Goal: Task Accomplishment & Management: Complete application form

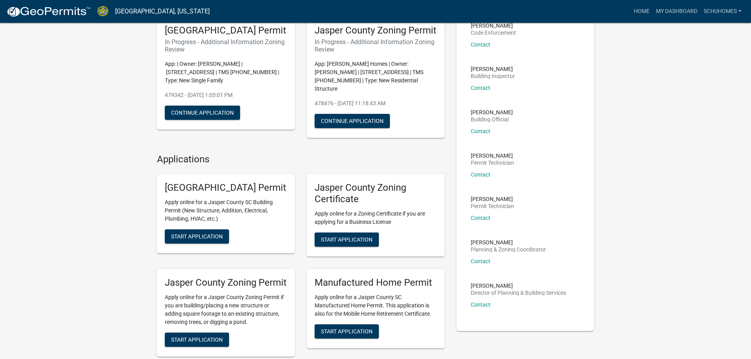
scroll to position [79, 0]
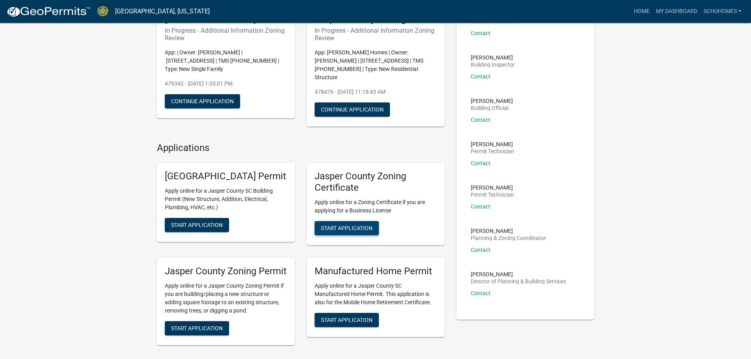
click at [341, 231] on span "Start Application" at bounding box center [347, 228] width 52 height 6
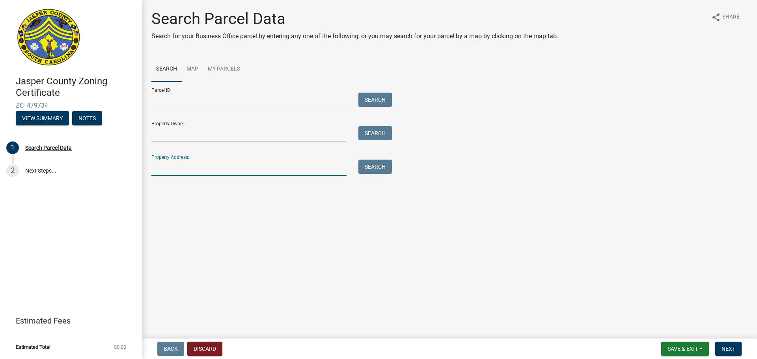
click at [182, 163] on input "Property Address:" at bounding box center [248, 168] width 195 height 16
type input "[PERSON_NAME]"
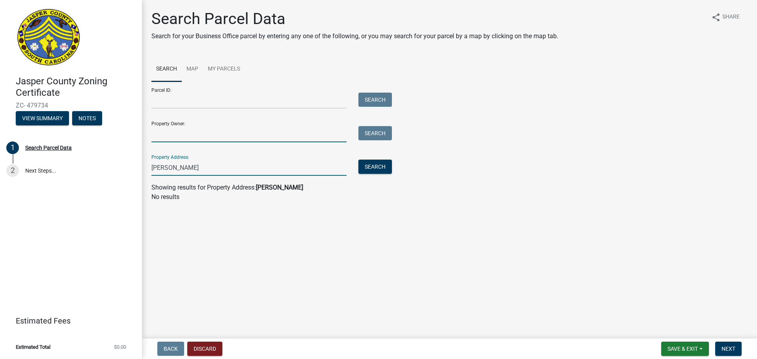
click at [274, 137] on input "Property Owner:" at bounding box center [248, 134] width 195 height 16
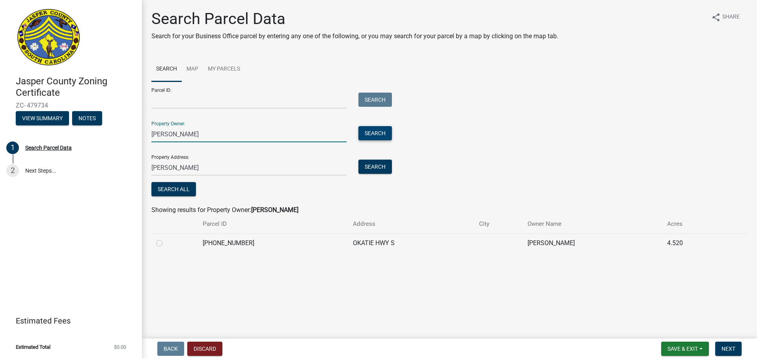
type input "[PERSON_NAME]"
click at [365, 136] on button "Search" at bounding box center [375, 133] width 34 height 14
click at [166, 234] on label at bounding box center [166, 238] width 0 height 0
click at [166, 234] on input "radio" at bounding box center [168, 240] width 5 height 5
radio input "true"
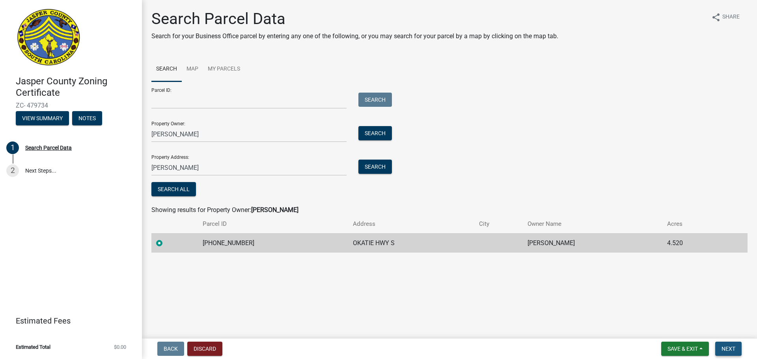
click at [393, 234] on span "Next" at bounding box center [728, 349] width 14 height 6
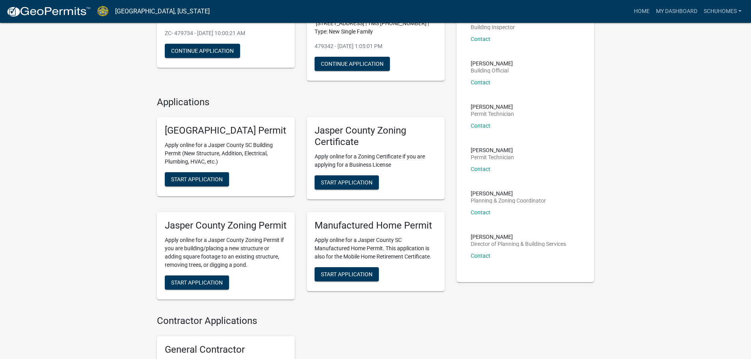
scroll to position [118, 0]
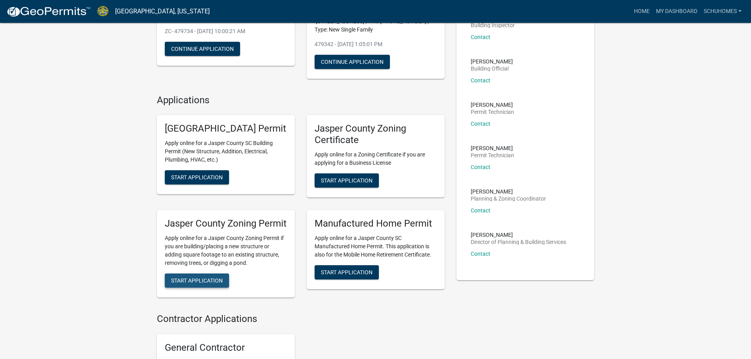
click at [203, 283] on span "Start Application" at bounding box center [197, 280] width 52 height 6
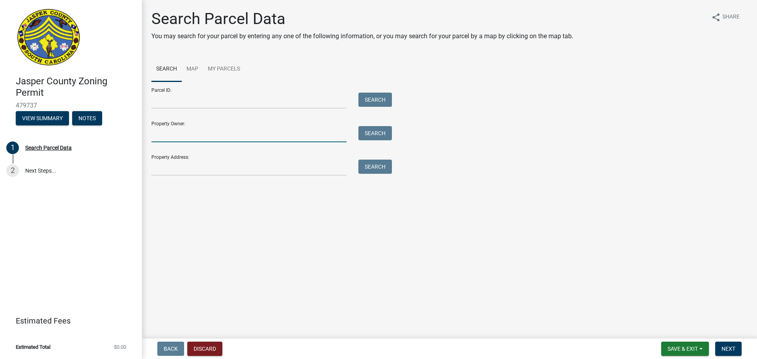
click at [192, 127] on input "Property Owner:" at bounding box center [248, 134] width 195 height 16
type input "[PERSON_NAME]"
click at [369, 133] on button "Search" at bounding box center [375, 133] width 34 height 14
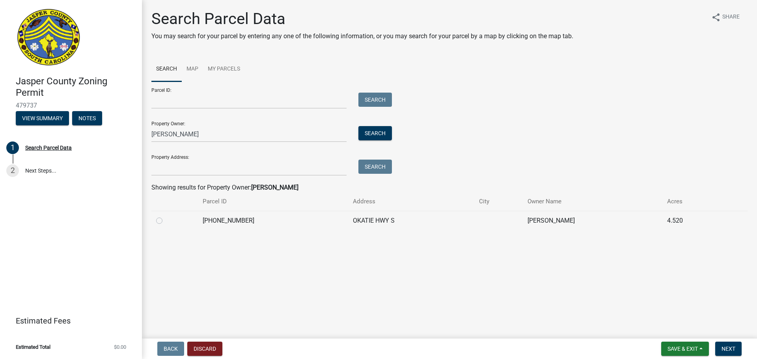
click at [166, 216] on label at bounding box center [166, 216] width 0 height 0
click at [166, 221] on input "radio" at bounding box center [168, 218] width 5 height 5
radio input "true"
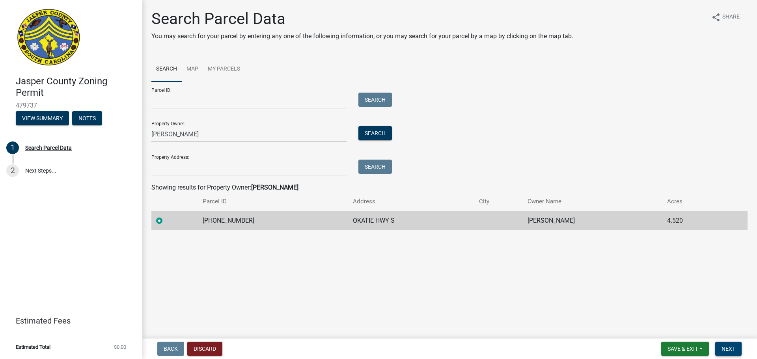
click at [731, 348] on span "Next" at bounding box center [728, 349] width 14 height 6
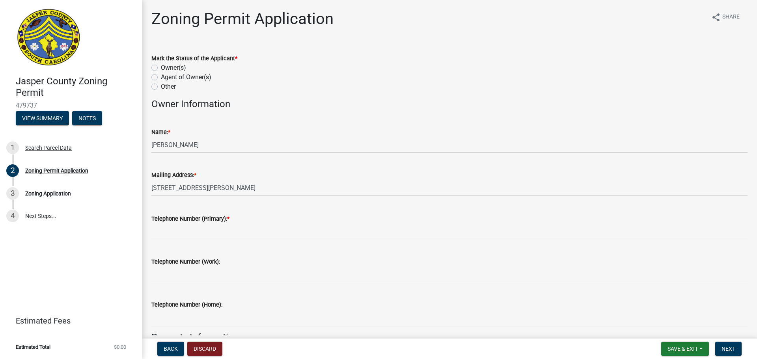
click at [161, 77] on label "Agent of Owner(s)" at bounding box center [186, 77] width 50 height 9
click at [161, 77] on input "Agent of Owner(s)" at bounding box center [163, 75] width 5 height 5
radio input "true"
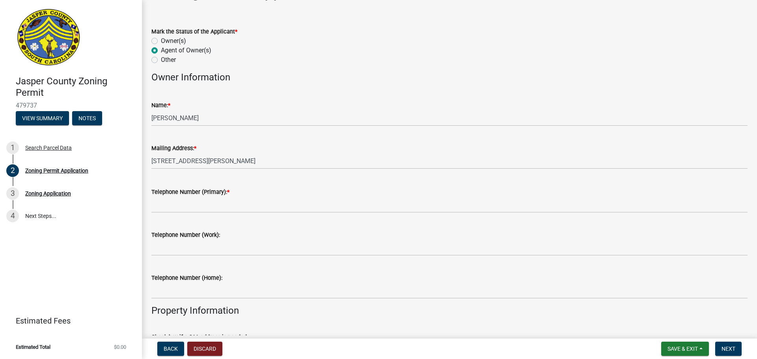
scroll to position [39, 0]
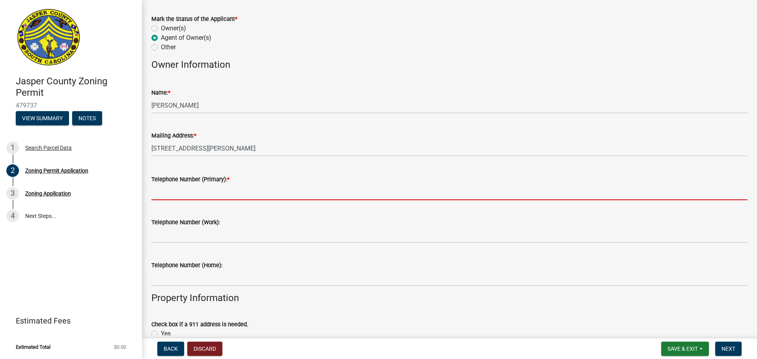
click at [283, 189] on input "Telephone Number (Primary): *" at bounding box center [449, 192] width 596 height 16
click at [275, 190] on input "Telephone Number (Primary): *" at bounding box center [449, 192] width 596 height 16
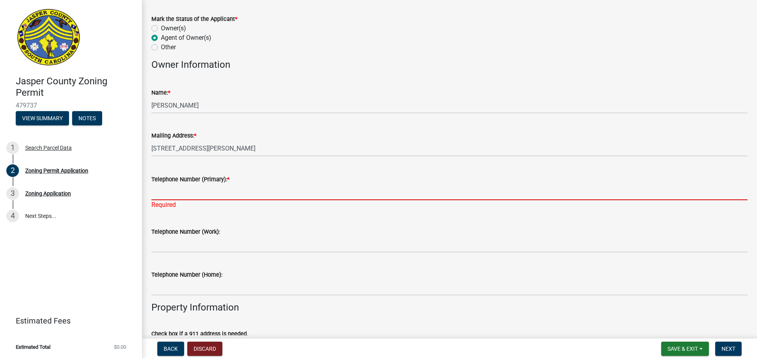
click at [255, 193] on input "Telephone Number (Primary): *" at bounding box center [449, 192] width 596 height 16
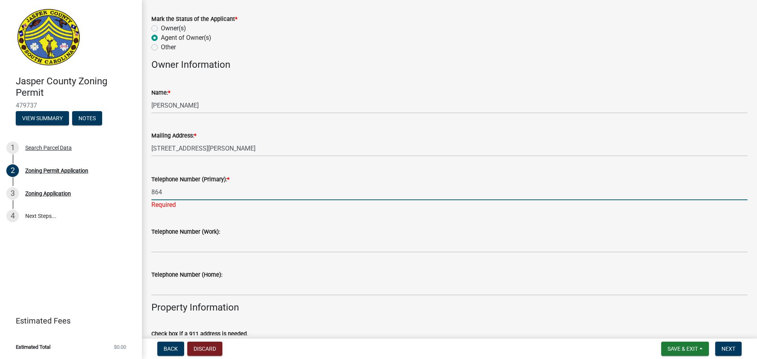
type input "[PHONE_NUMBER]"
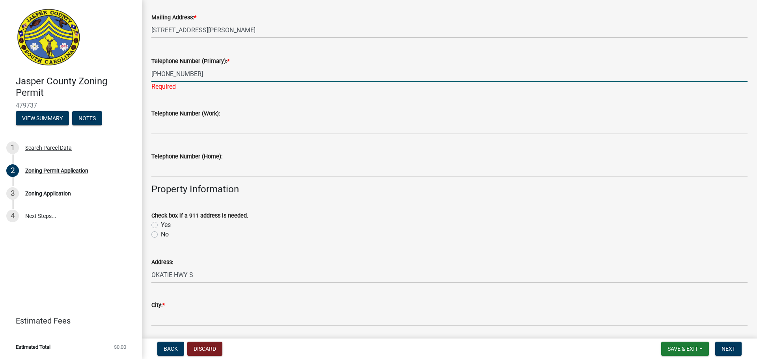
scroll to position [197, 0]
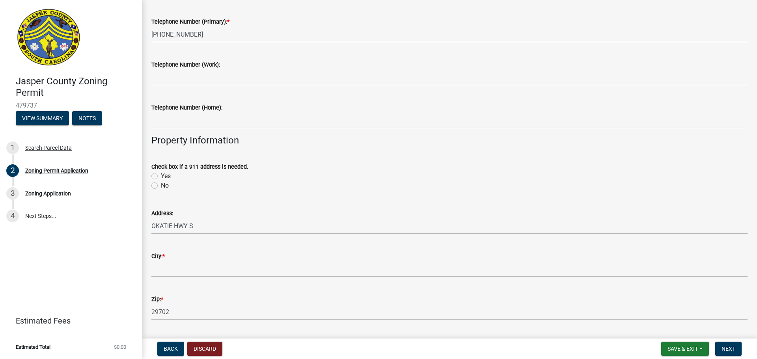
click at [158, 194] on wm-data-entity-input "Check box if a 911 address is needed. Yes No" at bounding box center [449, 175] width 596 height 45
click at [161, 188] on label "No" at bounding box center [165, 185] width 8 height 9
click at [161, 186] on input "No" at bounding box center [163, 183] width 5 height 5
radio input "true"
click at [149, 223] on div "Address: OKATIE HWY S" at bounding box center [449, 215] width 608 height 37
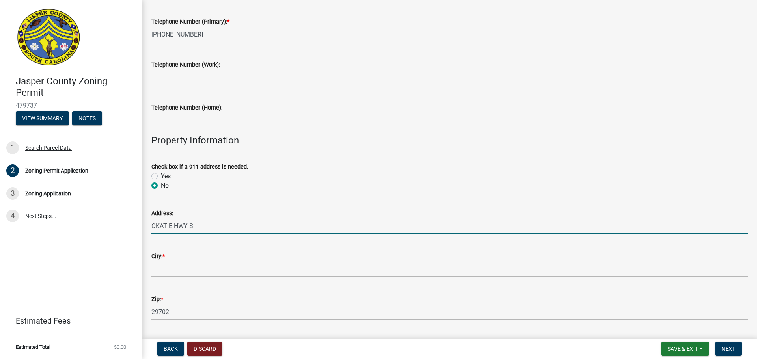
click at [152, 224] on input "OKATIE HWY S" at bounding box center [449, 226] width 596 height 16
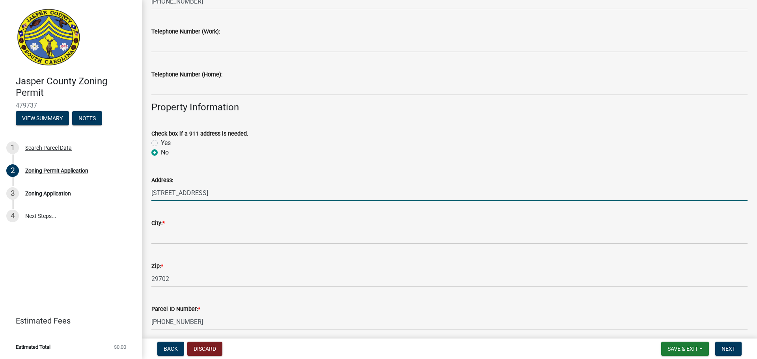
scroll to position [276, 0]
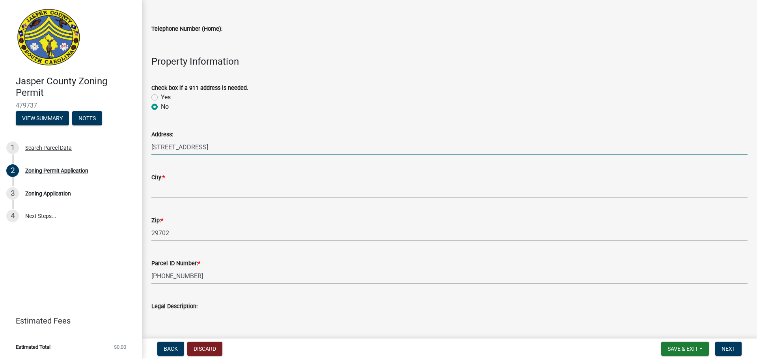
type input "[STREET_ADDRESS]"
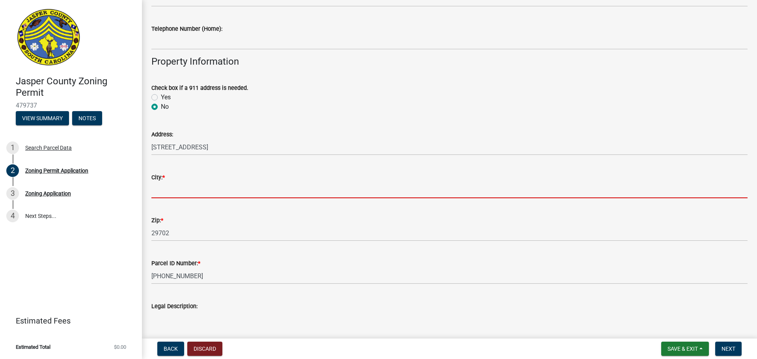
click at [175, 190] on input "City: *" at bounding box center [449, 190] width 596 height 16
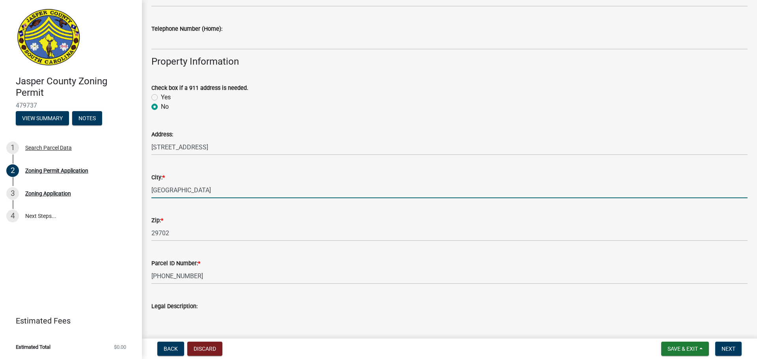
type input "[GEOGRAPHIC_DATA]"
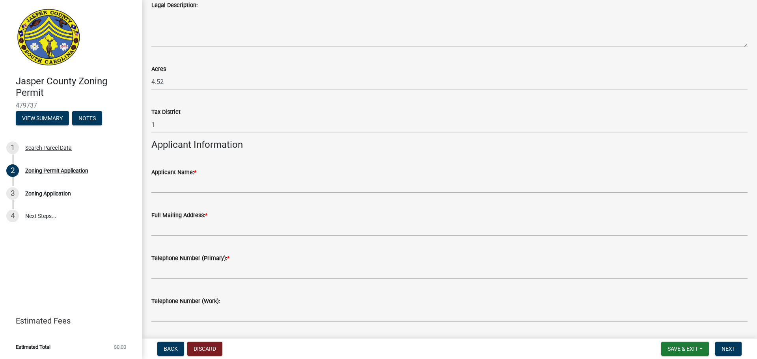
scroll to position [591, 0]
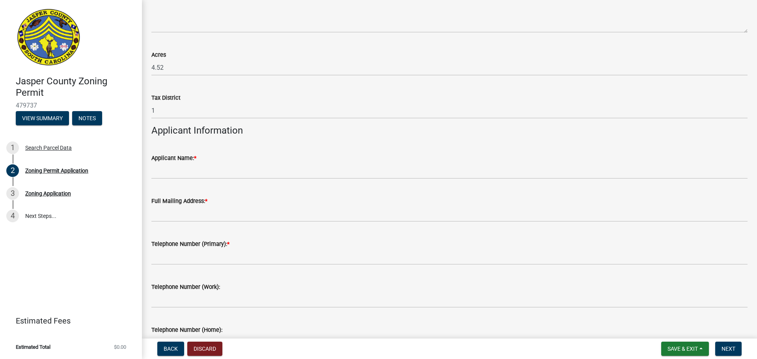
type input "29927"
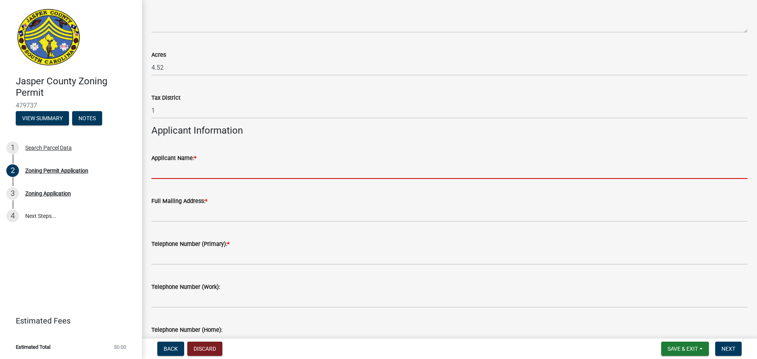
click at [184, 172] on input "Applicant Name: *" at bounding box center [449, 171] width 596 height 16
type input "[PERSON_NAME] Homes"
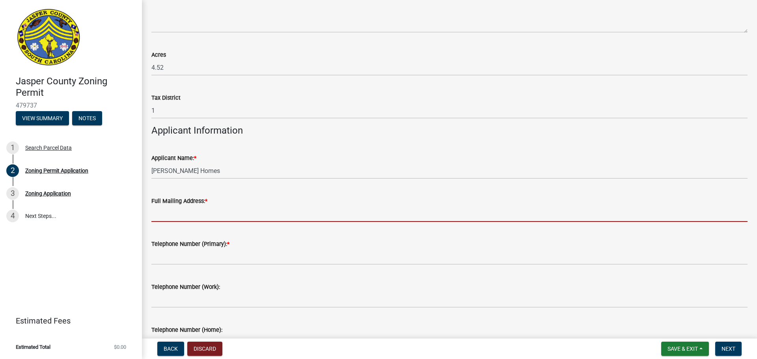
click at [178, 213] on input "Full Mailing Address: *" at bounding box center [449, 214] width 596 height 16
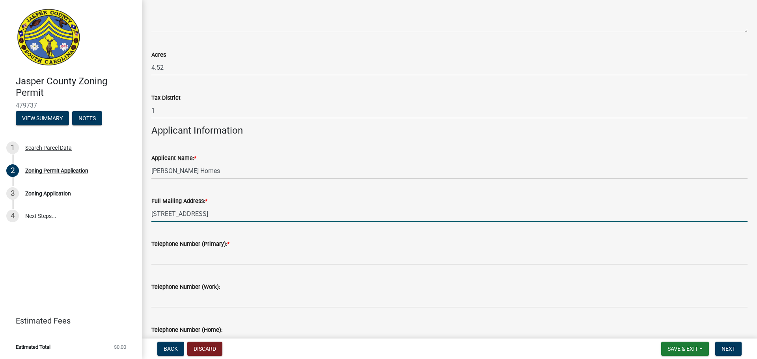
type input "1334 Frontage Rd, Hardeeville, SC 29927"
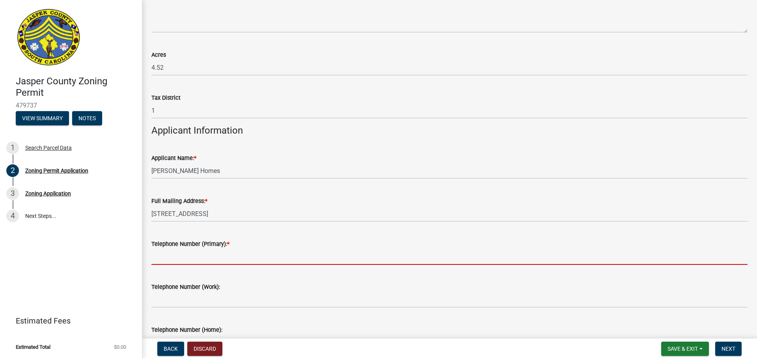
click at [207, 259] on input "Telephone Number (Primary): *" at bounding box center [449, 257] width 596 height 16
type input "[PHONE_NUMBER]"
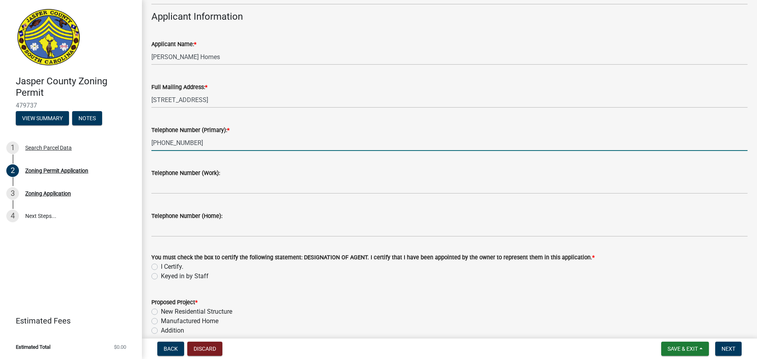
scroll to position [710, 0]
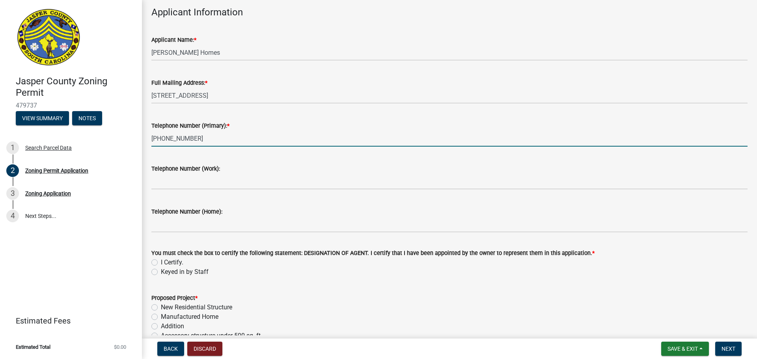
click at [161, 263] on label "I Certify." at bounding box center [172, 262] width 22 height 9
click at [161, 263] on input "I Certify." at bounding box center [163, 260] width 5 height 5
radio input "true"
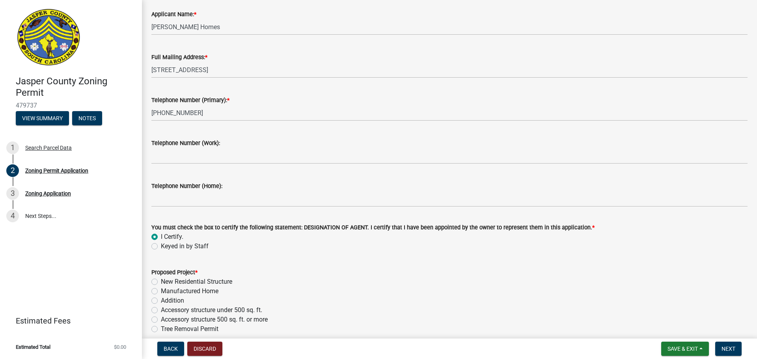
scroll to position [749, 0]
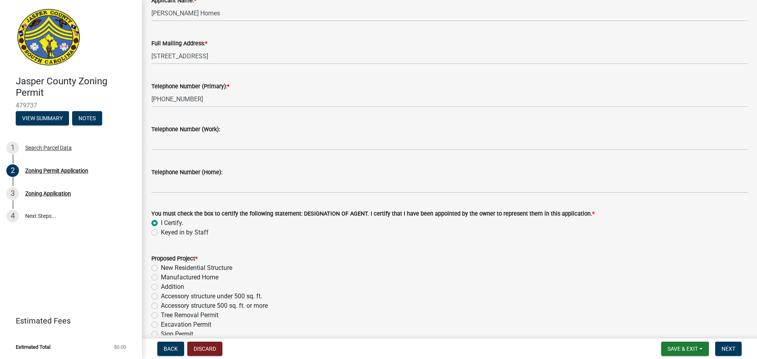
click at [161, 266] on label "New Residential Structure" at bounding box center [196, 267] width 71 height 9
click at [161, 266] on input "New Residential Structure" at bounding box center [163, 265] width 5 height 5
radio input "true"
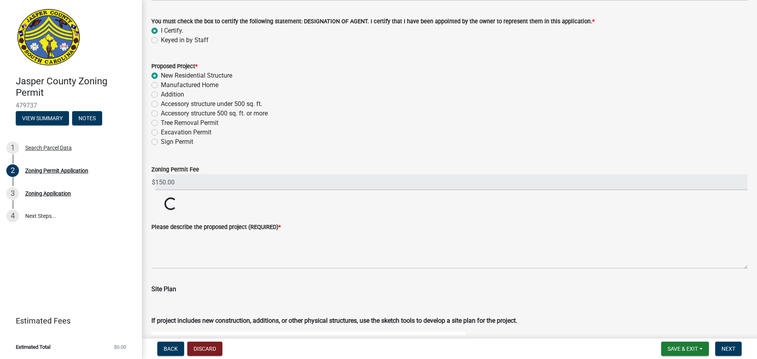
scroll to position [985, 0]
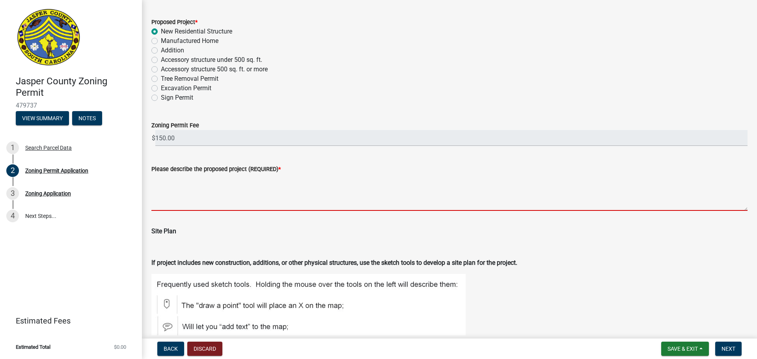
click at [197, 205] on textarea "Please describe the proposed project (REQUIRED) *" at bounding box center [449, 192] width 596 height 37
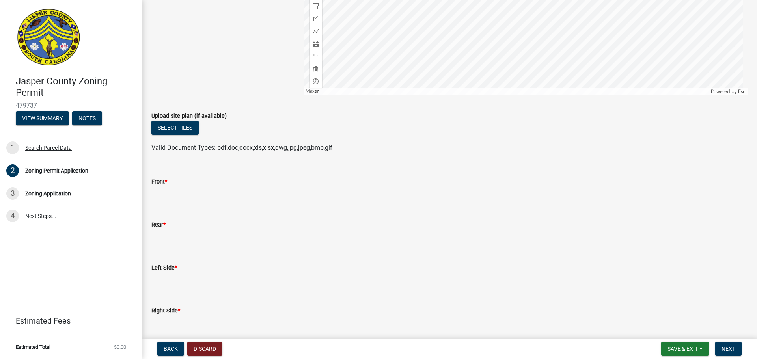
scroll to position [1498, 0]
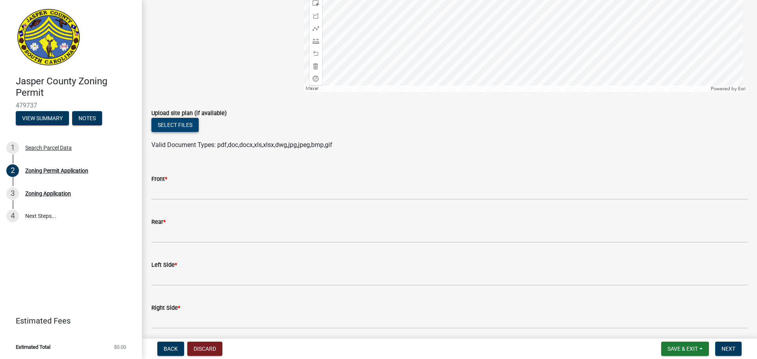
type textarea "New construction of single family home"
click at [188, 125] on button "Select files" at bounding box center [174, 125] width 47 height 14
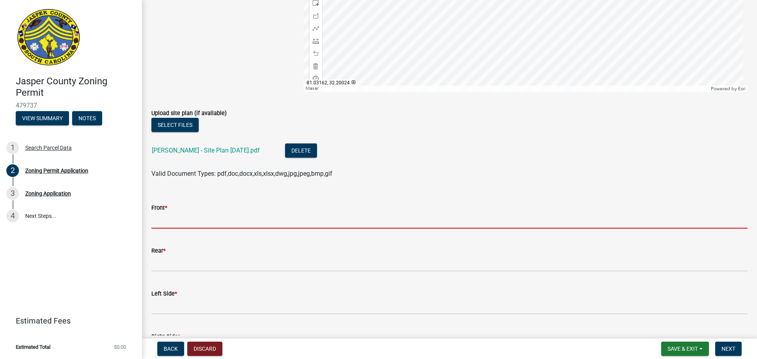
click at [172, 219] on input "Front *" at bounding box center [449, 220] width 596 height 16
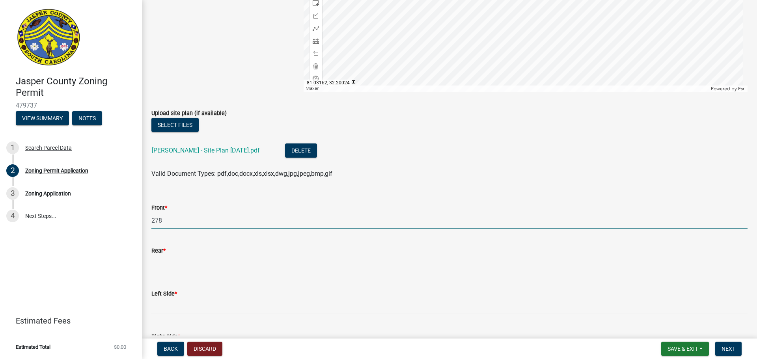
type input "278"
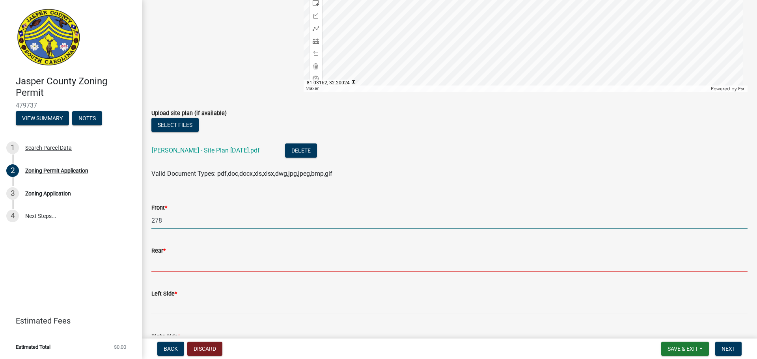
click at [167, 261] on input "Rear *" at bounding box center [449, 263] width 596 height 16
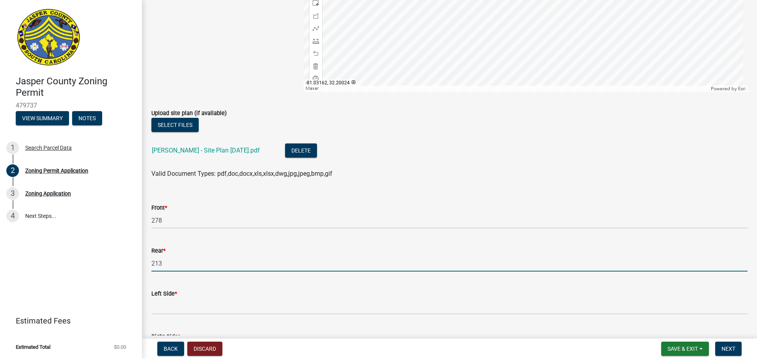
type input "213"
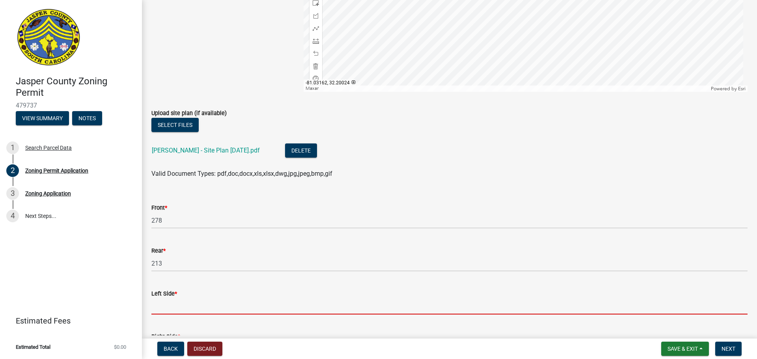
click at [202, 306] on input "Left Side *" at bounding box center [449, 306] width 596 height 16
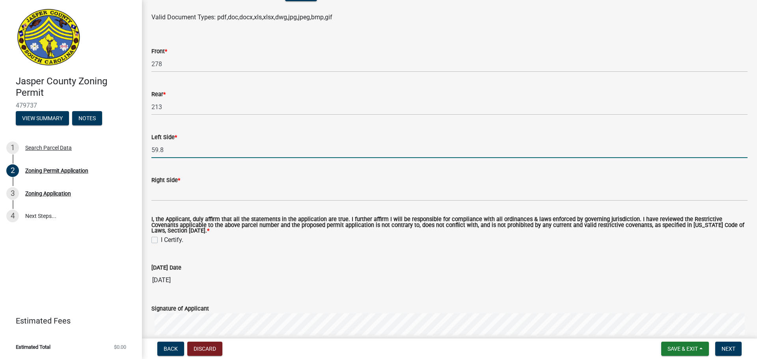
scroll to position [1656, 0]
type input "59.8"
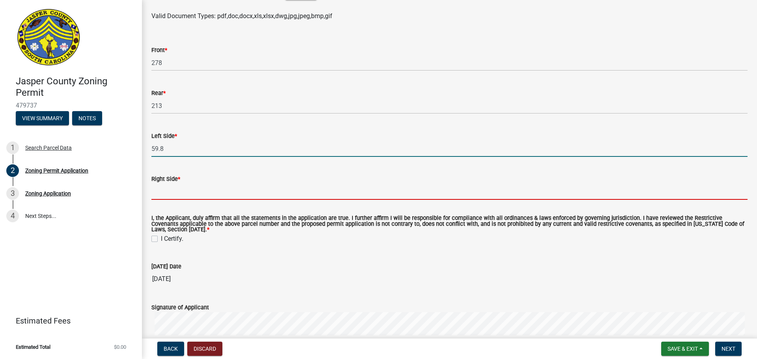
click at [185, 191] on input "Right Side *" at bounding box center [449, 192] width 596 height 16
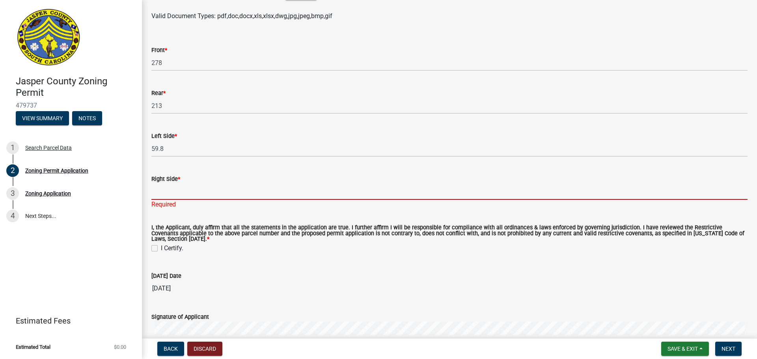
click at [172, 194] on input "Right Side *" at bounding box center [449, 192] width 596 height 16
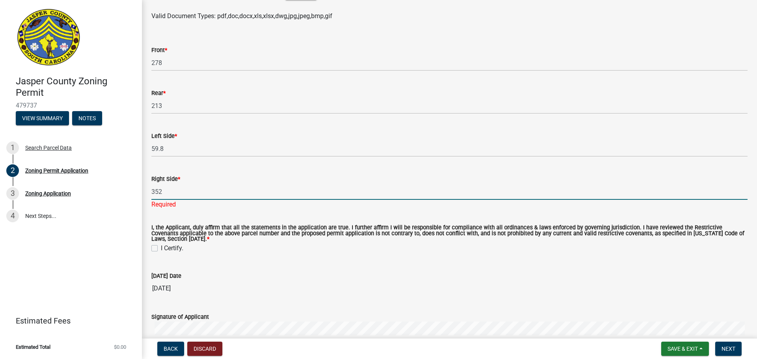
type input "352"
drag, startPoint x: 156, startPoint y: 248, endPoint x: 168, endPoint y: 249, distance: 11.9
click at [156, 249] on wm-data-entity-input "I, the Applicant, duly affirm that all the statements in the application are tr…" at bounding box center [449, 238] width 596 height 45
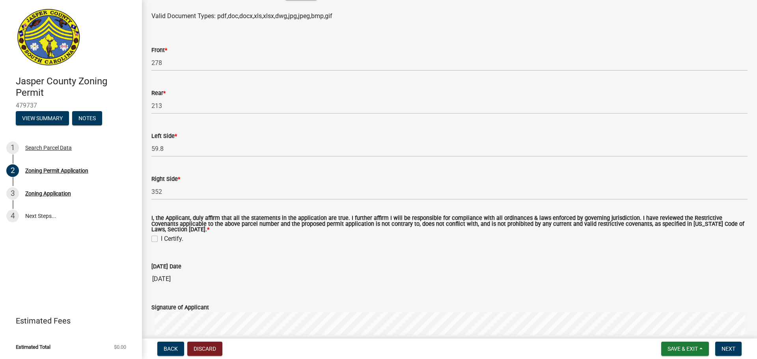
click at [161, 240] on label "I Certify." at bounding box center [172, 238] width 22 height 9
click at [161, 239] on input "I Certify." at bounding box center [163, 236] width 5 height 5
checkbox input "true"
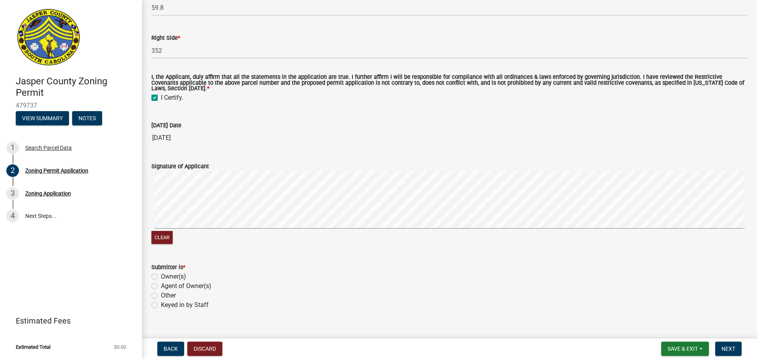
scroll to position [1809, 0]
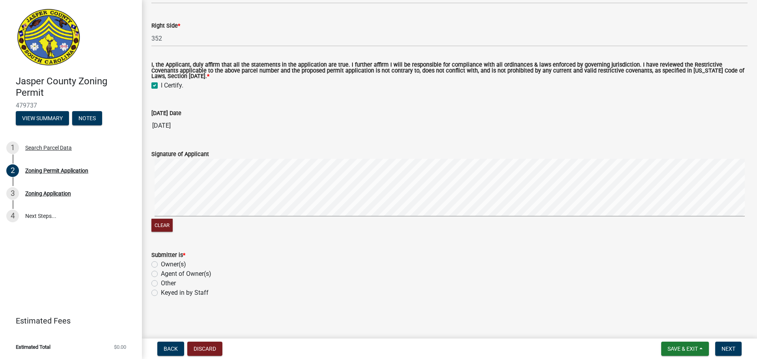
click at [161, 274] on label "Agent of Owner(s)" at bounding box center [186, 273] width 50 height 9
click at [161, 274] on input "Agent of Owner(s)" at bounding box center [163, 271] width 5 height 5
radio input "true"
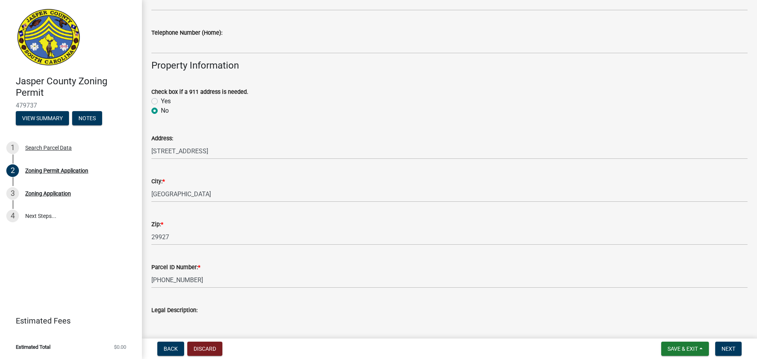
scroll to position [0, 0]
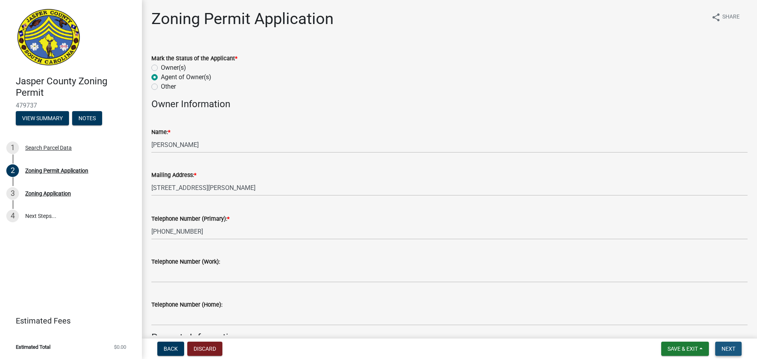
click at [720, 348] on button "Next" at bounding box center [728, 349] width 26 height 14
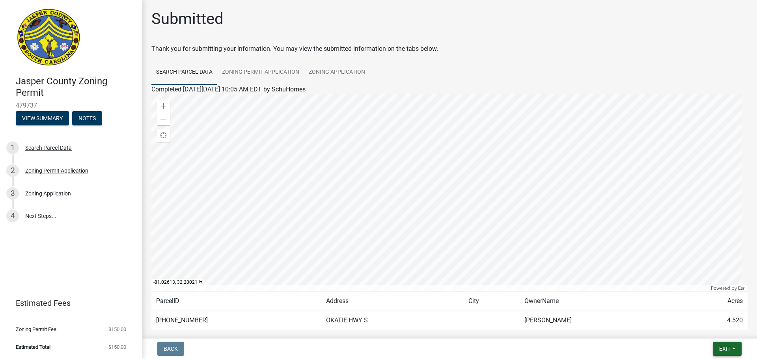
click at [722, 348] on span "Exit" at bounding box center [724, 349] width 11 height 6
click at [702, 327] on button "Save & Exit" at bounding box center [709, 328] width 63 height 19
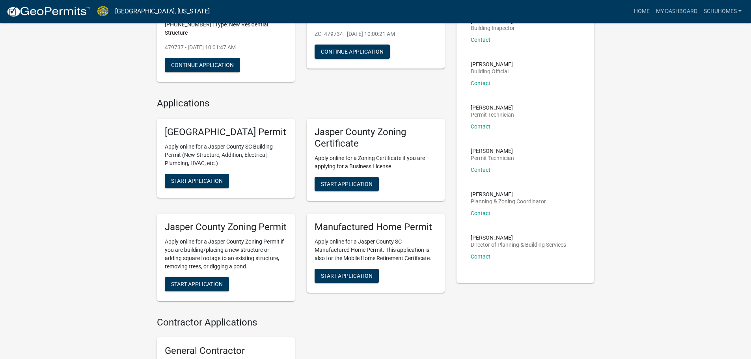
scroll to position [118, 0]
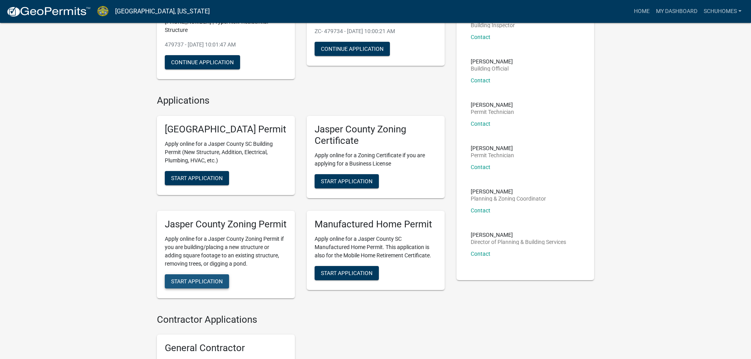
click at [205, 284] on span "Start Application" at bounding box center [197, 281] width 52 height 6
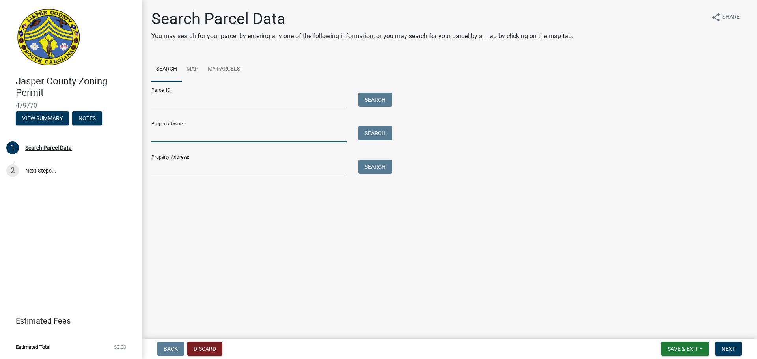
click at [197, 135] on input "Property Owner:" at bounding box center [248, 134] width 195 height 16
type input "freismuth"
click at [370, 134] on button "Search" at bounding box center [375, 133] width 34 height 14
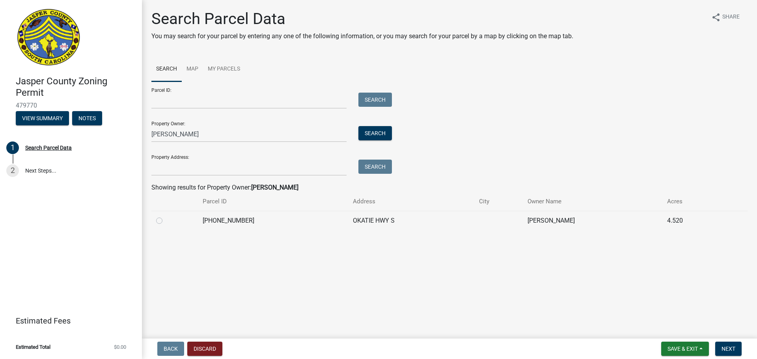
drag, startPoint x: 162, startPoint y: 220, endPoint x: 352, endPoint y: 258, distance: 193.7
click at [165, 222] on div at bounding box center [174, 220] width 37 height 9
click at [729, 346] on span "Next" at bounding box center [728, 349] width 14 height 6
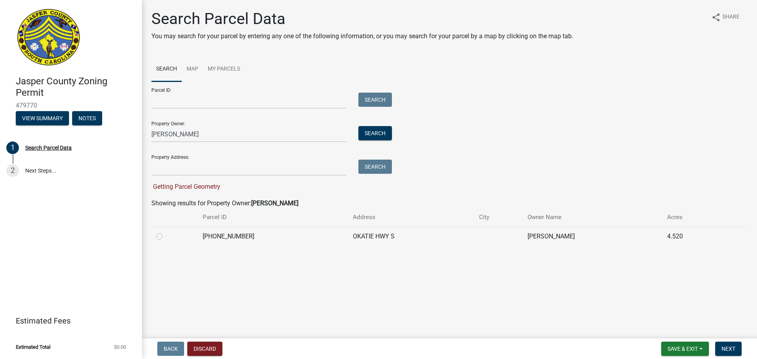
drag, startPoint x: 156, startPoint y: 238, endPoint x: 163, endPoint y: 238, distance: 6.7
click at [166, 232] on label at bounding box center [166, 232] width 0 height 0
click at [166, 237] on input "radio" at bounding box center [168, 234] width 5 height 5
radio input "true"
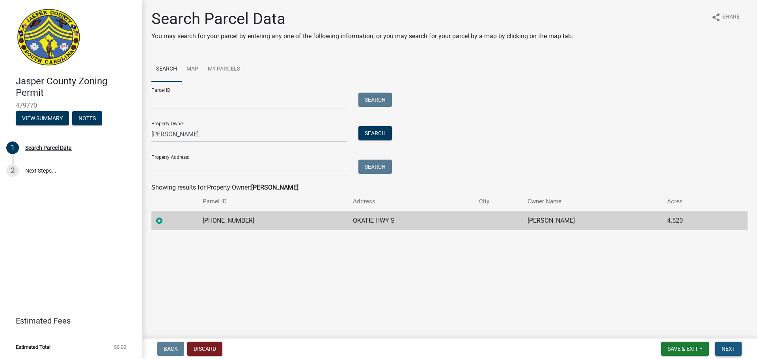
click at [722, 346] on span "Next" at bounding box center [728, 349] width 14 height 6
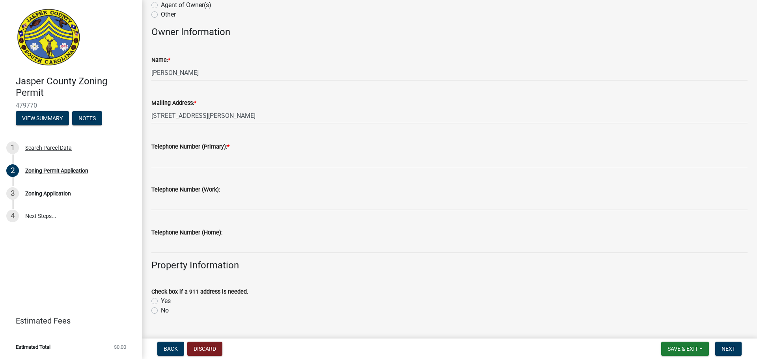
scroll to position [79, 0]
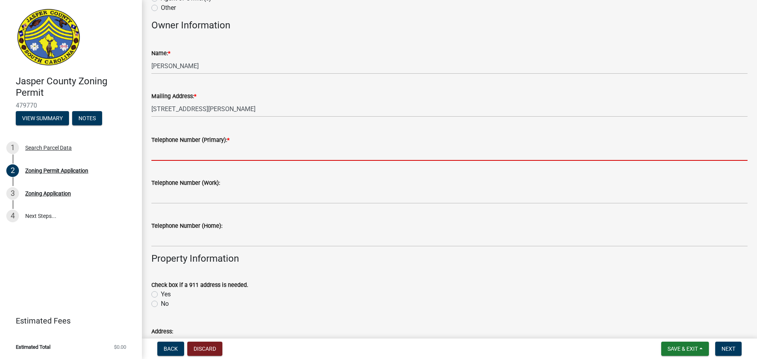
click at [220, 157] on input "Telephone Number (Primary): *" at bounding box center [449, 153] width 596 height 16
type input "[PHONE_NUMBER]"
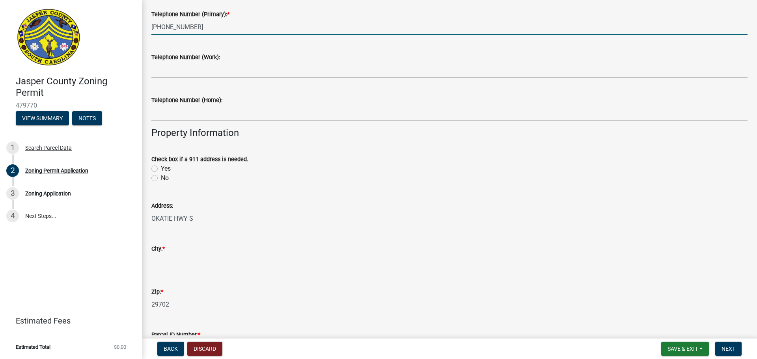
scroll to position [237, 0]
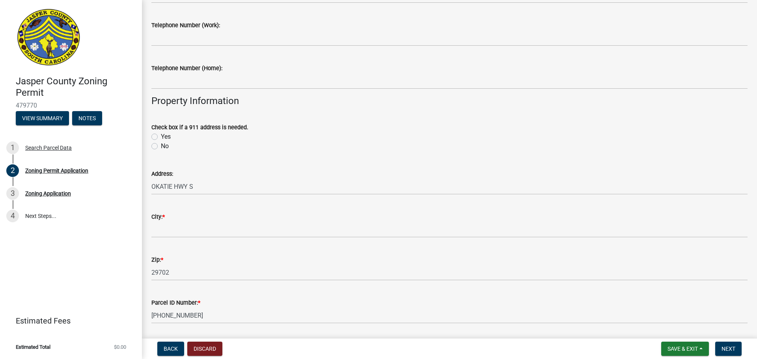
click at [157, 149] on div "No" at bounding box center [449, 146] width 596 height 9
click at [161, 148] on label "No" at bounding box center [165, 146] width 8 height 9
click at [161, 147] on input "No" at bounding box center [163, 144] width 5 height 5
radio input "true"
click at [149, 184] on div "Address: OKATIE HWY S" at bounding box center [449, 176] width 608 height 37
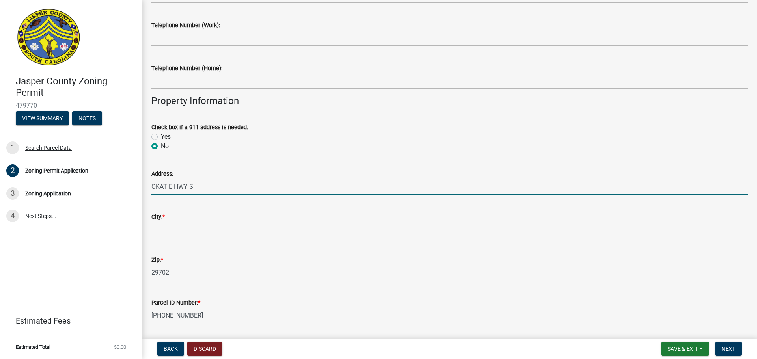
click at [153, 187] on input "OKATIE HWY S" at bounding box center [449, 187] width 596 height 16
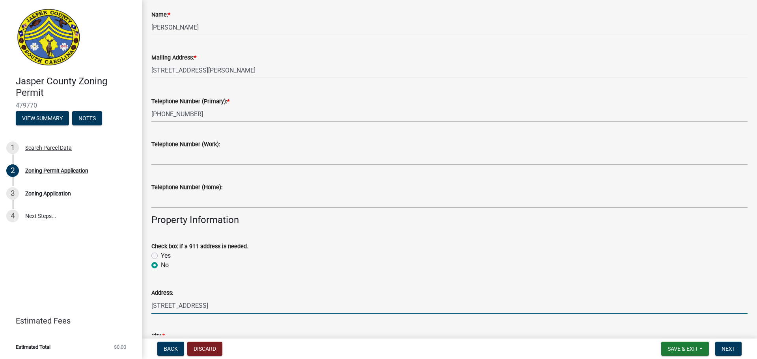
scroll to position [0, 0]
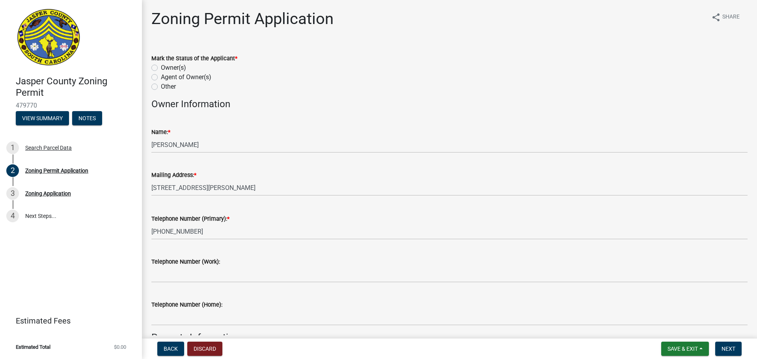
type input "[STREET_ADDRESS]"
drag, startPoint x: 155, startPoint y: 76, endPoint x: 165, endPoint y: 80, distance: 11.0
click at [161, 77] on label "Agent of Owner(s)" at bounding box center [186, 77] width 50 height 9
click at [161, 77] on input "Agent of Owner(s)" at bounding box center [163, 75] width 5 height 5
radio input "true"
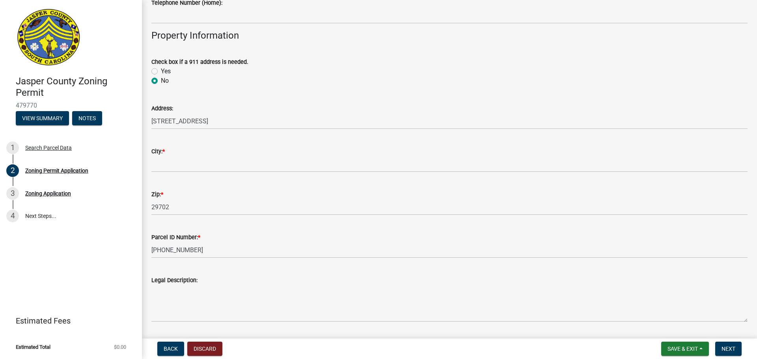
scroll to position [355, 0]
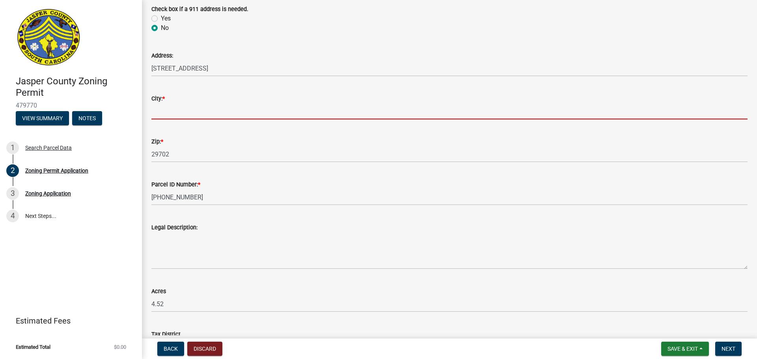
click at [201, 112] on input "City: *" at bounding box center [449, 111] width 596 height 16
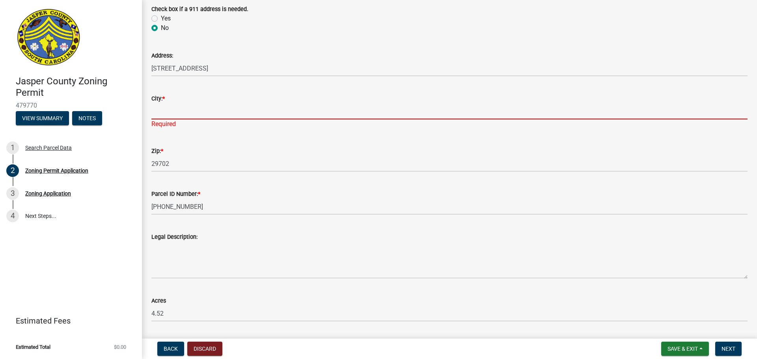
click at [180, 110] on input "City: *" at bounding box center [449, 111] width 596 height 16
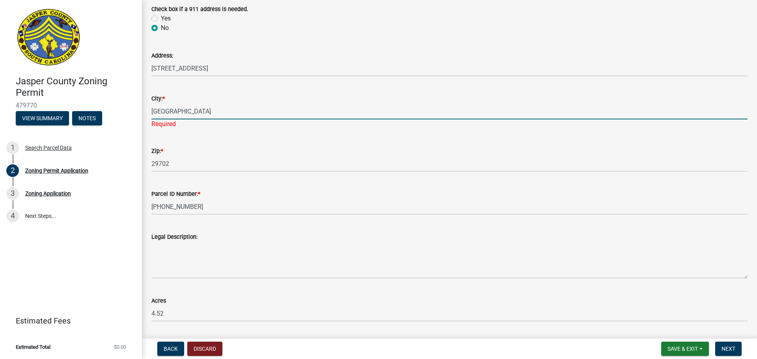
type input "[GEOGRAPHIC_DATA]"
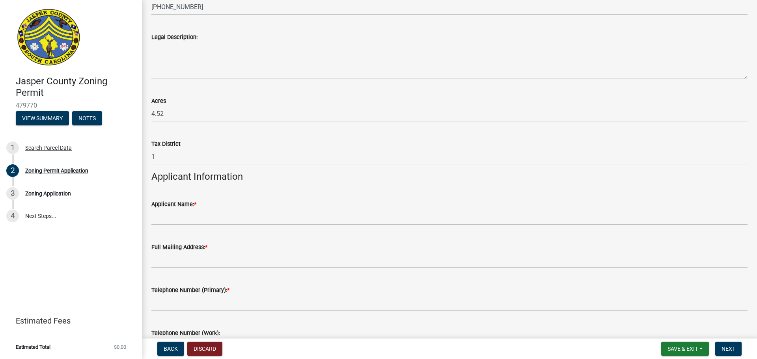
scroll to position [552, 0]
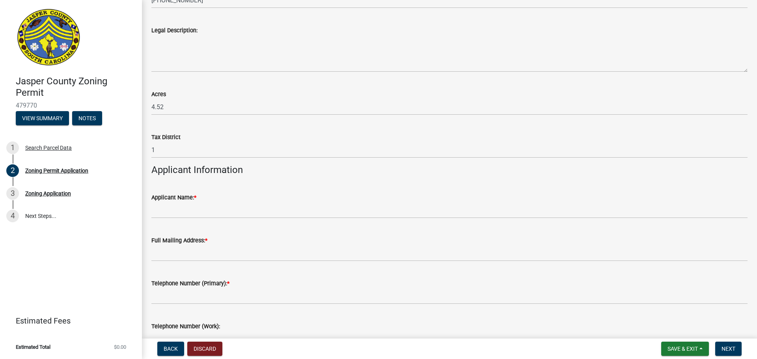
type input "29927"
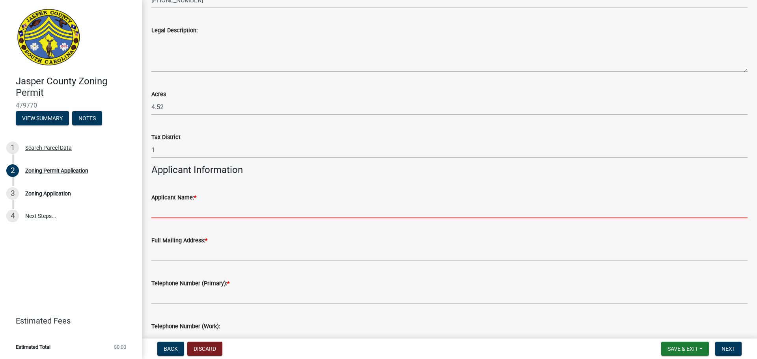
click at [200, 212] on input "Applicant Name: *" at bounding box center [449, 210] width 596 height 16
type input "[PERSON_NAME] Homes"
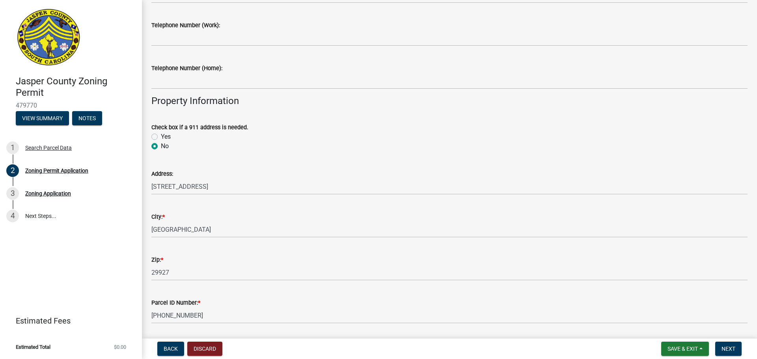
scroll to position [0, 0]
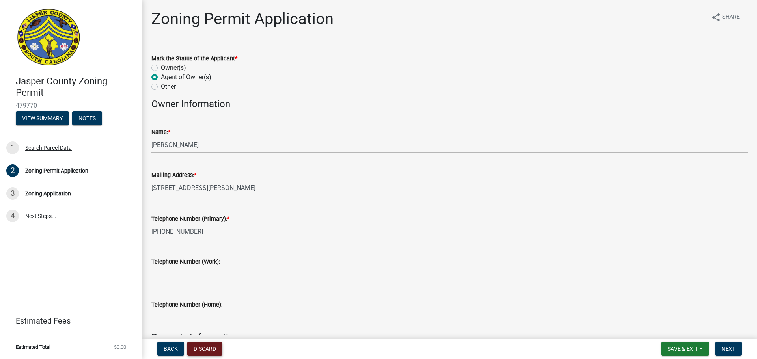
click at [216, 347] on button "Discard" at bounding box center [204, 349] width 35 height 14
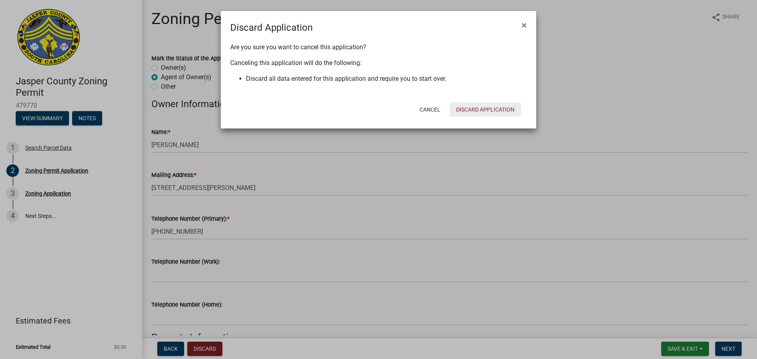
click at [466, 108] on button "Discard Application" at bounding box center [485, 109] width 71 height 14
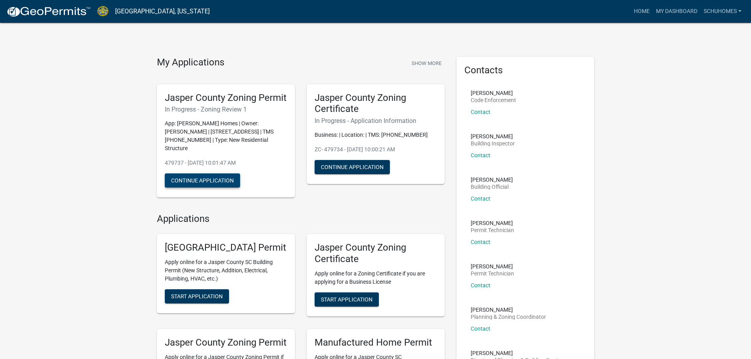
click at [209, 184] on button "Continue Application" at bounding box center [202, 180] width 75 height 14
click at [369, 164] on button "Continue Application" at bounding box center [352, 167] width 75 height 14
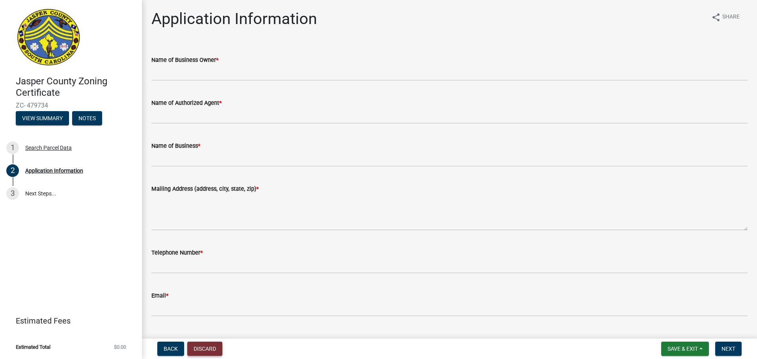
click at [204, 347] on button "Discard" at bounding box center [204, 349] width 35 height 14
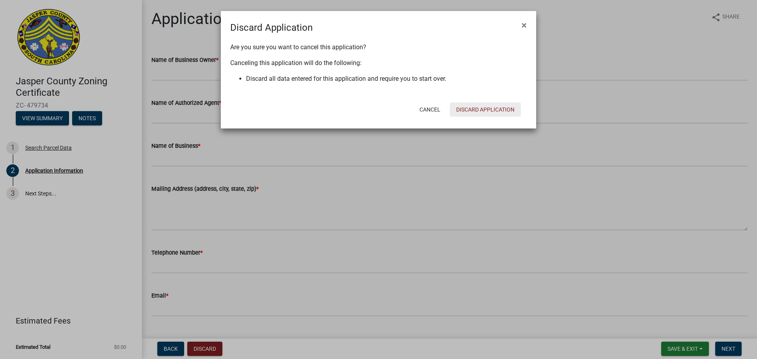
click at [481, 106] on button "Discard Application" at bounding box center [485, 109] width 71 height 14
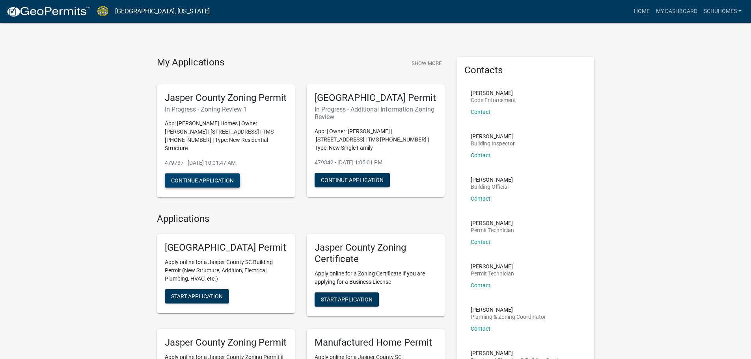
click at [215, 182] on button "Continue Application" at bounding box center [202, 180] width 75 height 14
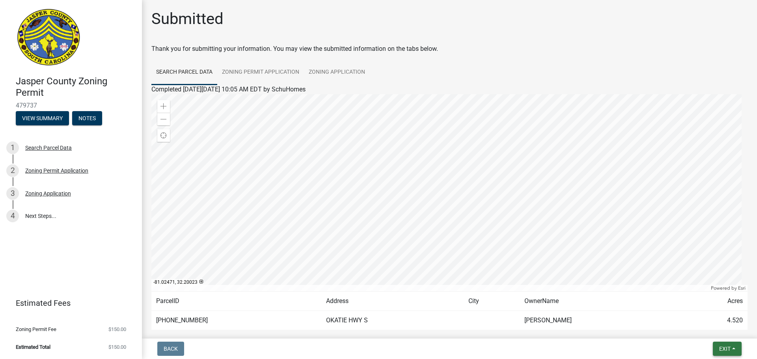
click at [725, 349] on span "Exit" at bounding box center [724, 349] width 11 height 6
click at [71, 171] on div "Zoning Permit Application" at bounding box center [56, 171] width 63 height 6
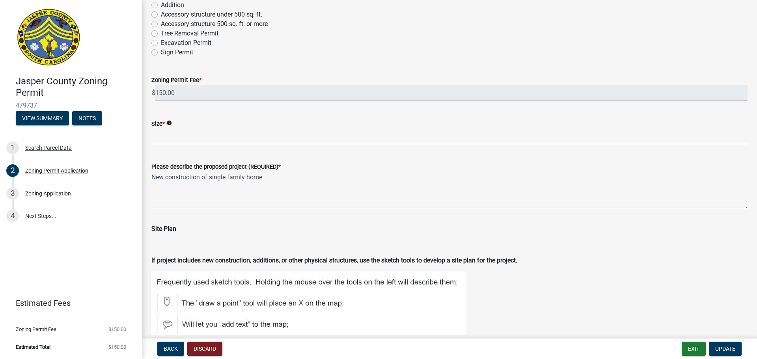
scroll to position [1025, 0]
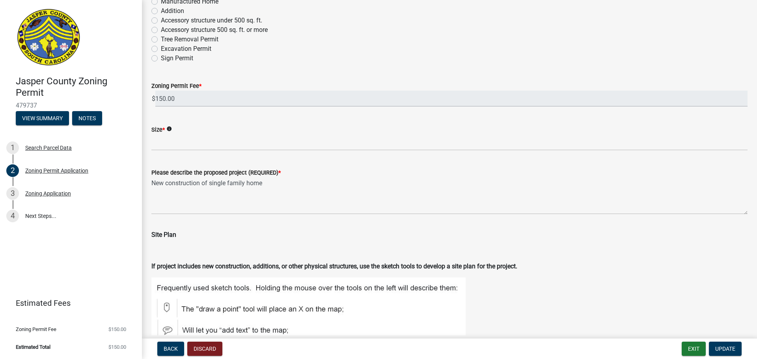
click at [169, 129] on icon "info" at bounding box center [169, 129] width 6 height 6
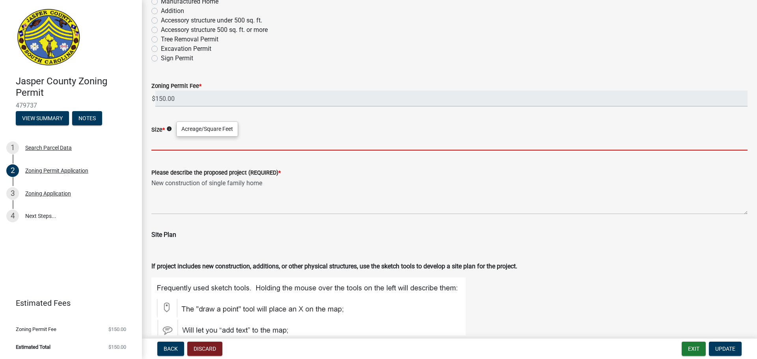
click at [168, 142] on input "Size *" at bounding box center [449, 142] width 596 height 16
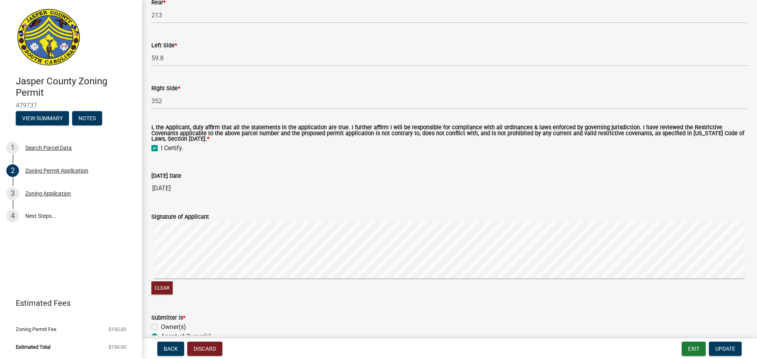
scroll to position [1876, 0]
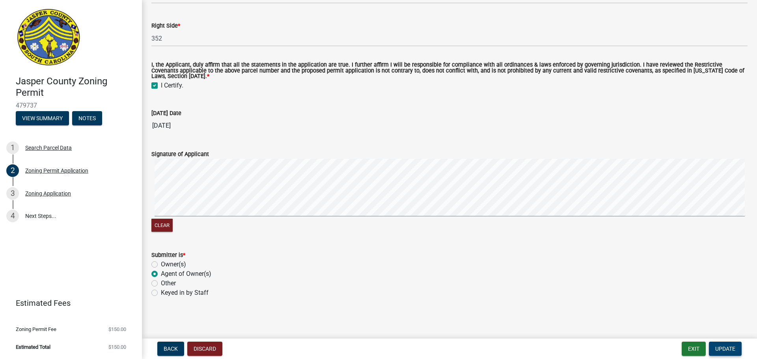
type input "976 sq ft"
click at [724, 350] on span "Update" at bounding box center [725, 349] width 20 height 6
click at [719, 346] on span "Update" at bounding box center [725, 349] width 20 height 6
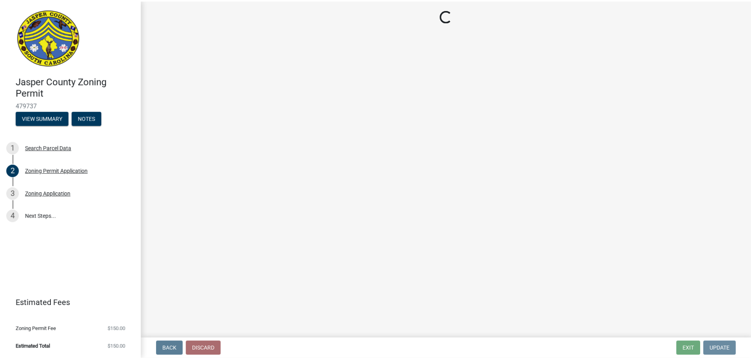
scroll to position [0, 0]
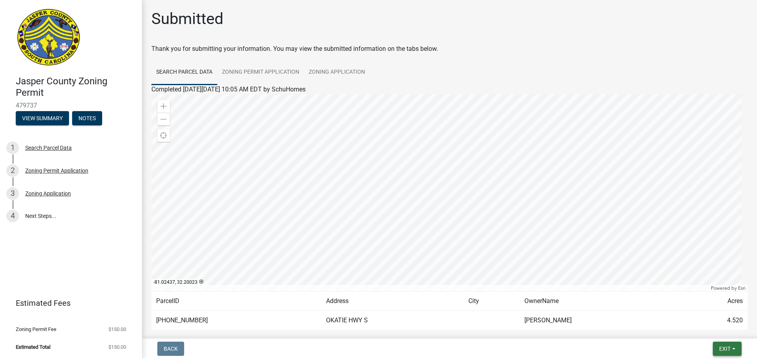
click at [733, 348] on button "Exit" at bounding box center [727, 349] width 29 height 14
click at [712, 329] on button "Save & Exit" at bounding box center [709, 328] width 63 height 19
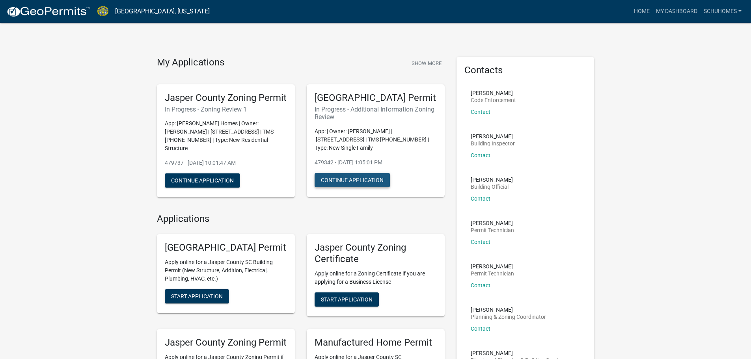
click at [383, 187] on button "Continue Application" at bounding box center [352, 180] width 75 height 14
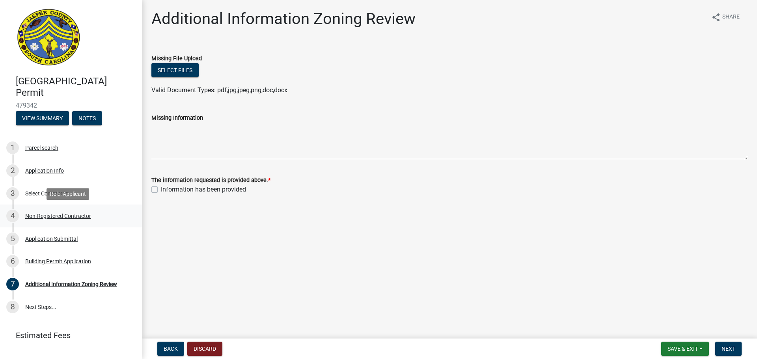
click at [47, 214] on div "Non-Registered Contractor" at bounding box center [58, 216] width 66 height 6
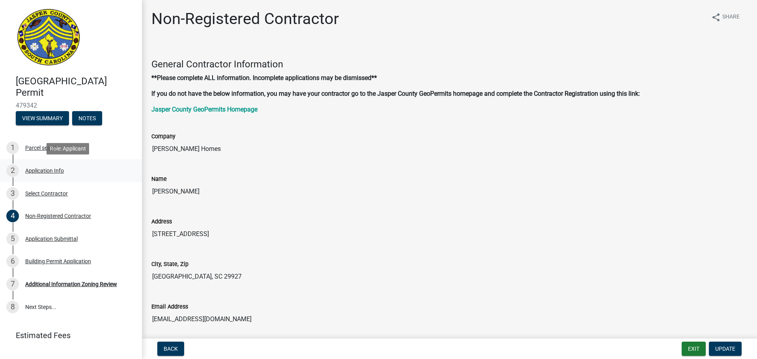
click at [49, 172] on div "Application Info" at bounding box center [44, 171] width 39 height 6
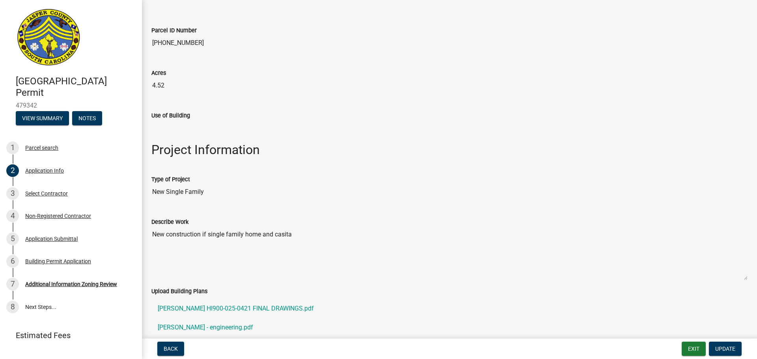
scroll to position [788, 0]
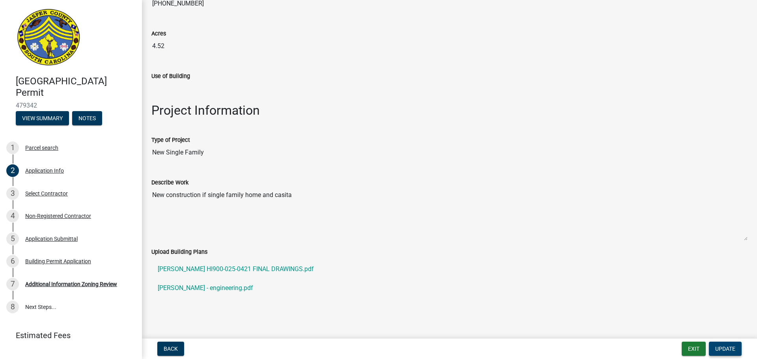
click at [728, 348] on span "Update" at bounding box center [725, 349] width 20 height 6
click at [725, 345] on button "Update" at bounding box center [725, 349] width 33 height 14
click at [726, 350] on span "Update" at bounding box center [725, 349] width 20 height 6
drag, startPoint x: 275, startPoint y: 195, endPoint x: 337, endPoint y: 203, distance: 62.9
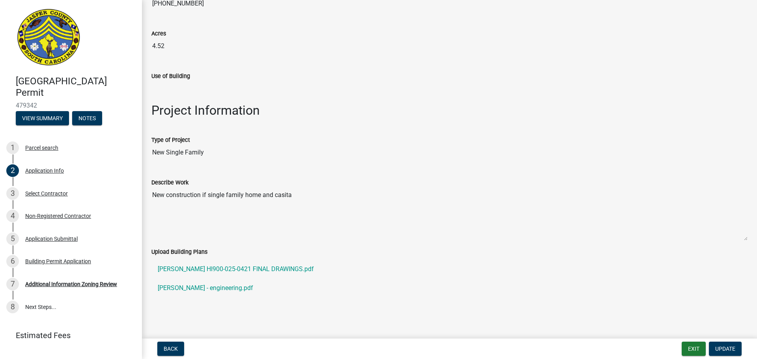
click at [276, 196] on textarea "New construction if single family home and casita" at bounding box center [449, 214] width 596 height 54
click at [305, 197] on textarea "New construction if single family home and casita" at bounding box center [449, 214] width 596 height 54
drag, startPoint x: 300, startPoint y: 194, endPoint x: 259, endPoint y: 194, distance: 40.6
click at [259, 194] on textarea "New construction if single family home and casita" at bounding box center [449, 214] width 596 height 54
click at [728, 346] on span "Update" at bounding box center [725, 349] width 20 height 6
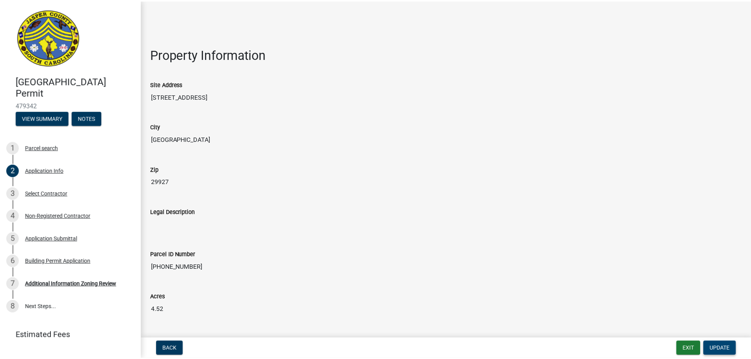
scroll to position [395, 0]
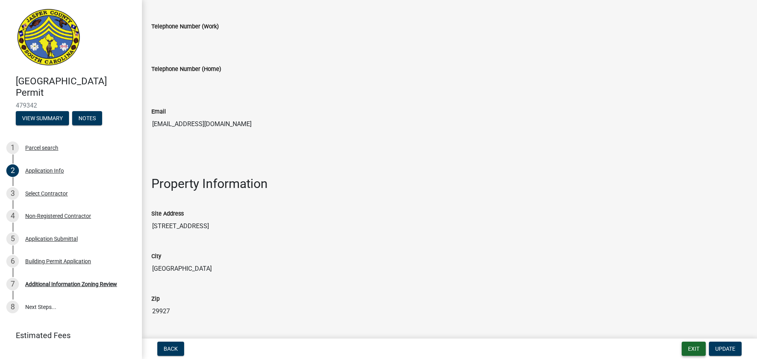
click at [698, 350] on button "Exit" at bounding box center [694, 349] width 24 height 14
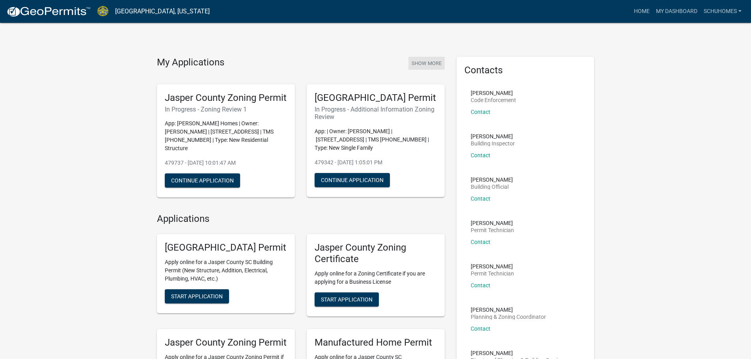
click at [434, 63] on button "Show More" at bounding box center [426, 63] width 36 height 13
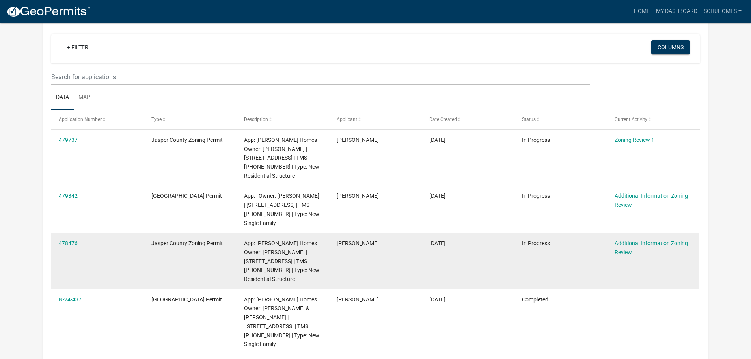
scroll to position [65, 0]
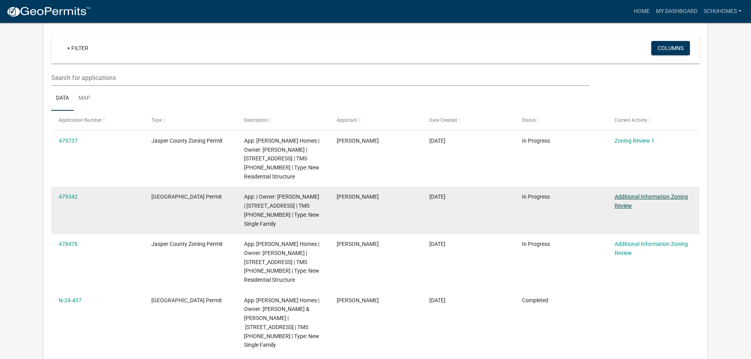
click at [625, 195] on link "Additional Information Zoning Review" at bounding box center [651, 201] width 73 height 15
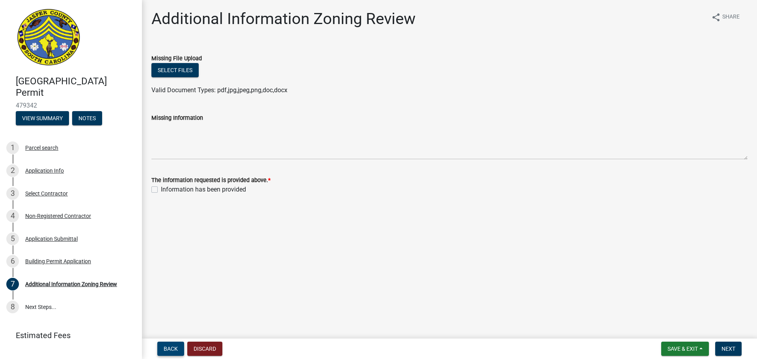
click at [175, 350] on span "Back" at bounding box center [171, 349] width 14 height 6
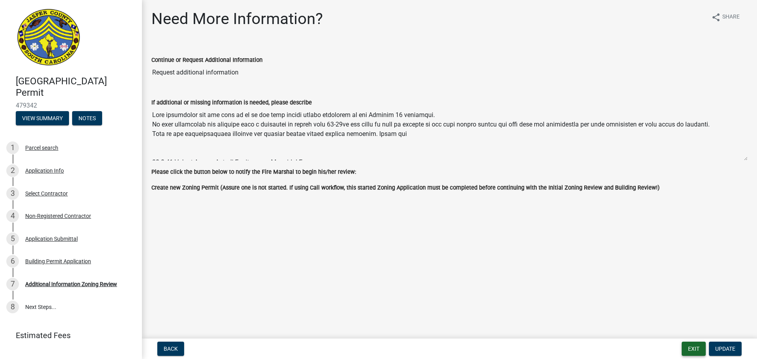
click at [694, 346] on button "Exit" at bounding box center [694, 349] width 24 height 14
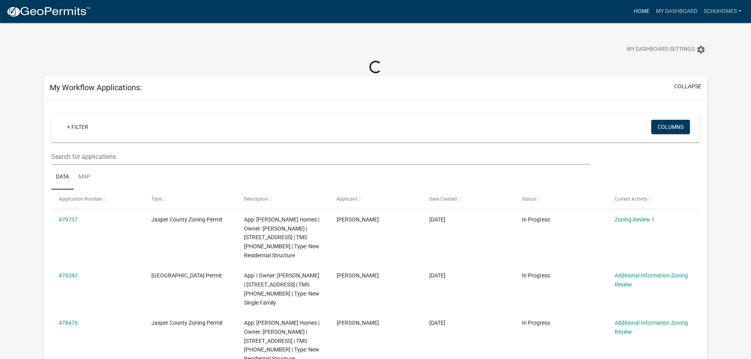
click at [644, 13] on link "Home" at bounding box center [642, 11] width 22 height 15
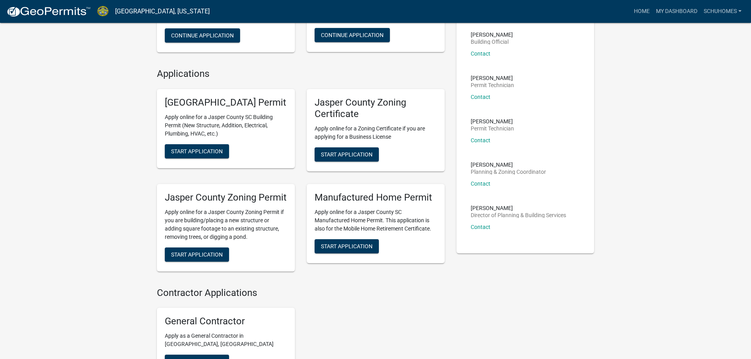
scroll to position [158, 0]
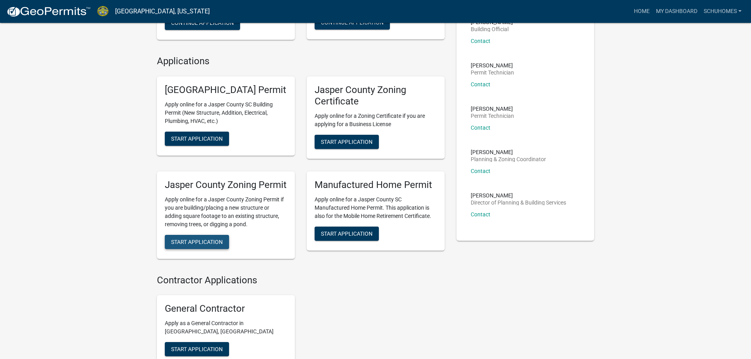
click at [210, 245] on span "Start Application" at bounding box center [197, 241] width 52 height 6
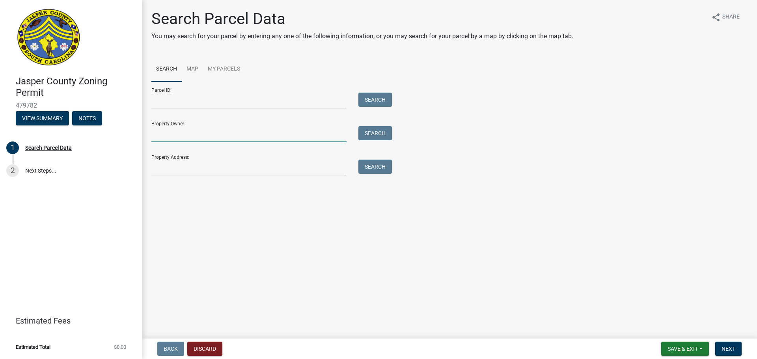
click at [207, 133] on input "Property Owner:" at bounding box center [248, 134] width 195 height 16
type input "freismuth"
click at [386, 132] on button "Search" at bounding box center [375, 133] width 34 height 14
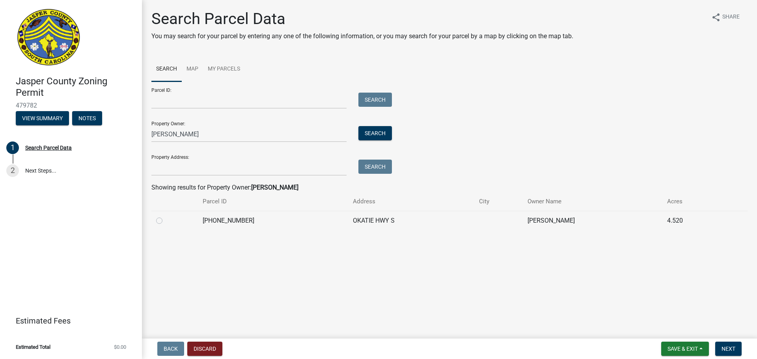
click at [166, 216] on label at bounding box center [166, 216] width 0 height 0
click at [166, 221] on input "radio" at bounding box center [168, 218] width 5 height 5
radio input "true"
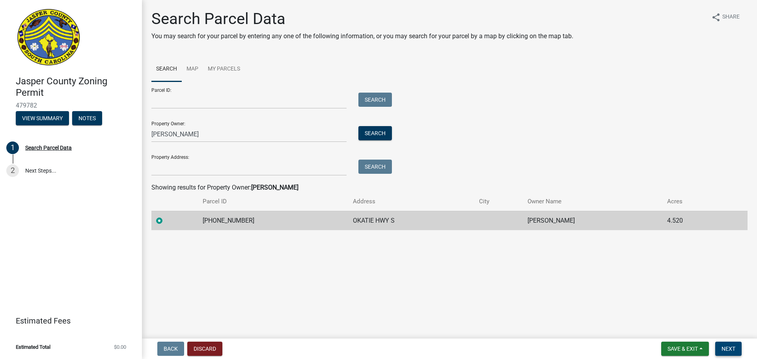
click at [735, 348] on span "Next" at bounding box center [728, 349] width 14 height 6
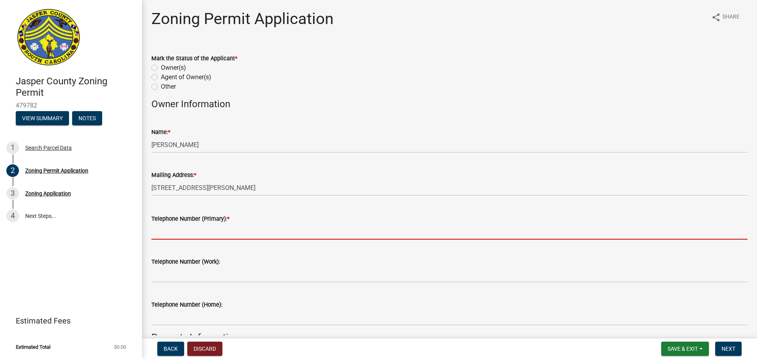
click at [238, 234] on input "Telephone Number (Primary): *" at bounding box center [449, 231] width 596 height 16
type input "[PHONE_NUMBER]"
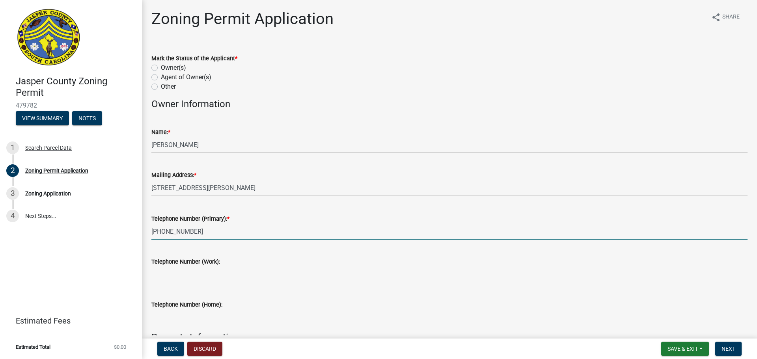
click at [161, 79] on label "Agent of Owner(s)" at bounding box center [186, 77] width 50 height 9
click at [161, 78] on input "Agent of Owner(s)" at bounding box center [163, 75] width 5 height 5
radio input "true"
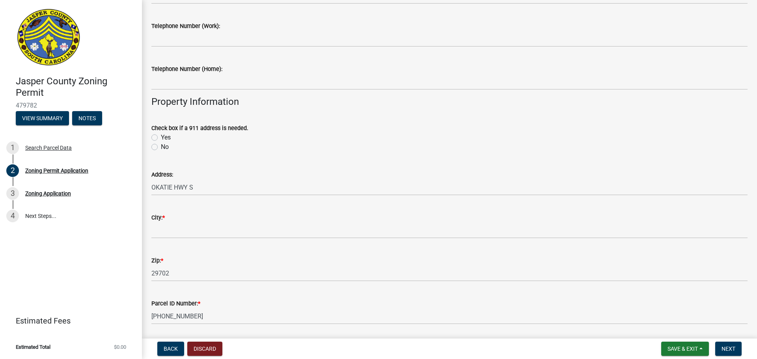
scroll to position [237, 0]
click at [161, 147] on label "No" at bounding box center [165, 146] width 8 height 9
click at [161, 147] on input "No" at bounding box center [163, 144] width 5 height 5
radio input "true"
click at [151, 185] on div "Address: OKATIE HWY S" at bounding box center [449, 176] width 608 height 37
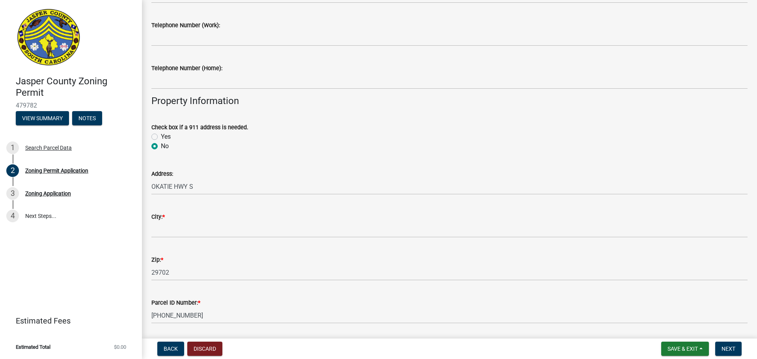
click at [151, 187] on div "Address: OKATIE HWY S" at bounding box center [449, 176] width 608 height 37
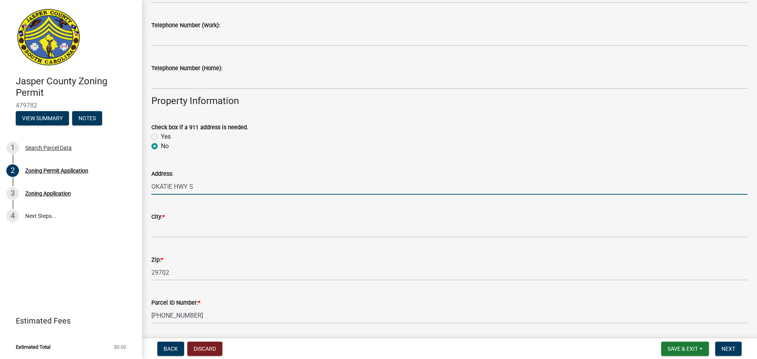
click at [152, 186] on input "OKATIE HWY S" at bounding box center [449, 187] width 596 height 16
type input "[STREET_ADDRESS]"
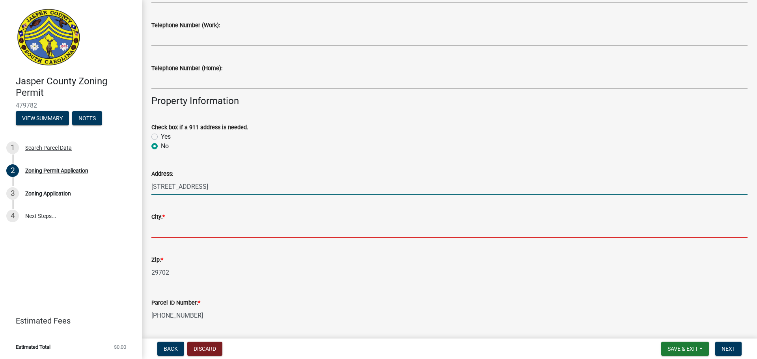
click at [173, 229] on input "City: *" at bounding box center [449, 230] width 596 height 16
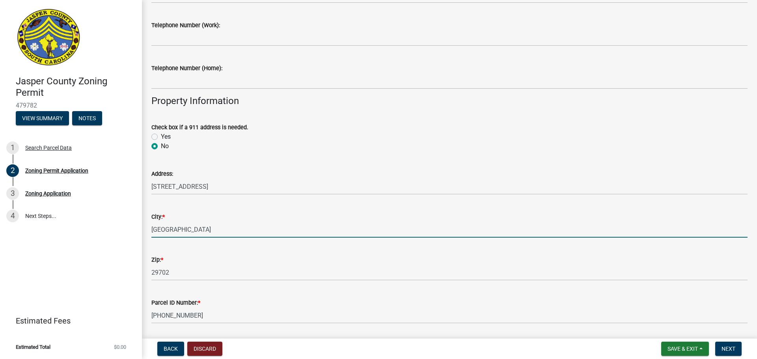
type input "[GEOGRAPHIC_DATA]"
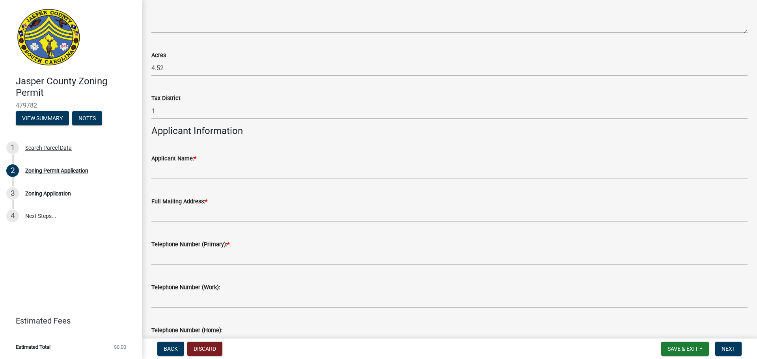
scroll to position [591, 0]
type input "29927"
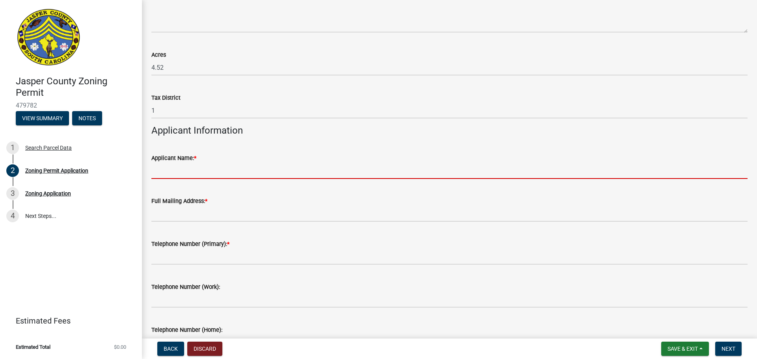
click at [166, 172] on input "Applicant Name: *" at bounding box center [449, 171] width 596 height 16
type input "[PERSON_NAME] Homes"
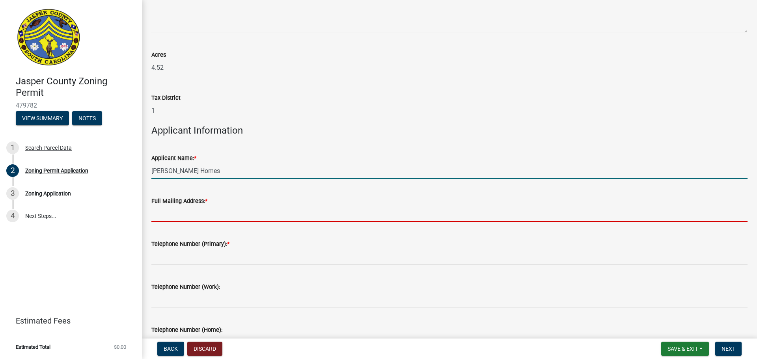
click at [177, 218] on input "Full Mailing Address: *" at bounding box center [449, 214] width 596 height 16
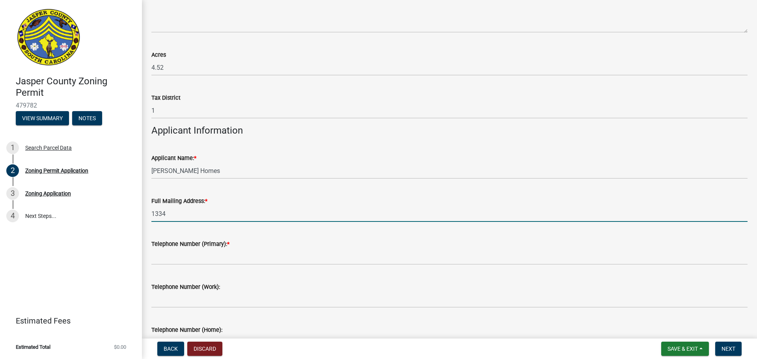
type input "1334 Frontage Rd, Hardeeville, SC 29927"
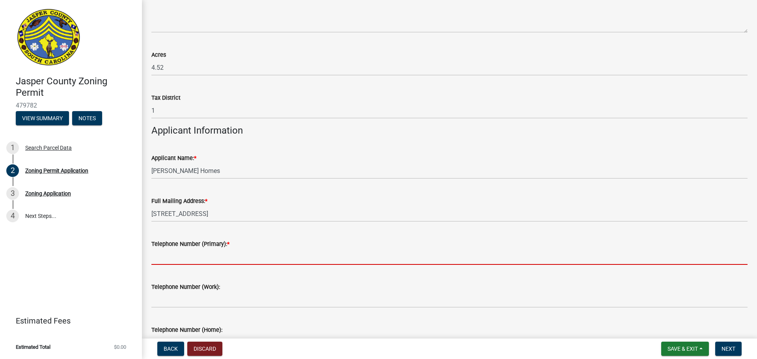
click at [194, 257] on input "Telephone Number (Primary): *" at bounding box center [449, 257] width 596 height 16
type input "[PHONE_NUMBER]"
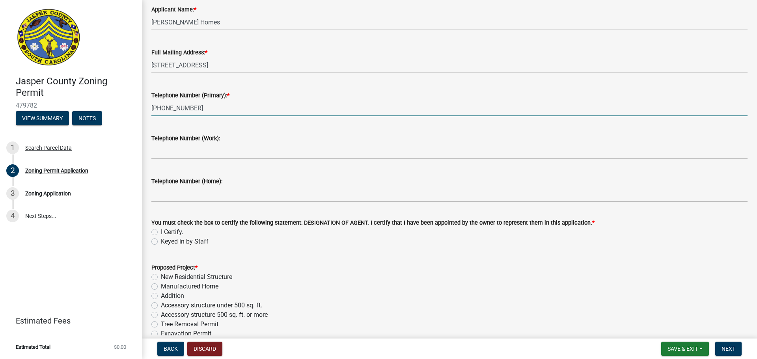
scroll to position [828, 0]
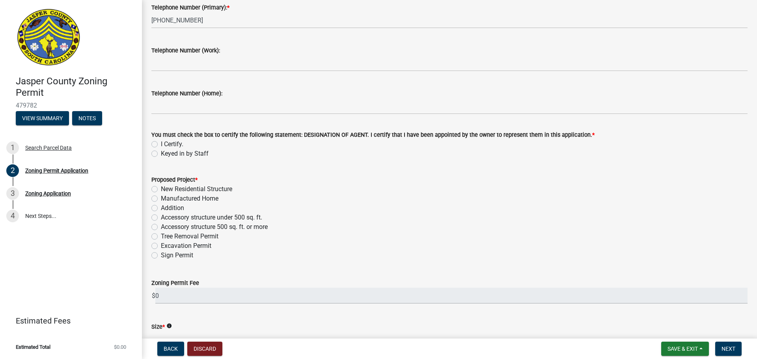
click at [161, 145] on label "I Certify." at bounding box center [172, 144] width 22 height 9
click at [161, 145] on input "I Certify." at bounding box center [163, 142] width 5 height 5
radio input "true"
click at [161, 189] on label "New Residential Structure" at bounding box center [196, 188] width 71 height 9
click at [161, 189] on input "New Residential Structure" at bounding box center [163, 186] width 5 height 5
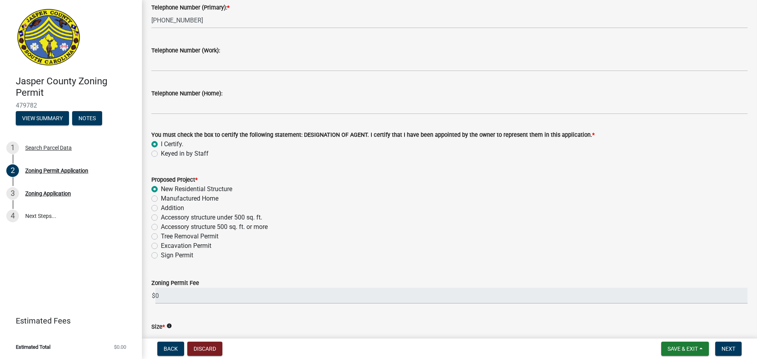
radio input "true"
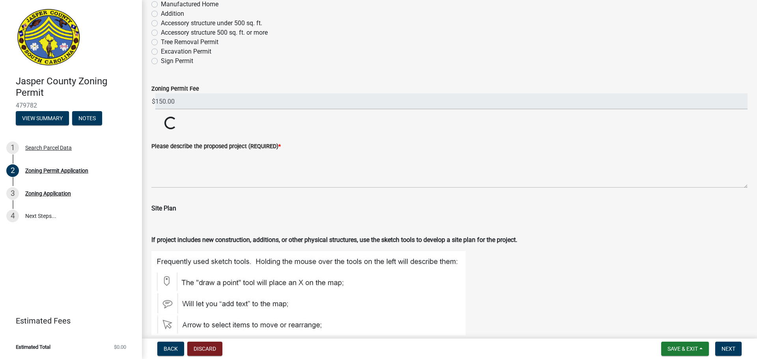
scroll to position [1025, 0]
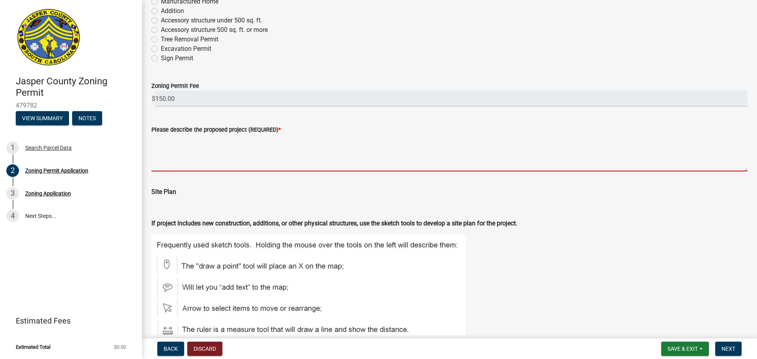
click at [184, 162] on textarea "Please describe the proposed project (REQUIRED) *" at bounding box center [449, 152] width 596 height 37
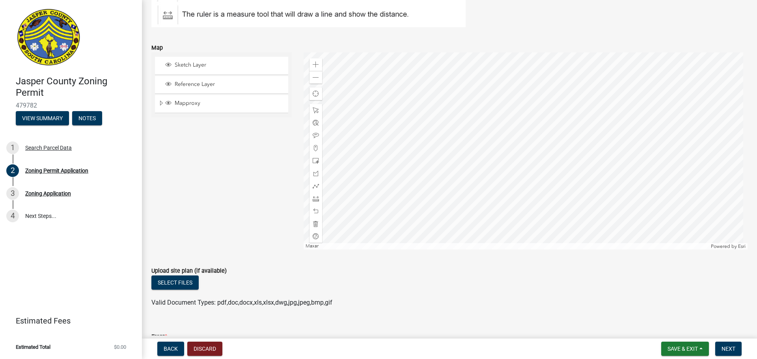
scroll to position [1458, 0]
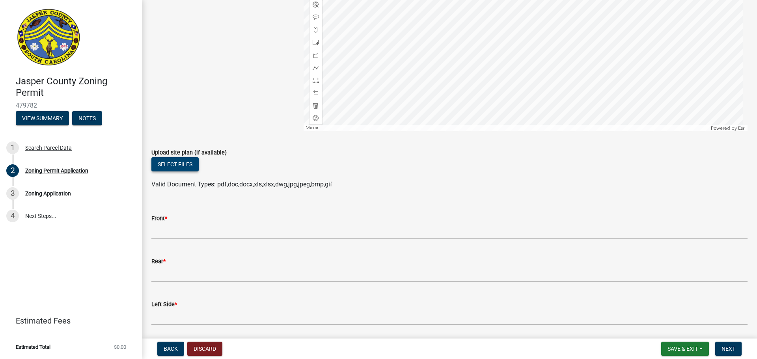
type textarea "New construction of guest house"
click at [181, 160] on button "Select files" at bounding box center [174, 164] width 47 height 14
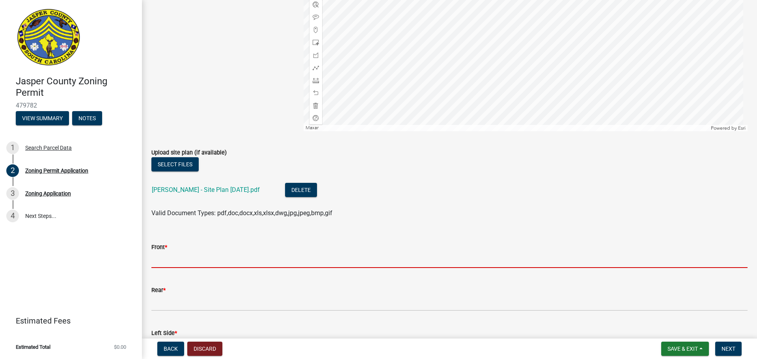
click at [167, 261] on input "Front *" at bounding box center [449, 260] width 596 height 16
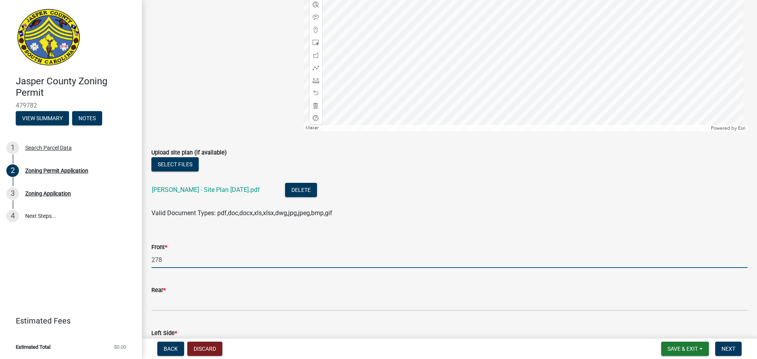
type input "278"
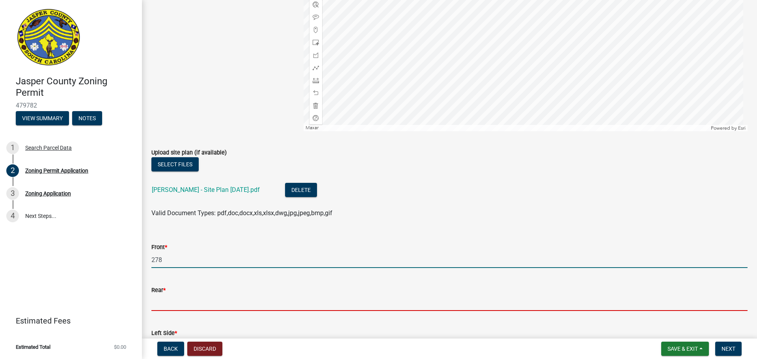
click at [167, 296] on input "Rear *" at bounding box center [449, 303] width 596 height 16
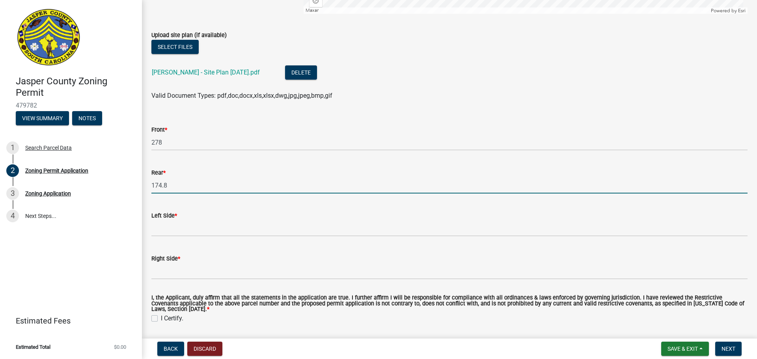
scroll to position [1577, 0]
type input "174.8"
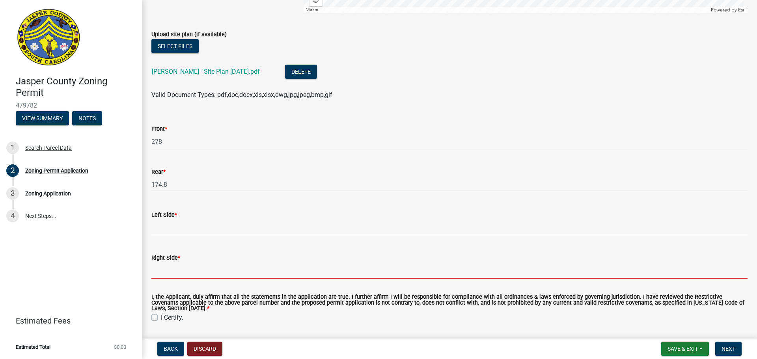
click at [172, 270] on input "Right Side *" at bounding box center [449, 271] width 596 height 16
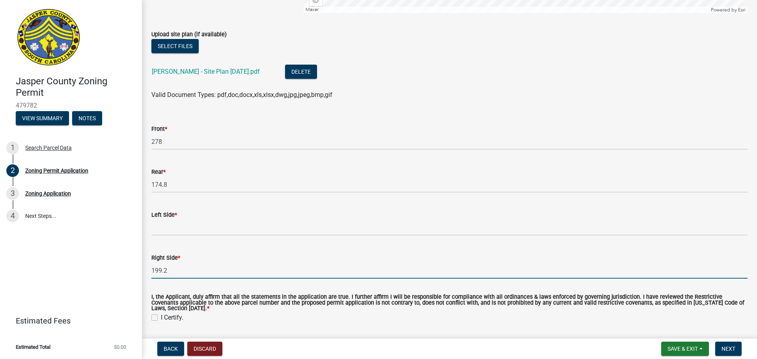
type input "199.2"
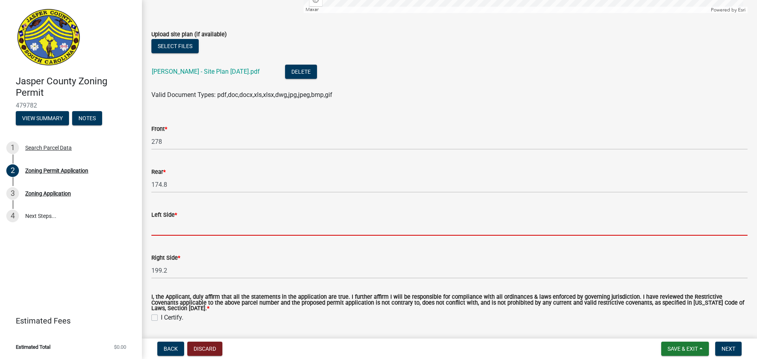
click at [176, 223] on input "Left Side *" at bounding box center [449, 228] width 596 height 16
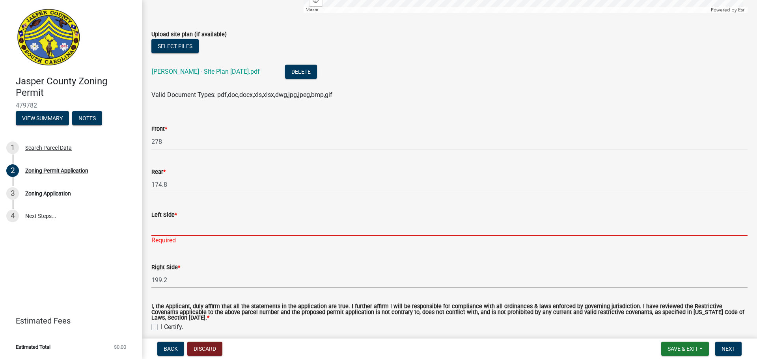
click at [220, 228] on input "Left Side *" at bounding box center [449, 228] width 596 height 16
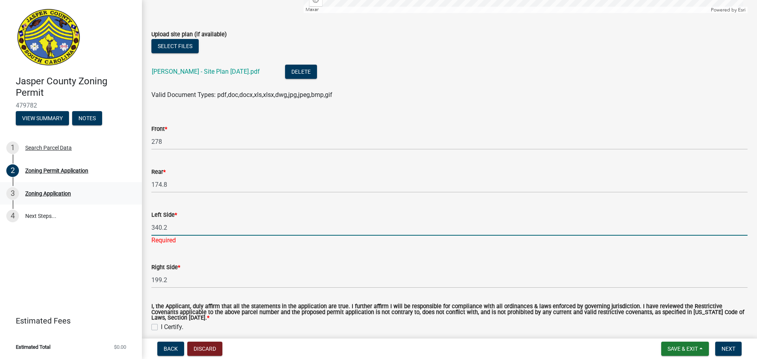
type input "340.2"
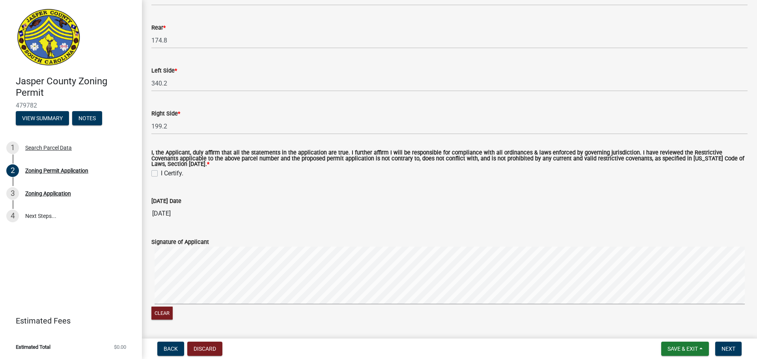
scroll to position [1734, 0]
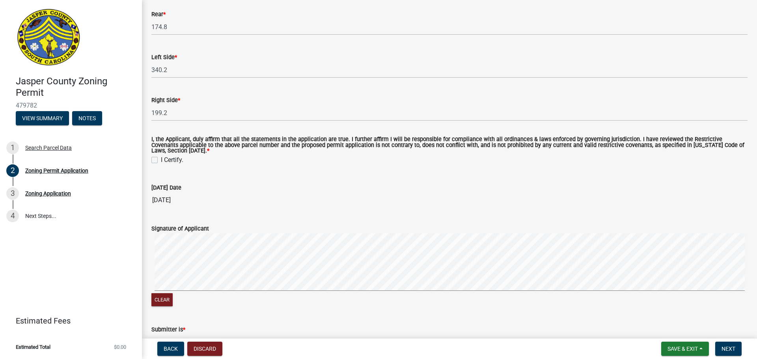
click at [161, 163] on label "I Certify." at bounding box center [172, 159] width 22 height 9
click at [161, 160] on input "I Certify." at bounding box center [163, 157] width 5 height 5
checkbox input "true"
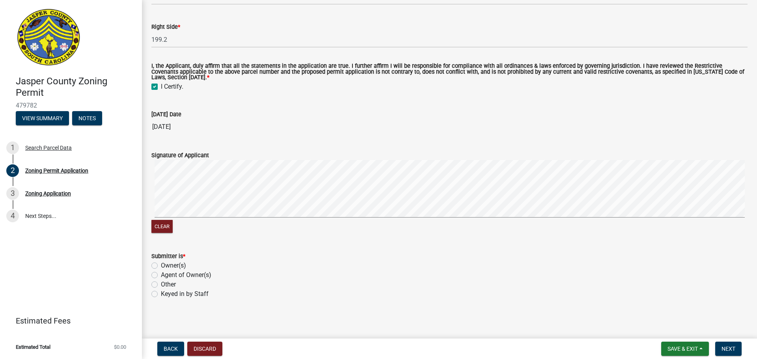
scroll to position [1809, 0]
click at [161, 272] on label "Agent of Owner(s)" at bounding box center [186, 273] width 50 height 9
click at [161, 272] on input "Agent of Owner(s)" at bounding box center [163, 271] width 5 height 5
radio input "true"
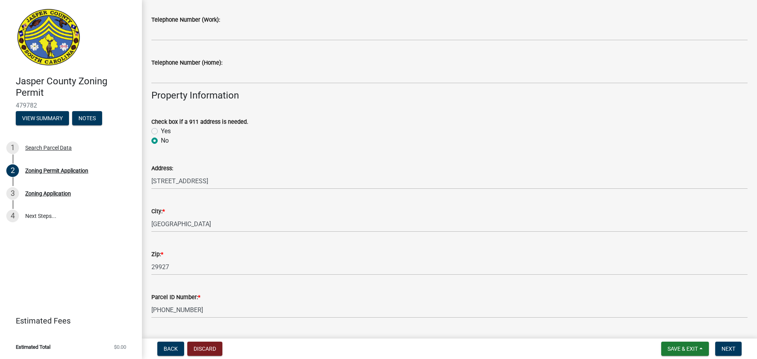
scroll to position [75, 0]
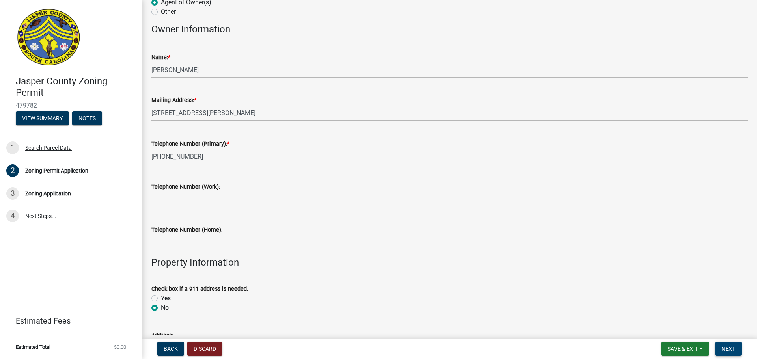
click at [731, 351] on span "Next" at bounding box center [728, 349] width 14 height 6
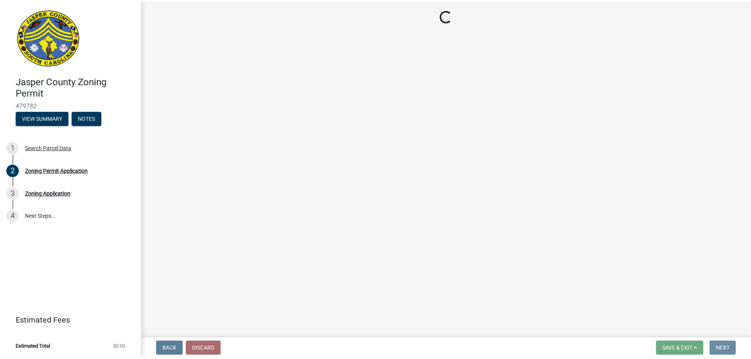
scroll to position [0, 0]
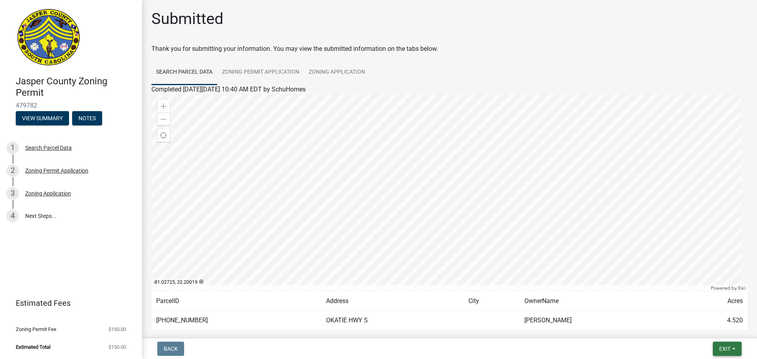
click at [734, 352] on button "Exit" at bounding box center [727, 349] width 29 height 14
click at [708, 330] on button "Save & Exit" at bounding box center [709, 328] width 63 height 19
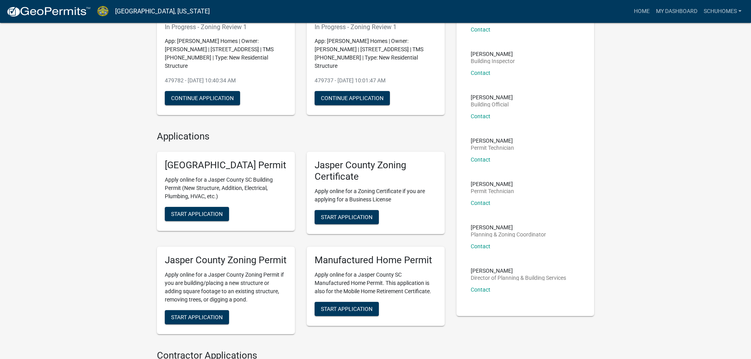
scroll to position [118, 0]
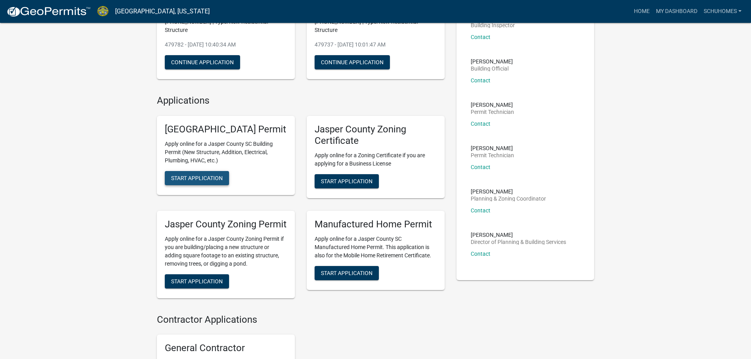
click at [209, 185] on button "Start Application" at bounding box center [197, 178] width 64 height 14
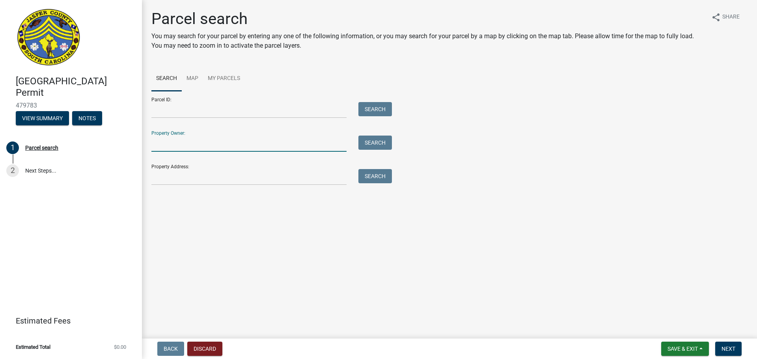
click at [179, 145] on input "Property Owner:" at bounding box center [248, 144] width 195 height 16
type input "freismuth"
click at [381, 146] on button "Search" at bounding box center [375, 143] width 34 height 14
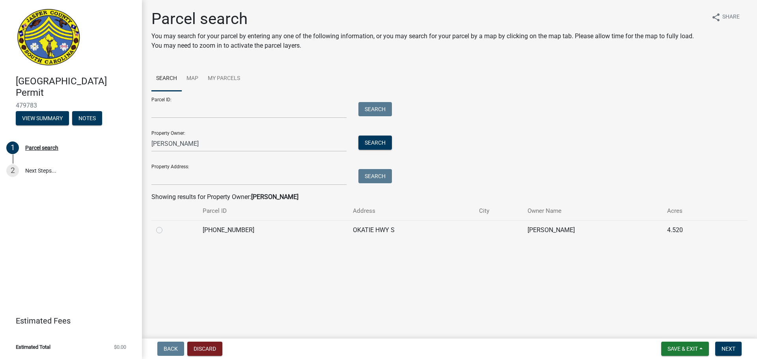
click at [162, 227] on div at bounding box center [174, 229] width 37 height 9
drag, startPoint x: 158, startPoint y: 227, endPoint x: 186, endPoint y: 230, distance: 27.7
click at [166, 225] on label at bounding box center [166, 225] width 0 height 0
click at [166, 228] on input "radio" at bounding box center [168, 227] width 5 height 5
radio input "true"
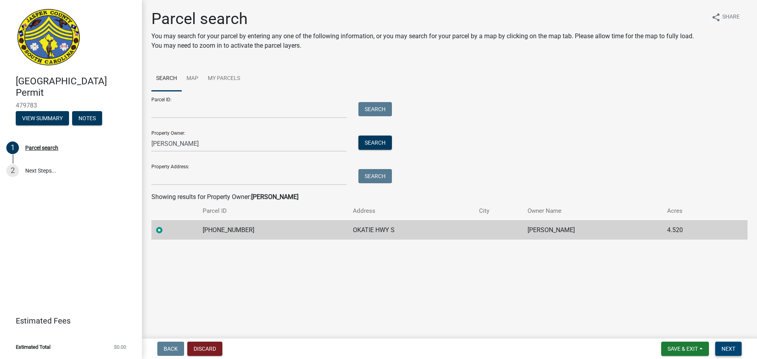
click at [730, 345] on button "Next" at bounding box center [728, 349] width 26 height 14
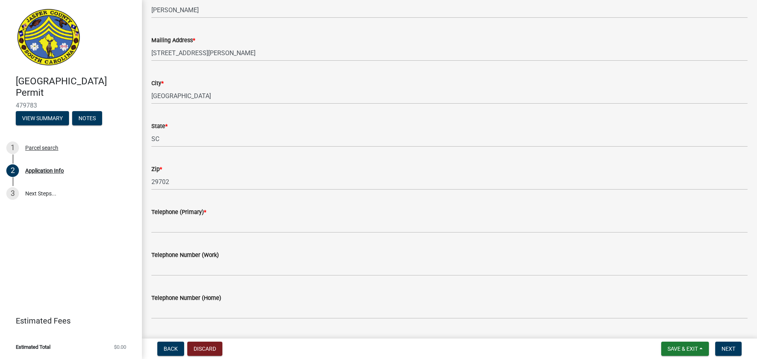
scroll to position [197, 0]
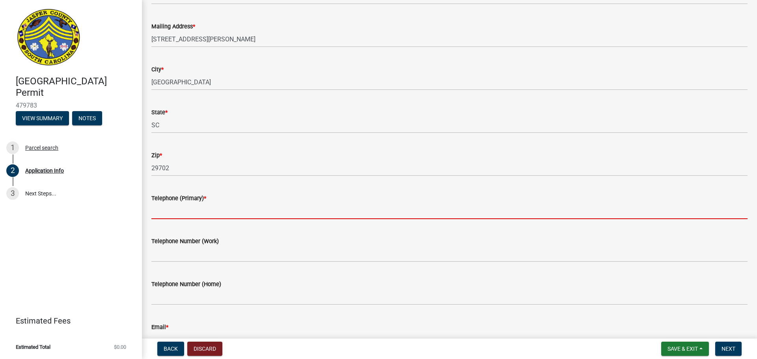
click at [220, 216] on input "Telephone (Primary) *" at bounding box center [449, 211] width 596 height 16
type input "[PHONE_NUMBER]"
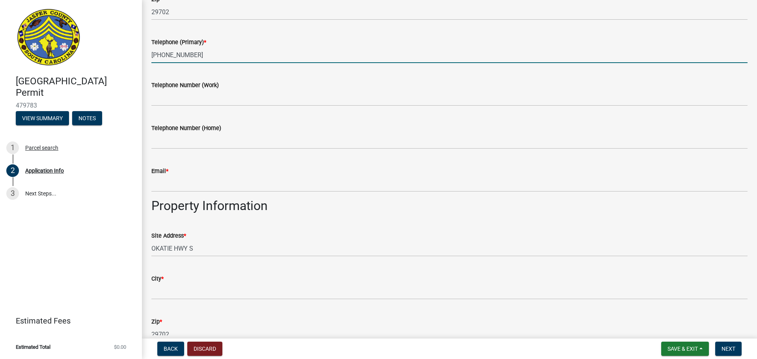
scroll to position [355, 0]
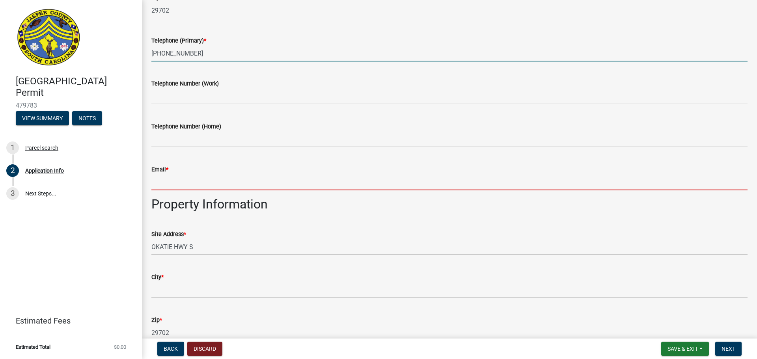
click at [188, 183] on input "Email *" at bounding box center [449, 182] width 596 height 16
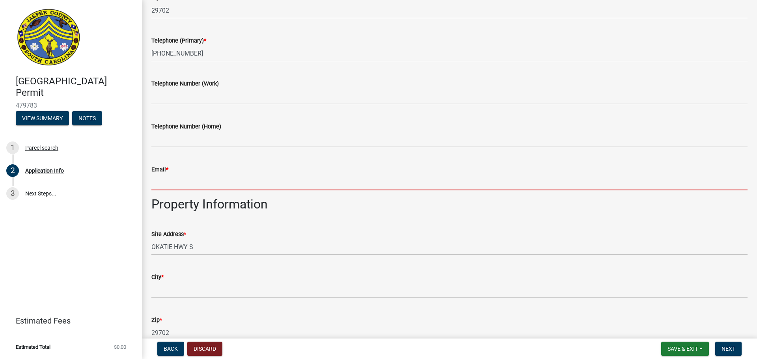
type input "[EMAIL_ADDRESS][DOMAIN_NAME]"
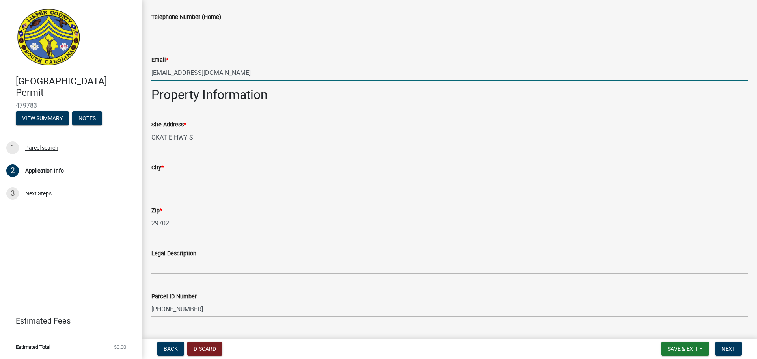
scroll to position [473, 0]
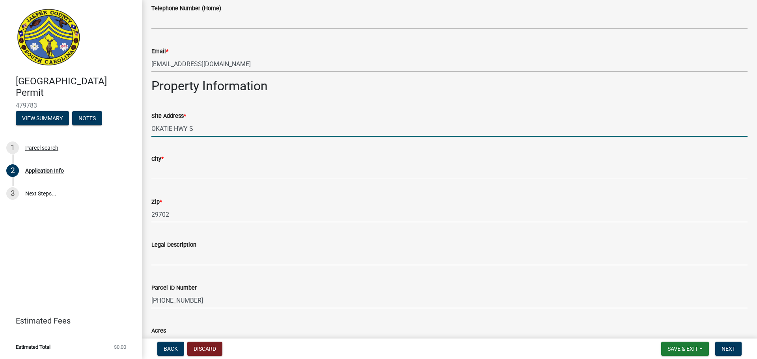
click at [152, 130] on input "OKATIE HWY S" at bounding box center [449, 129] width 596 height 16
type input "[STREET_ADDRESS]"
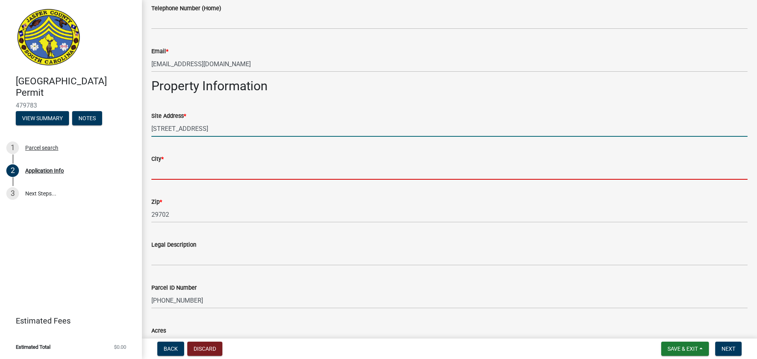
click at [167, 172] on input "City *" at bounding box center [449, 172] width 596 height 16
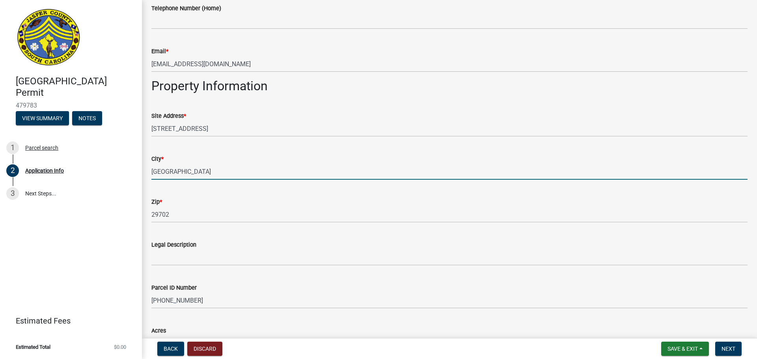
type input "[GEOGRAPHIC_DATA]"
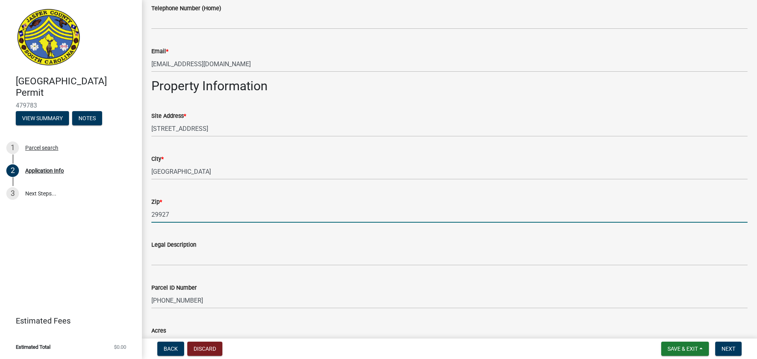
type input "29927"
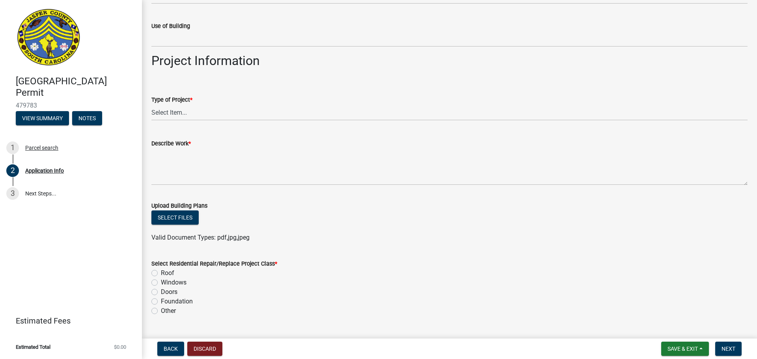
scroll to position [828, 0]
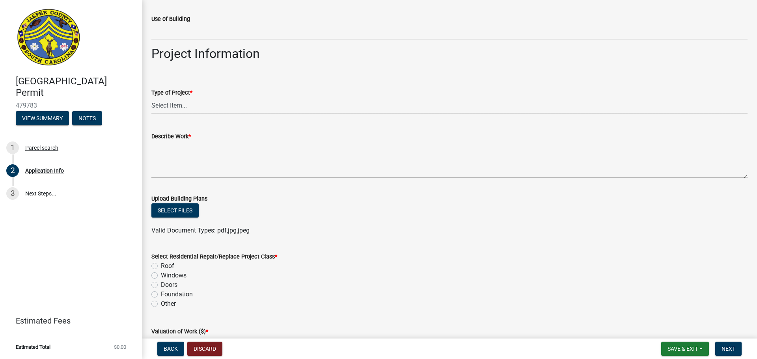
click at [201, 106] on select "Select Item... Construction Trailer/Shipping Container Residential Demolition C…" at bounding box center [449, 105] width 596 height 16
click at [151, 97] on select "Select Item... Construction Trailer/Shipping Container Residential Demolition C…" at bounding box center [449, 105] width 596 height 16
select select "42590599-3c97-479d-b3e9-fbeca9af4fb5"
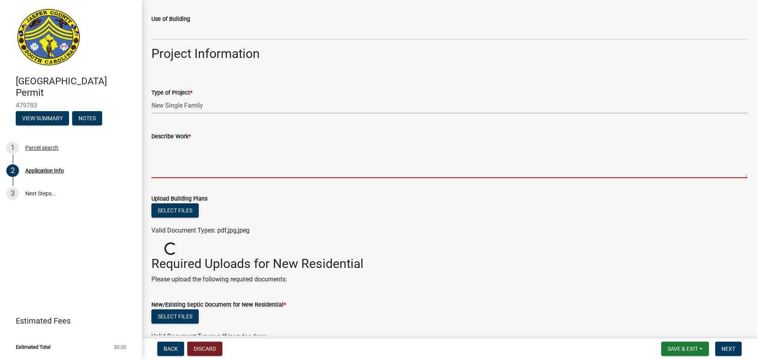
click at [166, 165] on textarea "Describe Work *" at bounding box center [449, 159] width 596 height 37
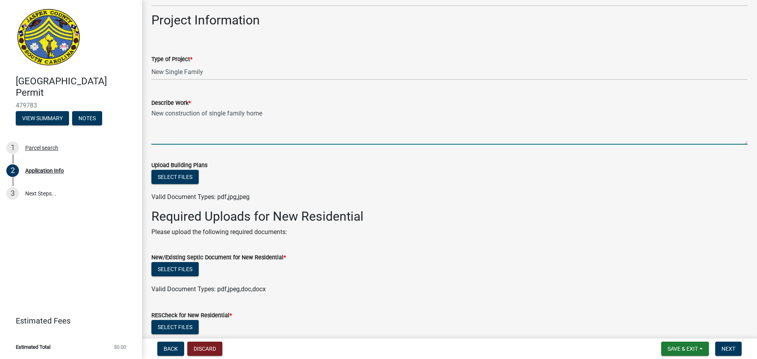
scroll to position [907, 0]
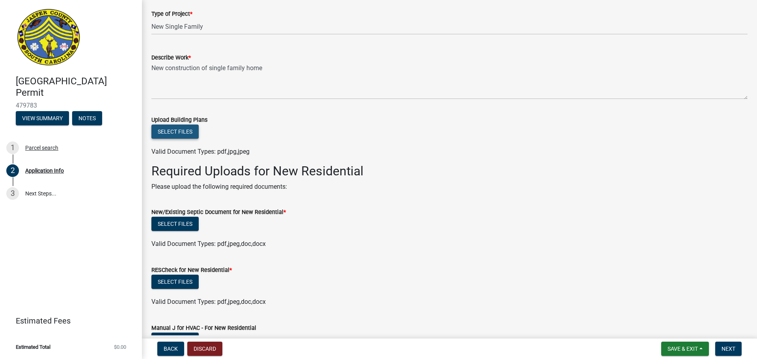
click at [166, 134] on button "Select files" at bounding box center [174, 132] width 47 height 14
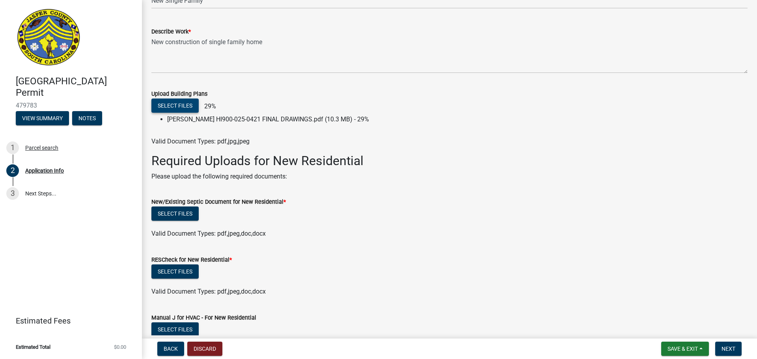
scroll to position [946, 0]
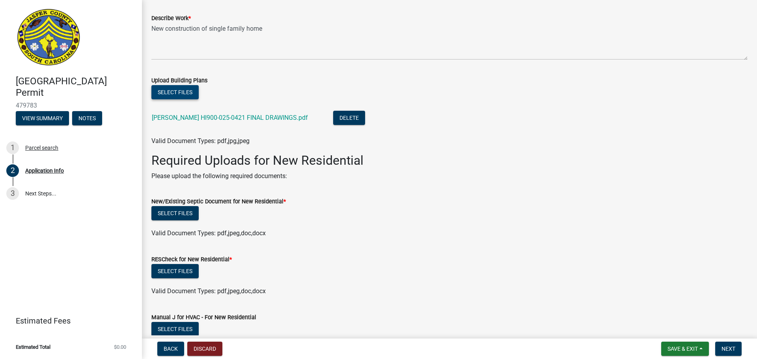
click at [192, 94] on button "Select files" at bounding box center [174, 92] width 47 height 14
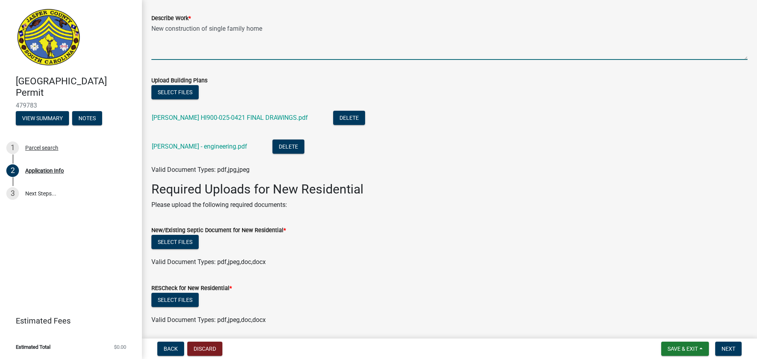
click at [376, 34] on textarea "New construction of single family home" at bounding box center [449, 41] width 596 height 37
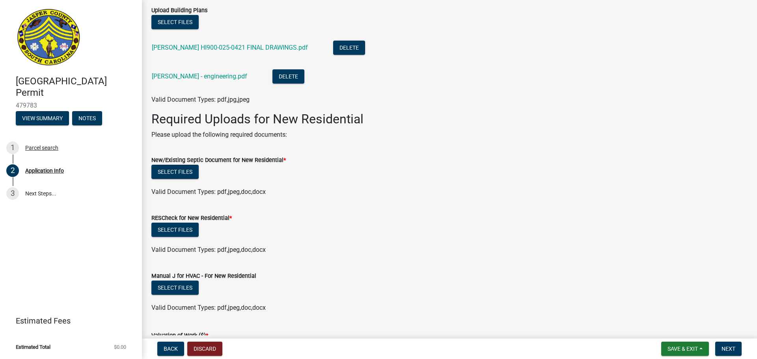
scroll to position [1025, 0]
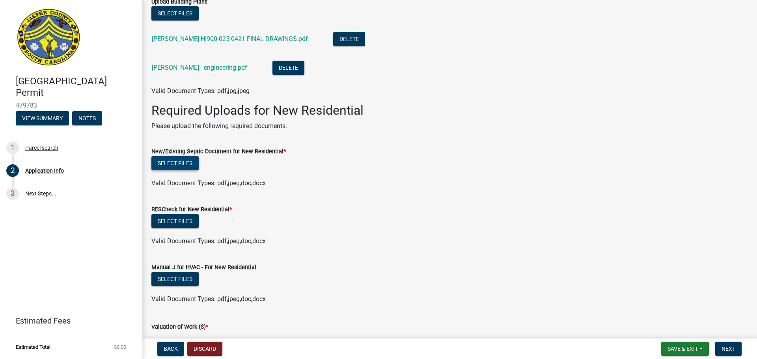
type textarea "New construction of single family home - labeled on plans as "Cottagewood Moder…"
click at [180, 162] on button "Select files" at bounding box center [174, 163] width 47 height 14
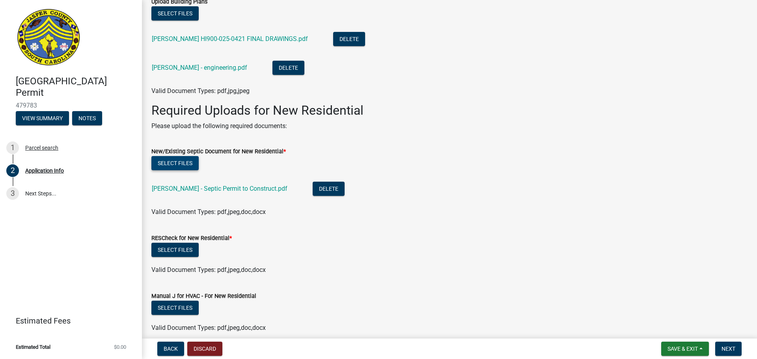
click at [193, 165] on button "Select files" at bounding box center [174, 163] width 47 height 14
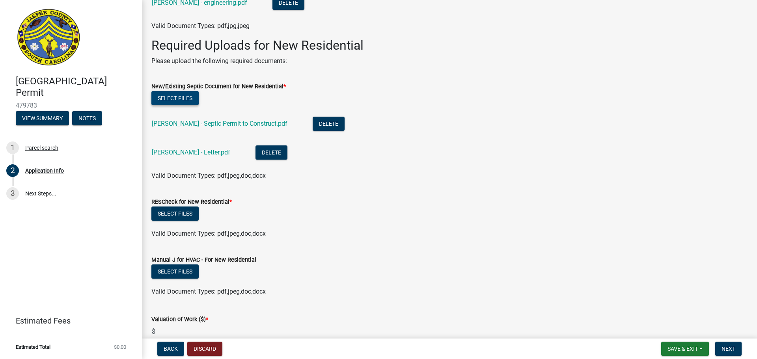
scroll to position [1104, 0]
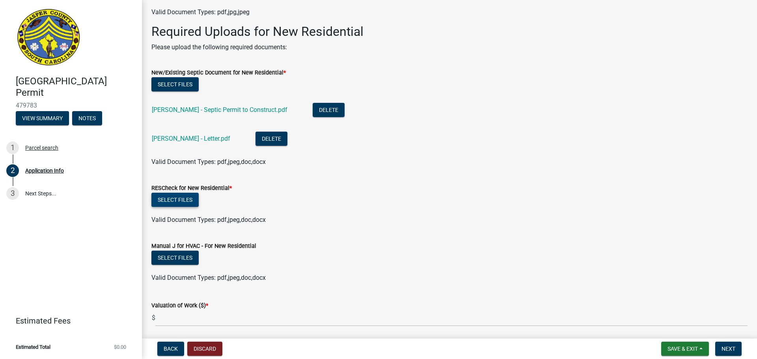
click at [178, 199] on button "Select files" at bounding box center [174, 200] width 47 height 14
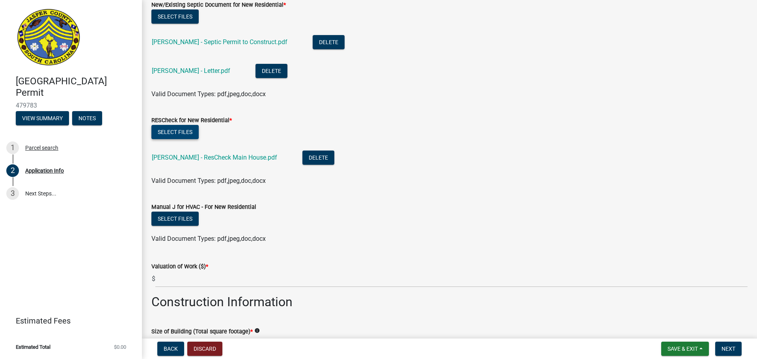
scroll to position [1183, 0]
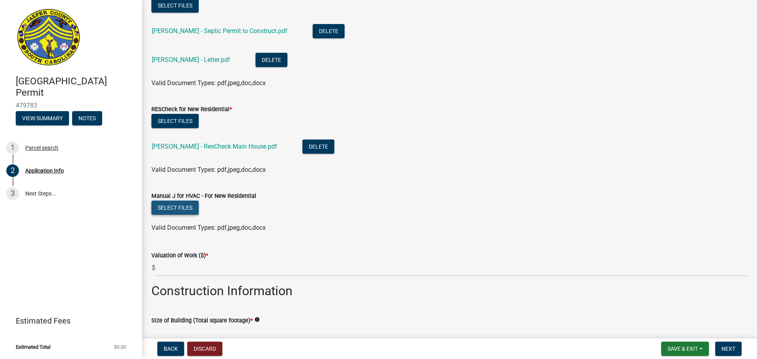
click at [186, 207] on button "Select files" at bounding box center [174, 208] width 47 height 14
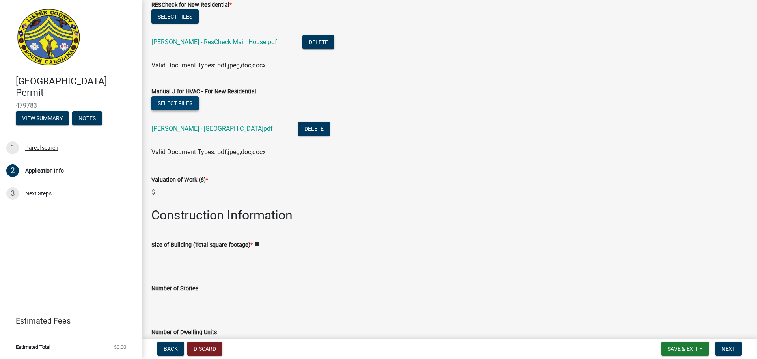
scroll to position [1301, 0]
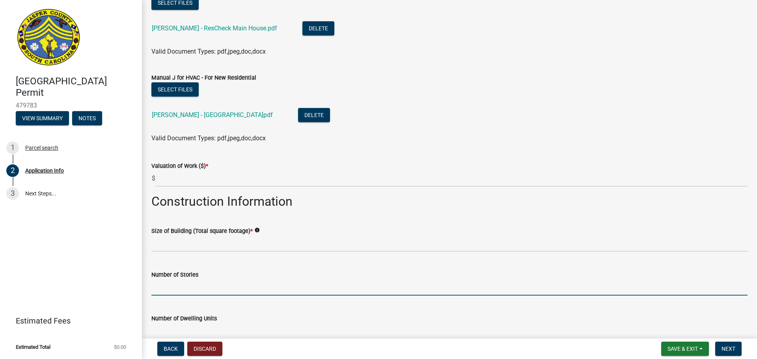
click at [209, 289] on input "text" at bounding box center [449, 287] width 596 height 16
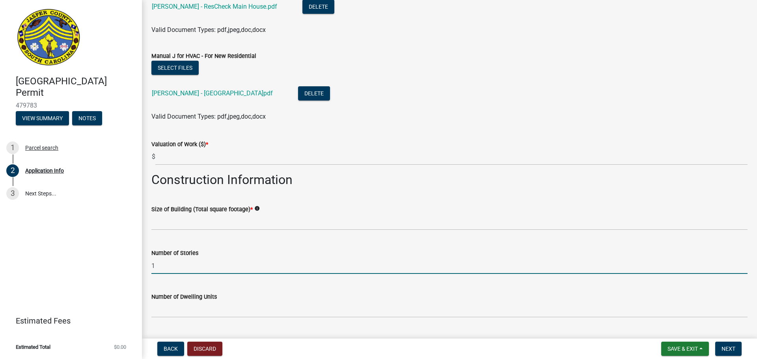
scroll to position [1419, 0]
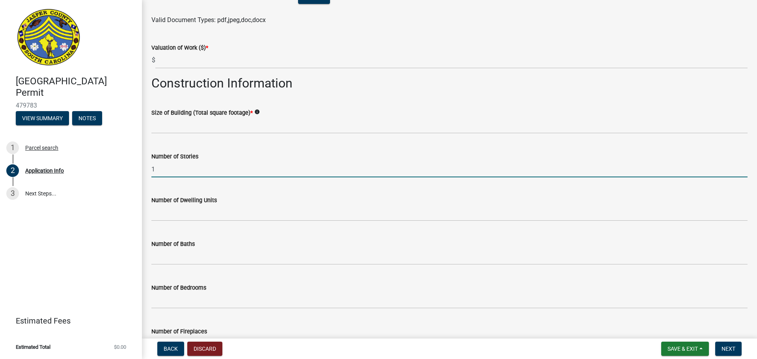
type input "1"
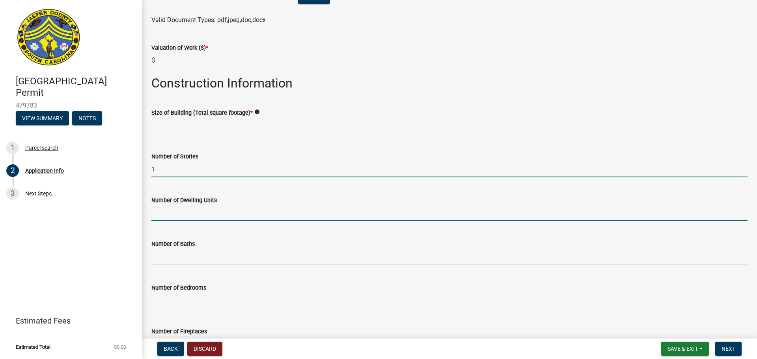
click at [210, 214] on input "text" at bounding box center [449, 213] width 596 height 16
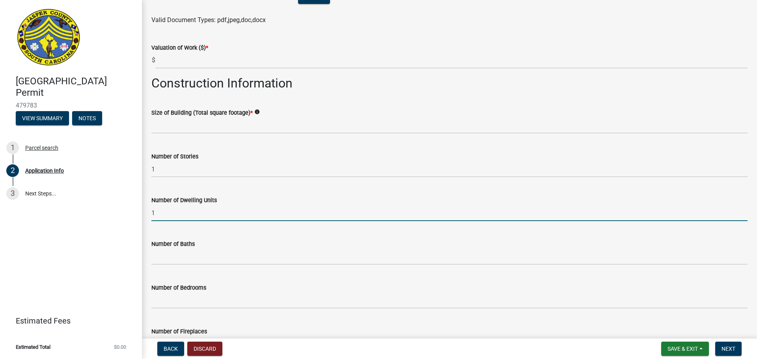
type input "1"
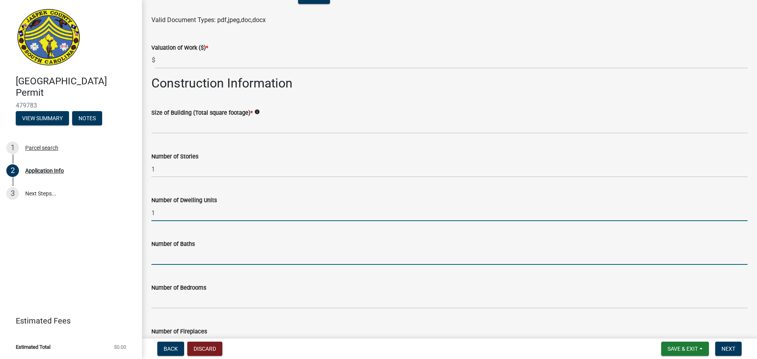
click at [203, 255] on input "text" at bounding box center [449, 257] width 596 height 16
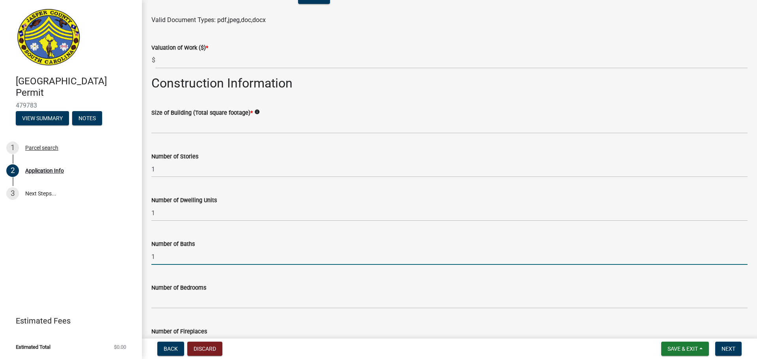
type input "1"
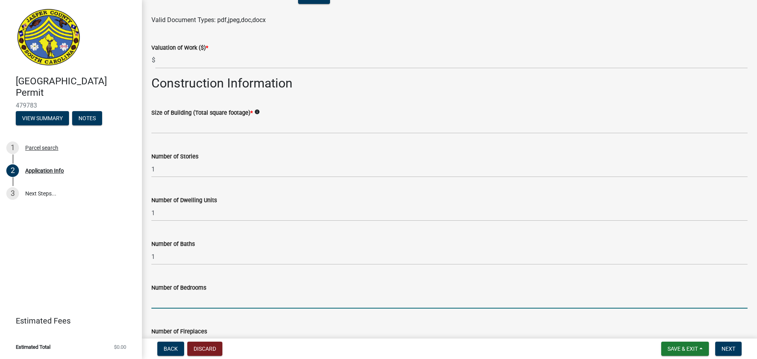
click at [187, 296] on input "text" at bounding box center [449, 300] width 596 height 16
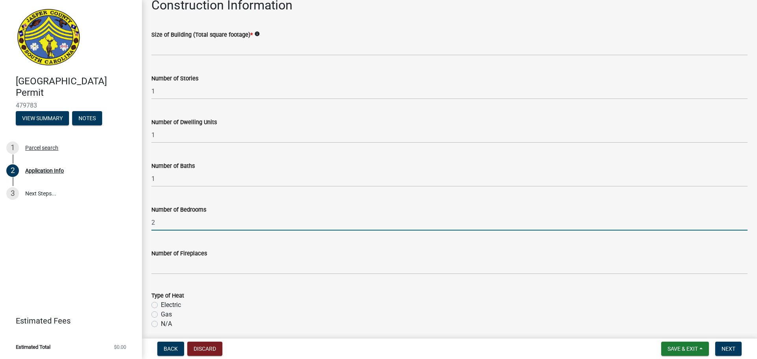
scroll to position [1498, 0]
type input "2"
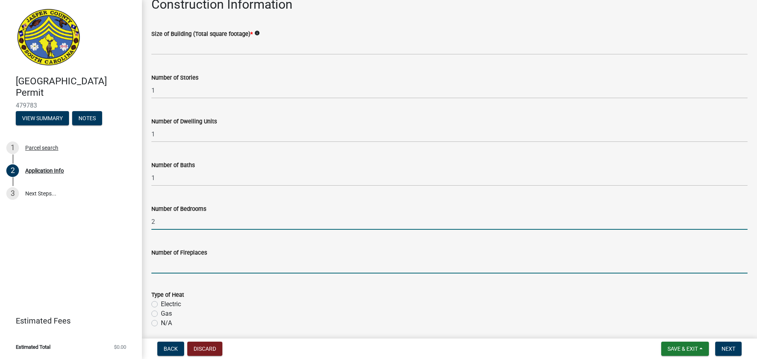
click at [179, 270] on input "text" at bounding box center [449, 265] width 596 height 16
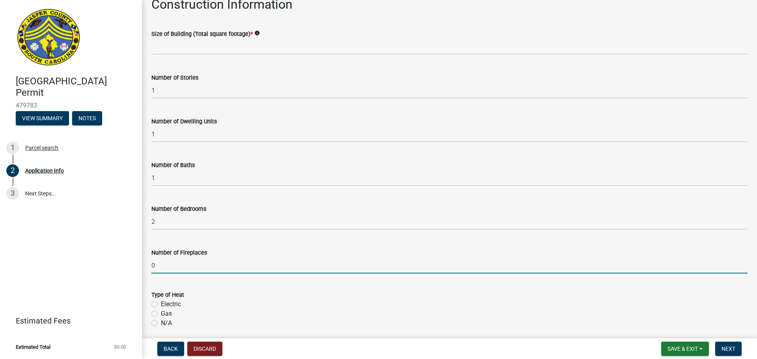
scroll to position [1537, 0]
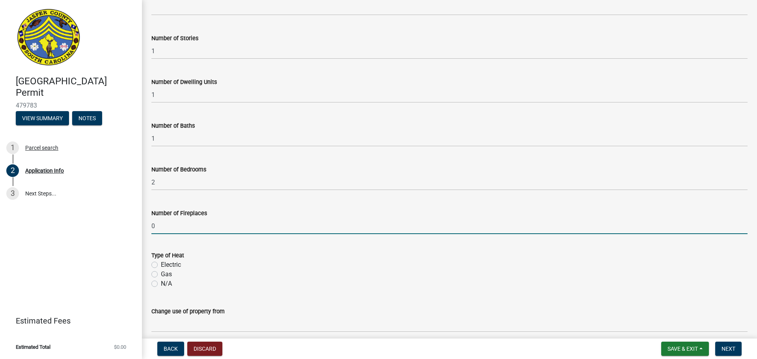
type input "0"
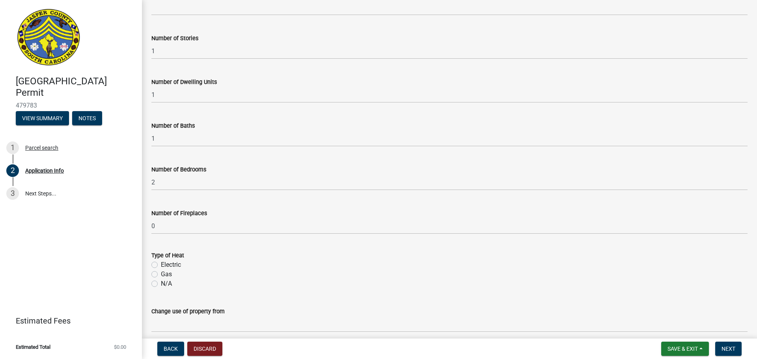
click at [161, 263] on label "Electric" at bounding box center [171, 264] width 20 height 9
click at [161, 263] on input "Electric" at bounding box center [163, 262] width 5 height 5
radio input "true"
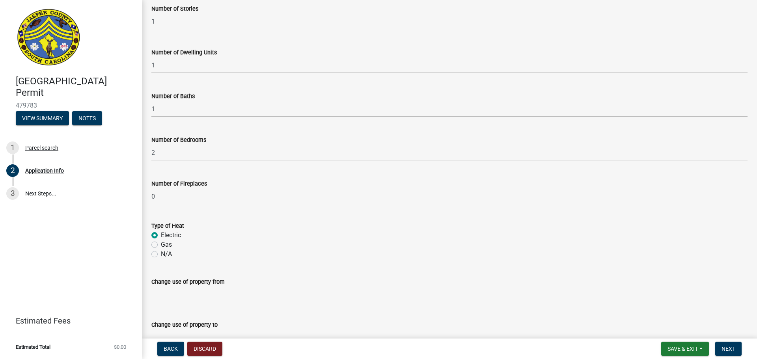
scroll to position [1614, 0]
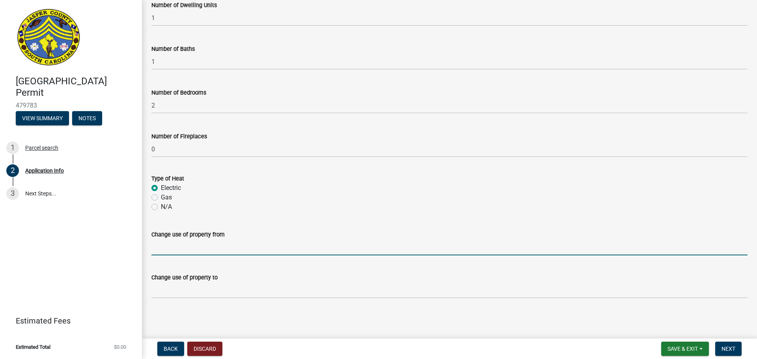
click at [201, 252] on input "Change use of property from" at bounding box center [449, 247] width 596 height 16
type input "Vacant"
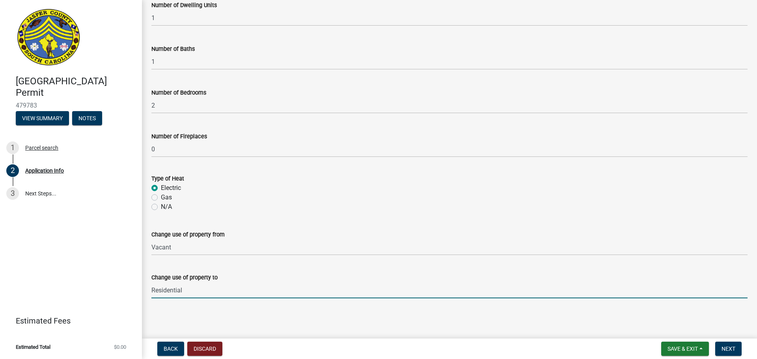
type input "Residential housing"
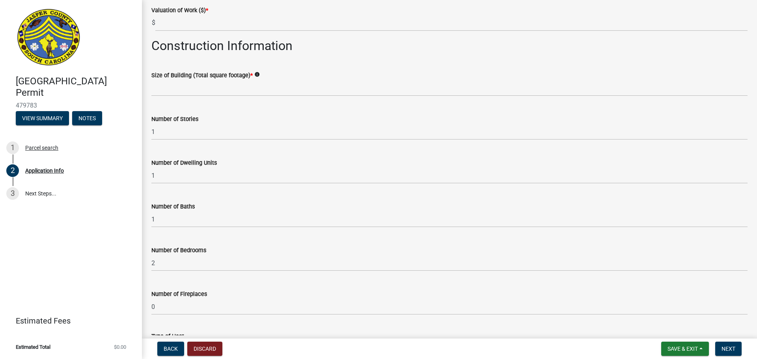
scroll to position [1417, 0]
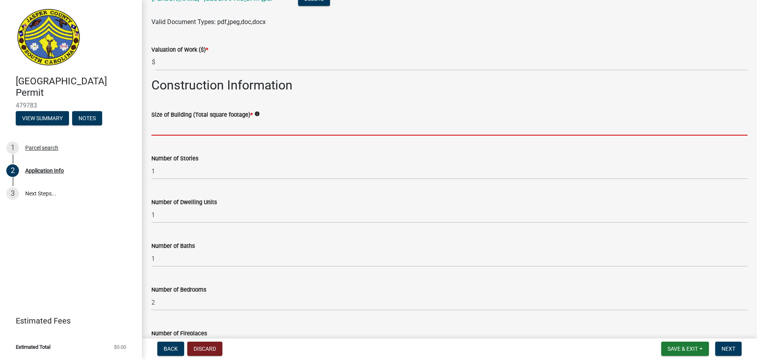
click at [185, 131] on input "text" at bounding box center [449, 127] width 596 height 16
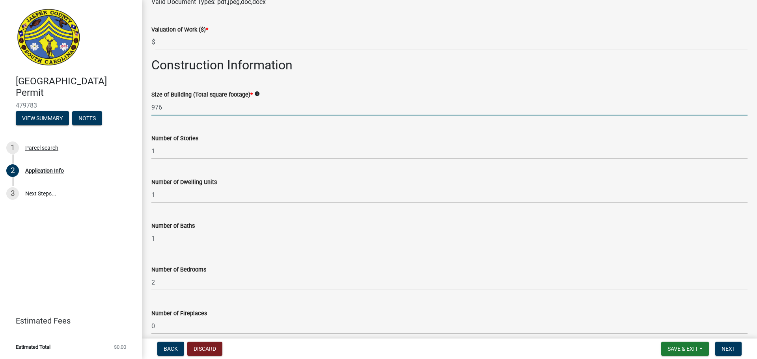
scroll to position [1456, 0]
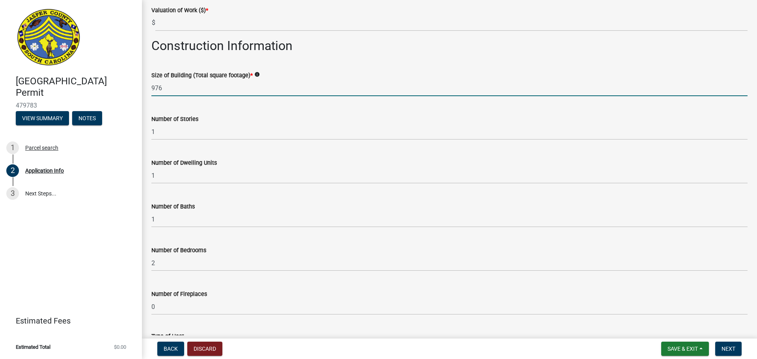
type input "976"
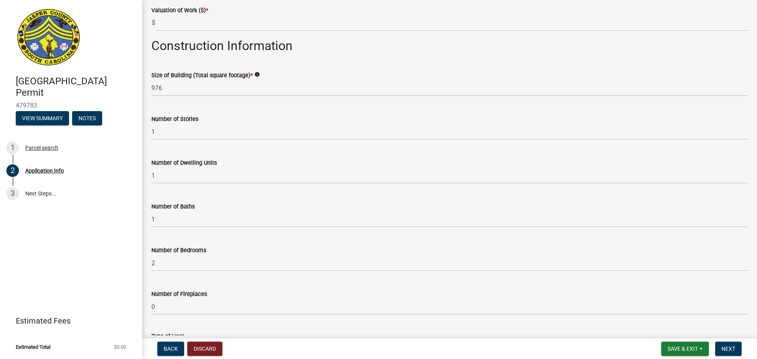
click at [258, 74] on icon "info" at bounding box center [257, 75] width 6 height 6
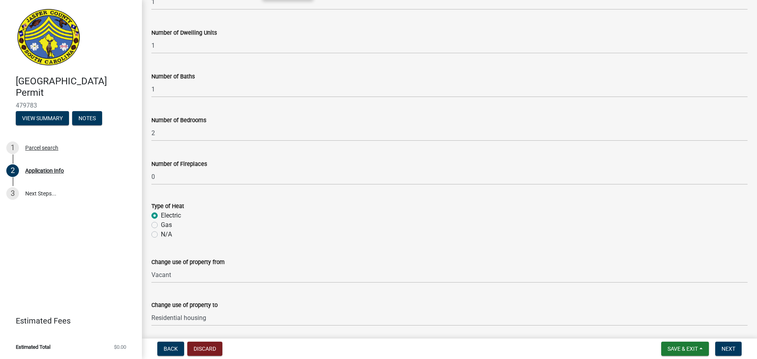
scroll to position [1614, 0]
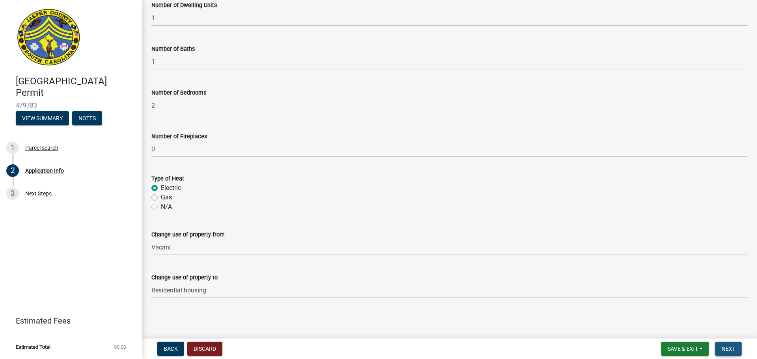
click at [735, 346] on span "Next" at bounding box center [728, 349] width 14 height 6
click at [730, 350] on span "Next" at bounding box center [728, 349] width 14 height 6
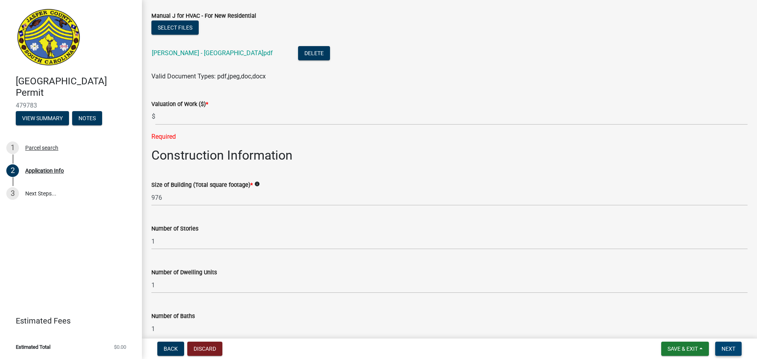
scroll to position [1267, 0]
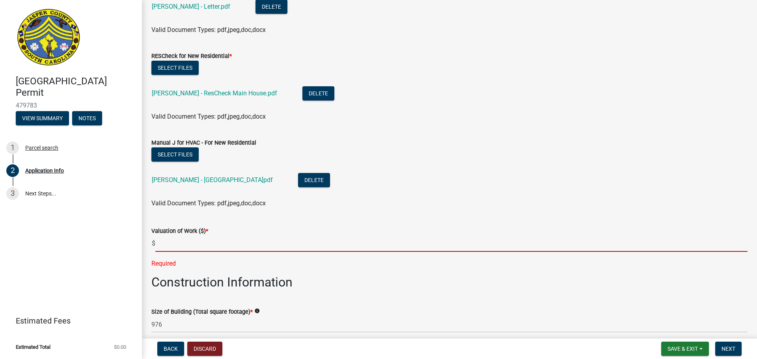
click at [194, 245] on input "text" at bounding box center [451, 244] width 592 height 16
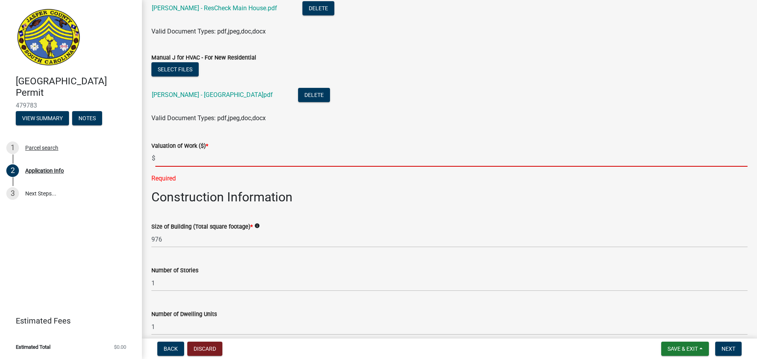
scroll to position [1228, 0]
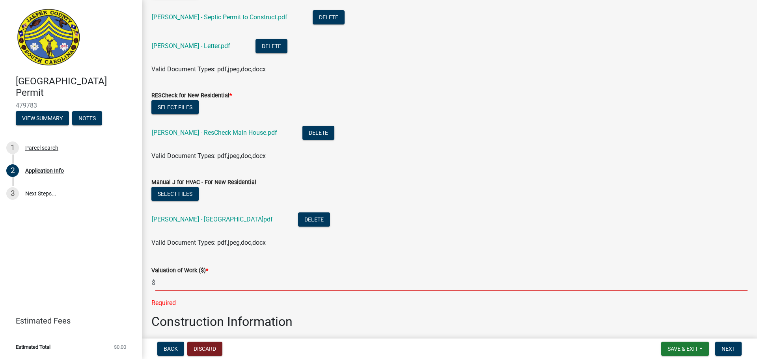
click at [190, 283] on input "text" at bounding box center [451, 283] width 592 height 16
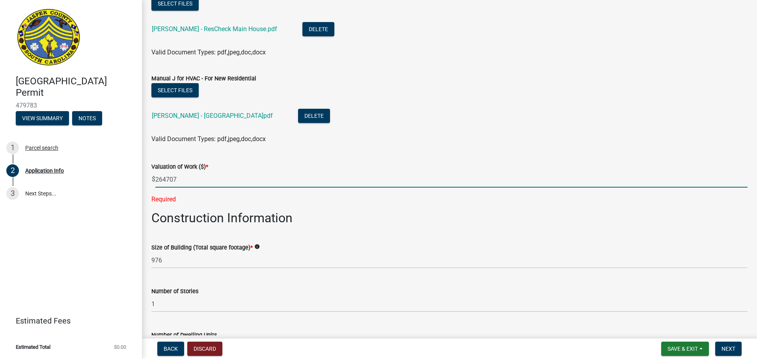
scroll to position [1346, 0]
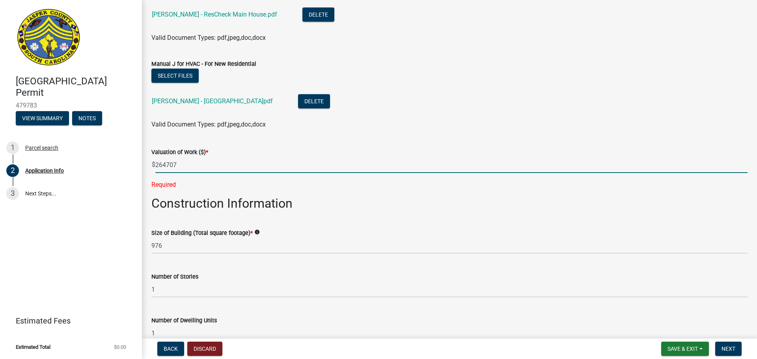
type input "264707"
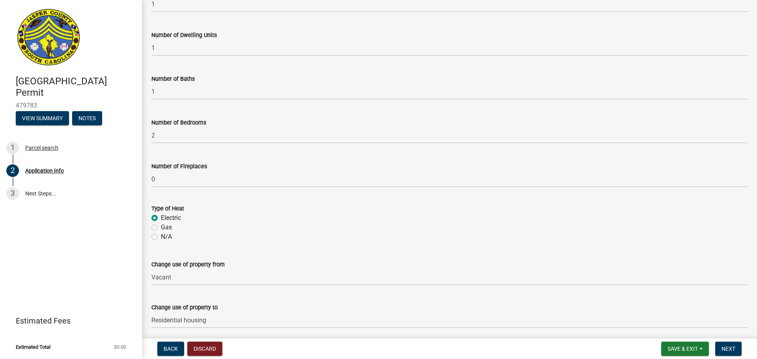
scroll to position [1646, 0]
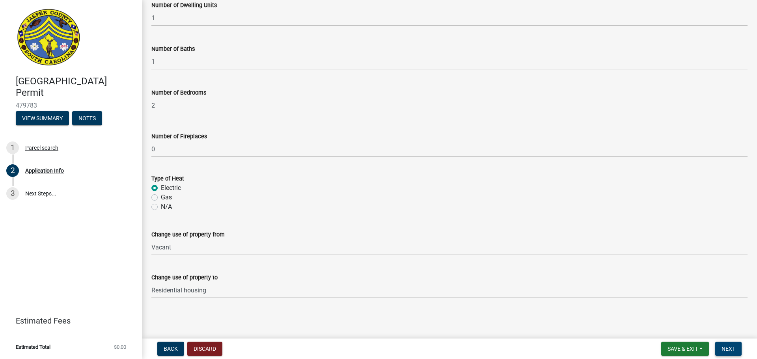
click at [727, 348] on span "Next" at bounding box center [728, 349] width 14 height 6
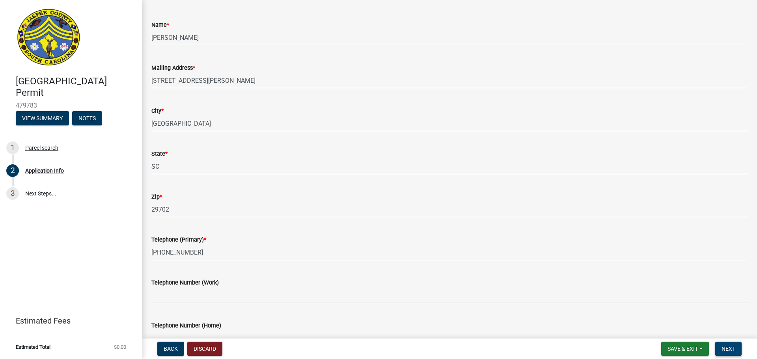
scroll to position [0, 0]
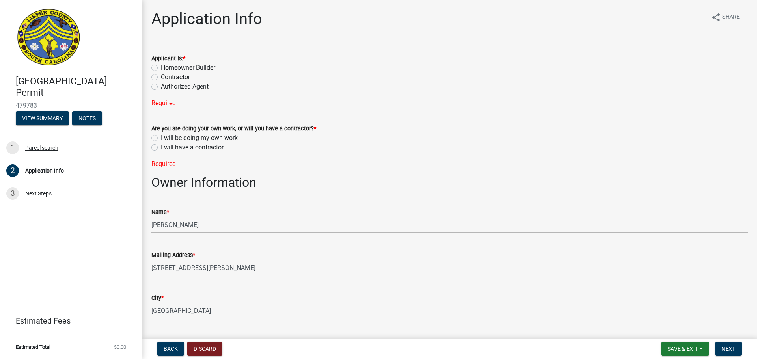
click at [161, 76] on label "Contractor" at bounding box center [175, 77] width 29 height 9
click at [161, 76] on input "Contractor" at bounding box center [163, 75] width 5 height 5
radio input "true"
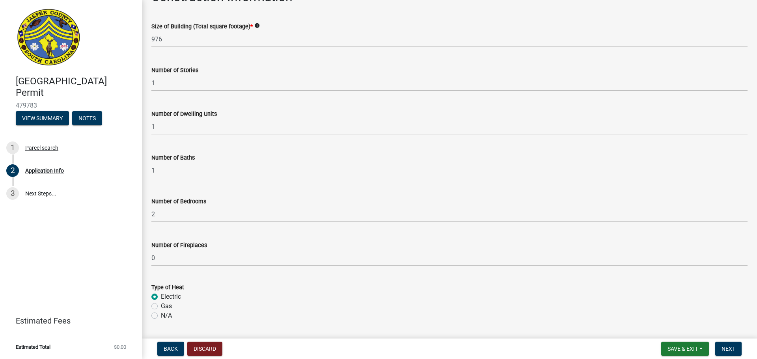
scroll to position [1569, 0]
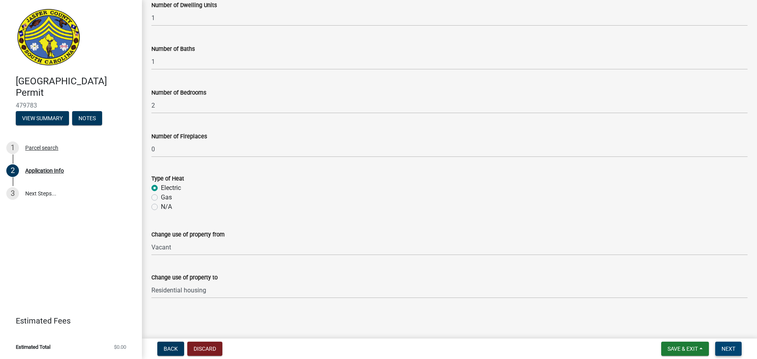
click at [729, 348] on span "Next" at bounding box center [728, 349] width 14 height 6
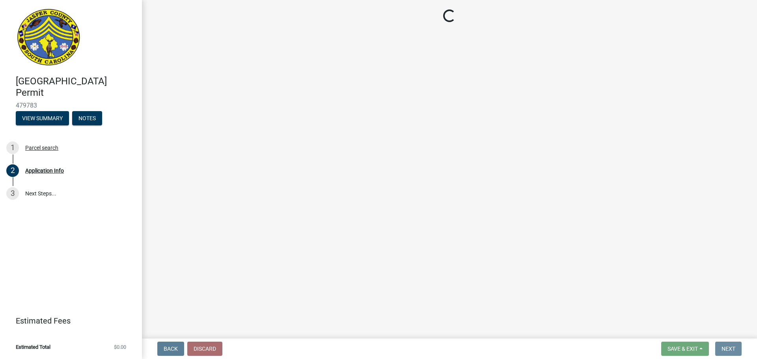
scroll to position [0, 0]
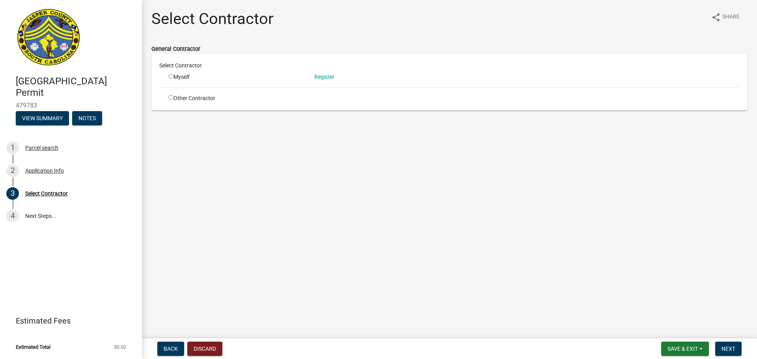
click at [171, 100] on input "radio" at bounding box center [170, 97] width 5 height 5
radio input "true"
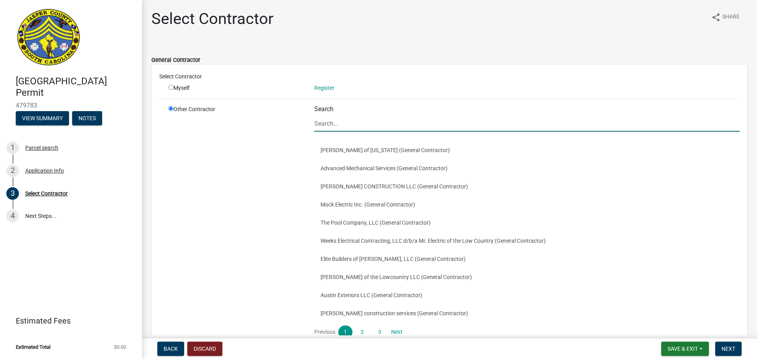
click at [344, 125] on input "Search" at bounding box center [526, 123] width 425 height 16
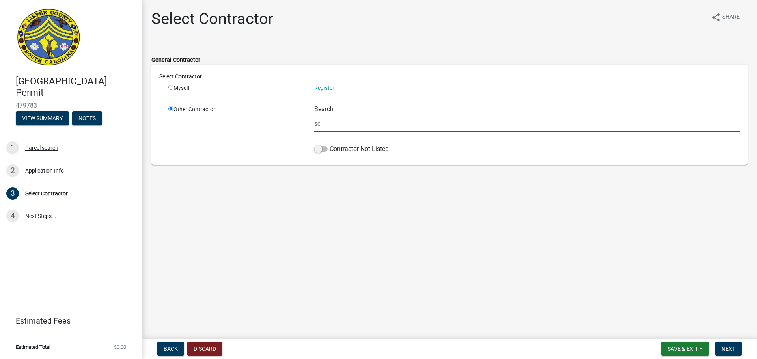
type input "s"
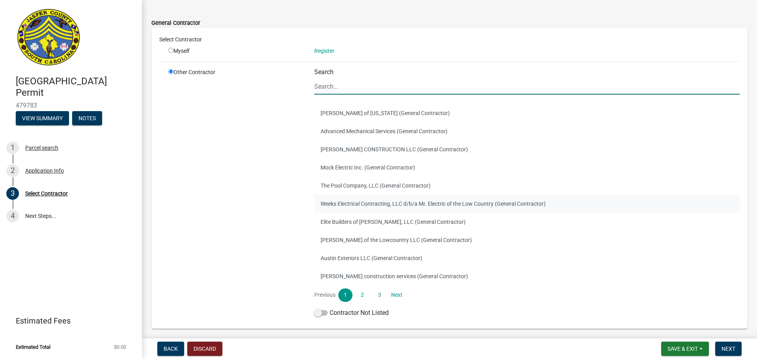
scroll to position [67, 0]
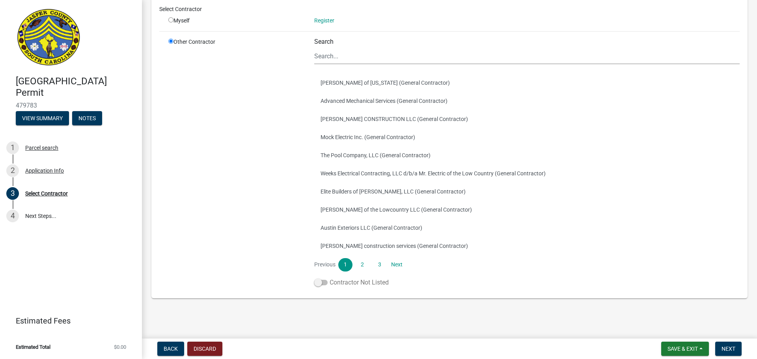
click at [322, 287] on label "Contractor Not Listed" at bounding box center [351, 282] width 74 height 9
click at [330, 278] on input "Contractor Not Listed" at bounding box center [330, 278] width 0 height 0
click at [726, 346] on span "Next" at bounding box center [728, 349] width 14 height 6
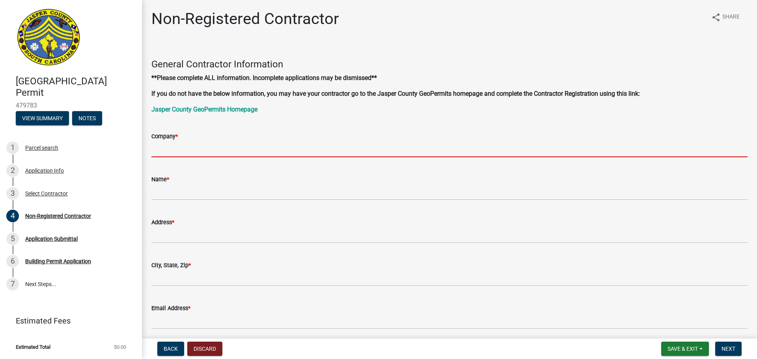
click at [199, 145] on input "Company *" at bounding box center [449, 149] width 596 height 16
type input "[PERSON_NAME] Homes"
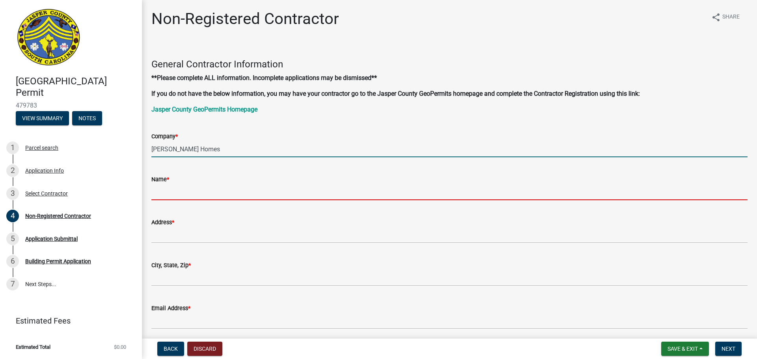
click at [197, 198] on input "Name *" at bounding box center [449, 192] width 596 height 16
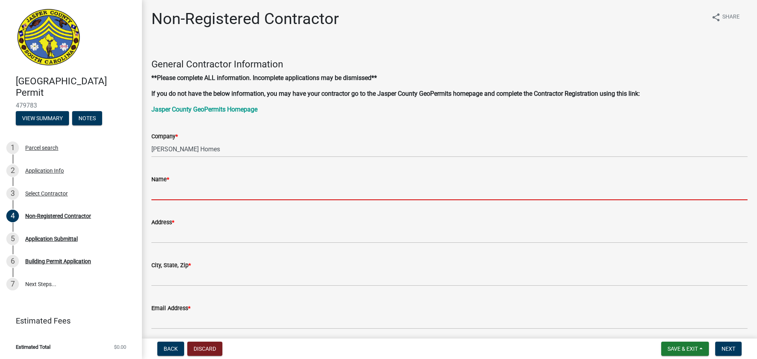
click at [172, 196] on input "Name *" at bounding box center [449, 192] width 596 height 16
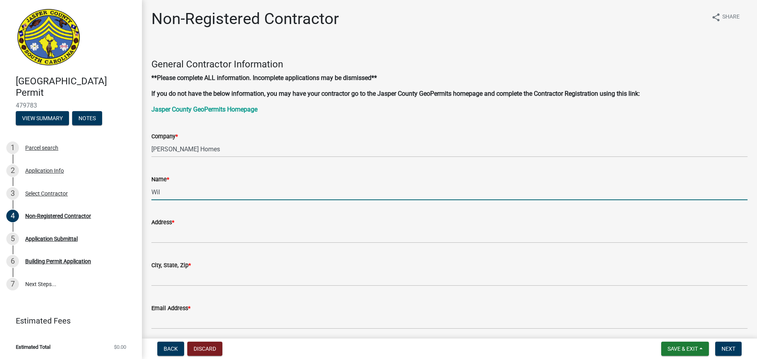
type input "[PERSON_NAME]"
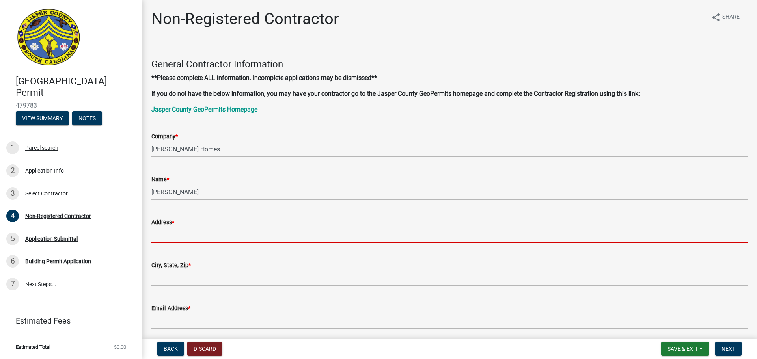
click at [182, 234] on input "Address *" at bounding box center [449, 235] width 596 height 16
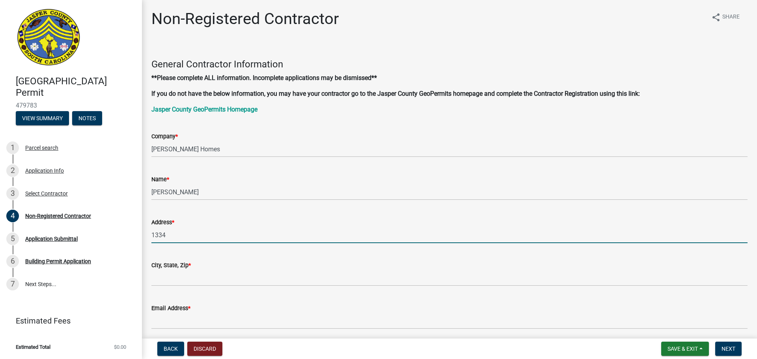
type input "[STREET_ADDRESS]"
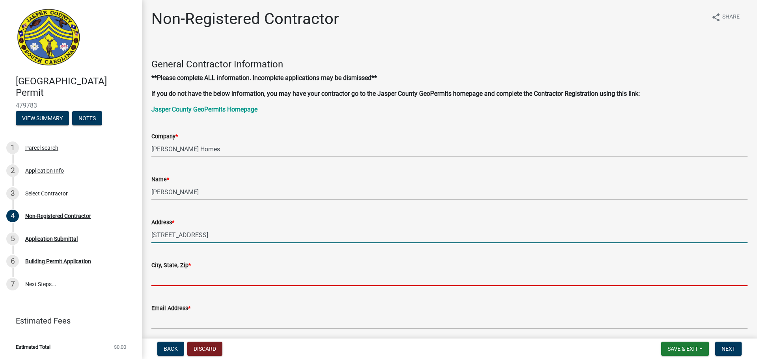
click at [199, 280] on input "City, State, Zip *" at bounding box center [449, 278] width 596 height 16
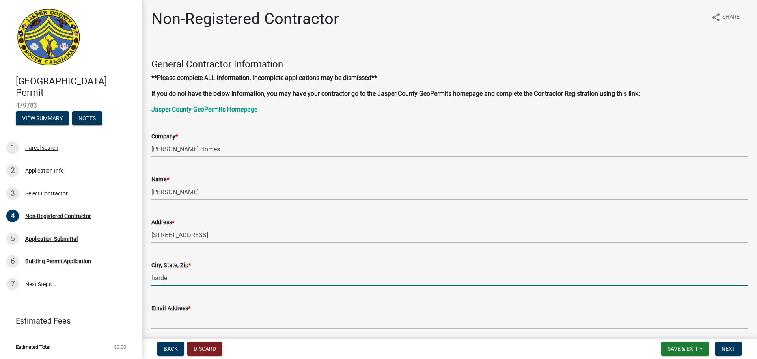
type input "[GEOGRAPHIC_DATA], SC 29927"
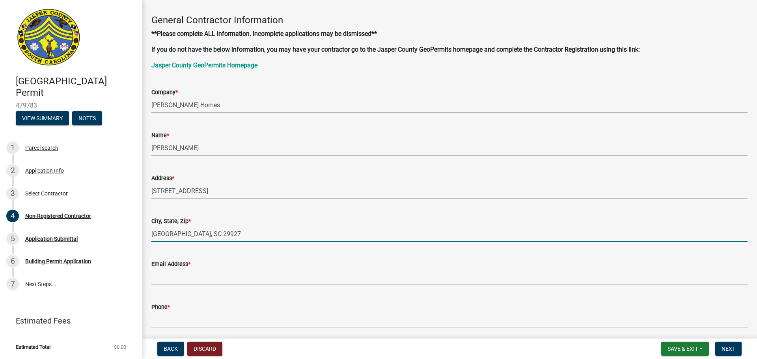
scroll to position [158, 0]
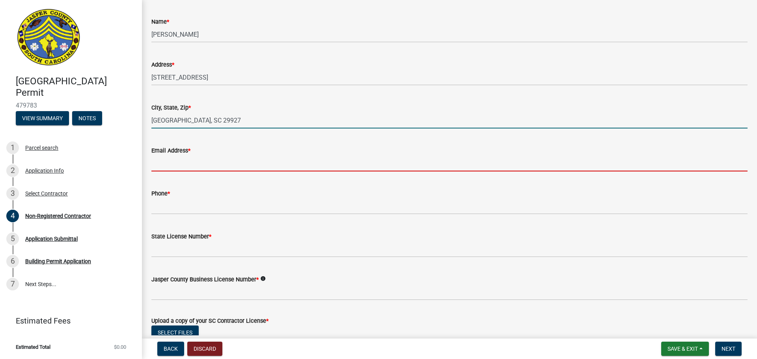
click at [166, 166] on input "Email Address *" at bounding box center [449, 163] width 596 height 16
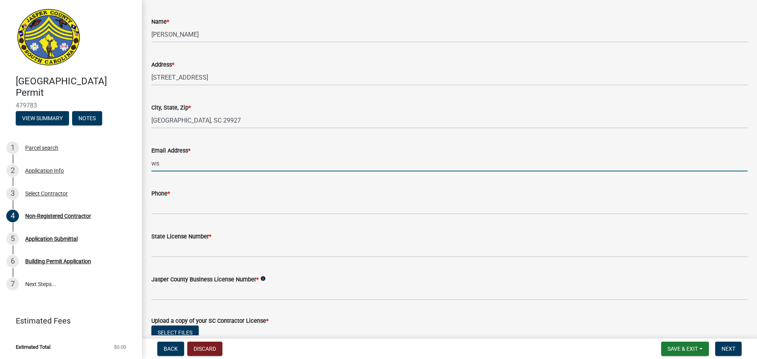
type input "[EMAIL_ADDRESS][DOMAIN_NAME]"
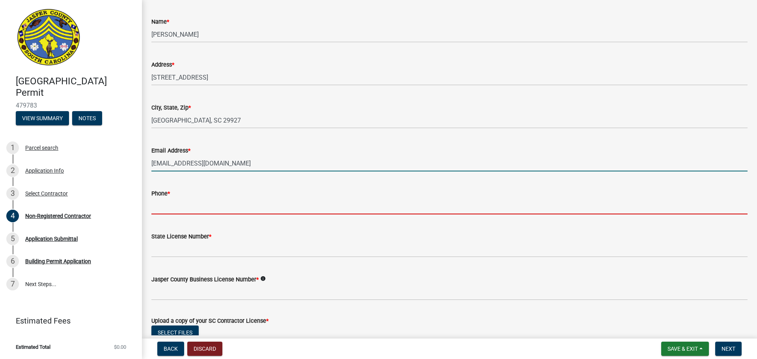
click at [191, 207] on input "Phone *" at bounding box center [449, 206] width 596 height 16
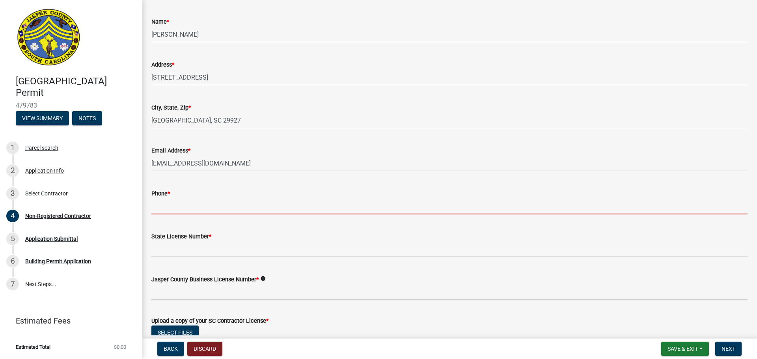
type input "[PHONE_NUMBER]"
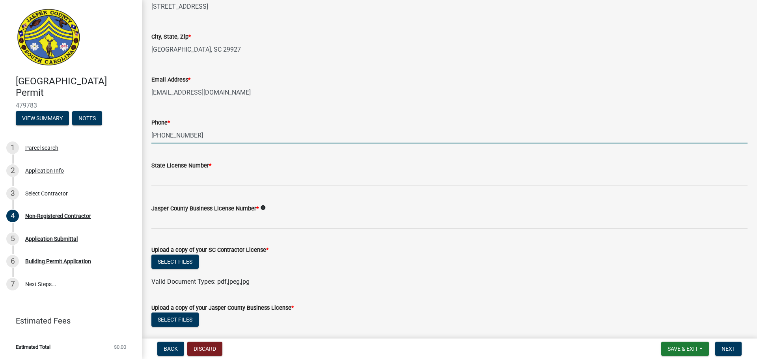
scroll to position [237, 0]
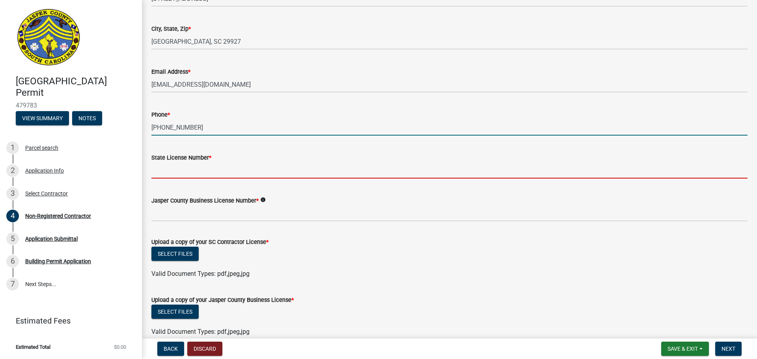
click at [173, 167] on input "State License Number *" at bounding box center [449, 170] width 596 height 16
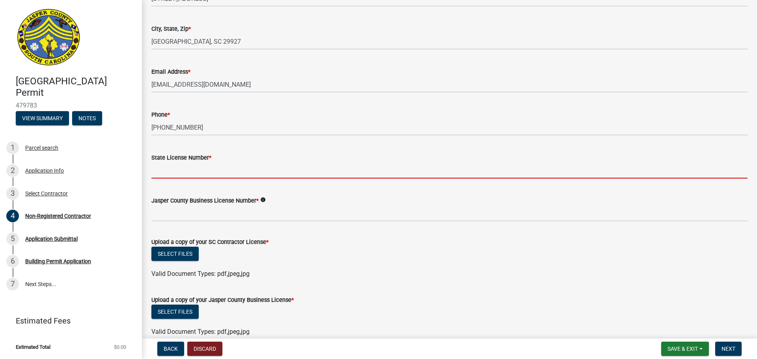
click at [166, 169] on input "State License Number *" at bounding box center [449, 170] width 596 height 16
click at [160, 170] on input "State License Number *" at bounding box center [449, 170] width 596 height 16
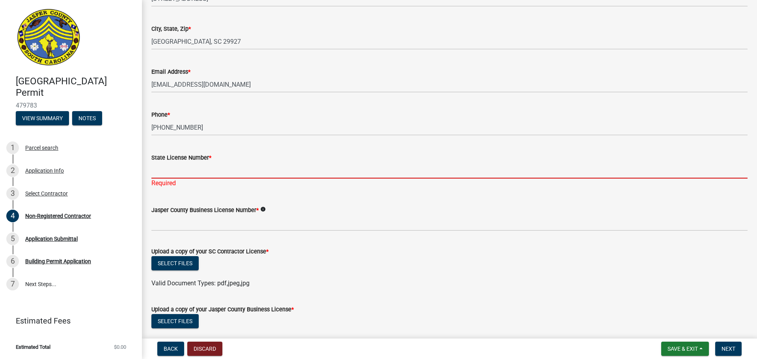
click at [226, 173] on input "State License Number *" at bounding box center [449, 170] width 596 height 16
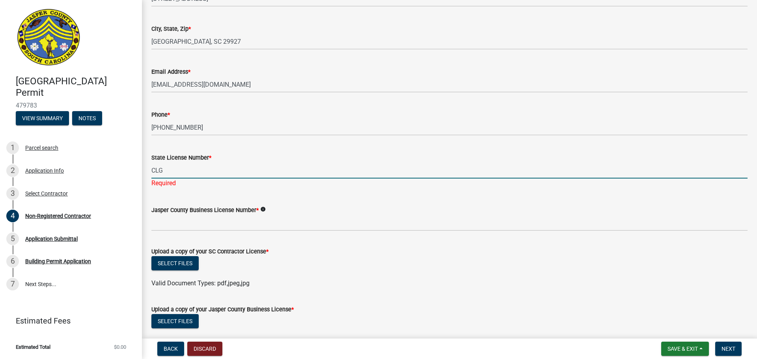
type input "CLG.112211 GC"
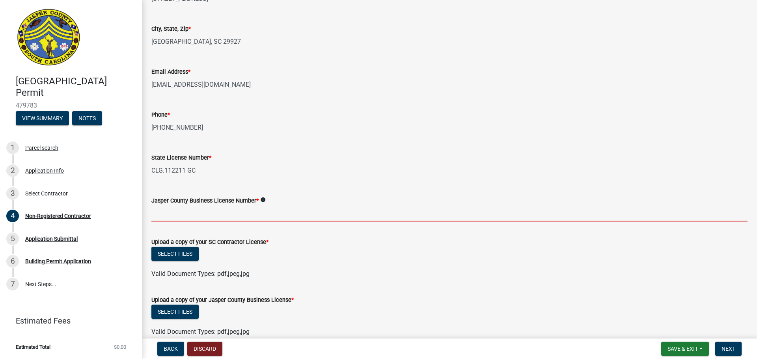
click at [207, 213] on input "Jasper County Business License Number *" at bounding box center [449, 213] width 596 height 16
type input "li-6021"
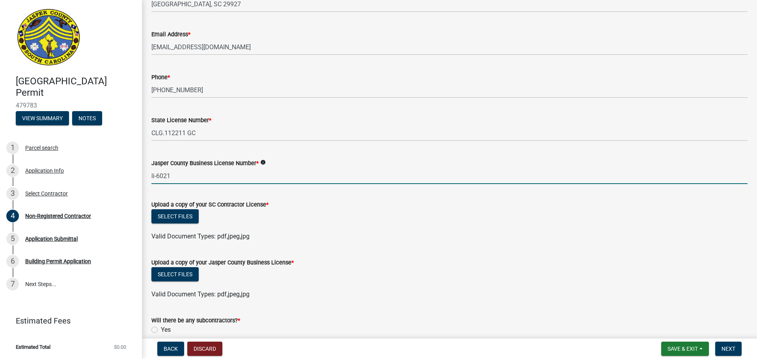
scroll to position [276, 0]
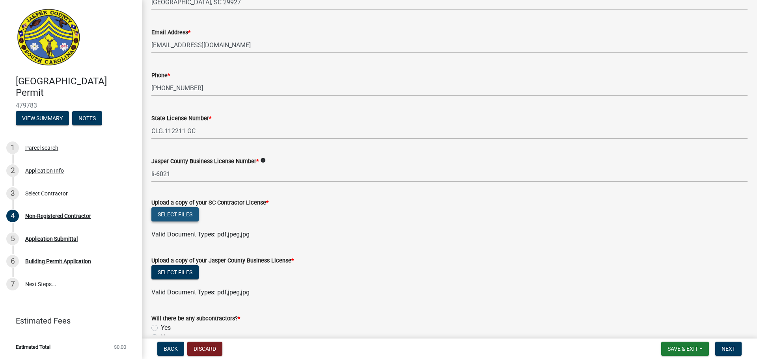
click at [184, 214] on button "Select files" at bounding box center [174, 214] width 47 height 14
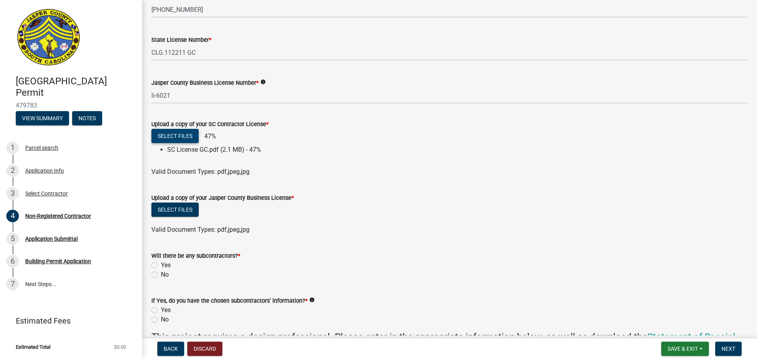
scroll to position [355, 0]
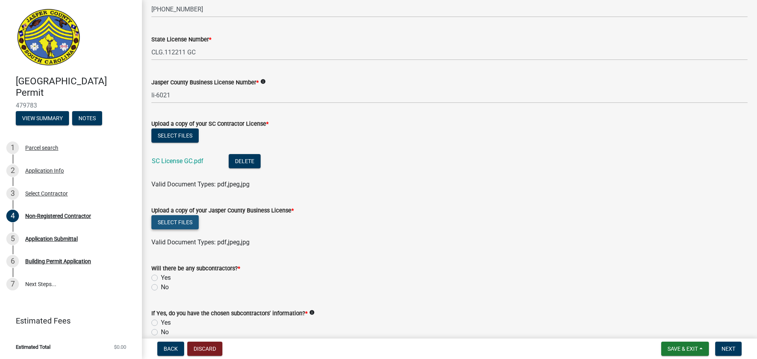
click at [183, 224] on button "Select files" at bounding box center [174, 222] width 47 height 14
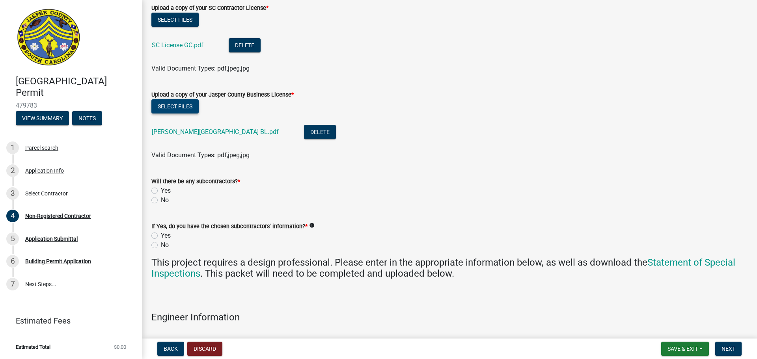
scroll to position [473, 0]
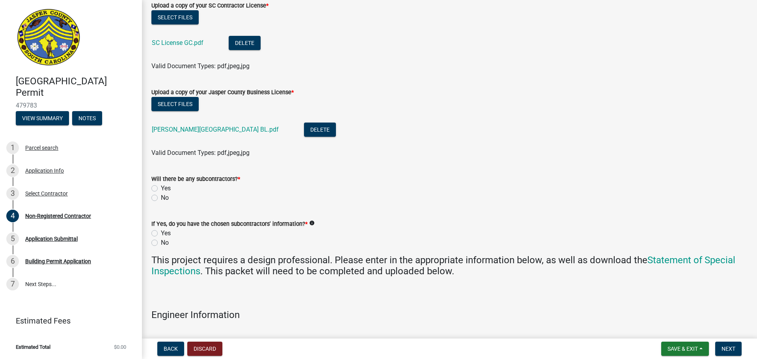
click at [161, 187] on label "Yes" at bounding box center [166, 188] width 10 height 9
click at [161, 187] on input "Yes" at bounding box center [163, 186] width 5 height 5
radio input "true"
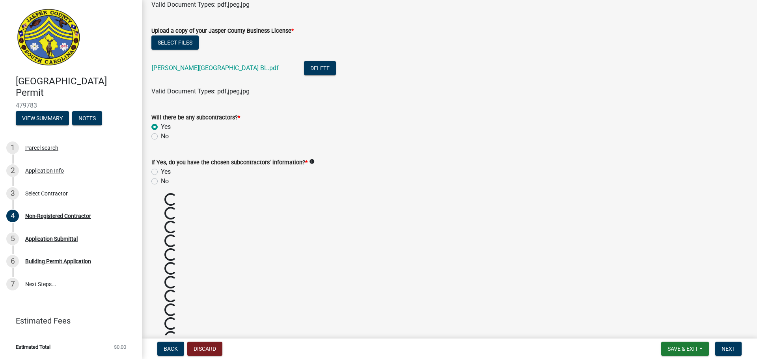
scroll to position [552, 0]
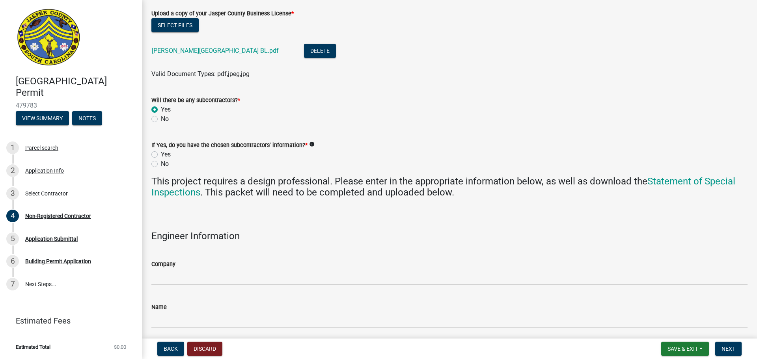
click at [161, 153] on label "Yes" at bounding box center [166, 154] width 10 height 9
click at [161, 153] on input "Yes" at bounding box center [163, 152] width 5 height 5
radio input "true"
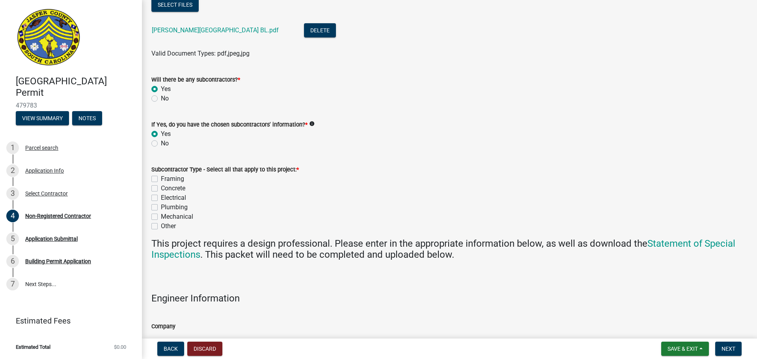
scroll to position [591, 0]
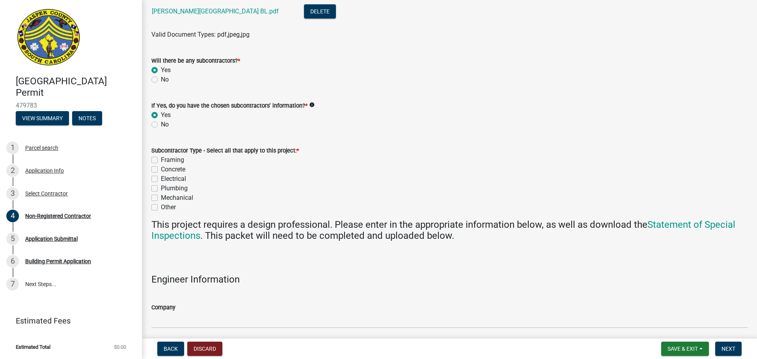
click at [161, 179] on label "Electrical" at bounding box center [173, 178] width 25 height 9
click at [161, 179] on input "Electrical" at bounding box center [163, 176] width 5 height 5
checkbox input "true"
checkbox input "false"
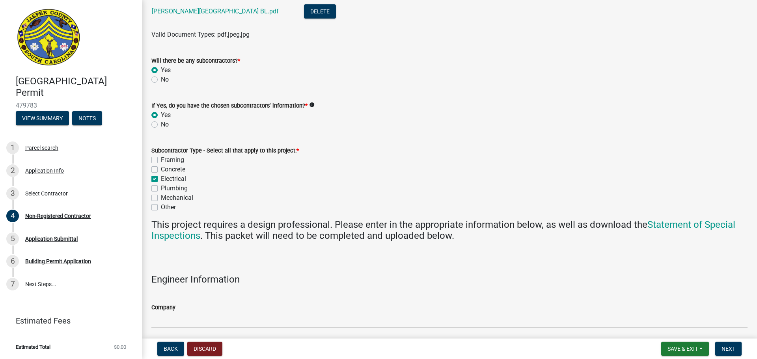
checkbox input "true"
checkbox input "false"
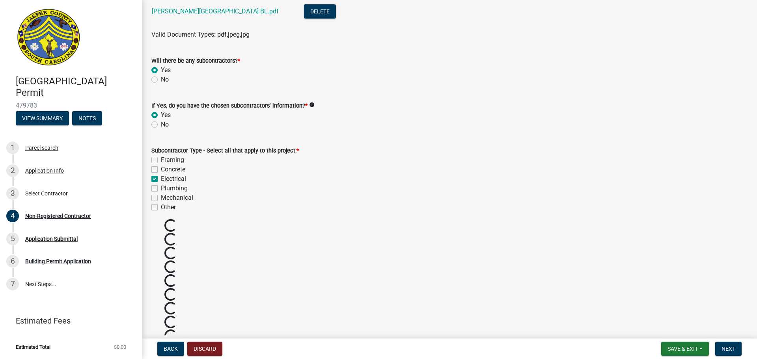
click at [161, 187] on label "Plumbing" at bounding box center [174, 188] width 27 height 9
click at [161, 187] on input "Plumbing" at bounding box center [163, 186] width 5 height 5
checkbox input "true"
checkbox input "false"
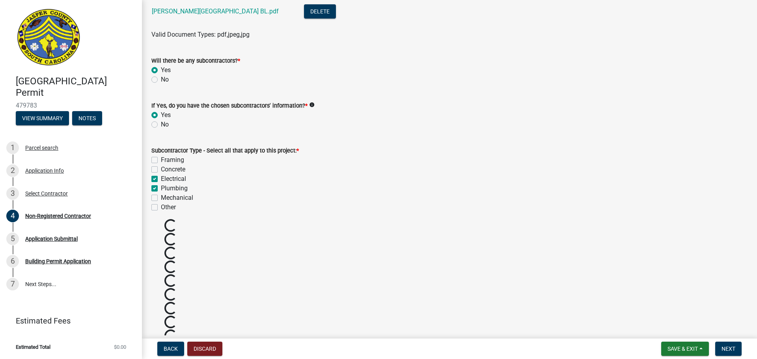
checkbox input "true"
checkbox input "false"
click at [161, 197] on label "Mechanical" at bounding box center [177, 197] width 32 height 9
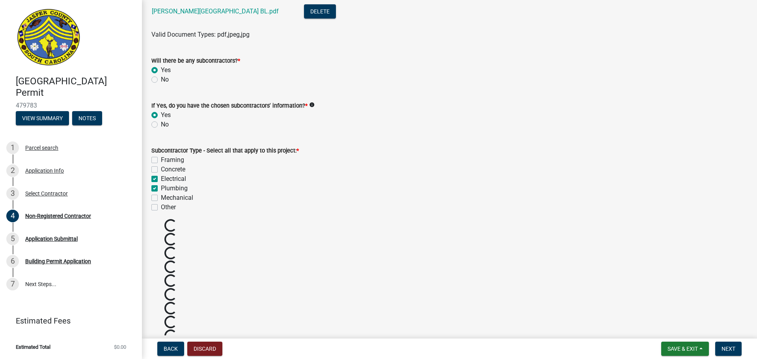
click at [161, 197] on input "Mechanical" at bounding box center [163, 195] width 5 height 5
checkbox input "true"
checkbox input "false"
checkbox input "true"
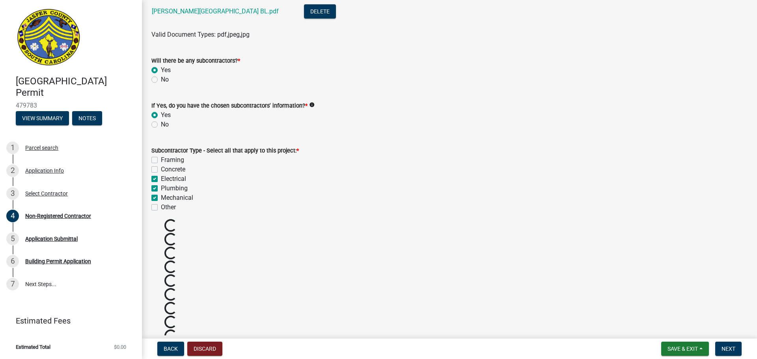
checkbox input "true"
checkbox input "false"
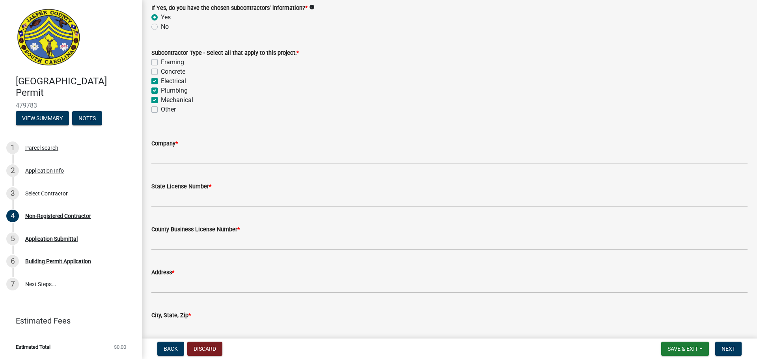
scroll to position [710, 0]
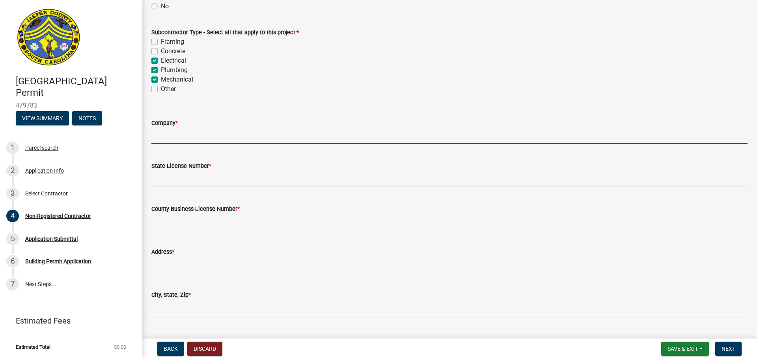
click at [169, 140] on input "Company *" at bounding box center [449, 136] width 596 height 16
type input "[PERSON_NAME] Electric"
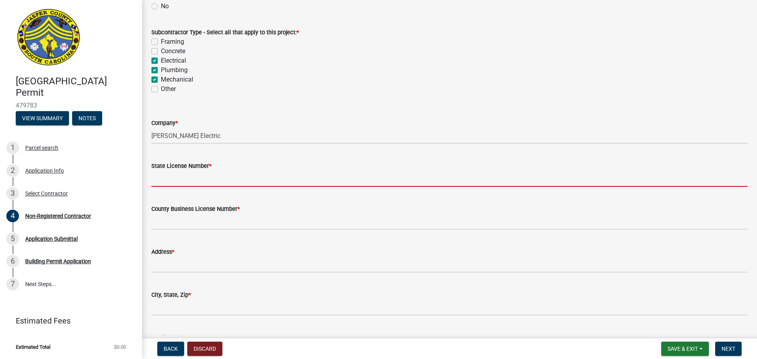
click at [178, 178] on input "State License Number *" at bounding box center [449, 179] width 596 height 16
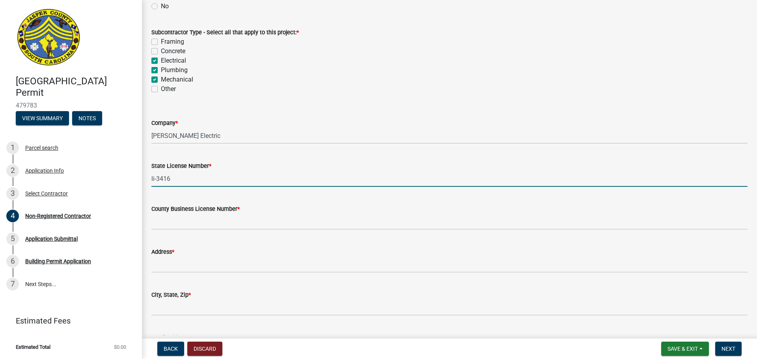
scroll to position [749, 0]
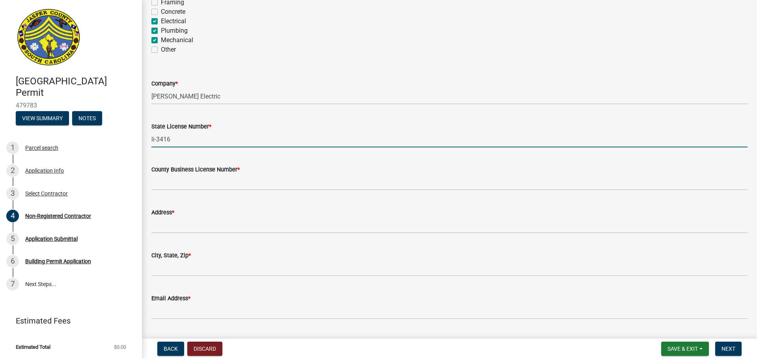
type input "li-3416"
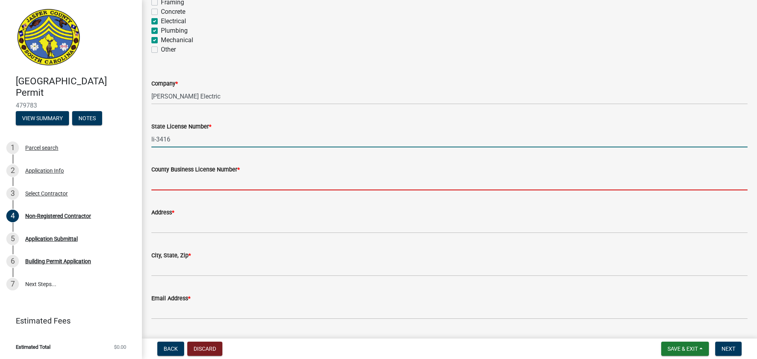
click at [179, 184] on input "County Business License Number *" at bounding box center [449, 182] width 596 height 16
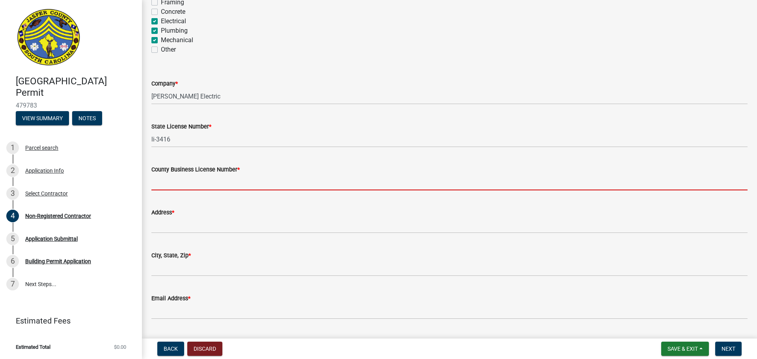
click at [179, 182] on input "County Business License Number *" at bounding box center [449, 182] width 596 height 16
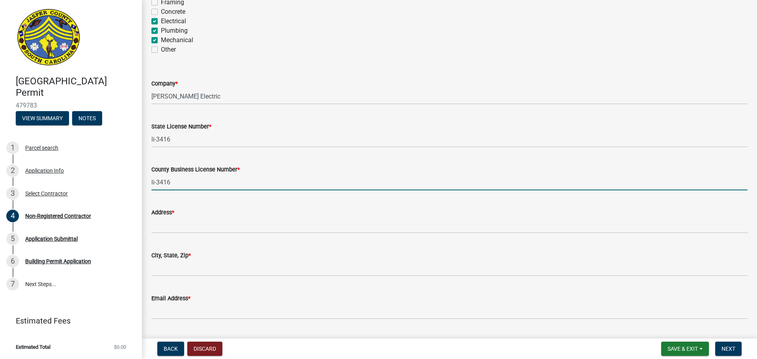
type input "li-3416"
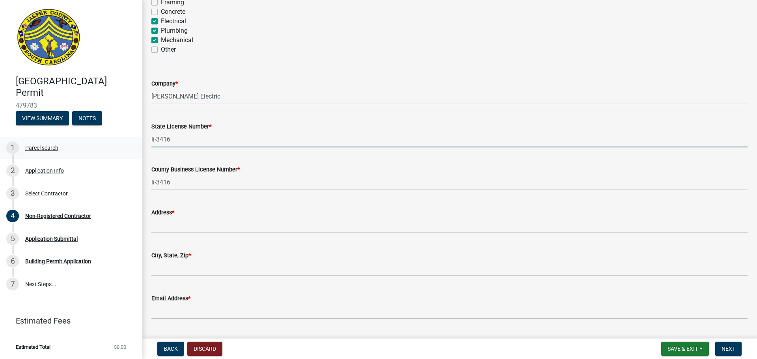
drag, startPoint x: 184, startPoint y: 142, endPoint x: 131, endPoint y: 146, distance: 53.8
click at [131, 146] on div "Jasper County Building Permit 479783 View Summary Notes 1 Parcel search 2 Appli…" at bounding box center [378, 179] width 757 height 359
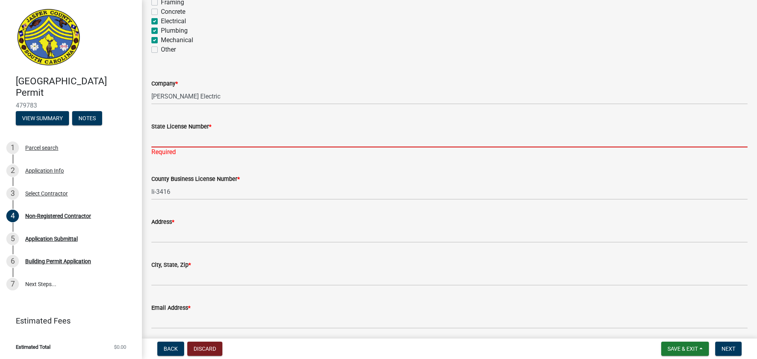
click at [190, 137] on input "State License Number *" at bounding box center [449, 139] width 596 height 16
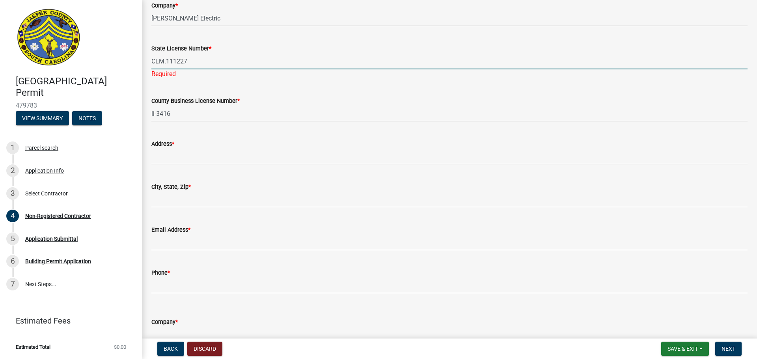
scroll to position [828, 0]
type input "CLM.111227"
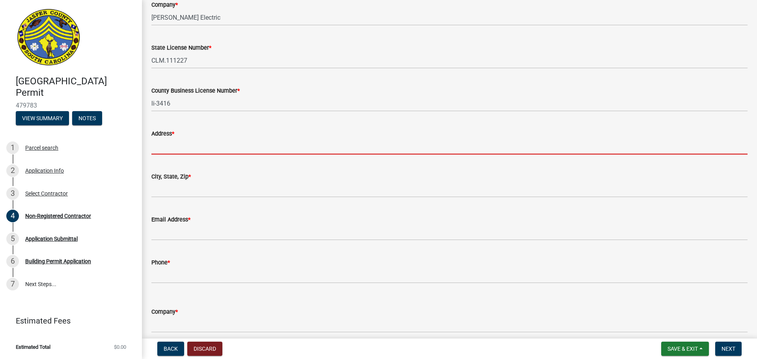
click at [187, 156] on wm-data-entity-input "Address *" at bounding box center [449, 139] width 596 height 43
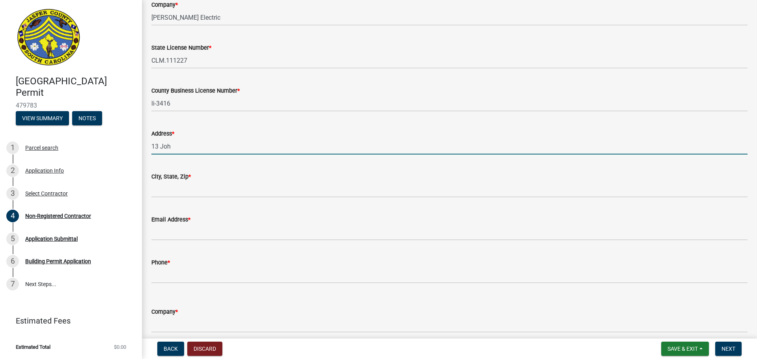
type input "[STREET_ADDRESS][PERSON_NAME]"
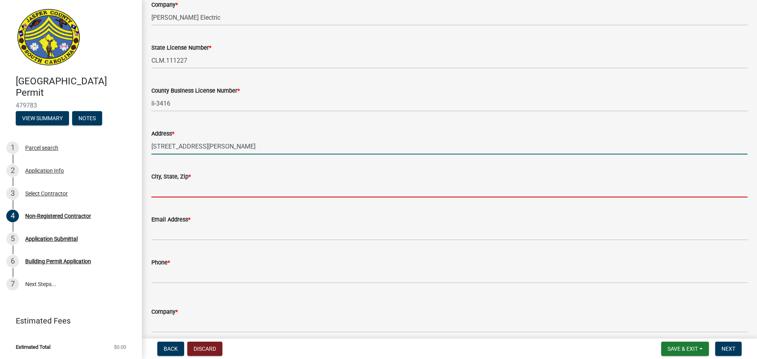
click at [183, 191] on input "City, State, Zip *" at bounding box center [449, 189] width 596 height 16
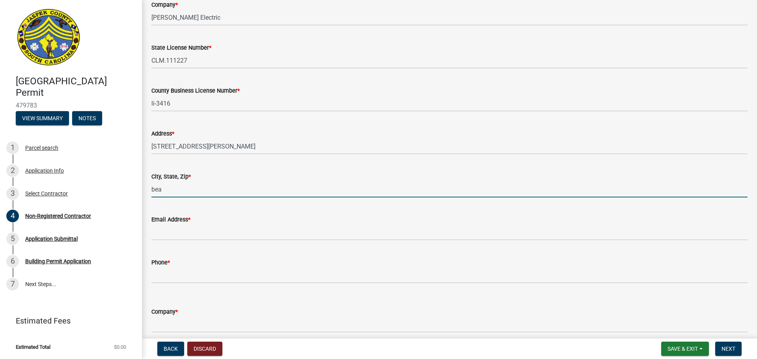
type input "[GEOGRAPHIC_DATA], SC 29906"
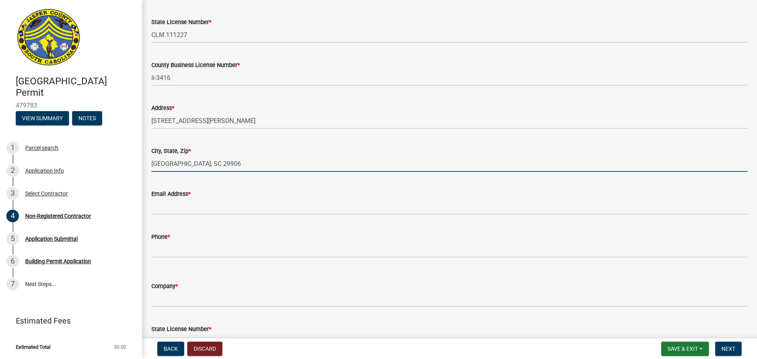
scroll to position [867, 0]
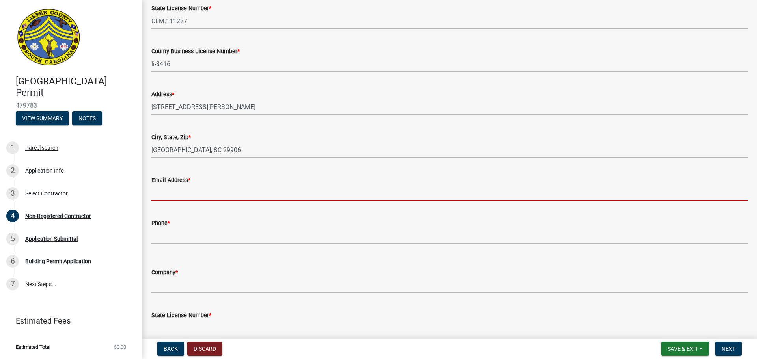
click at [183, 192] on input "Email Address *" at bounding box center [449, 193] width 596 height 16
type input "[EMAIL_ADDRESS][DOMAIN_NAME]"
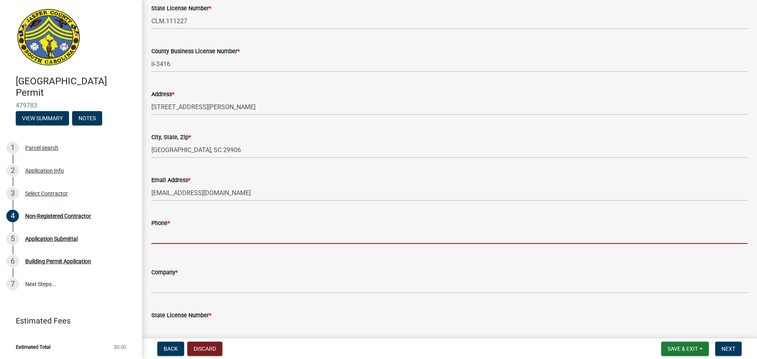
click at [168, 238] on input "Phone *" at bounding box center [449, 236] width 596 height 16
click at [204, 237] on input "Phone *" at bounding box center [449, 236] width 596 height 16
paste input "[PHONE_NUMBER]"
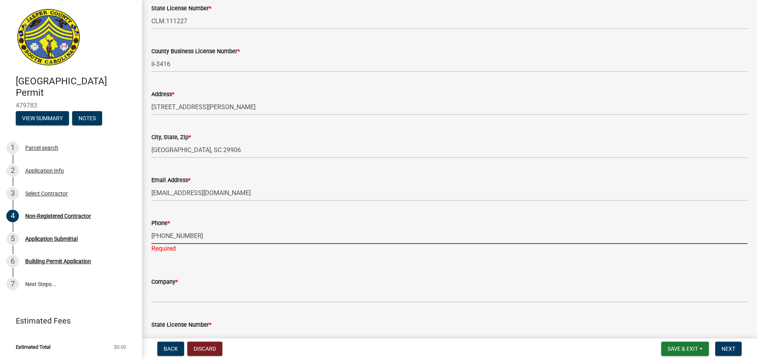
type input "[PHONE_NUMBER]"
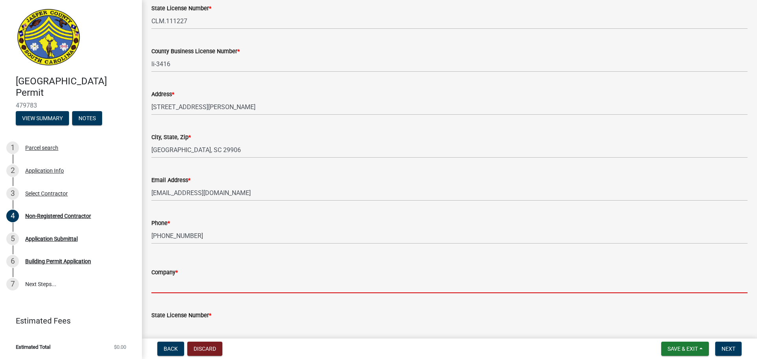
click at [206, 296] on wm-data-entity-input "Company *" at bounding box center [449, 278] width 596 height 43
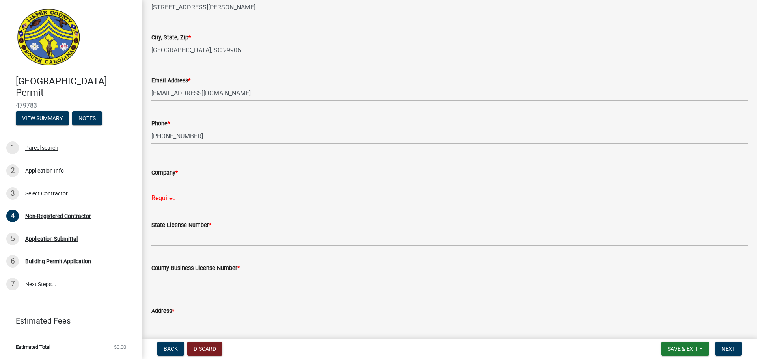
scroll to position [985, 0]
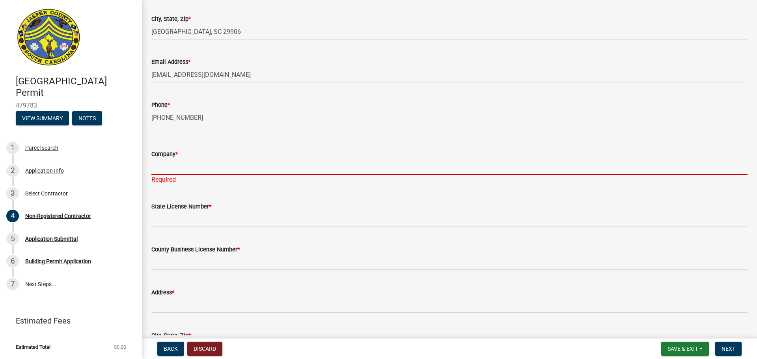
click at [211, 164] on input "Company *" at bounding box center [449, 167] width 596 height 16
type input "[PERSON_NAME] Services"
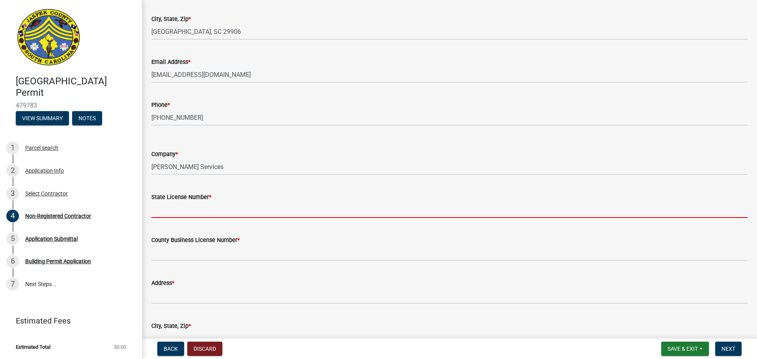
click at [179, 209] on input "State License Number *" at bounding box center [449, 210] width 596 height 16
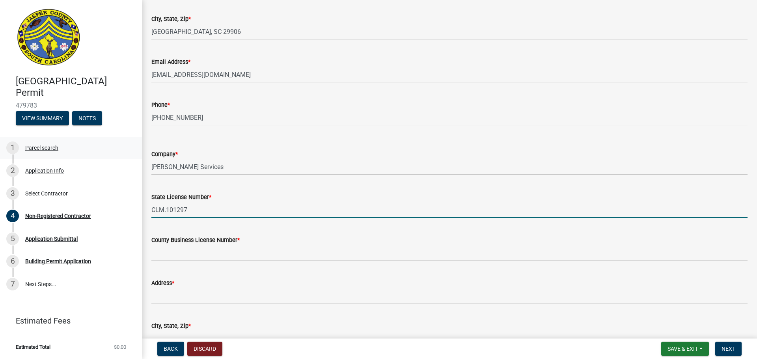
type input "CLM.101297"
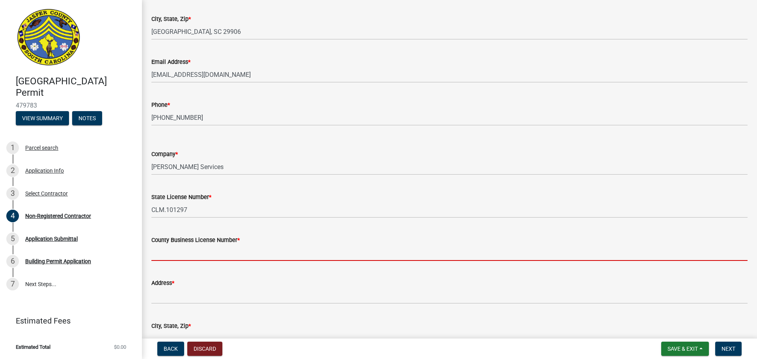
click at [180, 251] on input "County Business License Number *" at bounding box center [449, 253] width 596 height 16
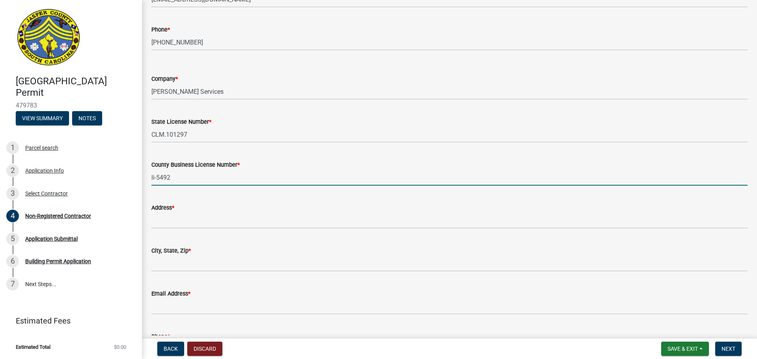
scroll to position [1064, 0]
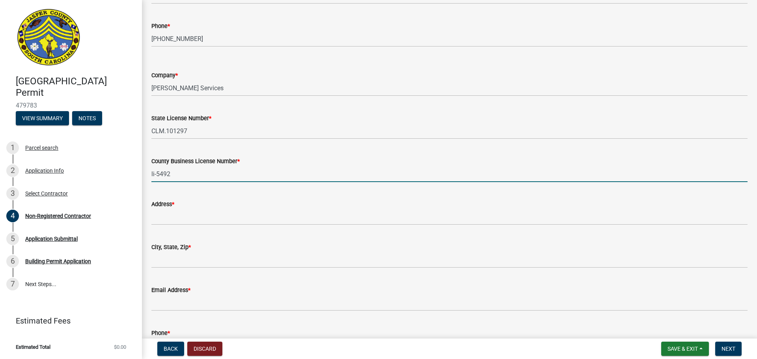
type input "li-5492"
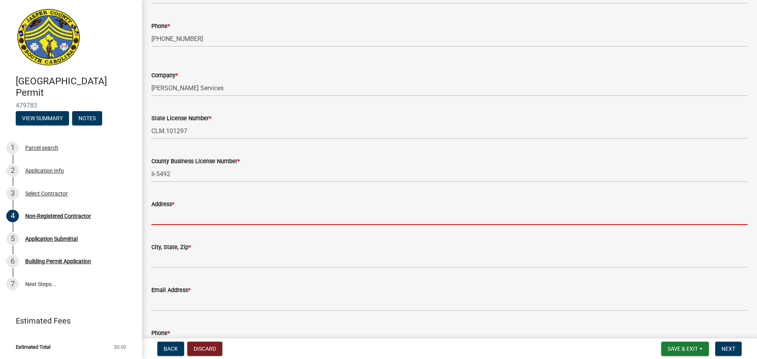
click at [177, 218] on input "Address *" at bounding box center [449, 217] width 596 height 16
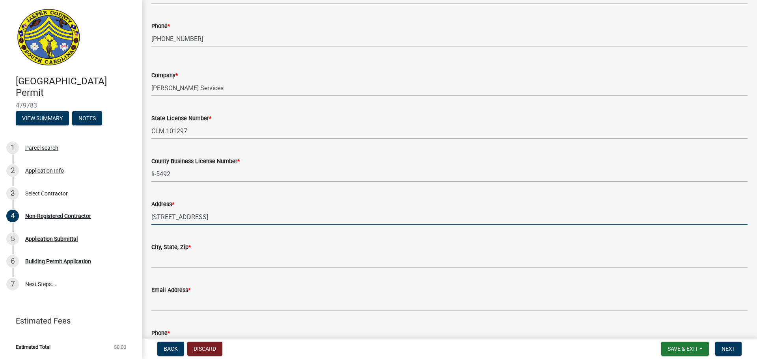
type input "[STREET_ADDRESS]"
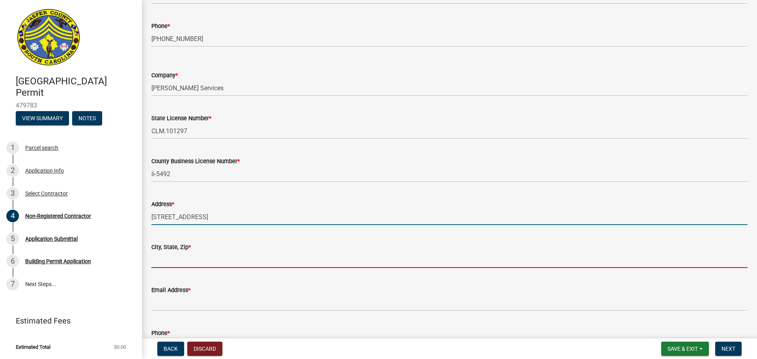
click at [177, 259] on input "City, State, Zip *" at bounding box center [449, 260] width 596 height 16
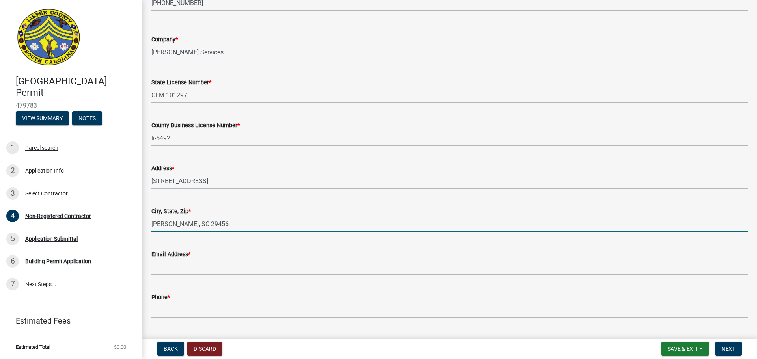
scroll to position [1183, 0]
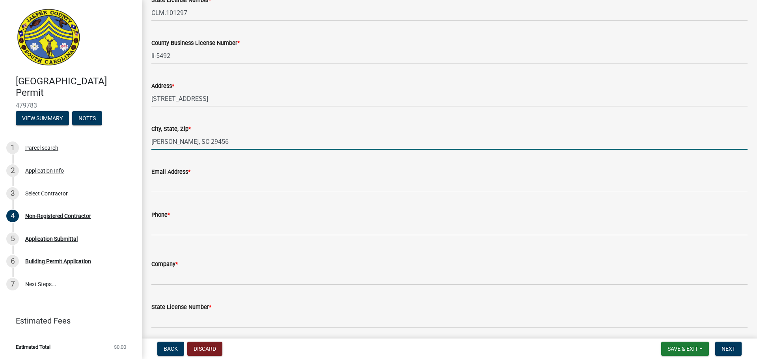
type input "[PERSON_NAME], SC 29456"
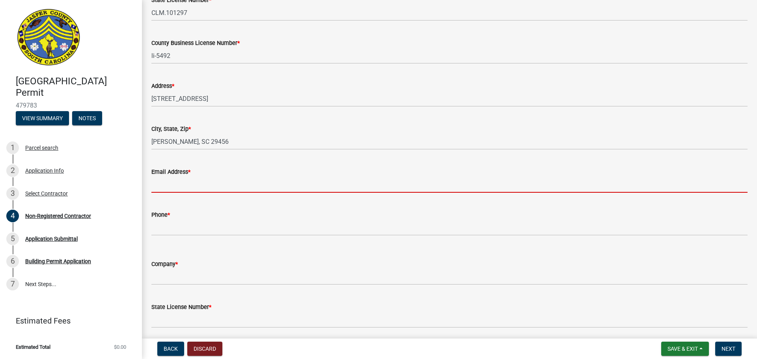
click at [167, 185] on input "Email Address *" at bounding box center [449, 185] width 596 height 16
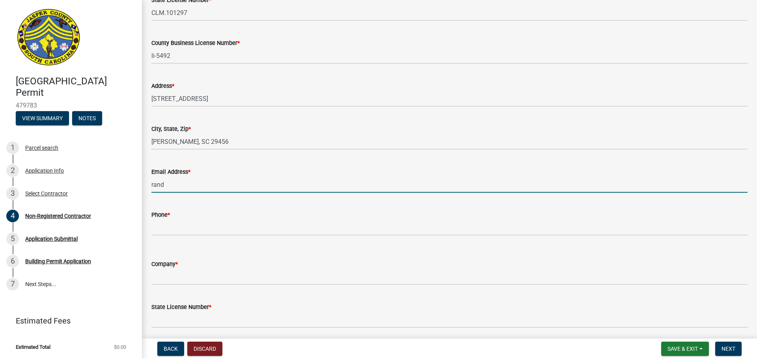
type input "[PERSON_NAME][EMAIL_ADDRESS][DOMAIN_NAME]"
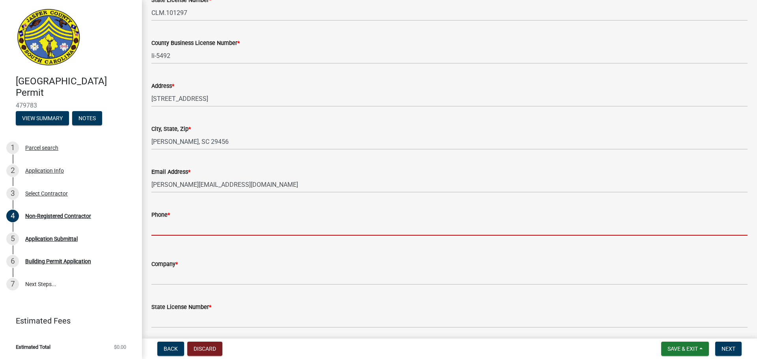
click at [179, 229] on input "Phone *" at bounding box center [449, 228] width 596 height 16
click at [190, 229] on input "Phone *" at bounding box center [449, 228] width 596 height 16
paste input "(843) 832-8976"
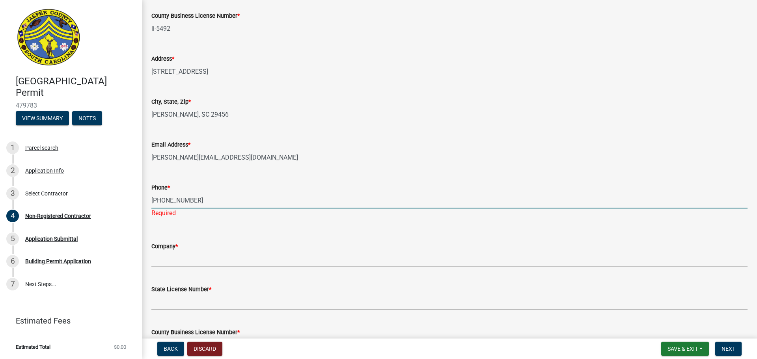
scroll to position [1261, 0]
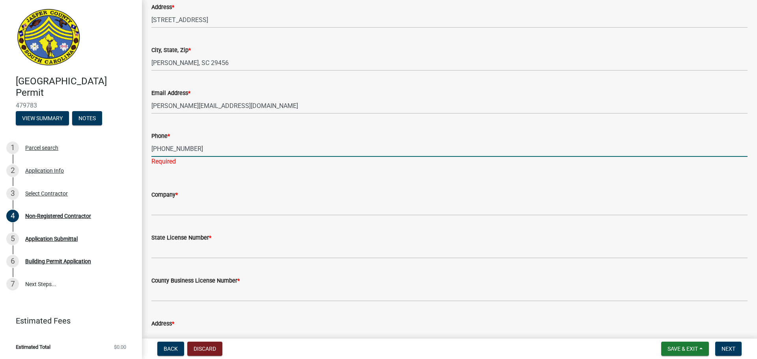
type input "(843) 832-8976"
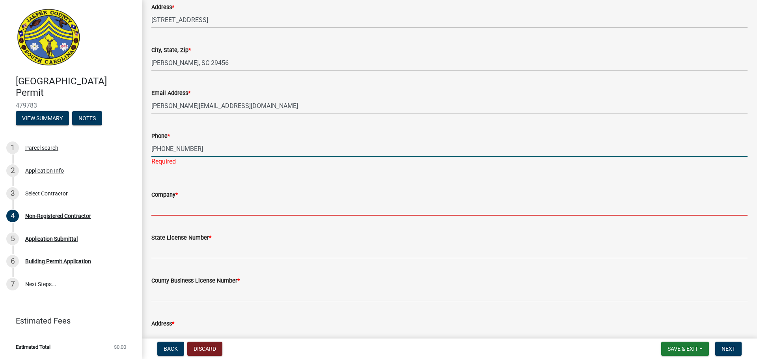
click at [186, 209] on wm-data-entity-input "Company *" at bounding box center [449, 200] width 596 height 43
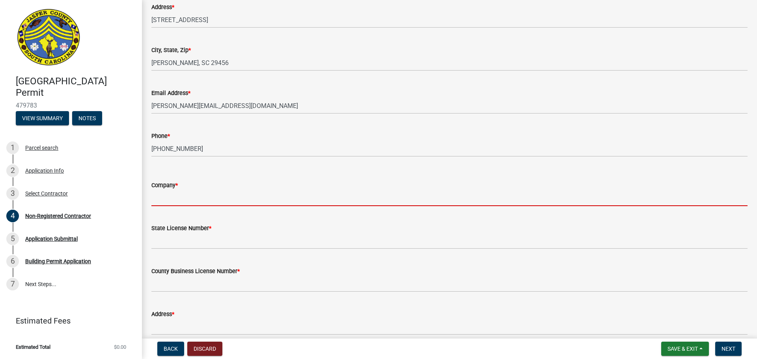
type input "[PERSON_NAME]"
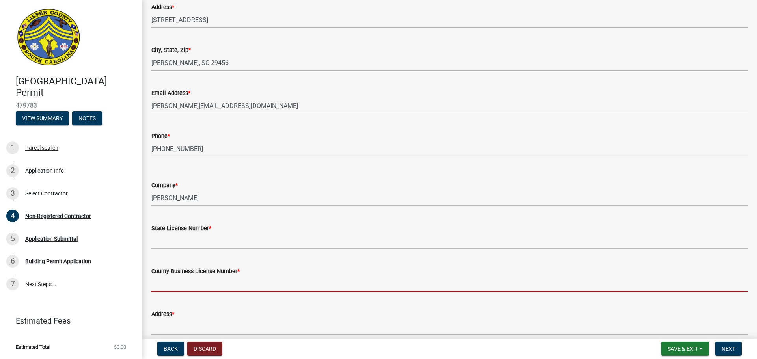
click at [195, 283] on input "County Business License Number *" at bounding box center [449, 284] width 596 height 16
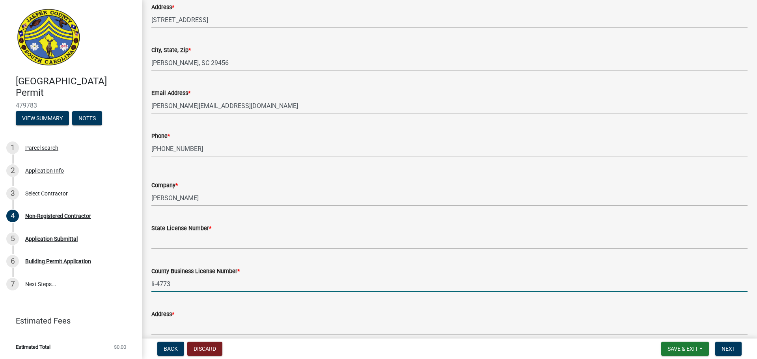
type input "li-4773"
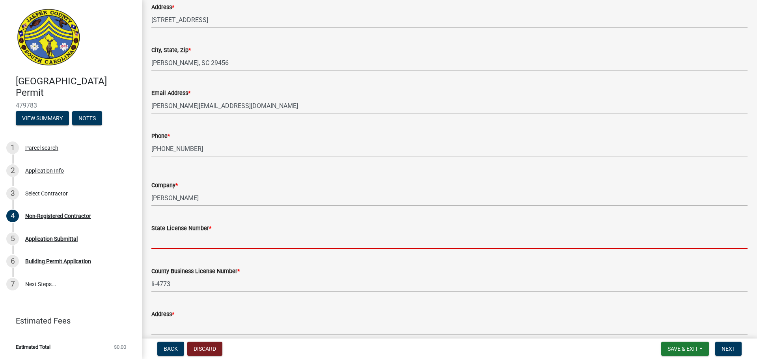
click at [180, 242] on input "State License Number *" at bounding box center [449, 241] width 596 height 16
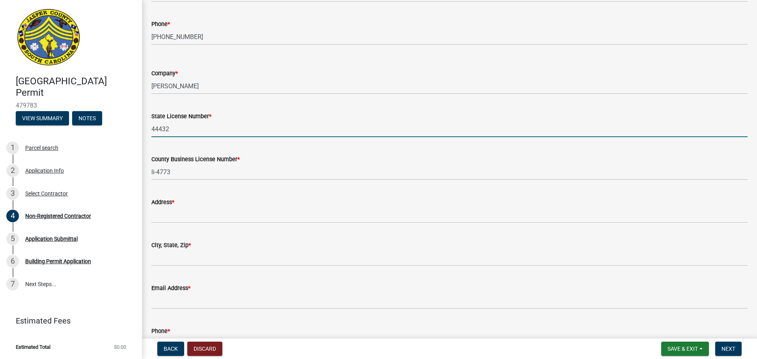
scroll to position [1380, 0]
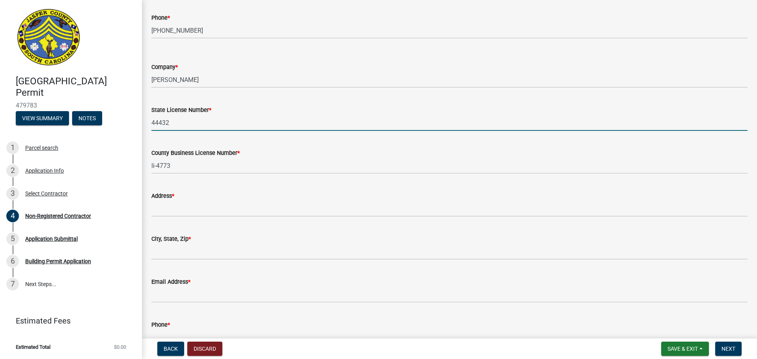
type input "44432"
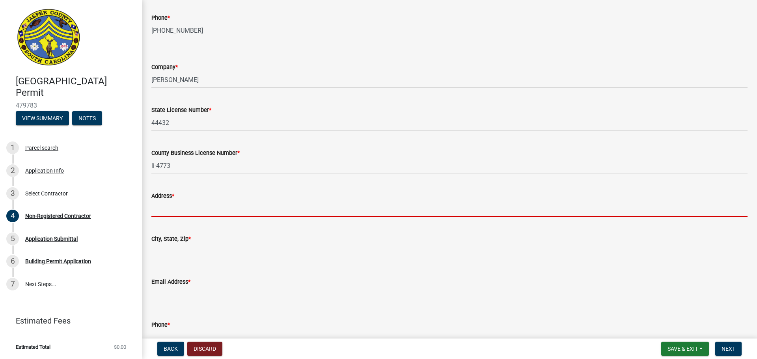
click at [164, 210] on input "Address *" at bounding box center [449, 209] width 596 height 16
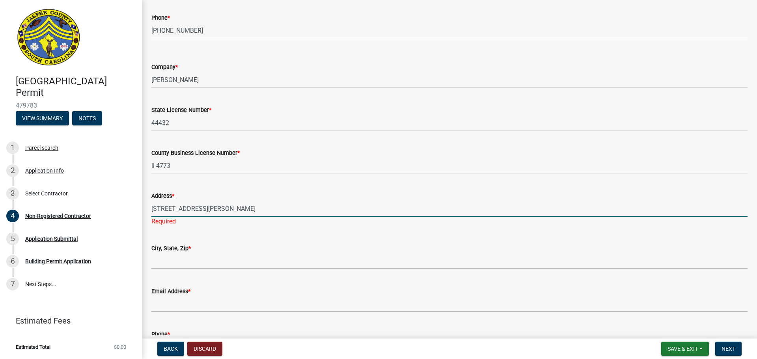
type input "[STREET_ADDRESS][PERSON_NAME]"
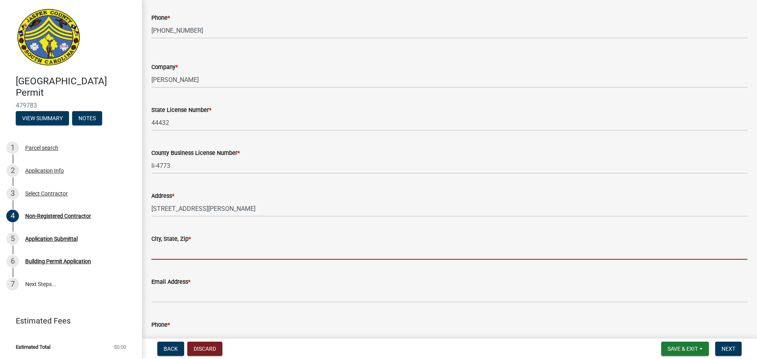
click at [189, 261] on wm-data-entity-input "City, State, Zip *" at bounding box center [449, 244] width 596 height 43
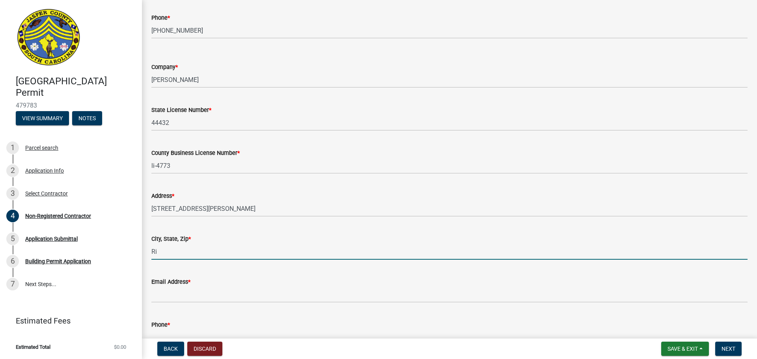
type input "[GEOGRAPHIC_DATA]"
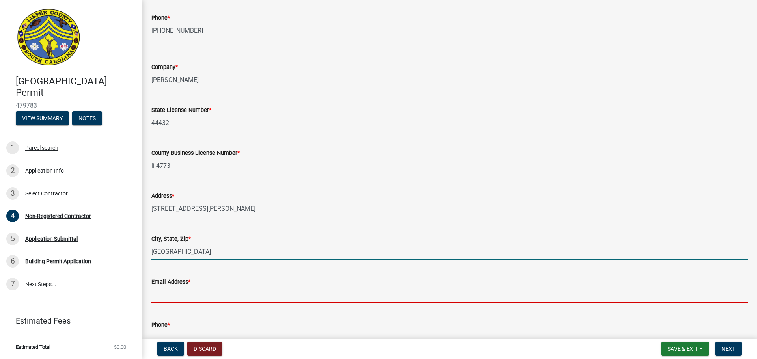
click at [201, 295] on input "Email Address *" at bounding box center [449, 295] width 596 height 16
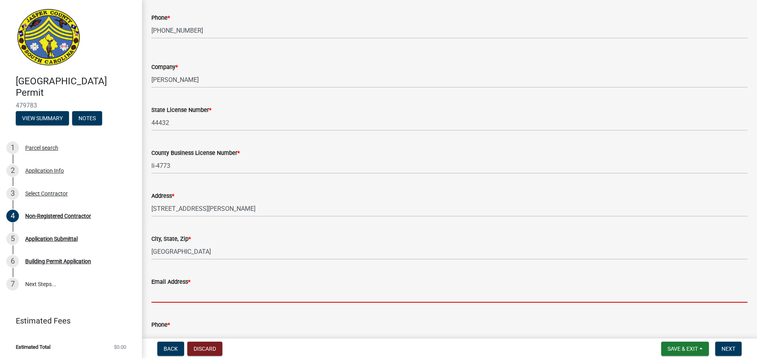
type input "[EMAIL_ADDRESS][DOMAIN_NAME]"
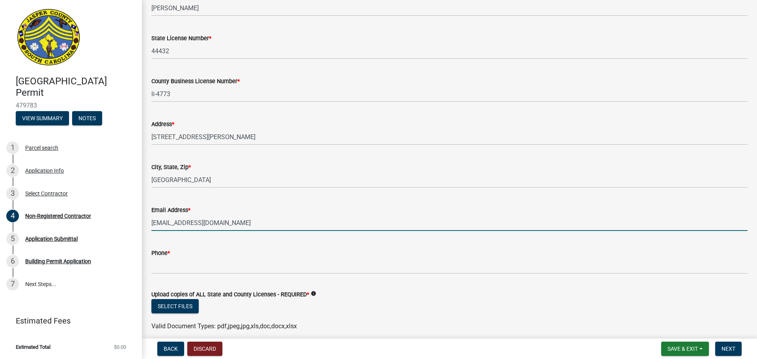
scroll to position [1498, 0]
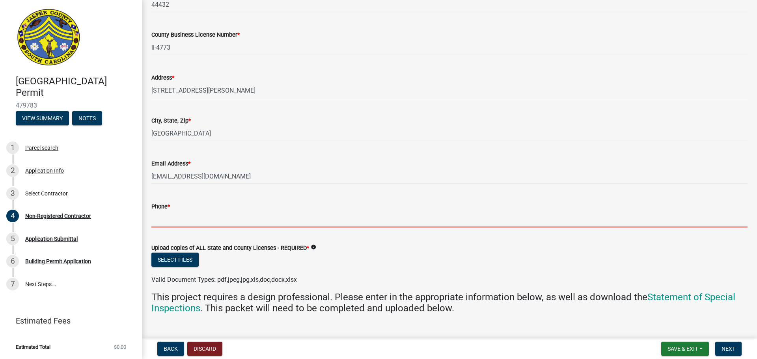
click at [186, 218] on input "Phone *" at bounding box center [449, 219] width 596 height 16
paste input "(843) 305-2901"
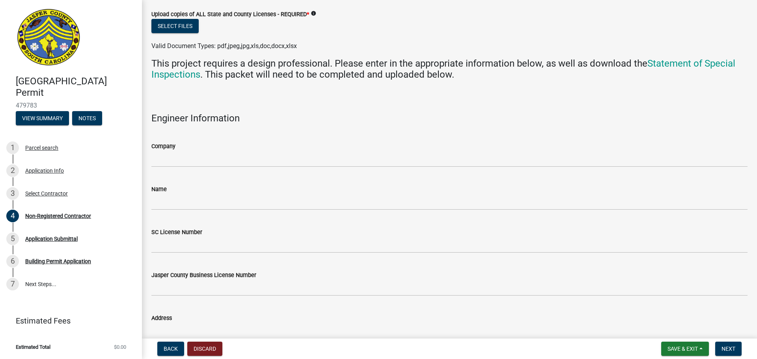
scroll to position [1734, 0]
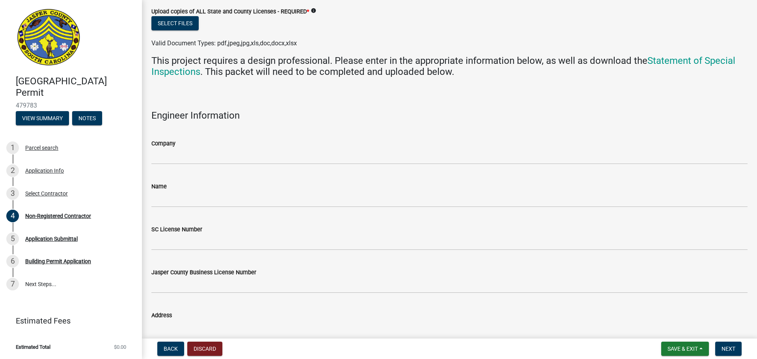
type input "(843) 305-2901"
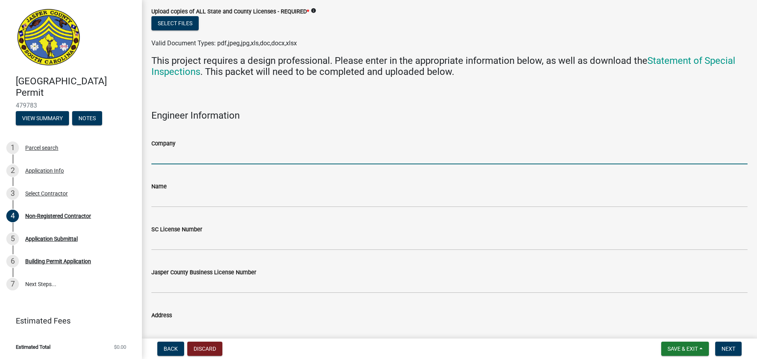
click at [222, 157] on input "Company" at bounding box center [449, 156] width 596 height 16
type input "[PERSON_NAME]"
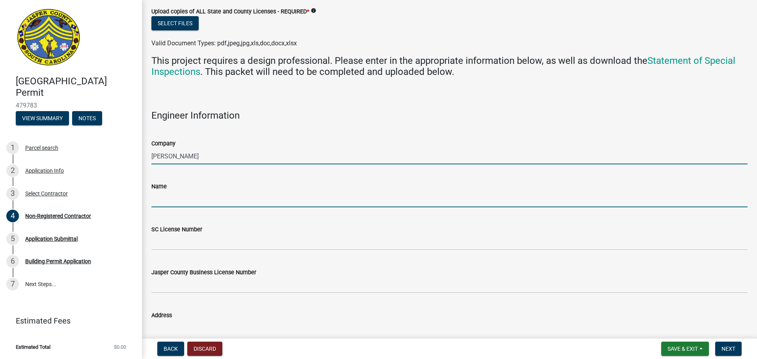
click at [181, 200] on input "Name" at bounding box center [449, 199] width 596 height 16
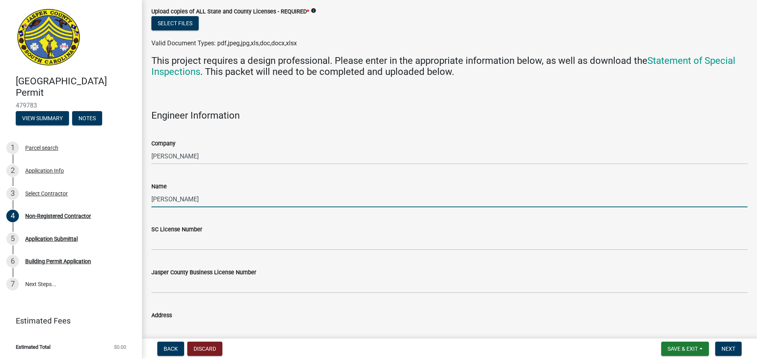
type input "[PERSON_NAME]"
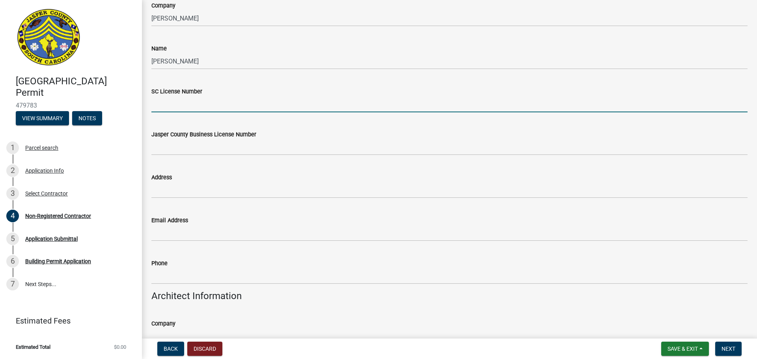
scroll to position [1774, 0]
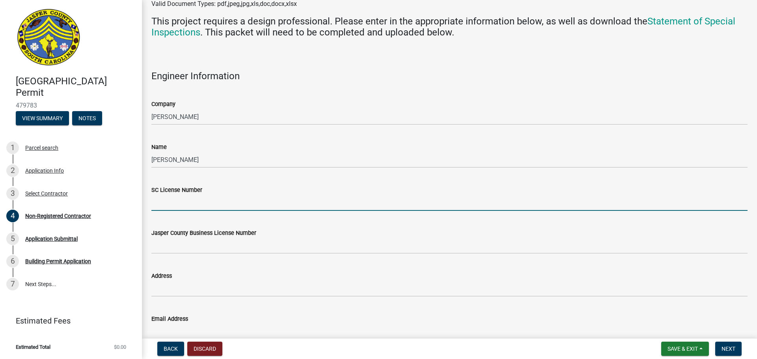
click at [205, 204] on input "SC License Number" at bounding box center [449, 203] width 596 height 16
type input "16901"
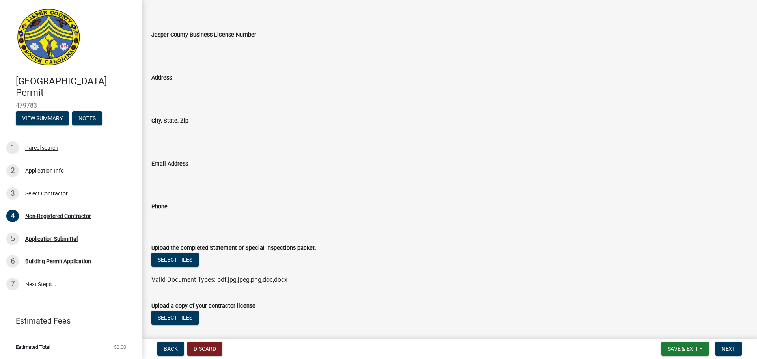
scroll to position [2335, 0]
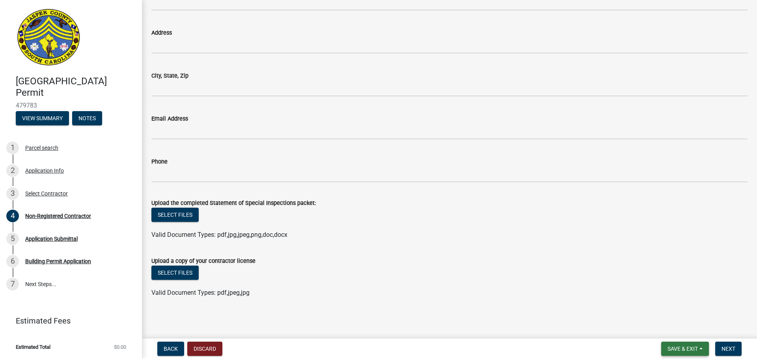
click at [673, 346] on span "Save & Exit" at bounding box center [682, 349] width 30 height 6
click at [671, 326] on button "Save & Exit" at bounding box center [677, 328] width 63 height 19
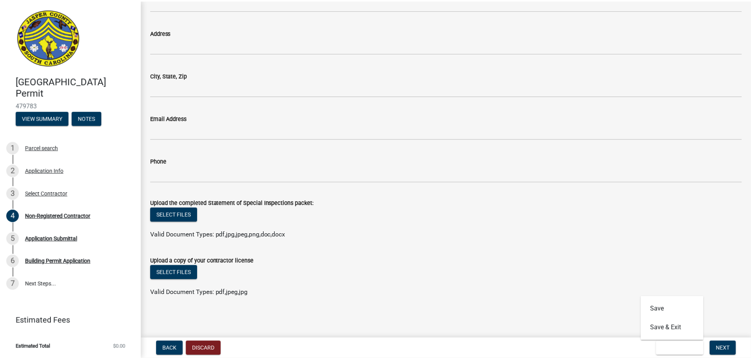
scroll to position [0, 0]
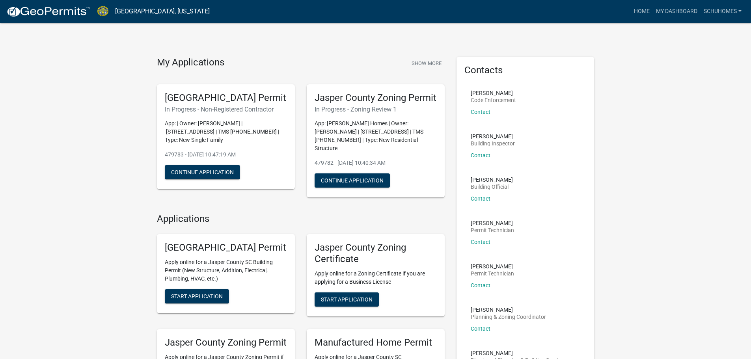
scroll to position [39, 0]
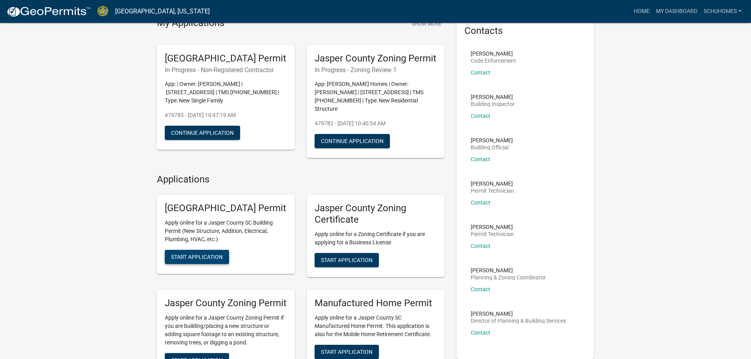
click at [213, 260] on span "Start Application" at bounding box center [197, 257] width 52 height 6
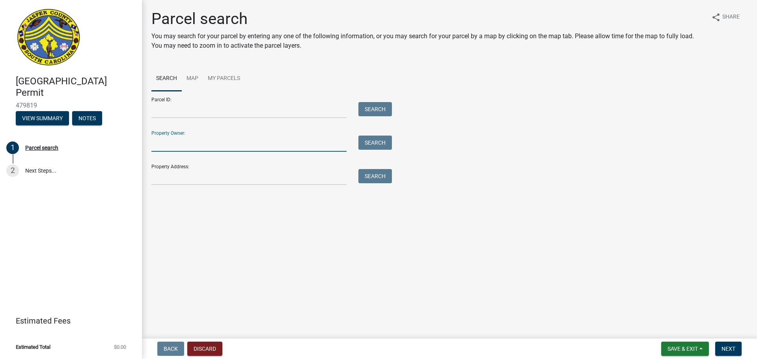
click at [188, 144] on input "Property Owner:" at bounding box center [248, 144] width 195 height 16
type input "freismuth"
click at [382, 143] on button "Search" at bounding box center [375, 143] width 34 height 14
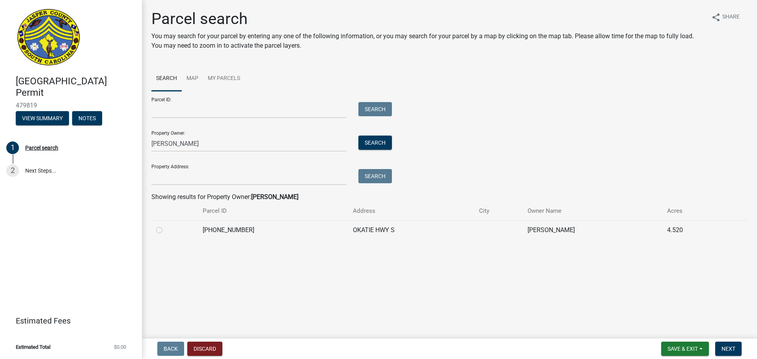
drag, startPoint x: 159, startPoint y: 231, endPoint x: 301, endPoint y: 266, distance: 146.7
click at [166, 225] on label at bounding box center [166, 225] width 0 height 0
click at [166, 231] on input "radio" at bounding box center [168, 227] width 5 height 5
radio input "true"
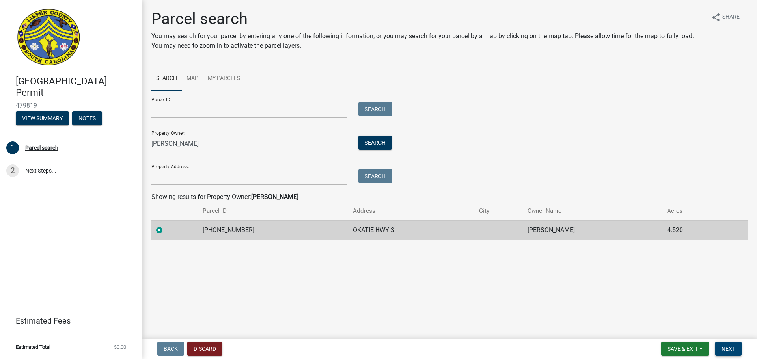
click at [732, 346] on span "Next" at bounding box center [728, 349] width 14 height 6
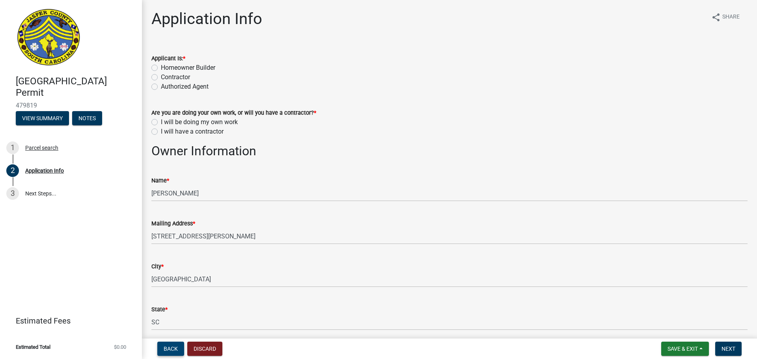
click at [171, 349] on span "Back" at bounding box center [171, 349] width 14 height 6
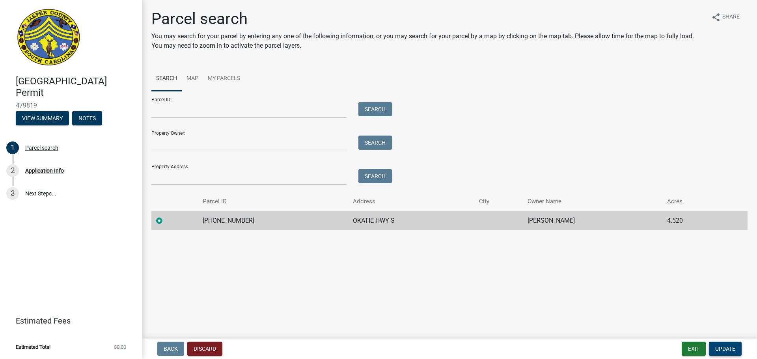
click at [725, 349] on span "Update" at bounding box center [725, 349] width 20 height 6
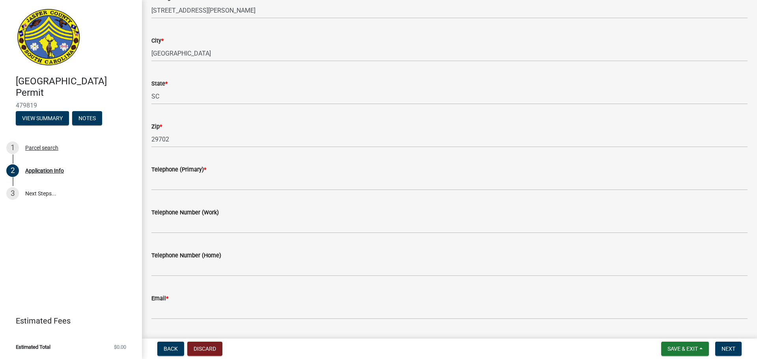
scroll to position [276, 0]
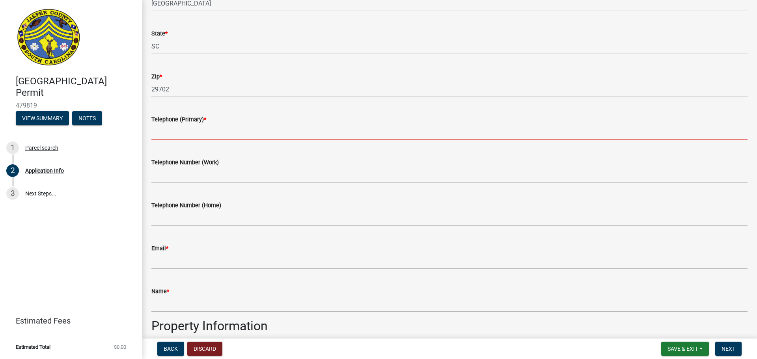
click at [206, 134] on input "Telephone (Primary) *" at bounding box center [449, 132] width 596 height 16
type input "[PHONE_NUMBER]"
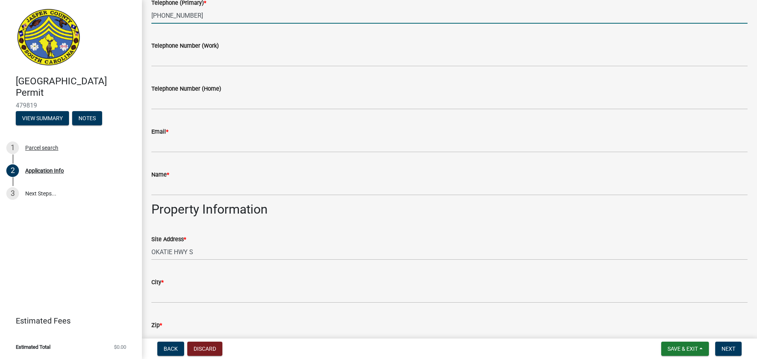
scroll to position [394, 0]
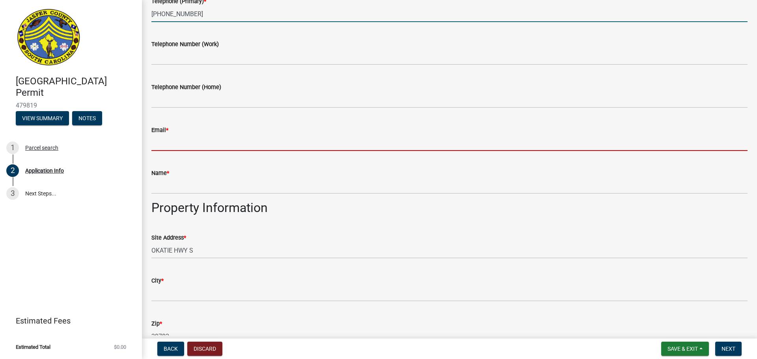
click at [206, 144] on input "Email *" at bounding box center [449, 143] width 596 height 16
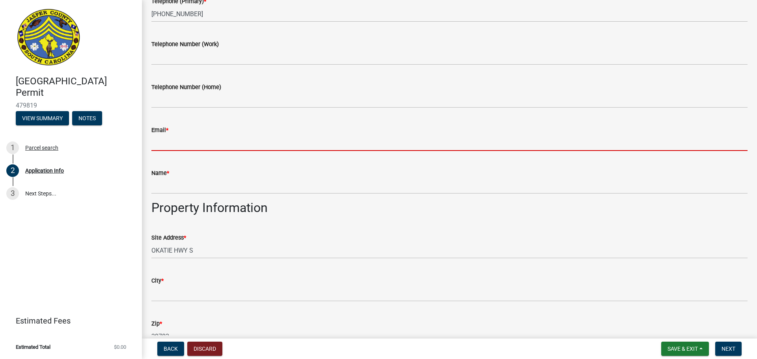
type input "[EMAIL_ADDRESS][DOMAIN_NAME]"
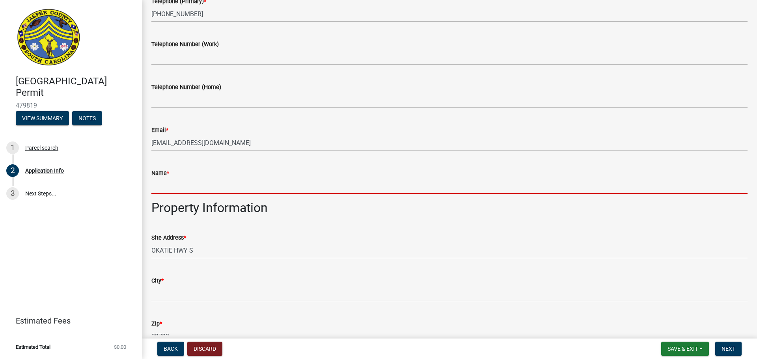
click at [206, 184] on input "Name *" at bounding box center [449, 186] width 596 height 16
click at [337, 162] on div "Name *" at bounding box center [449, 175] width 596 height 37
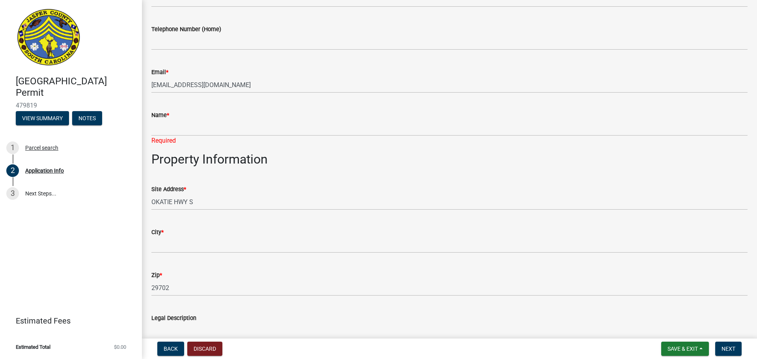
scroll to position [473, 0]
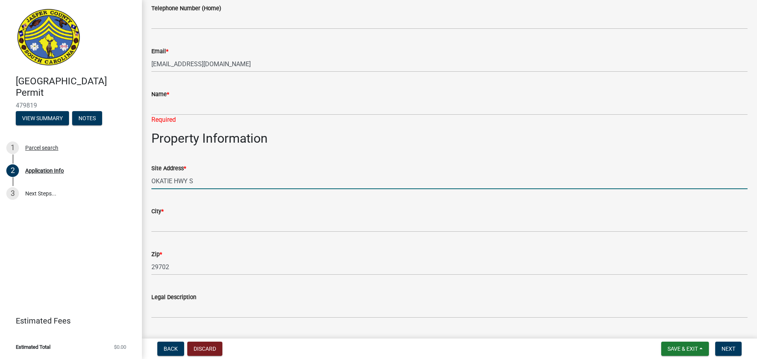
click at [151, 180] on input "OKATIE HWY S" at bounding box center [449, 181] width 596 height 16
type input "[STREET_ADDRESS]"
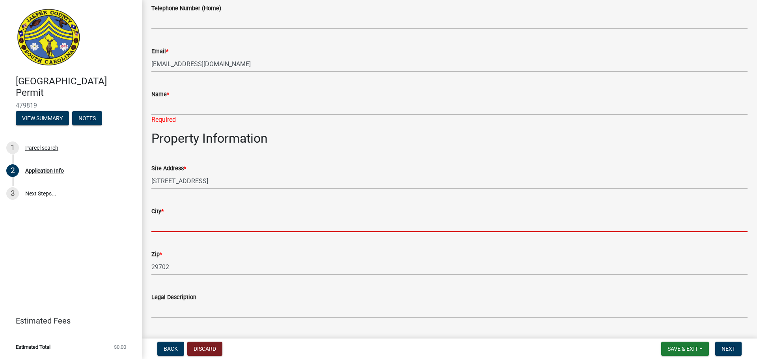
click at [175, 222] on input "City *" at bounding box center [449, 224] width 596 height 16
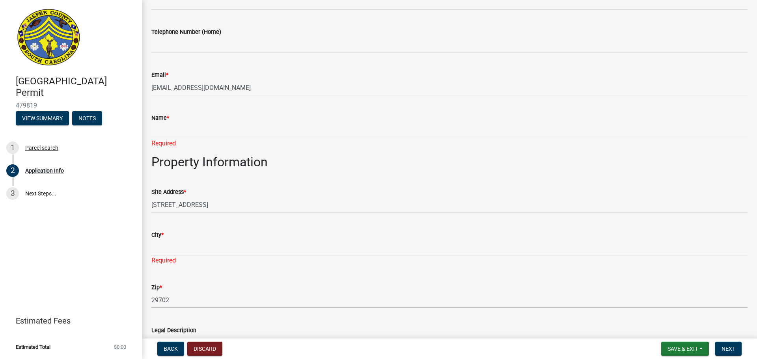
scroll to position [512, 0]
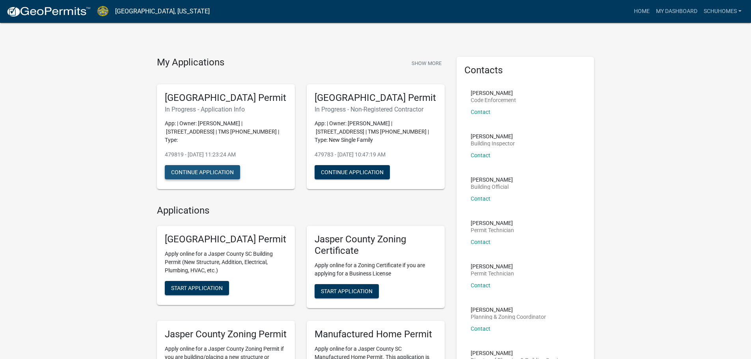
click at [208, 175] on button "Continue Application" at bounding box center [202, 172] width 75 height 14
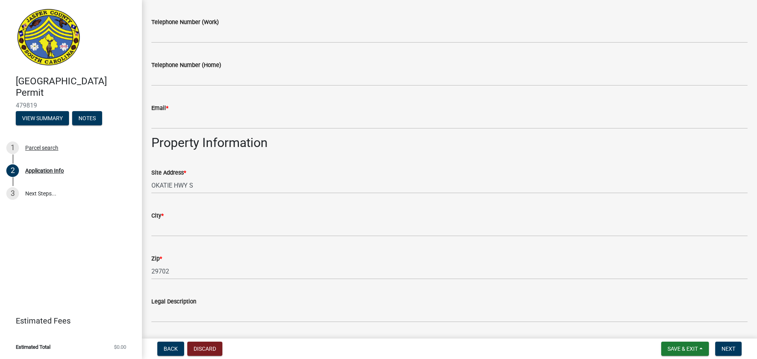
scroll to position [434, 0]
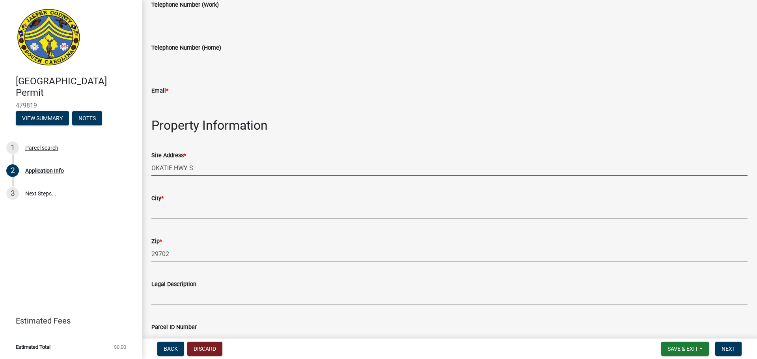
drag, startPoint x: 151, startPoint y: 168, endPoint x: 169, endPoint y: 166, distance: 17.8
click at [155, 167] on input "OKATIE HWY S" at bounding box center [449, 168] width 596 height 16
type input "[STREET_ADDRESS]"
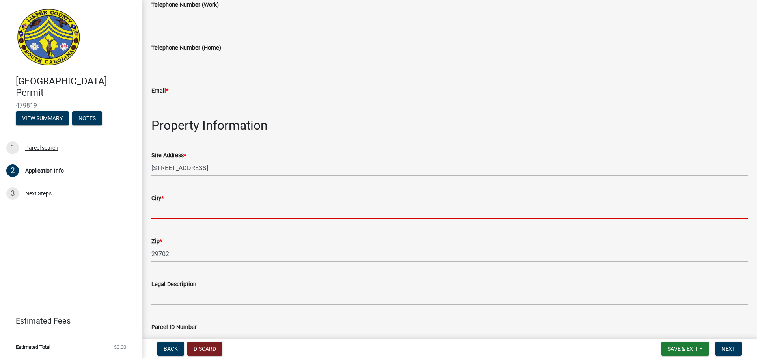
click at [186, 213] on input "City *" at bounding box center [449, 211] width 596 height 16
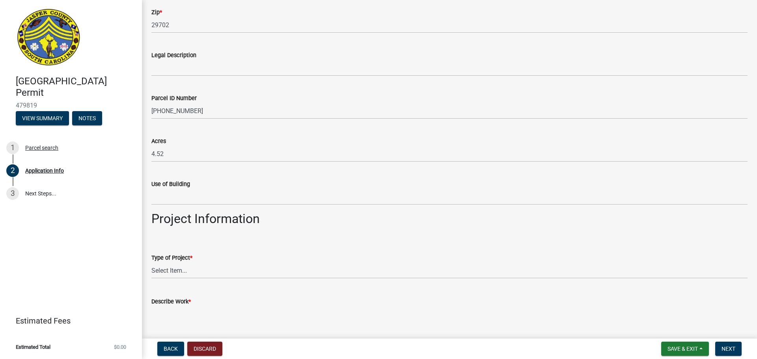
scroll to position [682, 0]
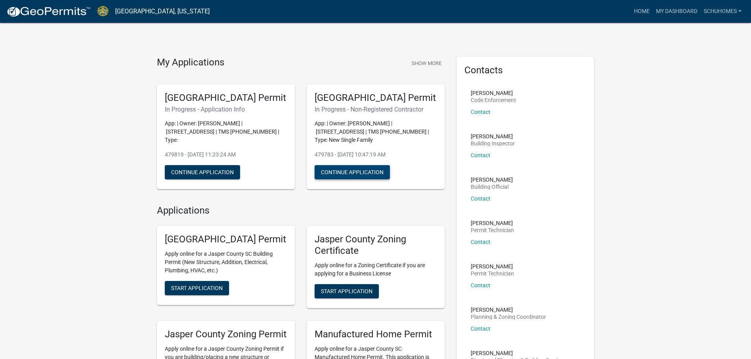
click at [372, 179] on button "Continue Application" at bounding box center [352, 172] width 75 height 14
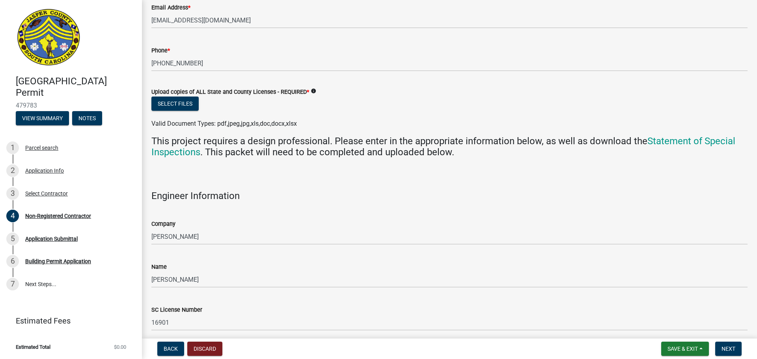
scroll to position [1853, 0]
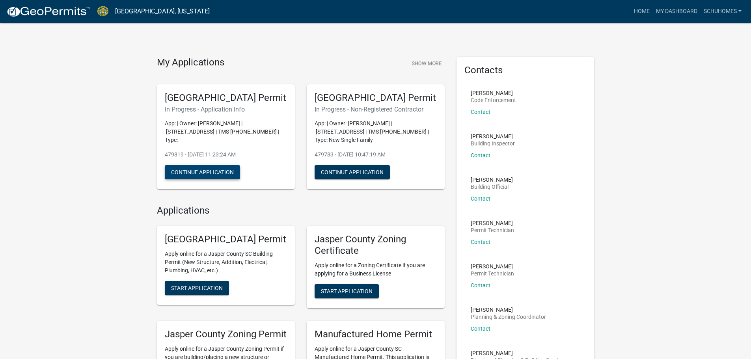
click at [222, 175] on button "Continue Application" at bounding box center [202, 172] width 75 height 14
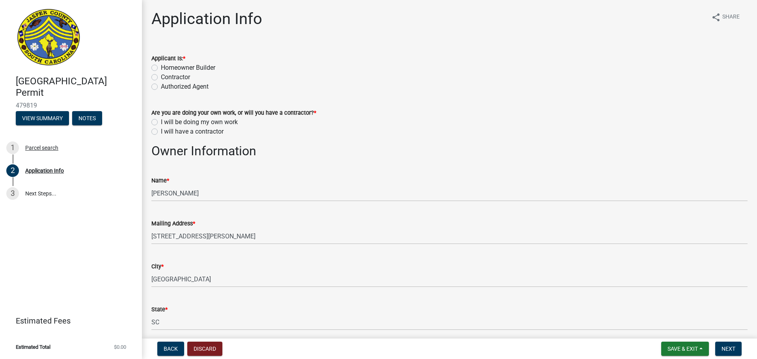
click at [161, 78] on label "Contractor" at bounding box center [175, 77] width 29 height 9
click at [161, 78] on input "Contractor" at bounding box center [163, 75] width 5 height 5
radio input "true"
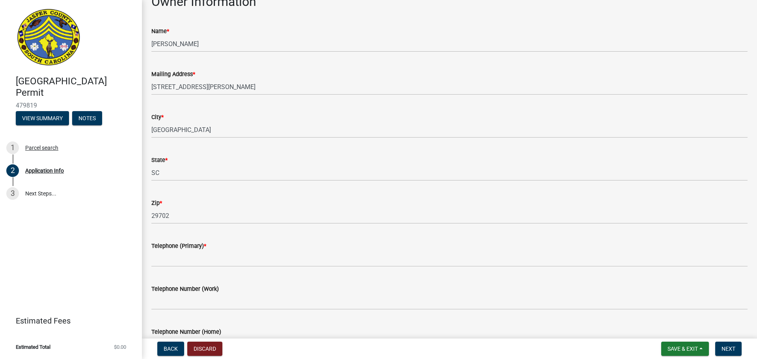
scroll to position [158, 0]
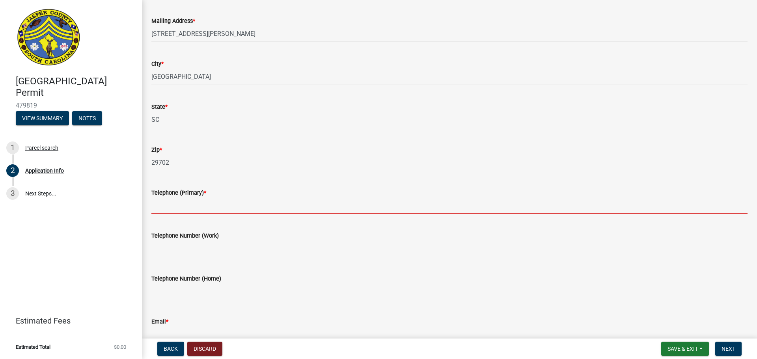
click at [183, 201] on input "Telephone (Primary) *" at bounding box center [449, 205] width 596 height 16
type input "[PHONE_NUMBER]"
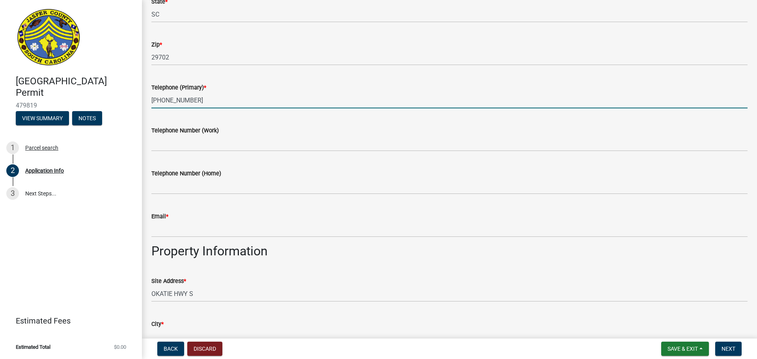
scroll to position [276, 0]
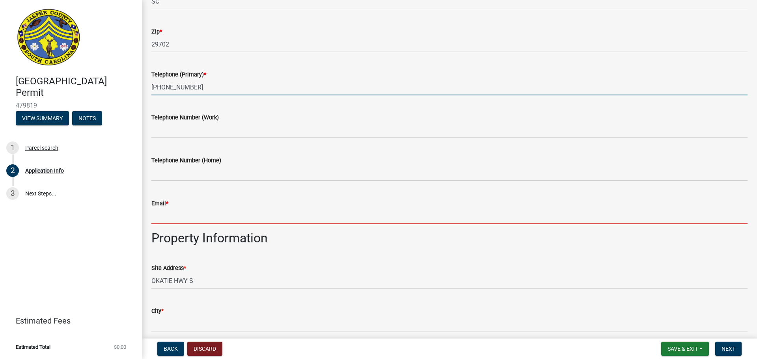
click at [195, 211] on input "Email *" at bounding box center [449, 216] width 596 height 16
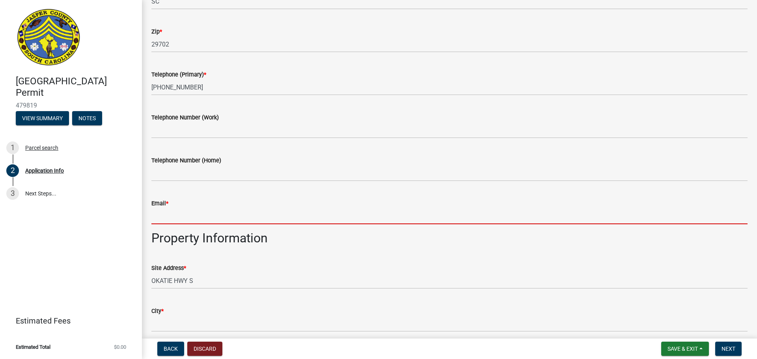
type input "[EMAIL_ADDRESS][DOMAIN_NAME]"
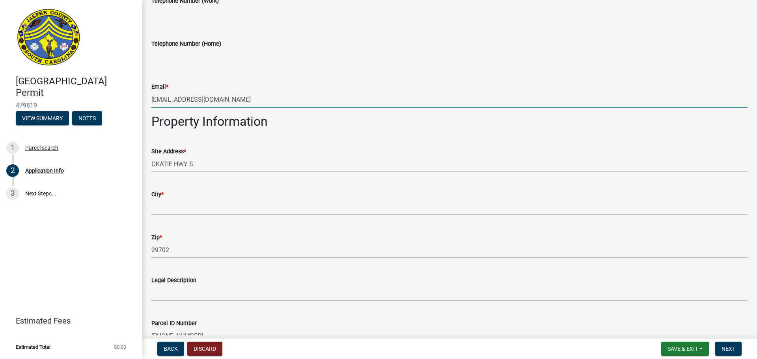
scroll to position [434, 0]
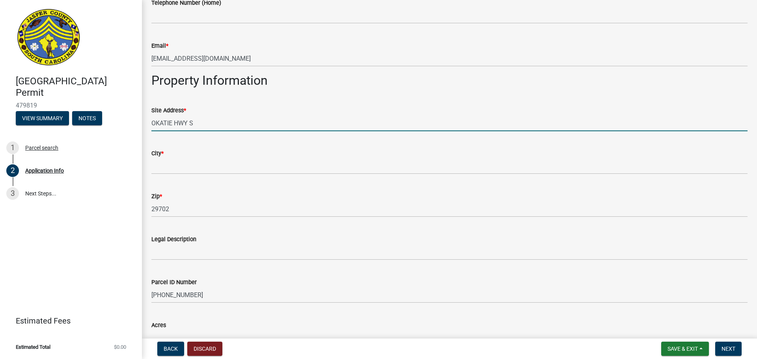
click at [152, 121] on input "OKATIE HWY S" at bounding box center [449, 123] width 596 height 16
type input "[STREET_ADDRESS]"
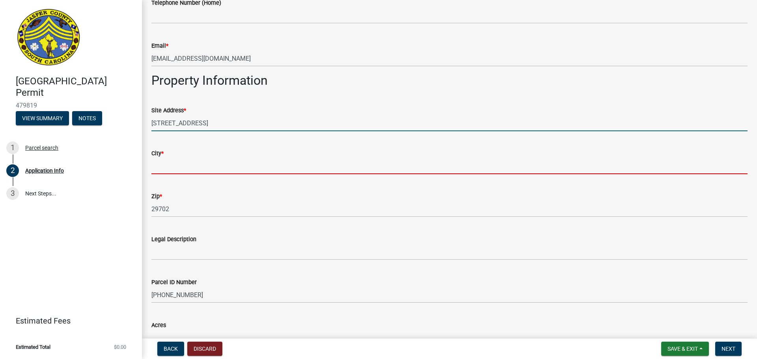
click at [176, 168] on input "City *" at bounding box center [449, 166] width 596 height 16
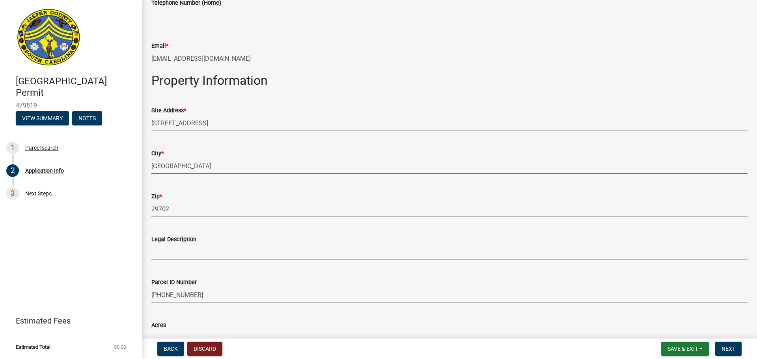
type input "[GEOGRAPHIC_DATA]"
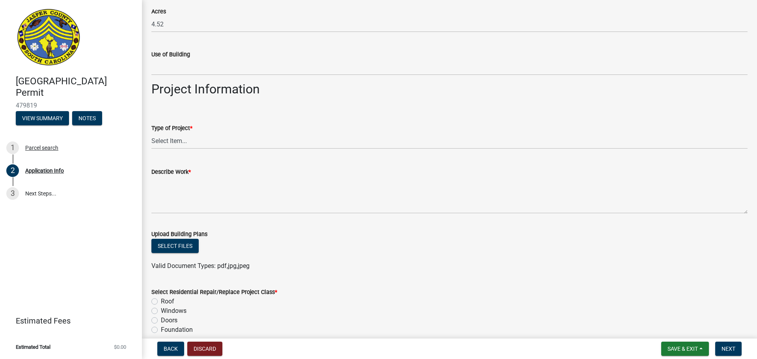
scroll to position [749, 0]
type input "29927"
click at [196, 143] on select "Select Item... Construction Trailer/Shipping Container Residential Demolition C…" at bounding box center [449, 139] width 596 height 16
click at [151, 131] on select "Select Item... Construction Trailer/Shipping Container Residential Demolition C…" at bounding box center [449, 139] width 596 height 16
select select "42590599-3c97-479d-b3e9-fbeca9af4fb5"
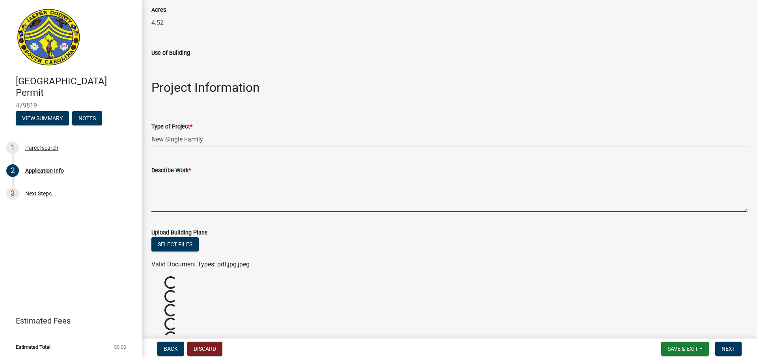
click at [169, 182] on textarea "Describe Work *" at bounding box center [449, 193] width 596 height 37
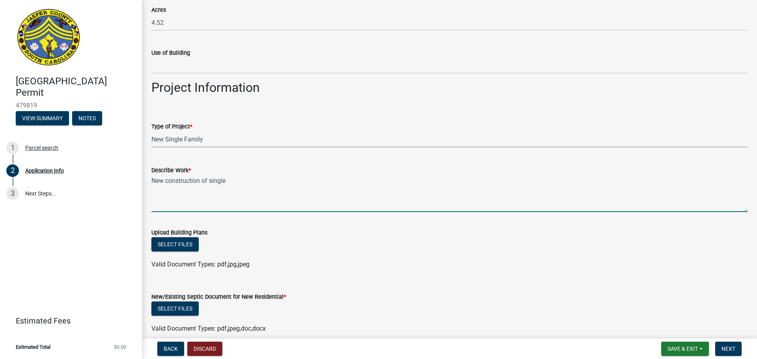
click at [222, 138] on select "Select Item... Construction Trailer/Shipping Container Residential Demolition C…" at bounding box center [449, 139] width 596 height 16
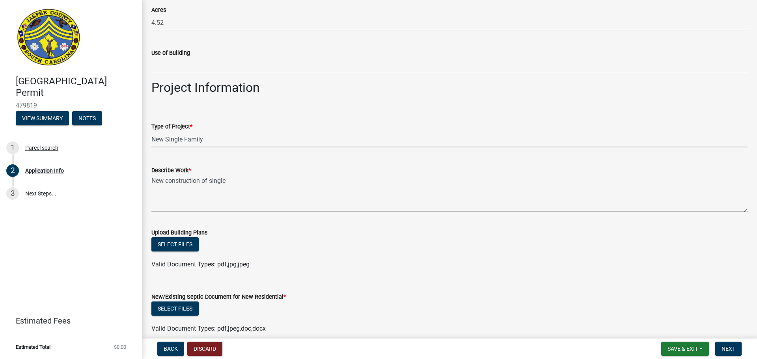
click at [151, 131] on select "Select Item... Construction Trailer/Shipping Container Residential Demolition C…" at bounding box center [449, 139] width 596 height 16
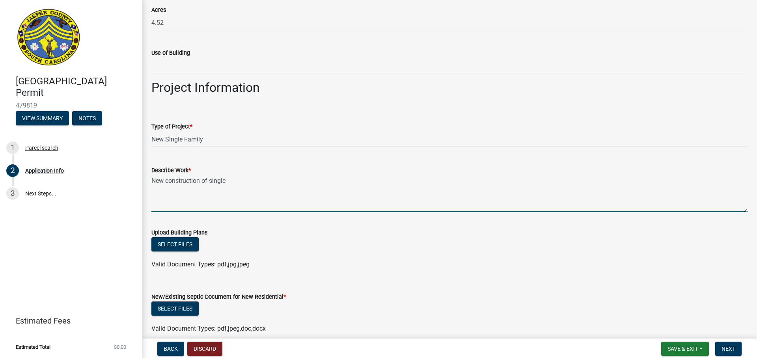
click at [201, 205] on textarea "New construction of single" at bounding box center [449, 193] width 596 height 37
click at [201, 198] on textarea "New construction of single" at bounding box center [449, 193] width 596 height 37
click at [231, 184] on textarea "New construction of single" at bounding box center [449, 193] width 596 height 37
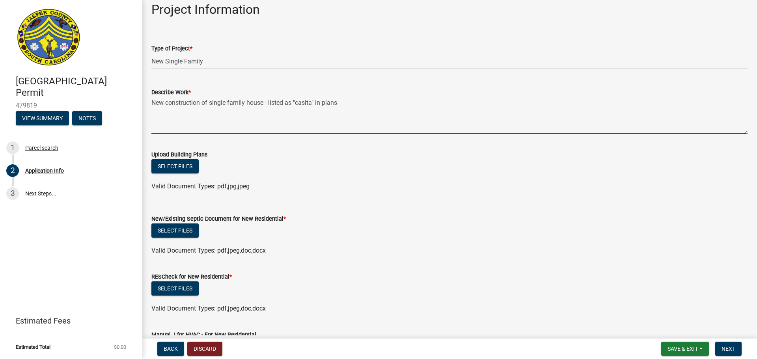
scroll to position [828, 0]
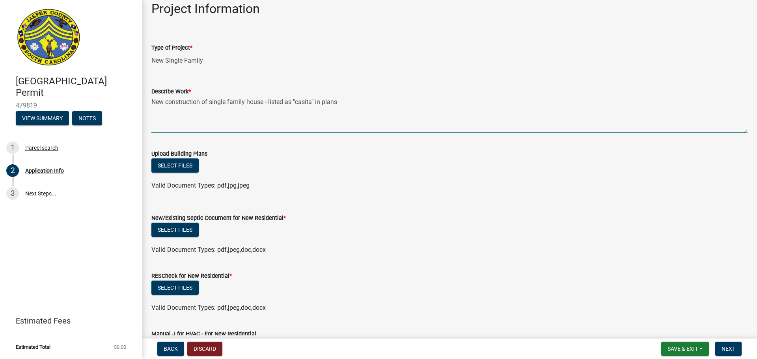
click at [281, 100] on textarea "New construction of single family house - listed as "casita" in plans" at bounding box center [449, 114] width 596 height 37
type textarea "New construction of single family house - labeled as "casita" in plans"
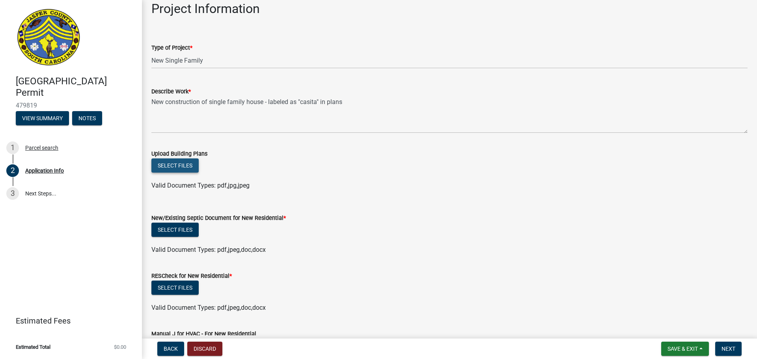
click at [193, 169] on button "Select files" at bounding box center [174, 165] width 47 height 14
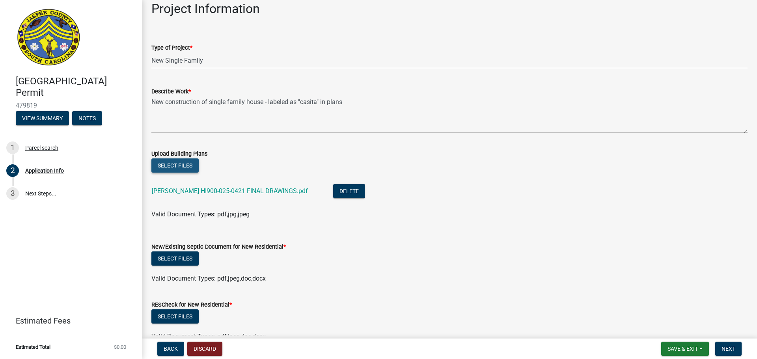
click at [176, 161] on button "Select files" at bounding box center [174, 165] width 47 height 14
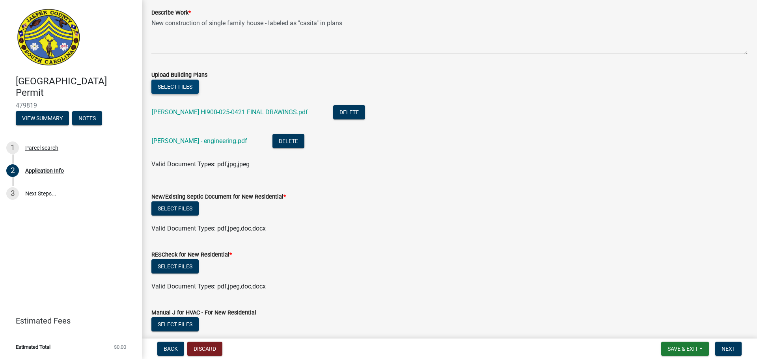
scroll to position [946, 0]
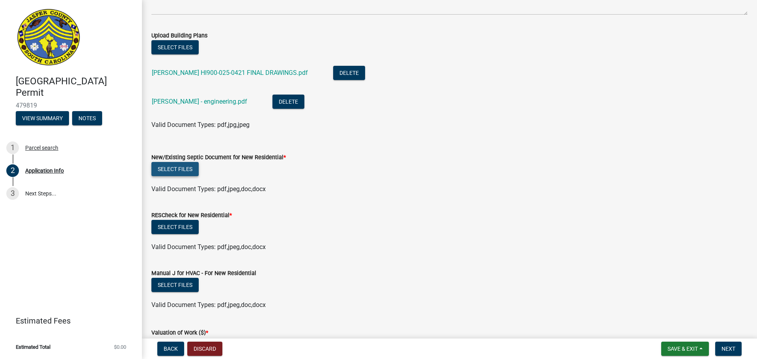
click at [182, 169] on button "Select files" at bounding box center [174, 169] width 47 height 14
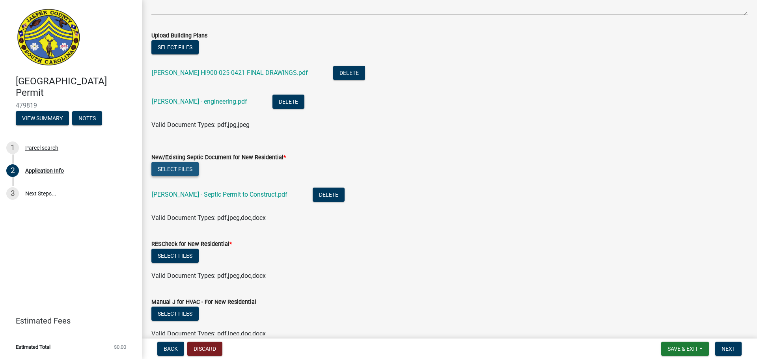
click at [180, 164] on button "Select files" at bounding box center [174, 169] width 47 height 14
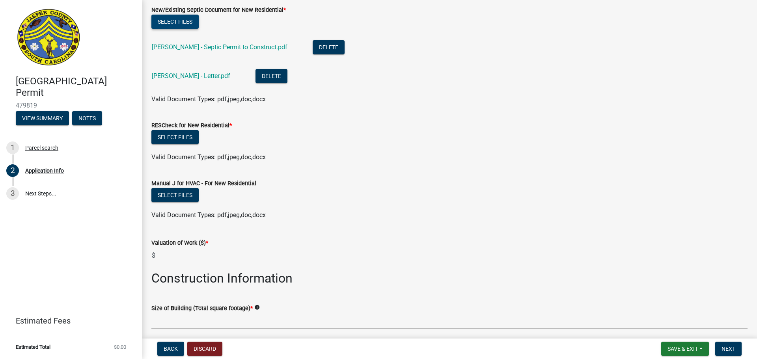
scroll to position [1104, 0]
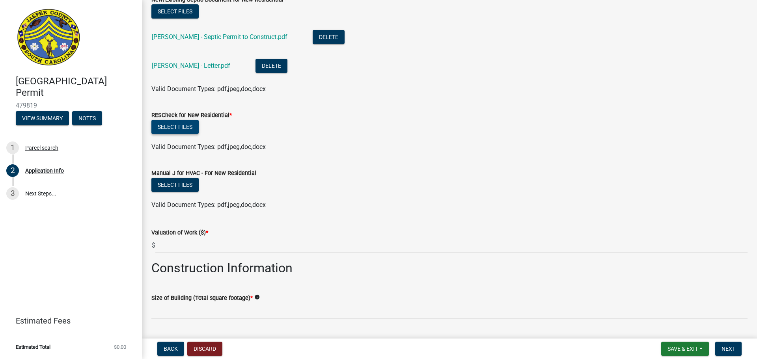
click at [174, 126] on button "Select files" at bounding box center [174, 127] width 47 height 14
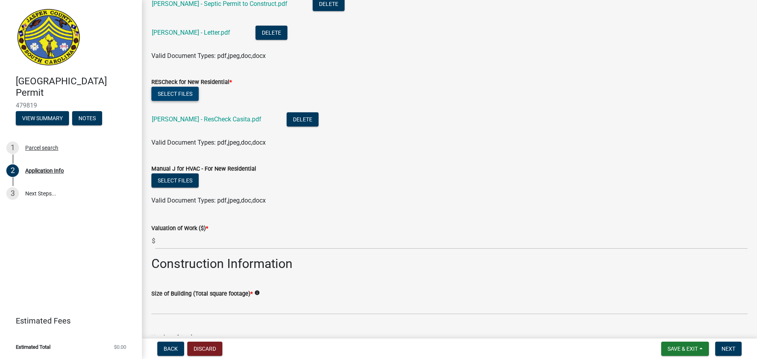
scroll to position [1143, 0]
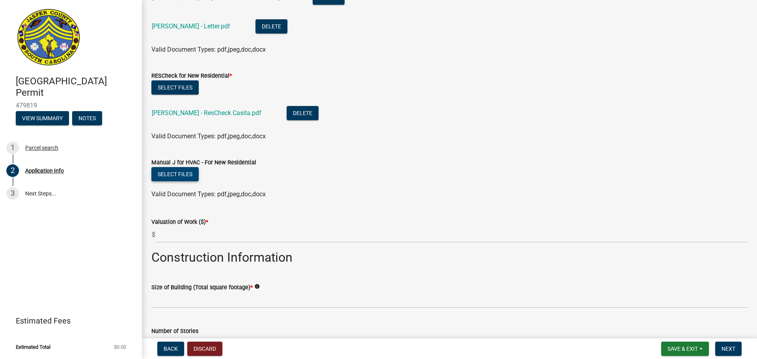
click at [176, 175] on button "Select files" at bounding box center [174, 174] width 47 height 14
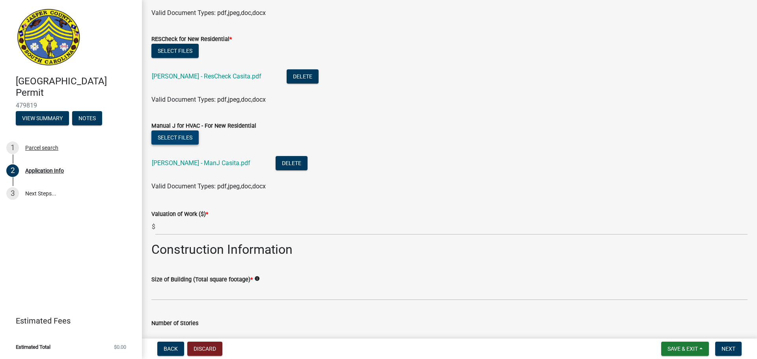
scroll to position [1183, 0]
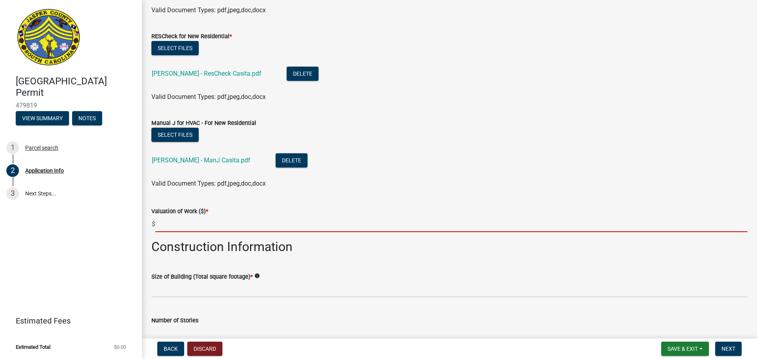
click at [198, 226] on input "text" at bounding box center [451, 224] width 592 height 16
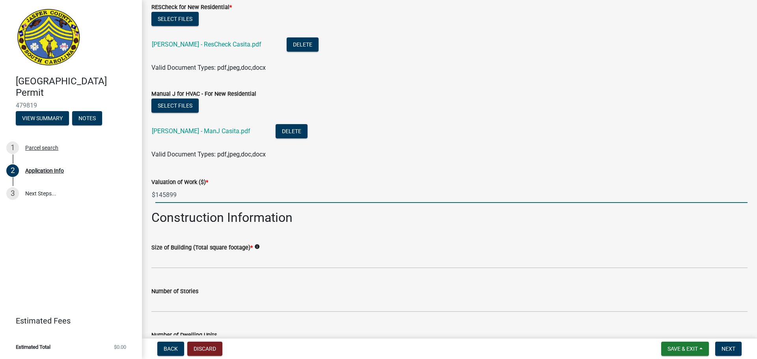
scroll to position [1301, 0]
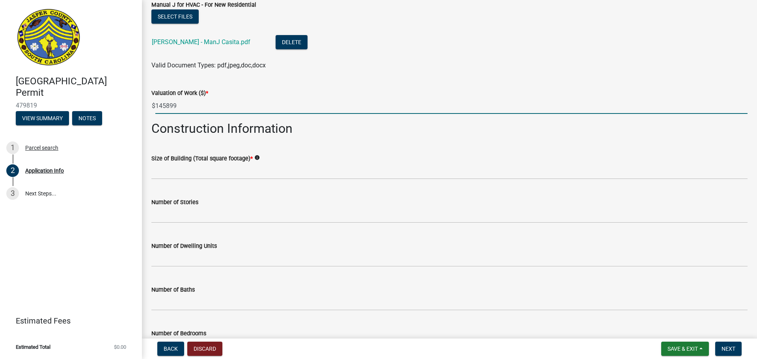
type input "145899"
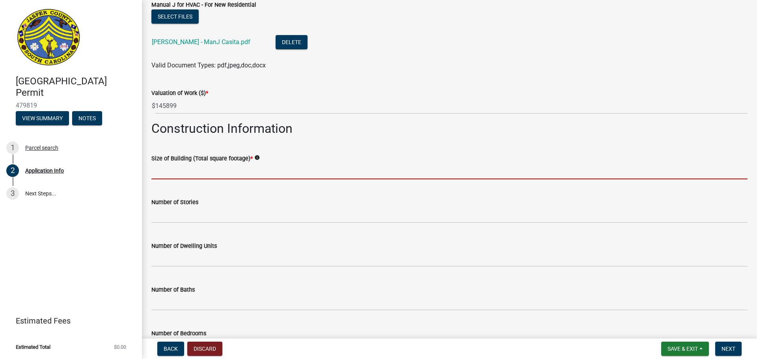
click at [177, 172] on input "text" at bounding box center [449, 171] width 596 height 16
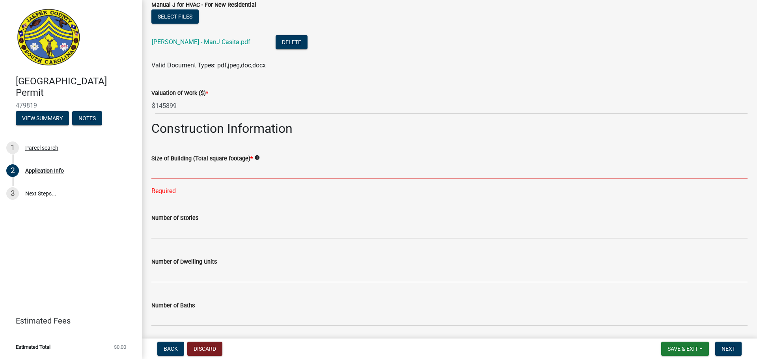
click at [188, 176] on input "text" at bounding box center [449, 171] width 596 height 16
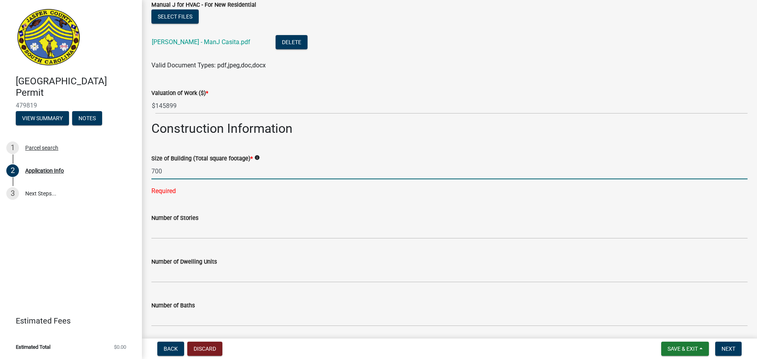
type input "700"
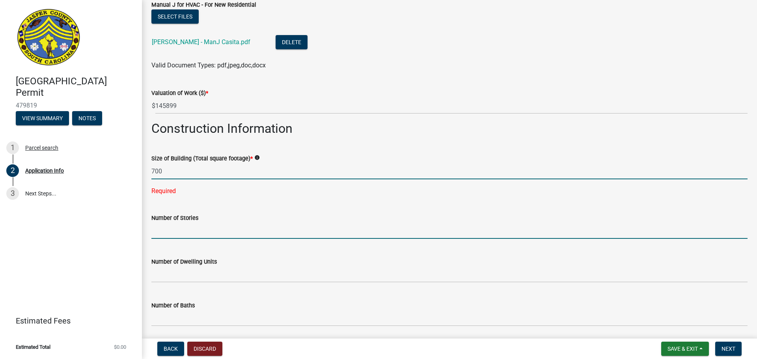
click at [179, 227] on wm-data-entity-input "Number of Stories" at bounding box center [449, 224] width 596 height 44
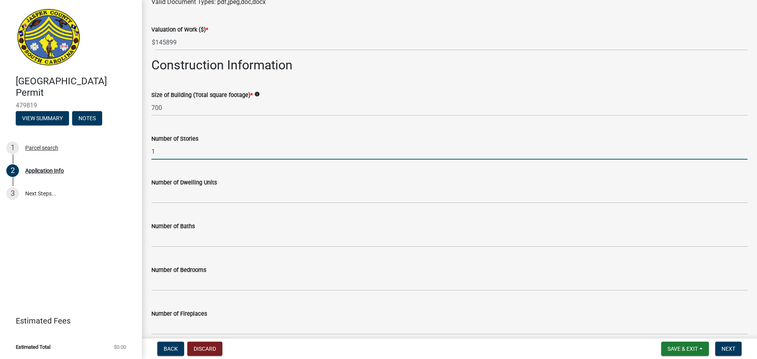
scroll to position [1380, 0]
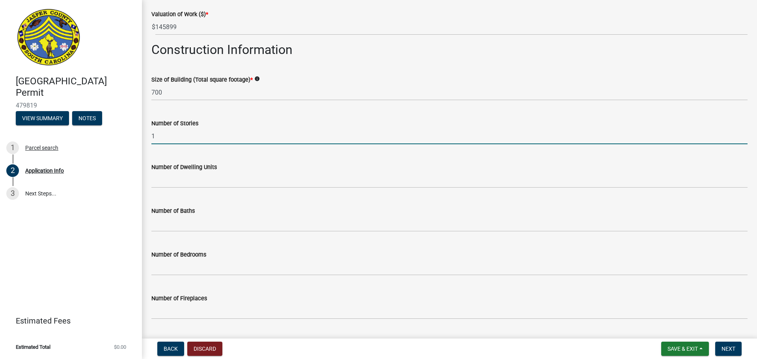
type input "1"
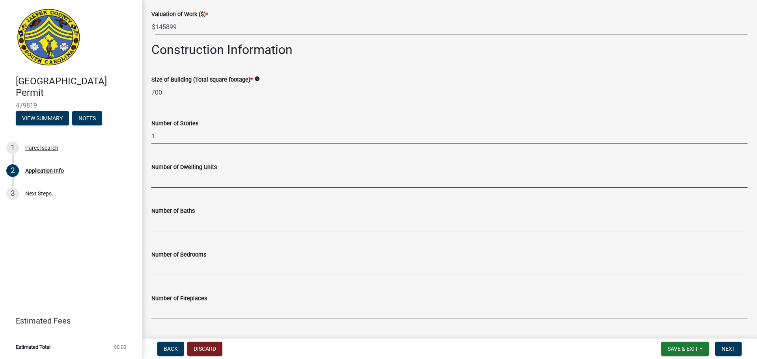
click at [173, 184] on input "text" at bounding box center [449, 180] width 596 height 16
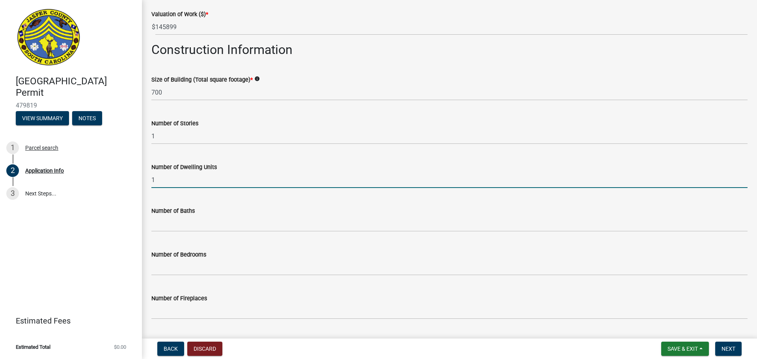
type input "1"
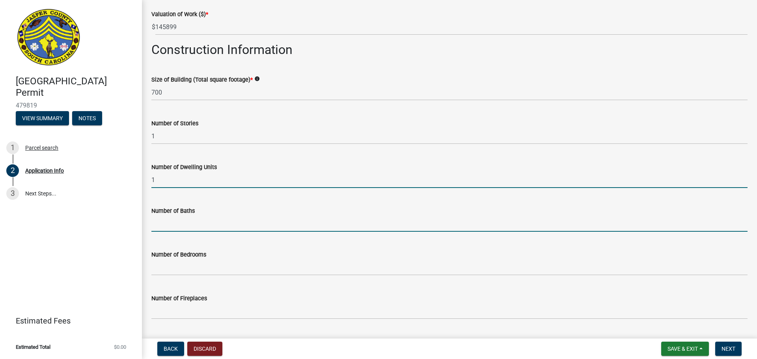
click at [172, 222] on input "text" at bounding box center [449, 224] width 596 height 16
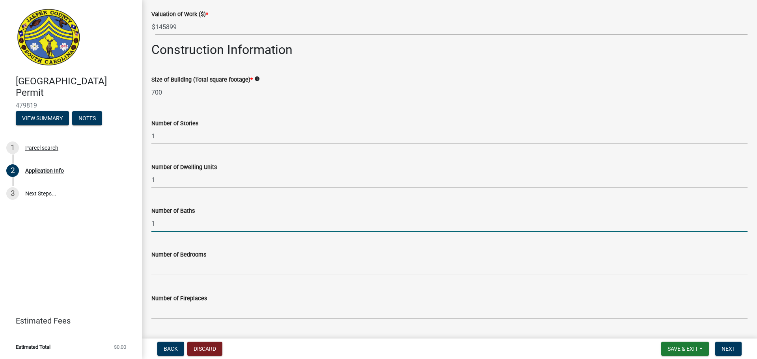
type input "1"
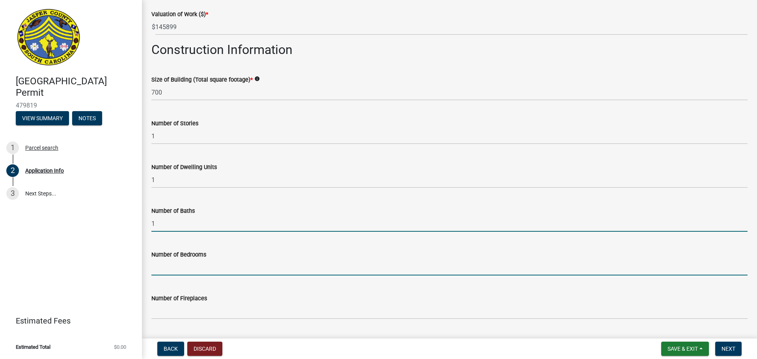
click at [171, 234] on input "text" at bounding box center [449, 267] width 596 height 16
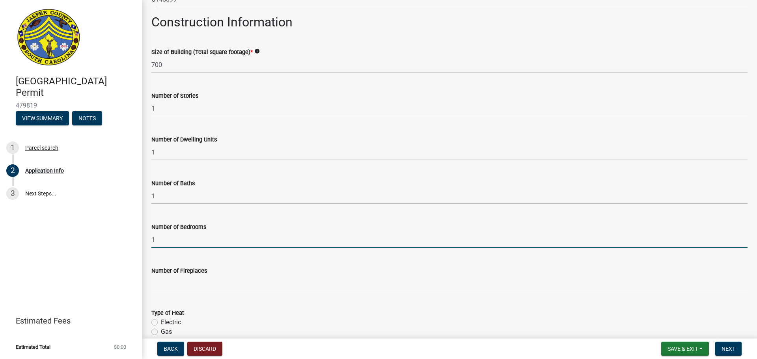
scroll to position [1458, 0]
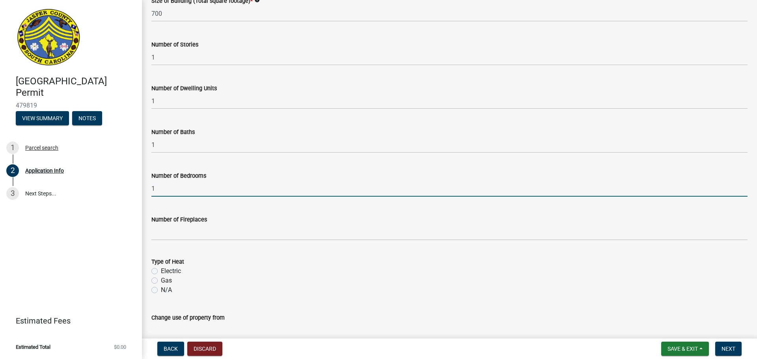
type input "1"
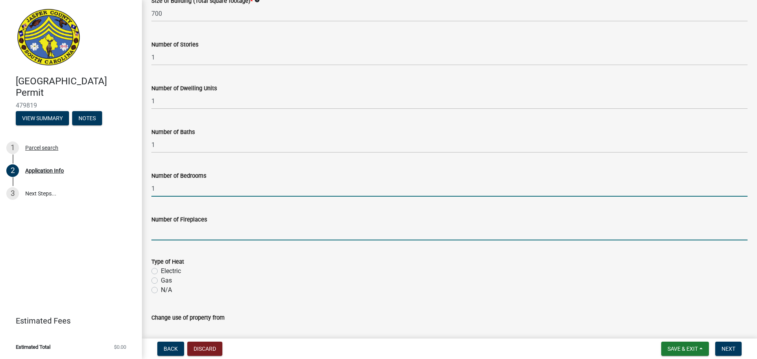
click at [168, 233] on input "text" at bounding box center [449, 232] width 596 height 16
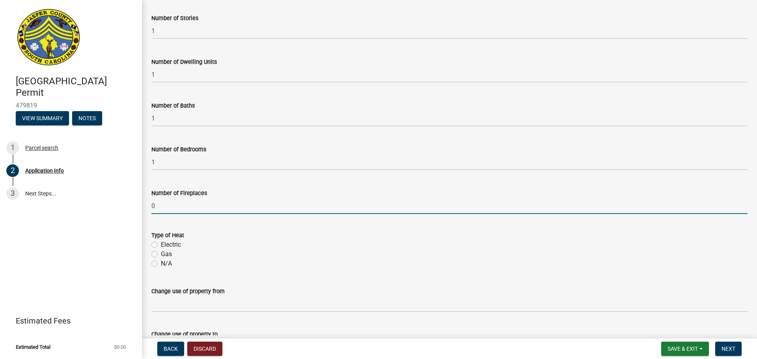
scroll to position [1498, 0]
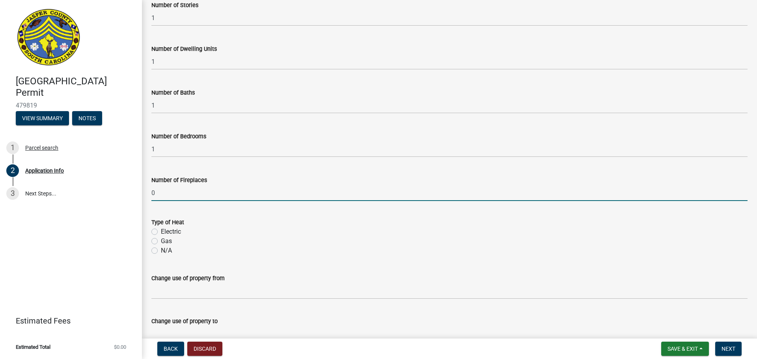
type input "0"
click at [161, 231] on label "Electric" at bounding box center [171, 231] width 20 height 9
click at [161, 231] on input "Electric" at bounding box center [163, 229] width 5 height 5
radio input "true"
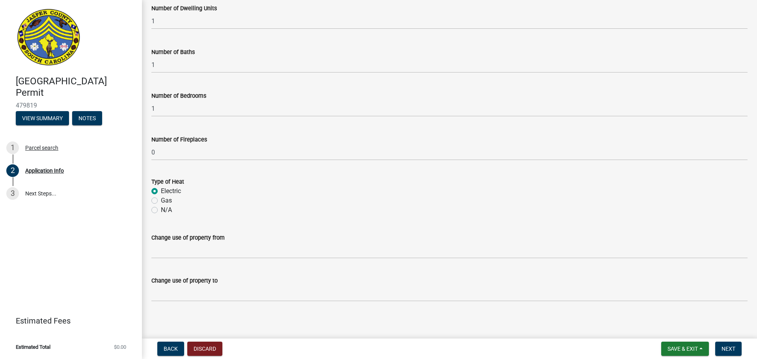
scroll to position [1542, 0]
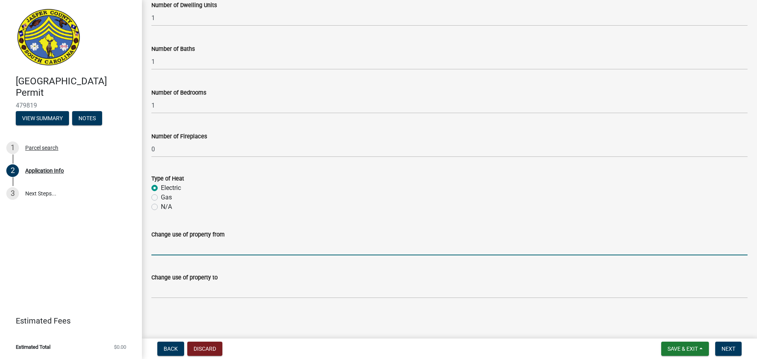
click at [188, 234] on input "Change use of property from" at bounding box center [449, 247] width 596 height 16
type input "Vacant"
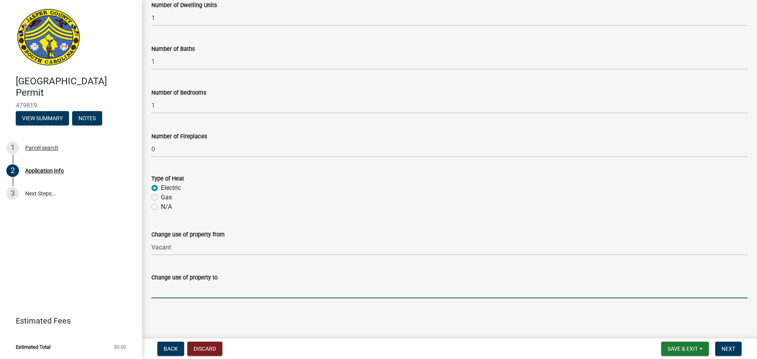
click at [191, 234] on input "Change use of property to" at bounding box center [449, 290] width 596 height 16
type input "Residential housing"
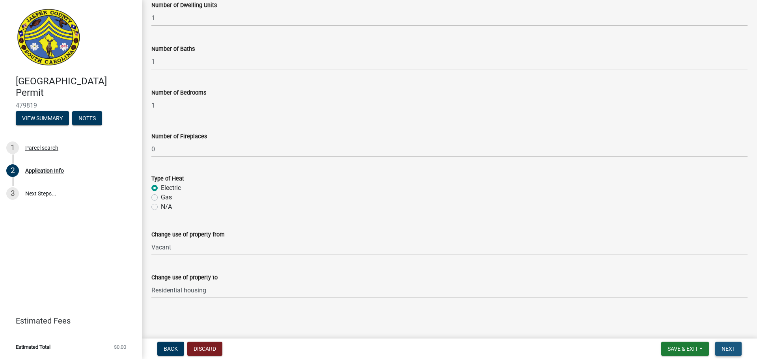
click at [393, 234] on span "Next" at bounding box center [728, 349] width 14 height 6
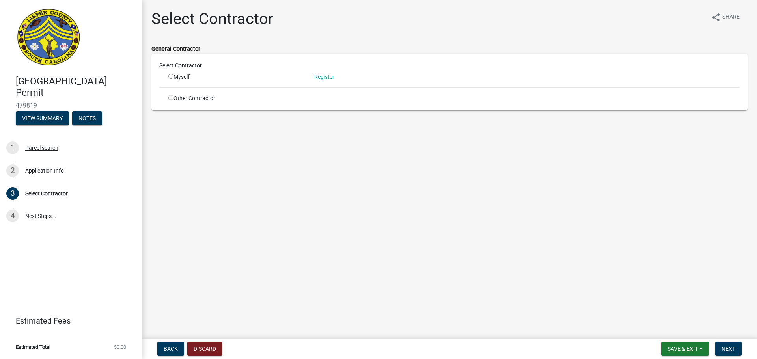
click at [169, 98] on input "radio" at bounding box center [170, 97] width 5 height 5
radio input "true"
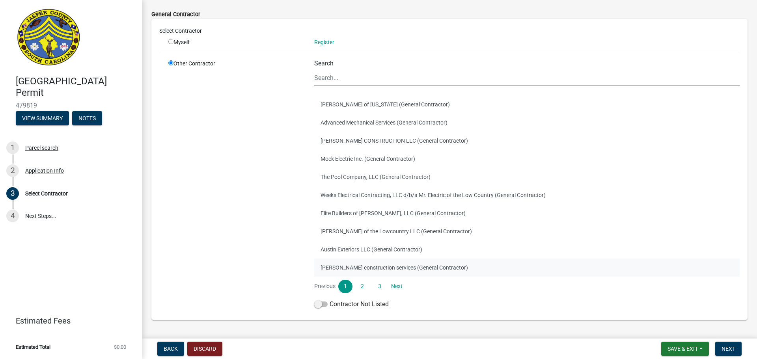
scroll to position [67, 0]
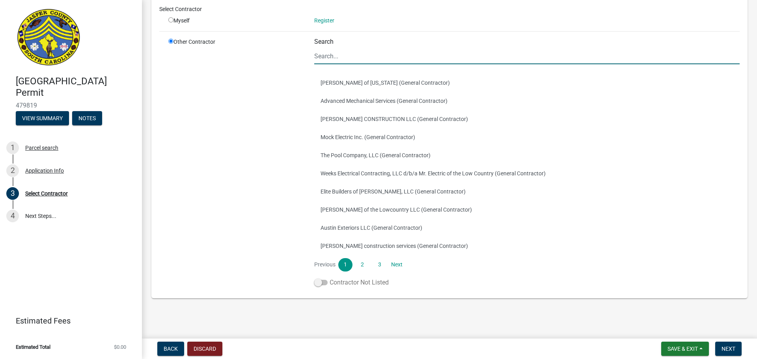
click at [321, 234] on span at bounding box center [320, 283] width 13 height 6
click at [330, 234] on input "Contractor Not Listed" at bounding box center [330, 278] width 0 height 0
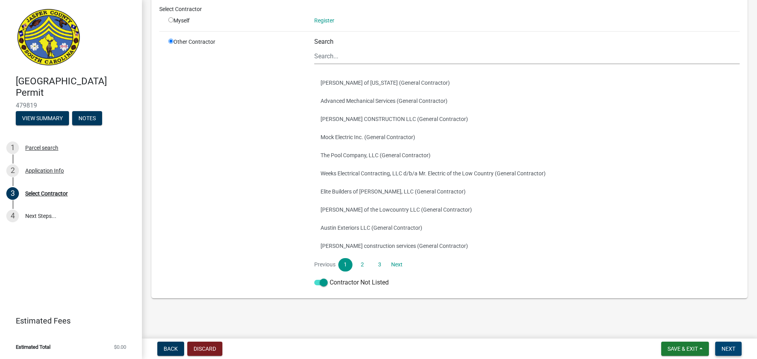
click at [393, 234] on span "Next" at bounding box center [728, 349] width 14 height 6
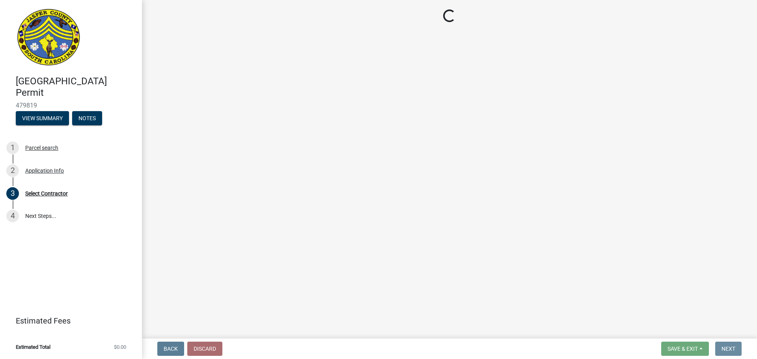
scroll to position [0, 0]
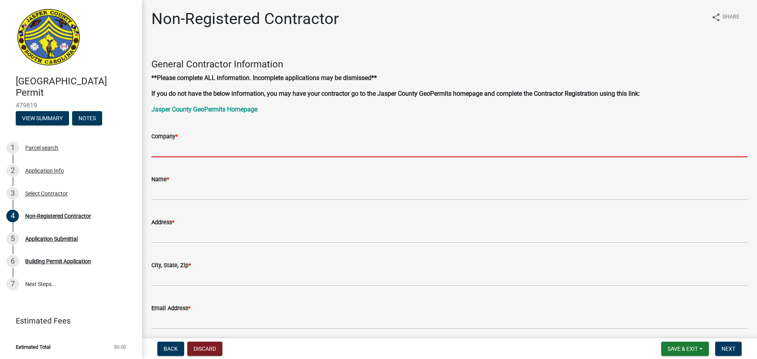
click at [200, 150] on input "Company *" at bounding box center [449, 149] width 596 height 16
type input "[PERSON_NAME] Homes"
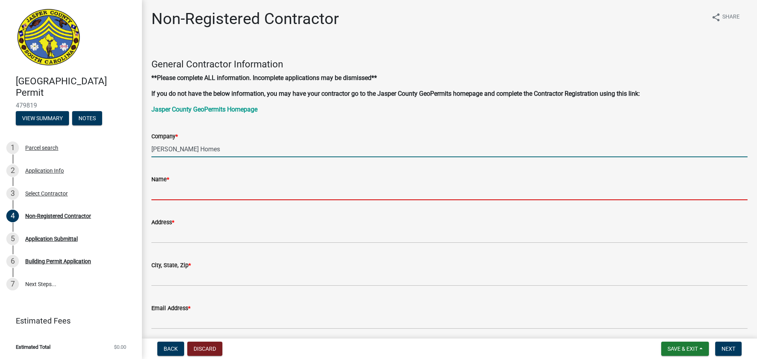
click at [209, 189] on input "Name *" at bounding box center [449, 192] width 596 height 16
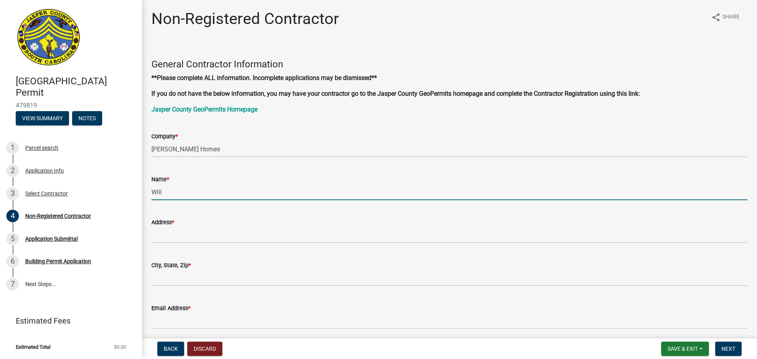
type input "[PERSON_NAME]"
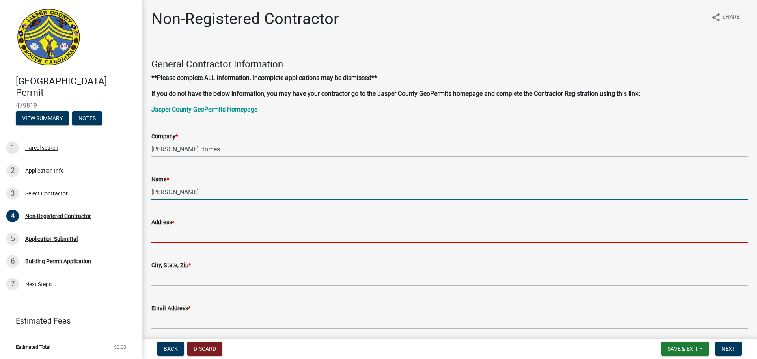
click at [206, 234] on input "Address *" at bounding box center [449, 235] width 596 height 16
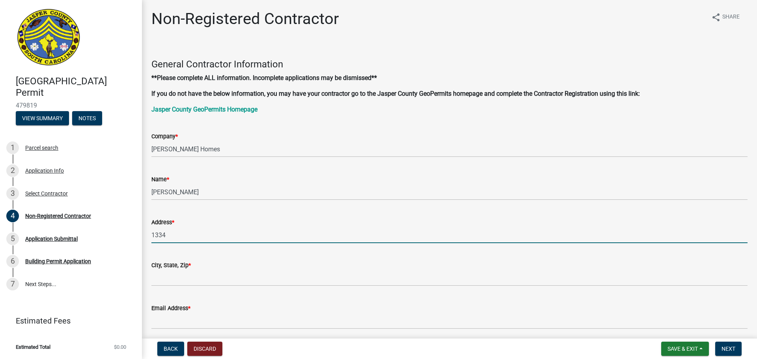
type input "[STREET_ADDRESS]"
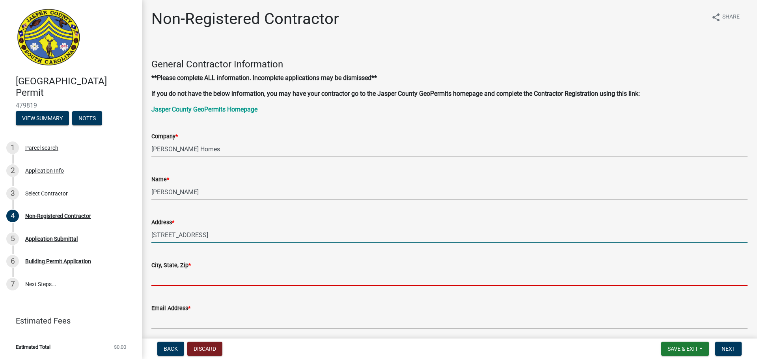
click at [203, 234] on input "City, State, Zip *" at bounding box center [449, 278] width 596 height 16
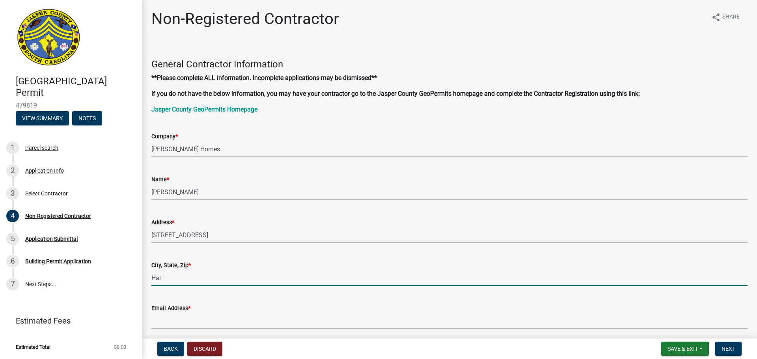
type input "[GEOGRAPHIC_DATA], SC 29927"
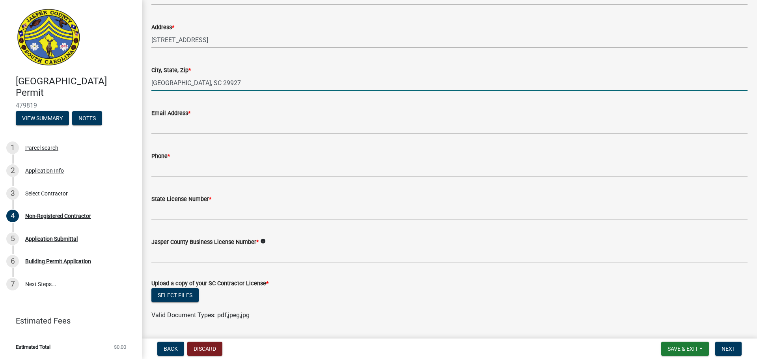
scroll to position [197, 0]
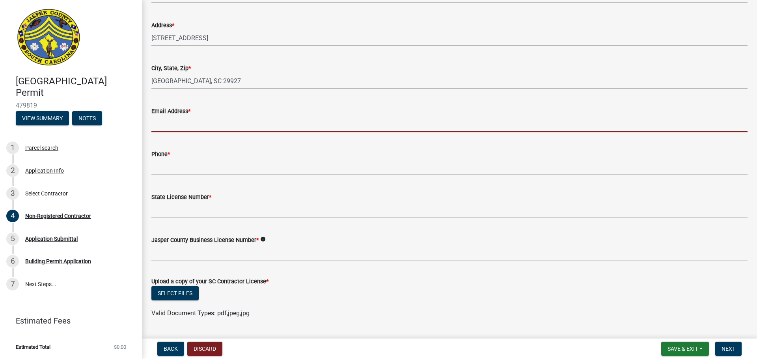
click at [169, 125] on input "Email Address *" at bounding box center [449, 124] width 596 height 16
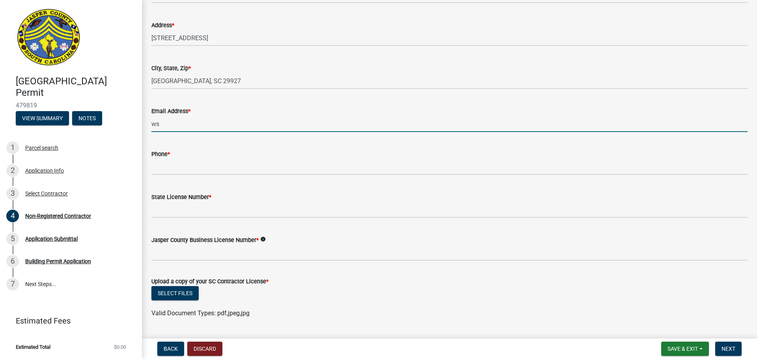
type input "[EMAIL_ADDRESS][DOMAIN_NAME]"
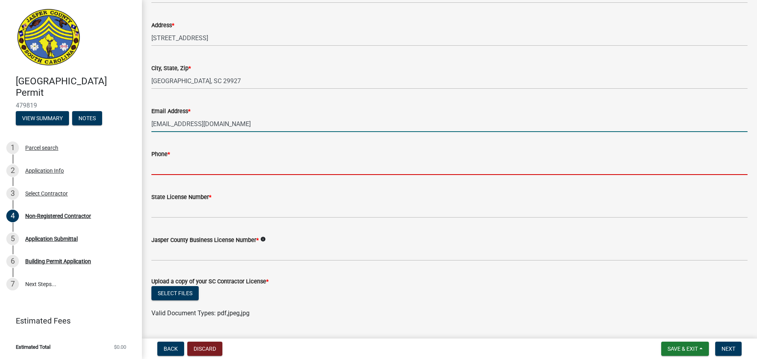
click at [193, 168] on input "Phone *" at bounding box center [449, 167] width 596 height 16
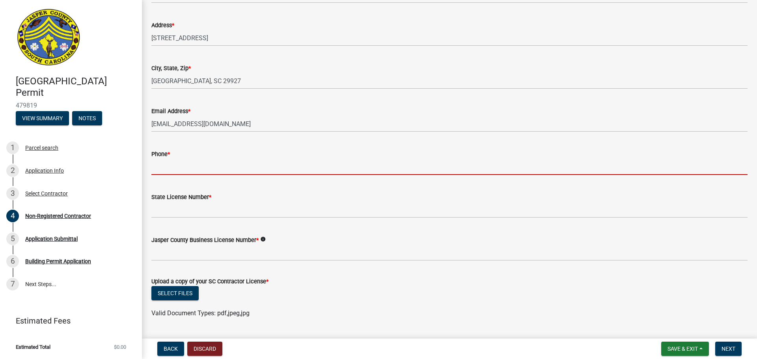
type input "[PHONE_NUMBER]"
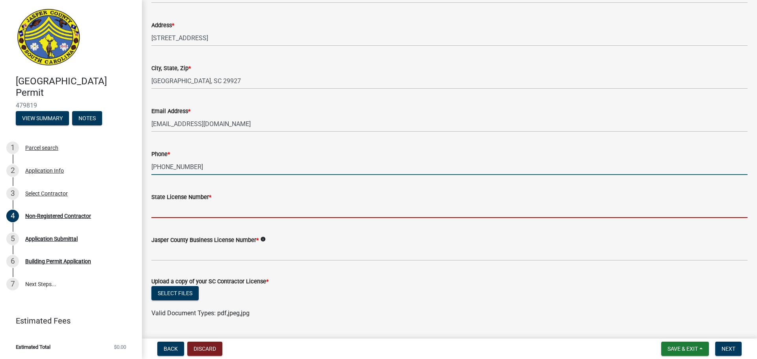
click at [192, 210] on input "State License Number *" at bounding box center [449, 210] width 596 height 16
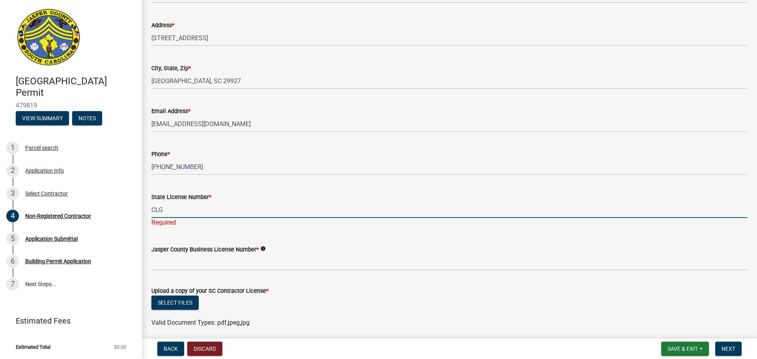
type input "CLG.112211 GC"
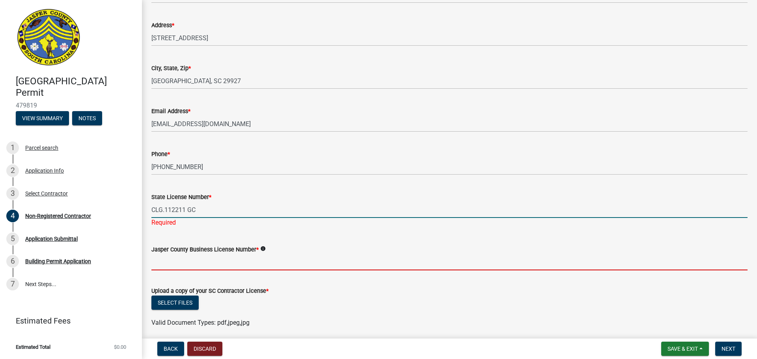
click at [202, 234] on wm-data-entity-input "Jasper County Business License Number * info" at bounding box center [449, 255] width 596 height 43
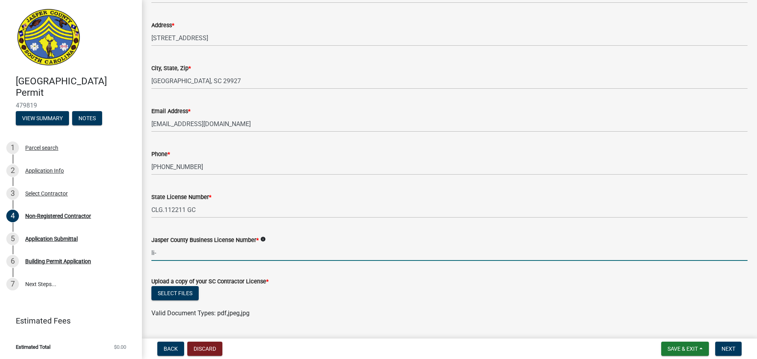
type input "li-6021"
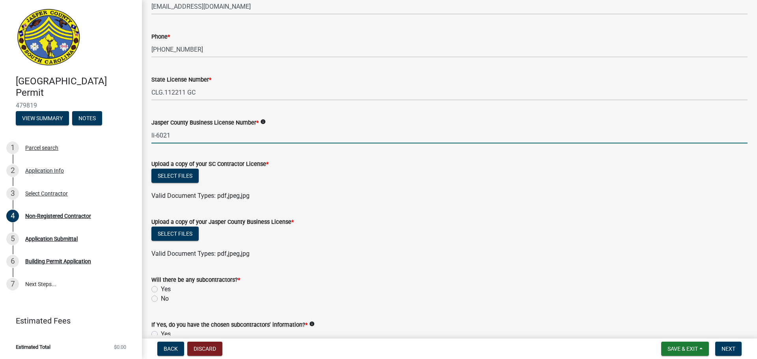
scroll to position [315, 0]
click at [184, 171] on button "Select files" at bounding box center [174, 175] width 47 height 14
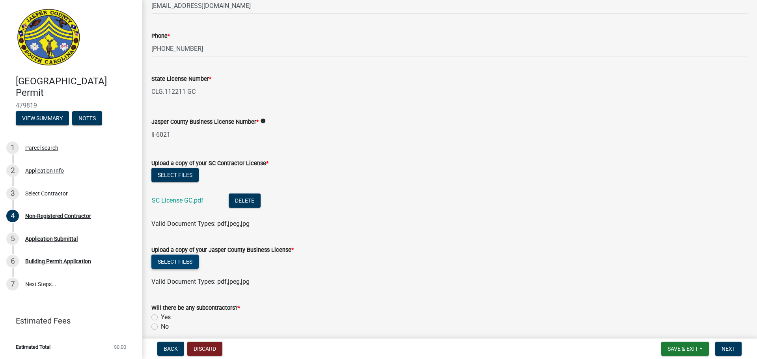
click at [183, 234] on button "Select files" at bounding box center [174, 262] width 47 height 14
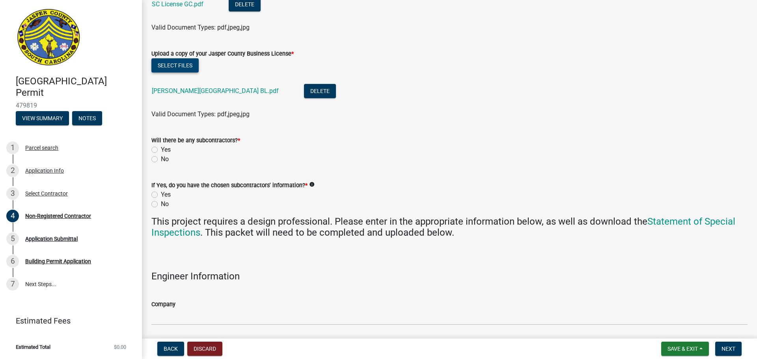
scroll to position [512, 0]
click at [161, 148] on label "Yes" at bounding box center [166, 148] width 10 height 9
click at [161, 148] on input "Yes" at bounding box center [163, 146] width 5 height 5
radio input "true"
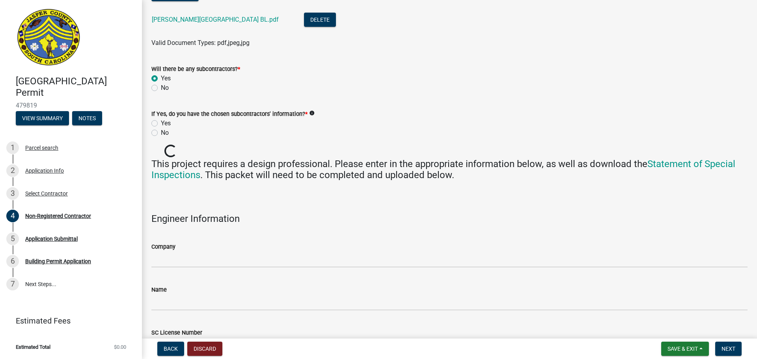
scroll to position [591, 0]
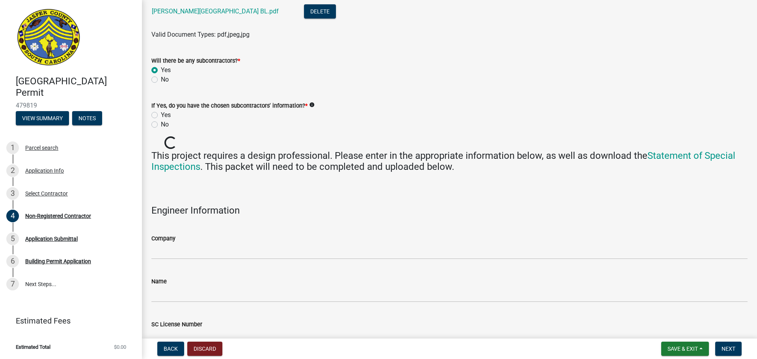
drag, startPoint x: 155, startPoint y: 115, endPoint x: 200, endPoint y: 115, distance: 45.7
click at [161, 115] on label "Yes" at bounding box center [166, 114] width 10 height 9
click at [161, 115] on input "Yes" at bounding box center [163, 112] width 5 height 5
radio input "true"
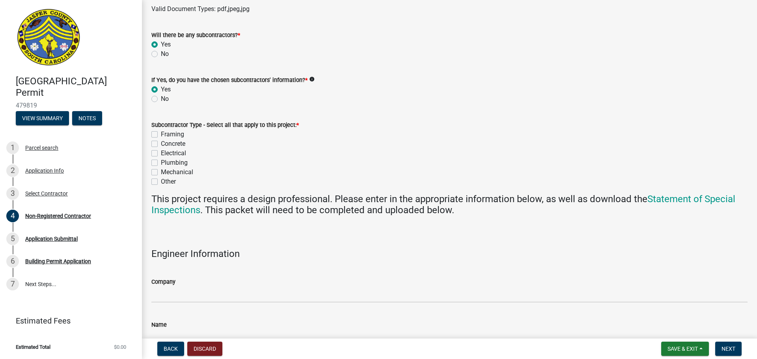
scroll to position [631, 0]
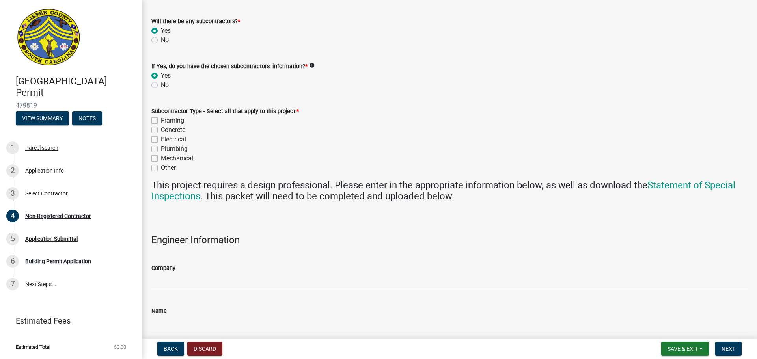
drag, startPoint x: 155, startPoint y: 140, endPoint x: 156, endPoint y: 145, distance: 5.6
click at [161, 140] on label "Electrical" at bounding box center [173, 139] width 25 height 9
click at [161, 140] on input "Electrical" at bounding box center [163, 137] width 5 height 5
checkbox input "true"
checkbox input "false"
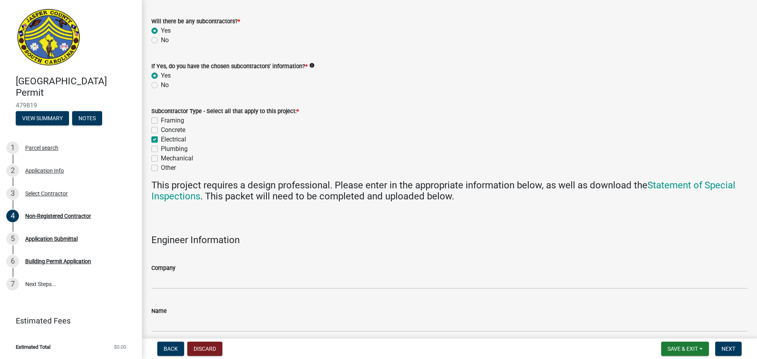
checkbox input "false"
checkbox input "true"
checkbox input "false"
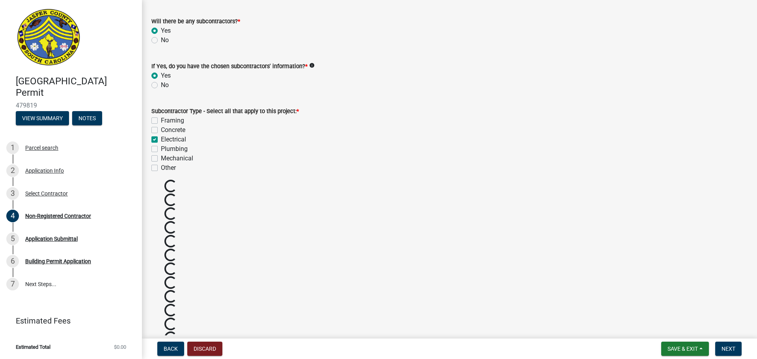
click at [161, 149] on label "Plumbing" at bounding box center [174, 148] width 27 height 9
click at [161, 149] on input "Plumbing" at bounding box center [163, 146] width 5 height 5
checkbox input "true"
checkbox input "false"
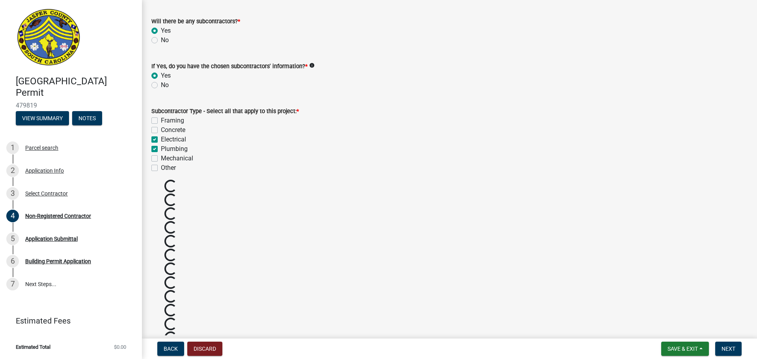
checkbox input "true"
checkbox input "false"
click at [161, 158] on label "Mechanical" at bounding box center [177, 158] width 32 height 9
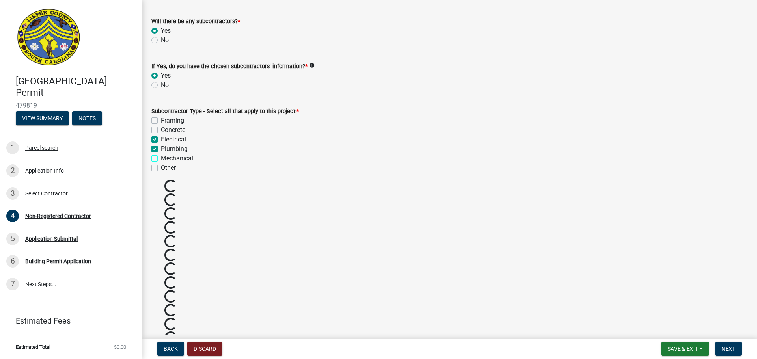
click at [161, 158] on input "Mechanical" at bounding box center [163, 156] width 5 height 5
checkbox input "true"
checkbox input "false"
checkbox input "true"
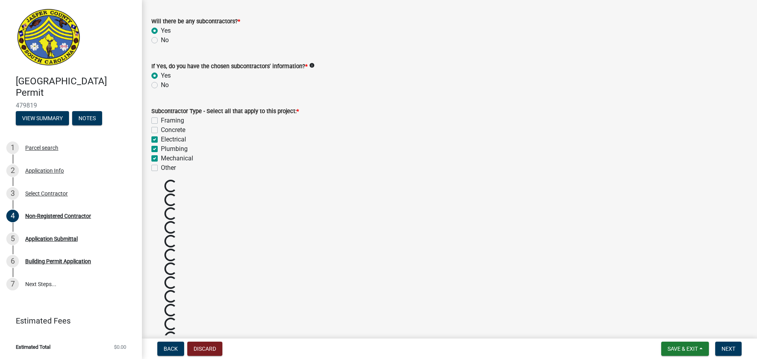
checkbox input "true"
checkbox input "false"
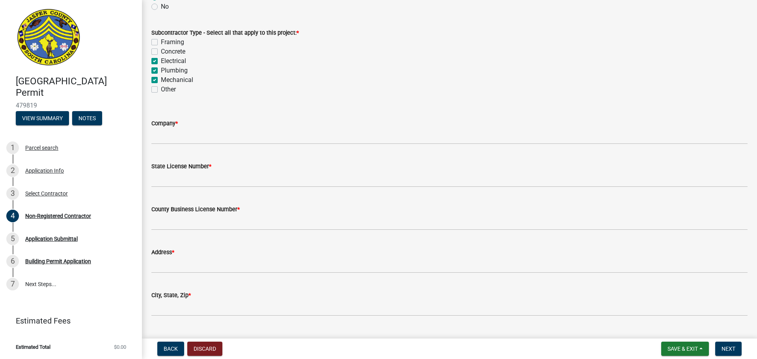
scroll to position [710, 0]
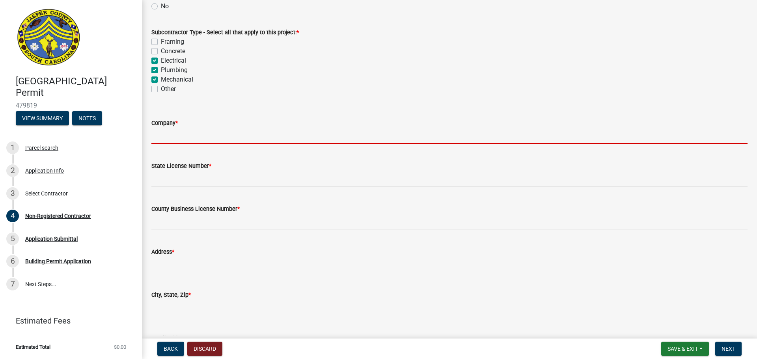
click at [213, 134] on input "Company *" at bounding box center [449, 136] width 596 height 16
type input "[PERSON_NAME] Electric"
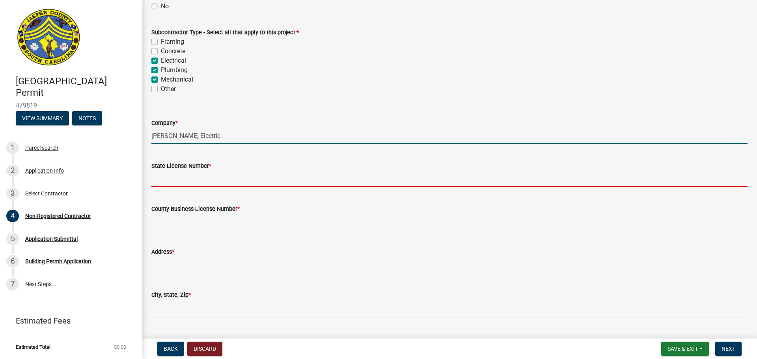
drag, startPoint x: 197, startPoint y: 174, endPoint x: 200, endPoint y: 171, distance: 4.5
click at [197, 174] on input "State License Number *" at bounding box center [449, 179] width 596 height 16
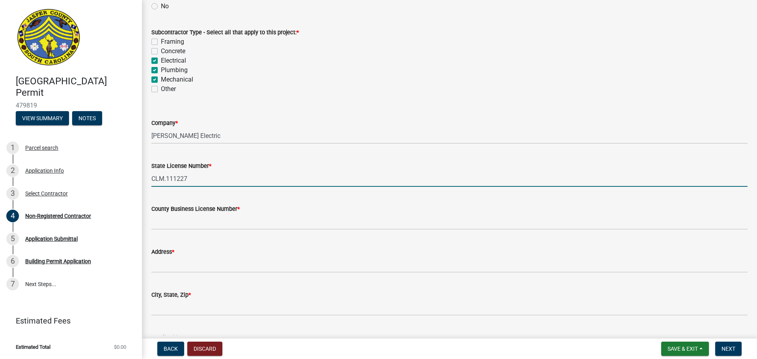
type input "CLM.111227"
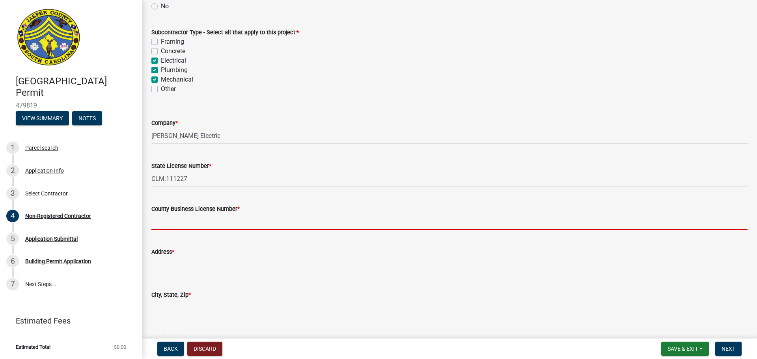
click at [196, 222] on input "County Business License Number *" at bounding box center [449, 222] width 596 height 16
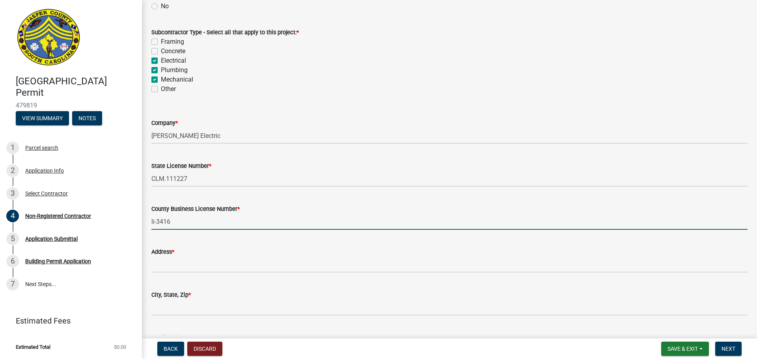
type input "li-3416"
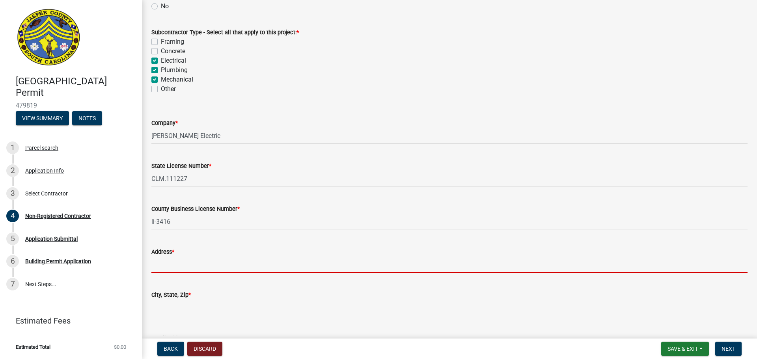
click at [174, 234] on input "Address *" at bounding box center [449, 265] width 596 height 16
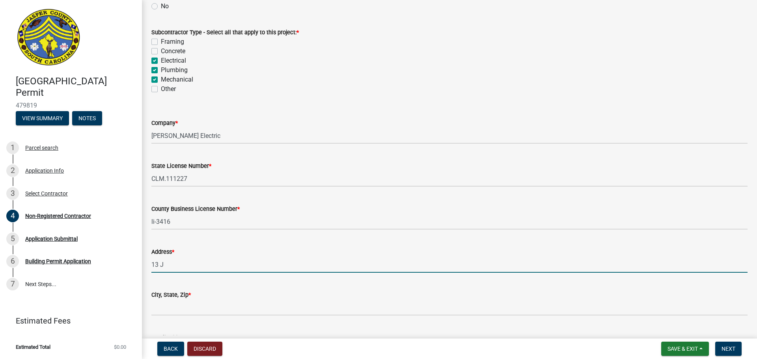
type input "[STREET_ADDRESS][PERSON_NAME]"
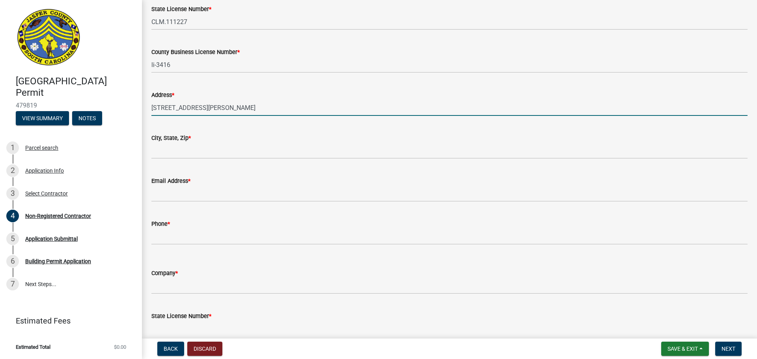
scroll to position [867, 0]
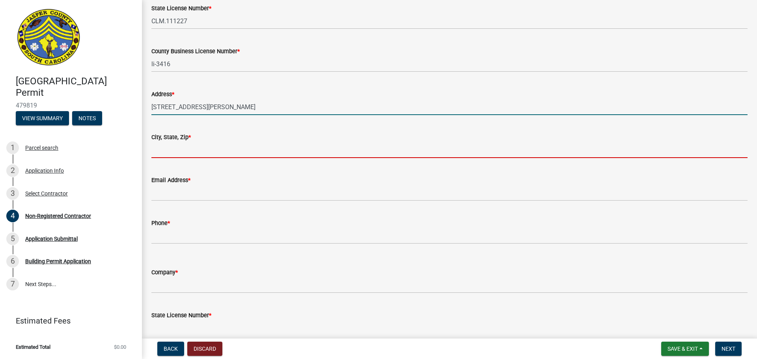
click at [157, 153] on input "City, State, Zip *" at bounding box center [449, 150] width 596 height 16
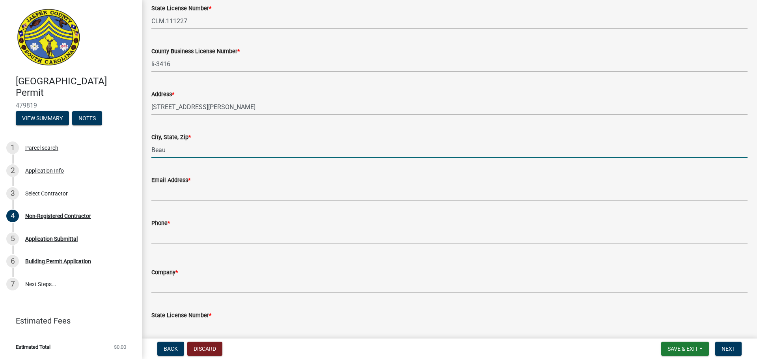
type input "[GEOGRAPHIC_DATA], SC 29906"
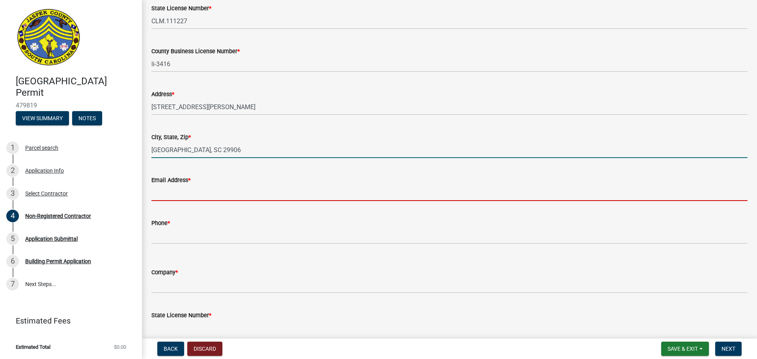
click at [166, 195] on input "Email Address *" at bounding box center [449, 193] width 596 height 16
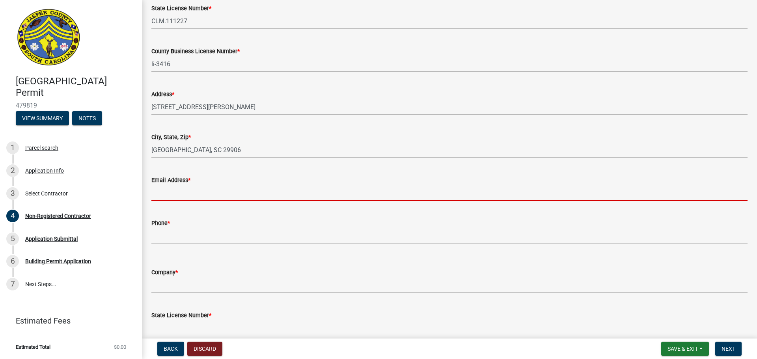
type input "[EMAIL_ADDRESS][DOMAIN_NAME]"
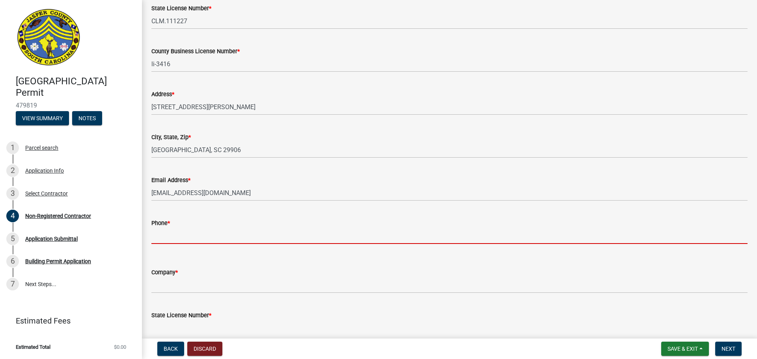
click at [161, 234] on input "Phone *" at bounding box center [449, 236] width 596 height 16
type input "[PHONE_NUMBER]"
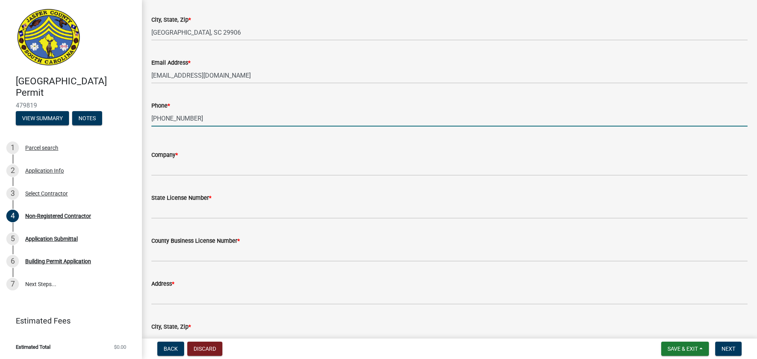
scroll to position [985, 0]
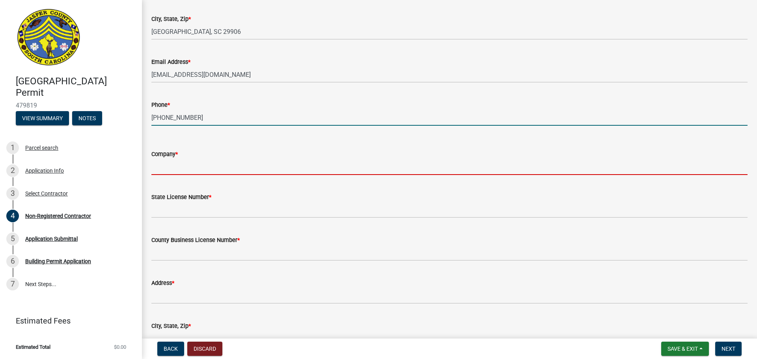
click at [168, 167] on input "Company *" at bounding box center [449, 167] width 596 height 16
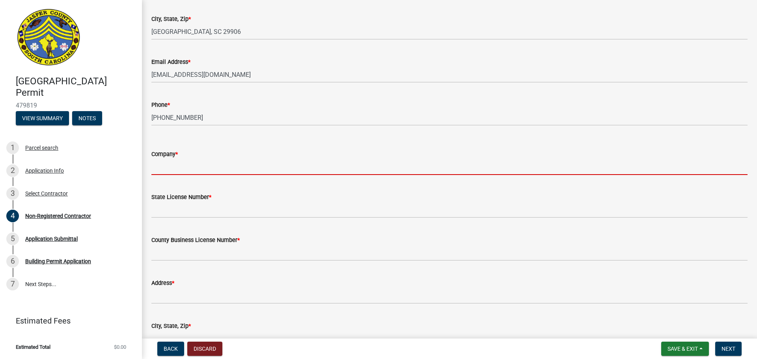
type input "[PERSON_NAME] Services"
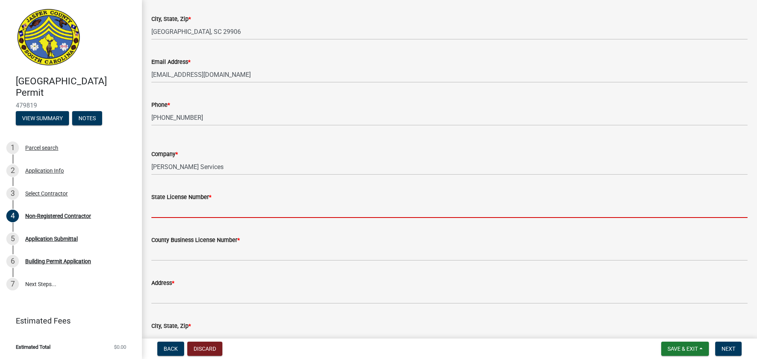
click at [179, 211] on input "State License Number *" at bounding box center [449, 210] width 596 height 16
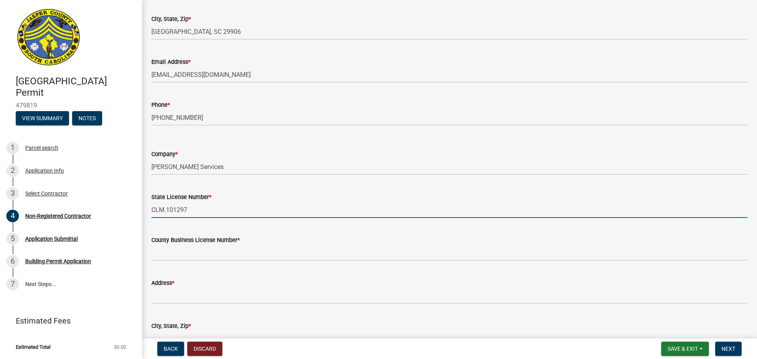
type input "CLM.101297"
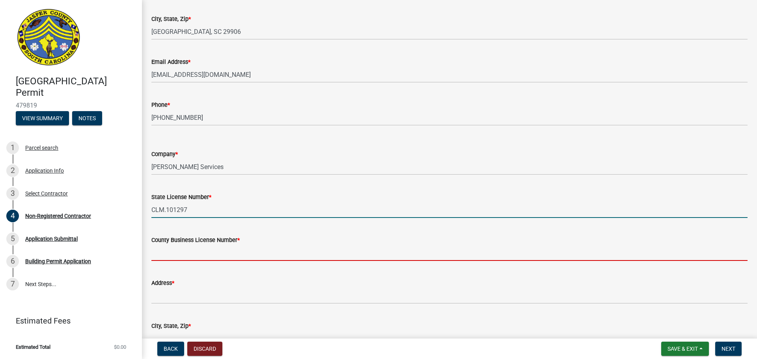
click at [174, 234] on input "County Business License Number *" at bounding box center [449, 253] width 596 height 16
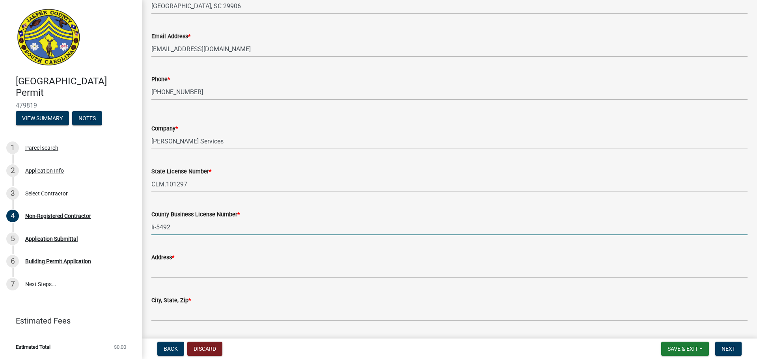
scroll to position [1025, 0]
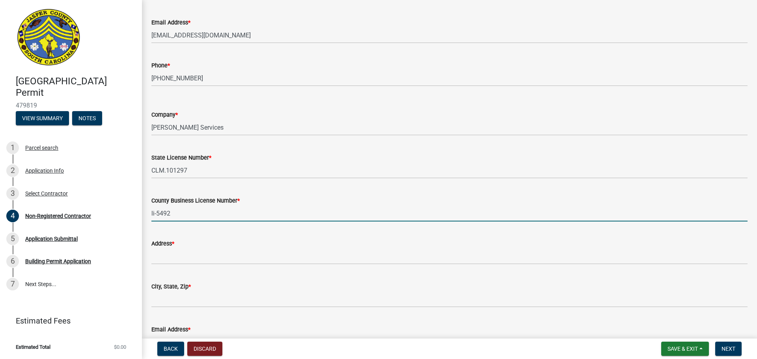
type input "li-5492"
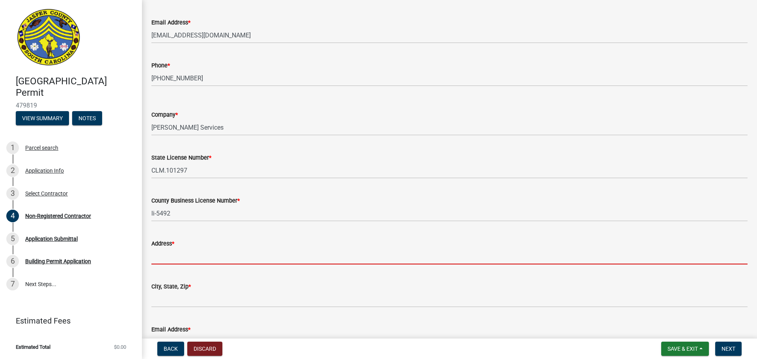
click at [173, 234] on input "Address *" at bounding box center [449, 256] width 596 height 16
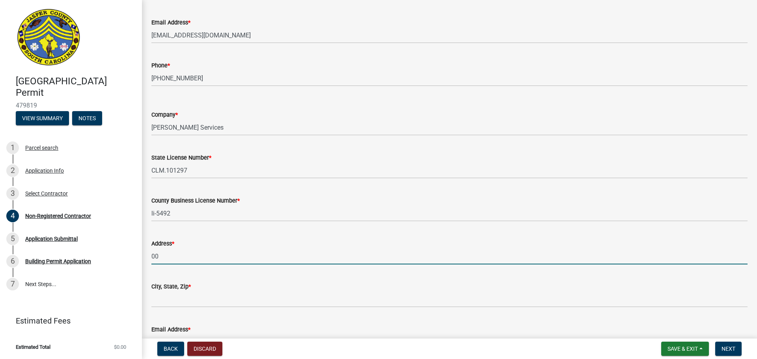
type input "0"
type input "[STREET_ADDRESS]"
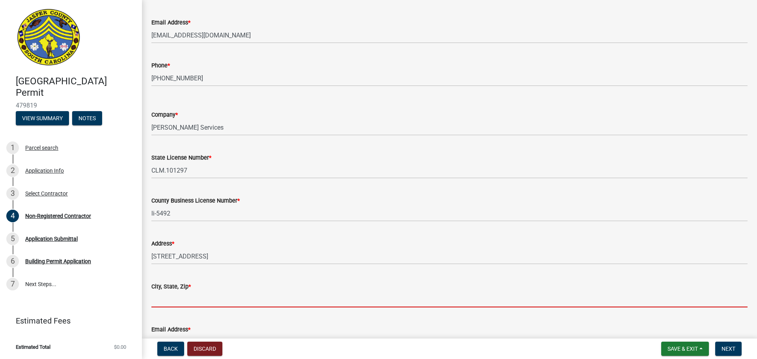
click at [167, 234] on input "City, State, Zip *" at bounding box center [449, 299] width 596 height 16
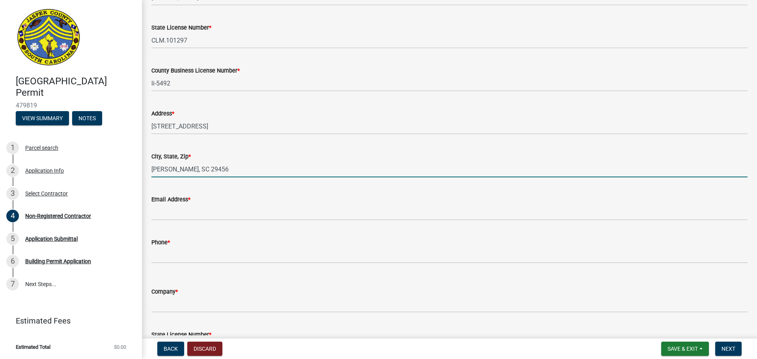
scroll to position [1222, 0]
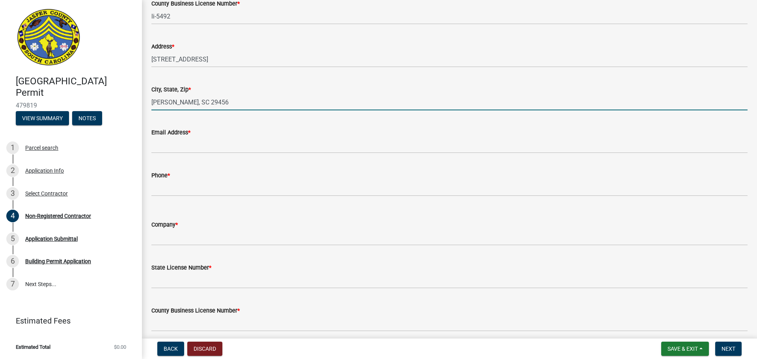
type input "[PERSON_NAME], SC 29456"
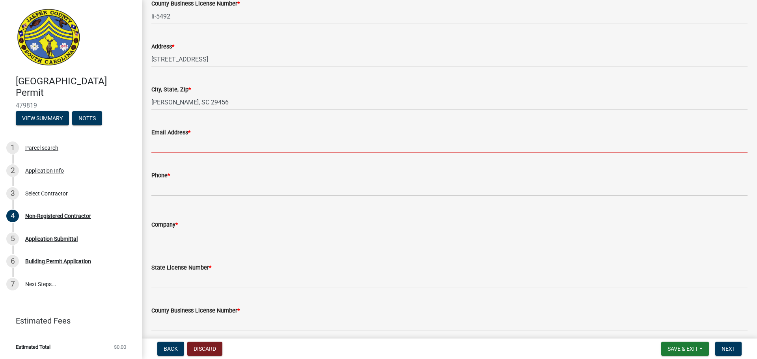
click at [167, 146] on input "Email Address *" at bounding box center [449, 145] width 596 height 16
type input "[PERSON_NAME][EMAIL_ADDRESS][DOMAIN_NAME]"
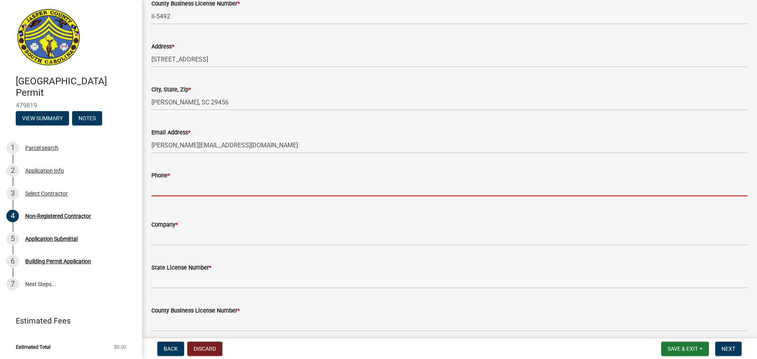
click at [164, 190] on input "Phone *" at bounding box center [449, 188] width 596 height 16
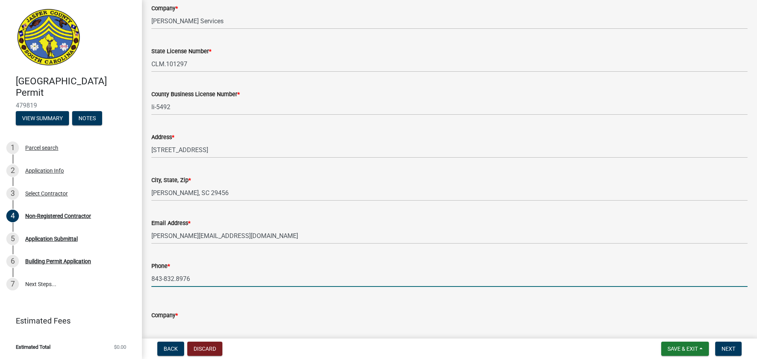
scroll to position [1261, 0]
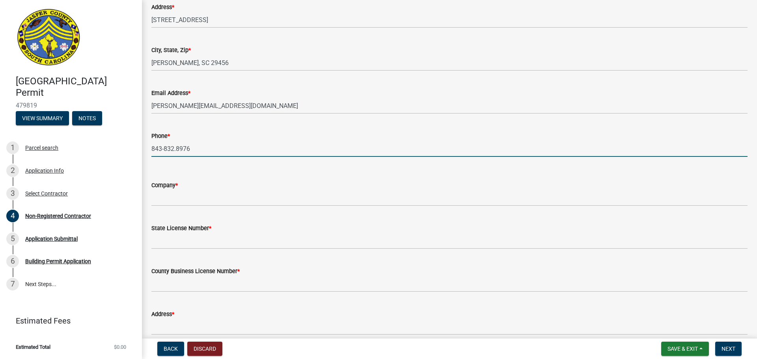
type input "843-832.8976"
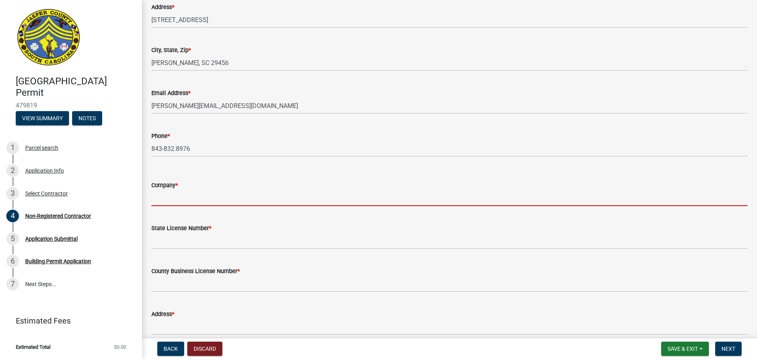
click at [167, 195] on input "Company *" at bounding box center [449, 198] width 596 height 16
type input "[PERSON_NAME]"
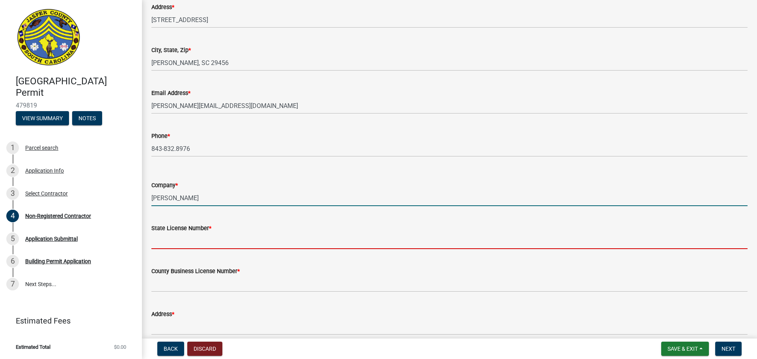
click at [184, 234] on input "State License Number *" at bounding box center [449, 241] width 596 height 16
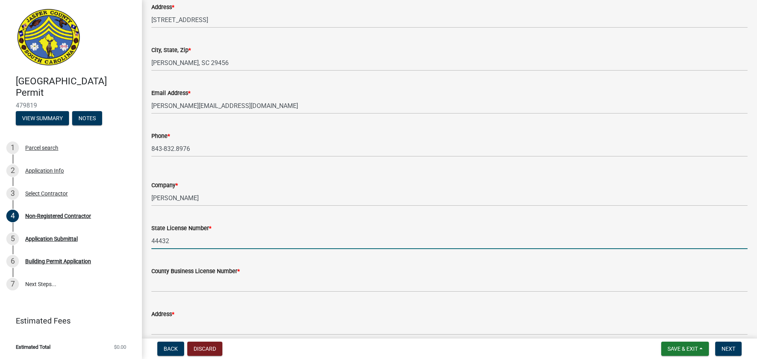
type input "44432"
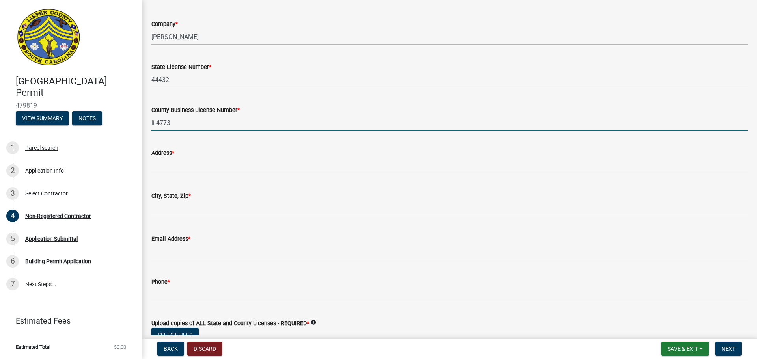
scroll to position [1458, 0]
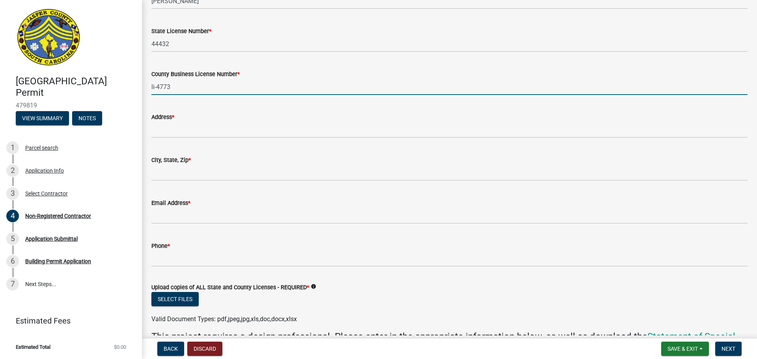
type input "li-4773"
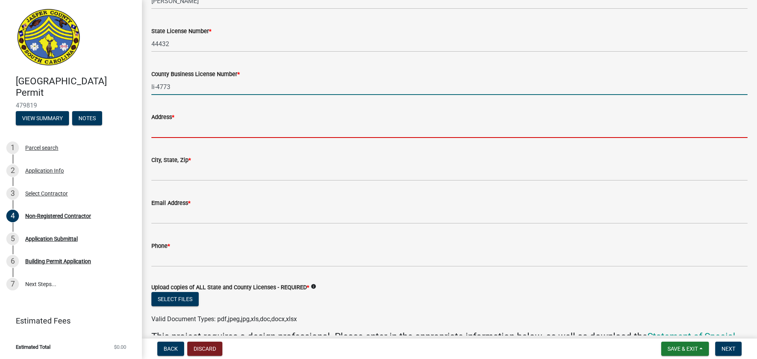
click at [165, 131] on input "Address *" at bounding box center [449, 130] width 596 height 16
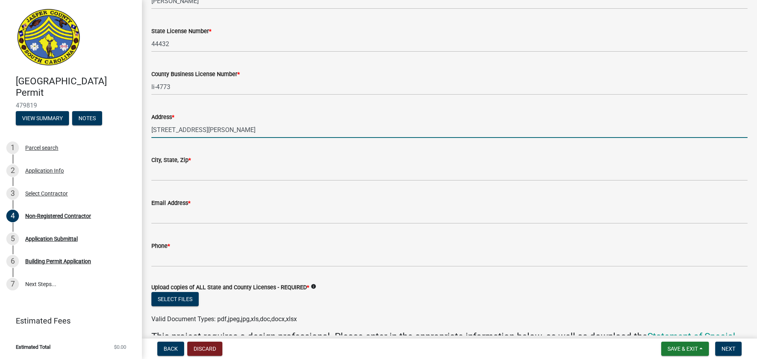
type input "[STREET_ADDRESS][PERSON_NAME]"
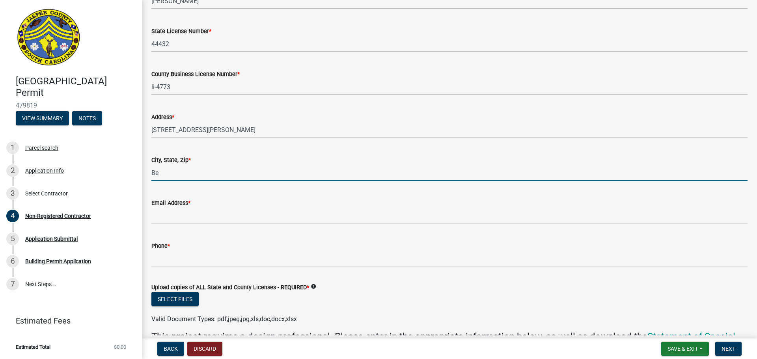
type input "B"
type input "[GEOGRAPHIC_DATA]"
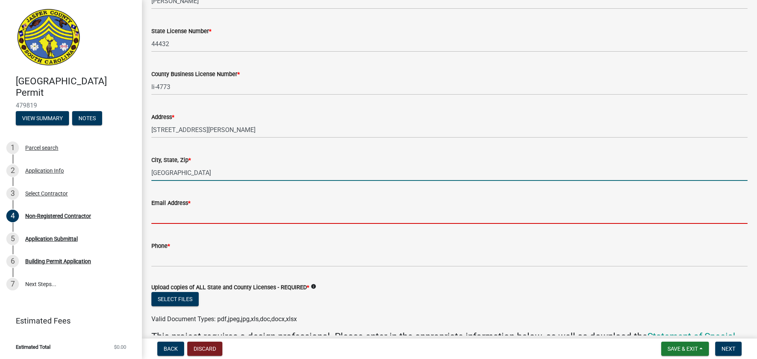
click at [215, 217] on input "Email Address *" at bounding box center [449, 216] width 596 height 16
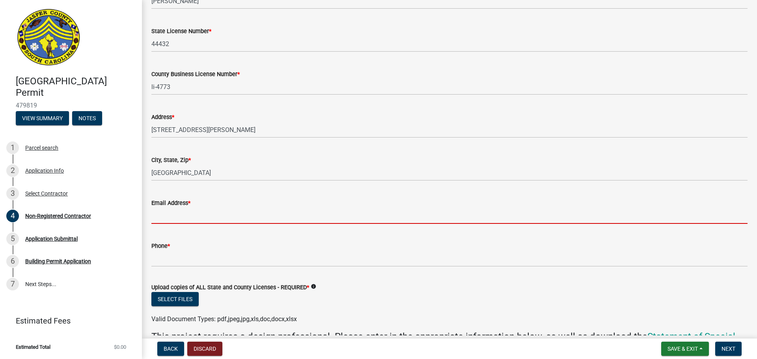
type input "[EMAIL_ADDRESS][DOMAIN_NAME]"
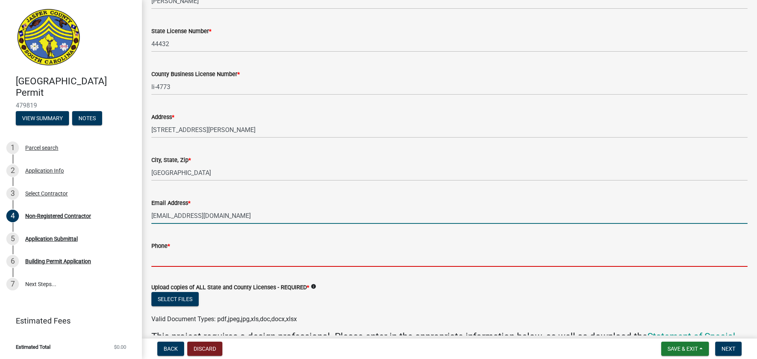
click at [199, 234] on input "Phone *" at bounding box center [449, 259] width 596 height 16
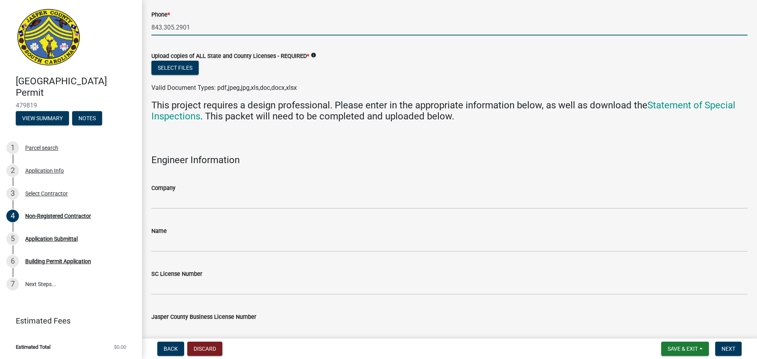
scroll to position [1695, 0]
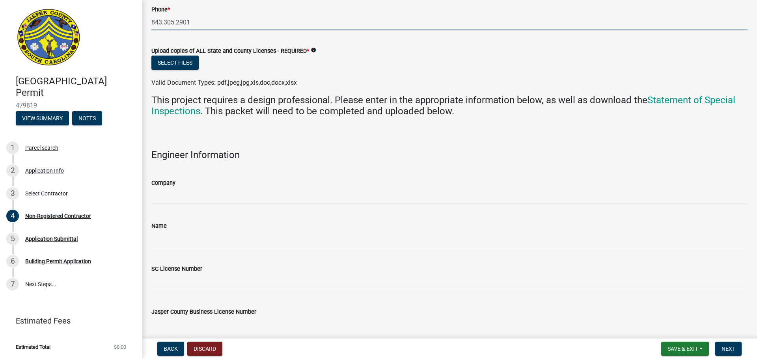
type input "843.305.2901"
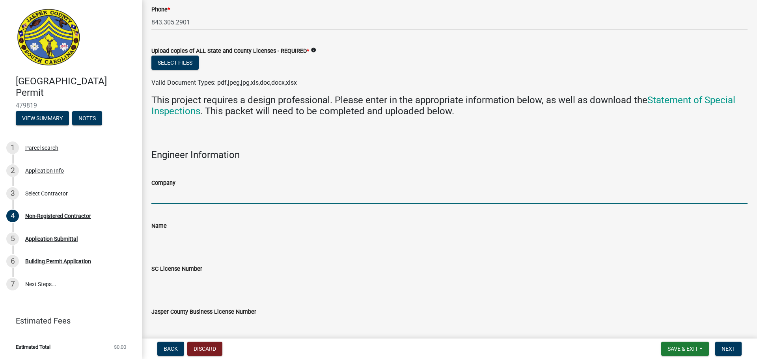
click at [222, 193] on input "Company" at bounding box center [449, 196] width 596 height 16
type input "[PERSON_NAME]"
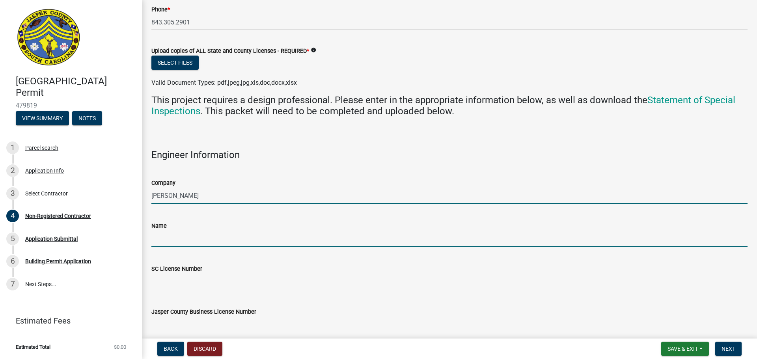
click at [201, 234] on input "Name" at bounding box center [449, 239] width 596 height 16
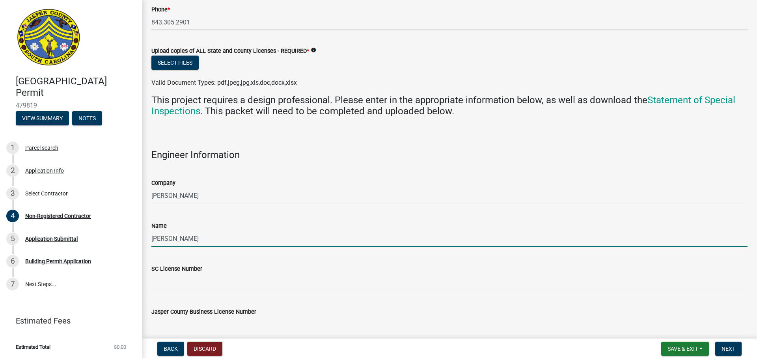
type input "[PERSON_NAME]"
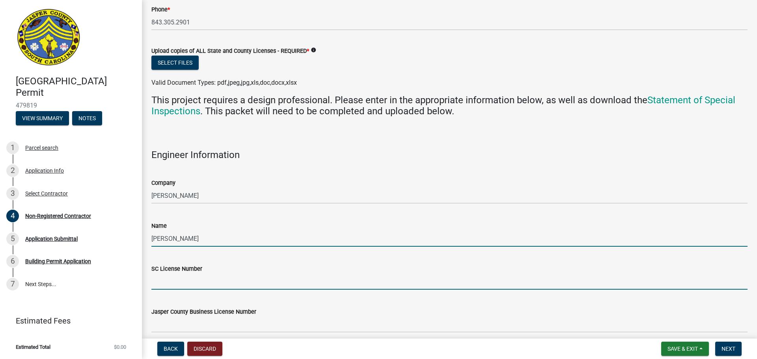
click at [183, 234] on input "SC License Number" at bounding box center [449, 282] width 596 height 16
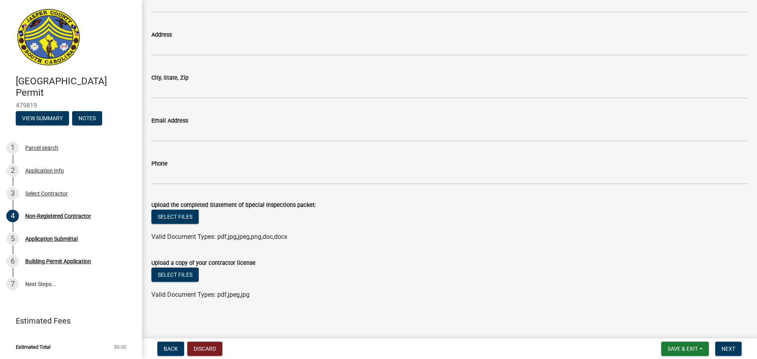
scroll to position [2335, 0]
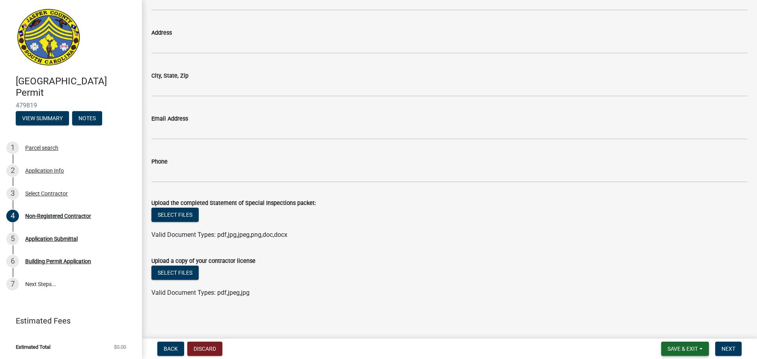
type input "16901"
click at [393, 234] on span "Save & Exit" at bounding box center [682, 349] width 30 height 6
click at [393, 234] on button "Save & Exit" at bounding box center [677, 328] width 63 height 19
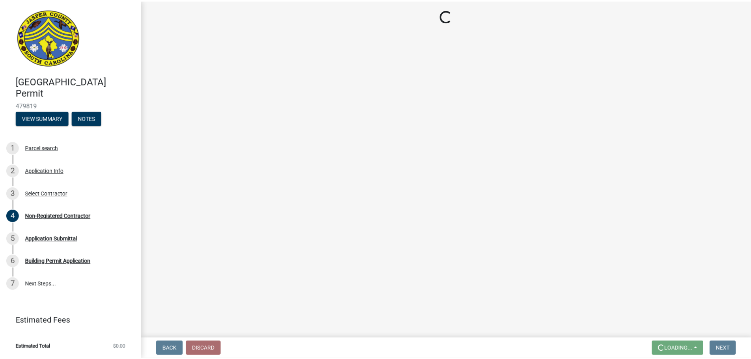
scroll to position [0, 0]
